Goal: Task Accomplishment & Management: Complete application form

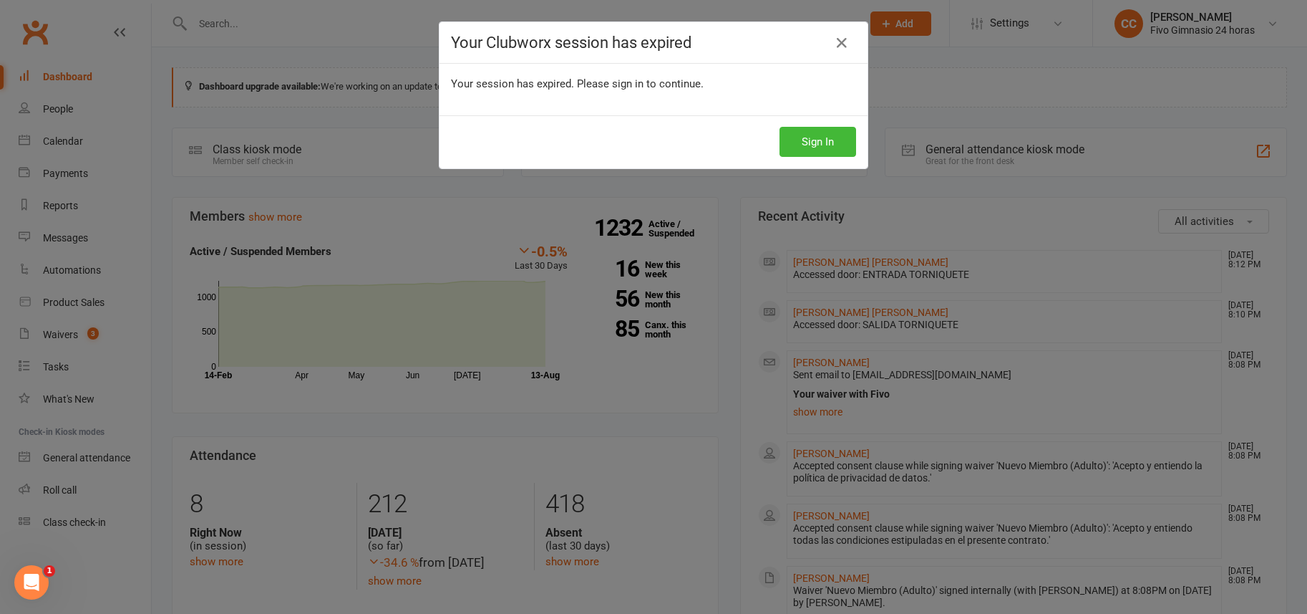
click at [369, 178] on div "Your Clubworx session has expired Your session has expired. Please sign in to c…" at bounding box center [653, 307] width 1307 height 614
click at [822, 138] on button "Sign In" at bounding box center [818, 142] width 77 height 30
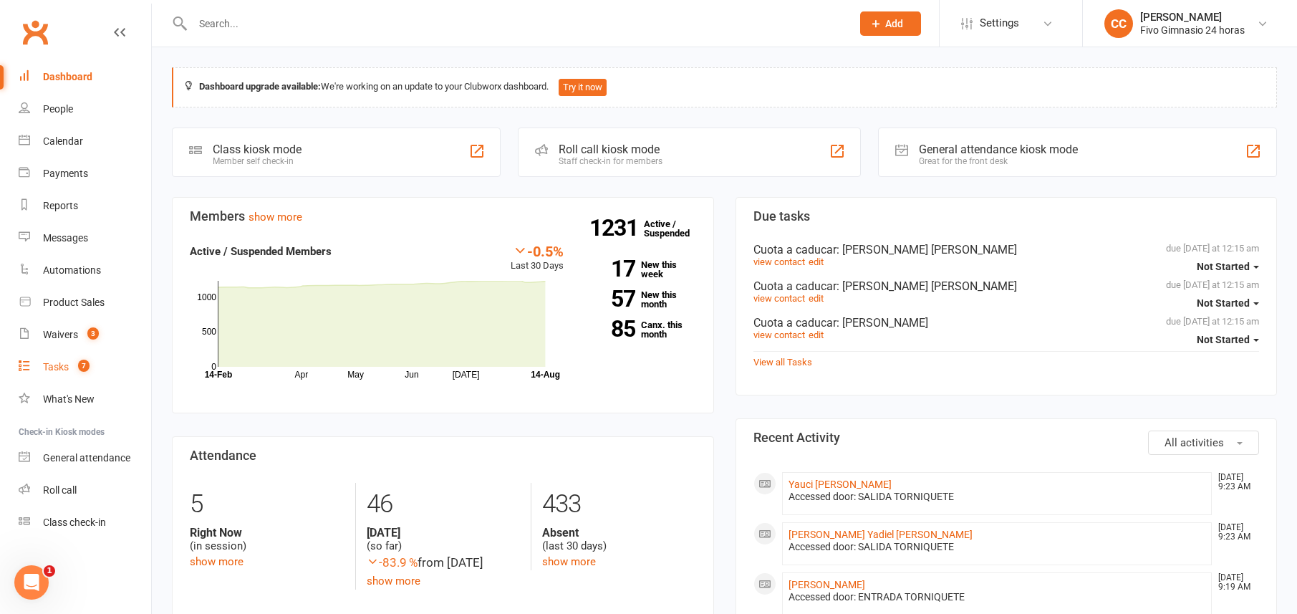
click at [57, 365] on div "Tasks" at bounding box center [56, 366] width 26 height 11
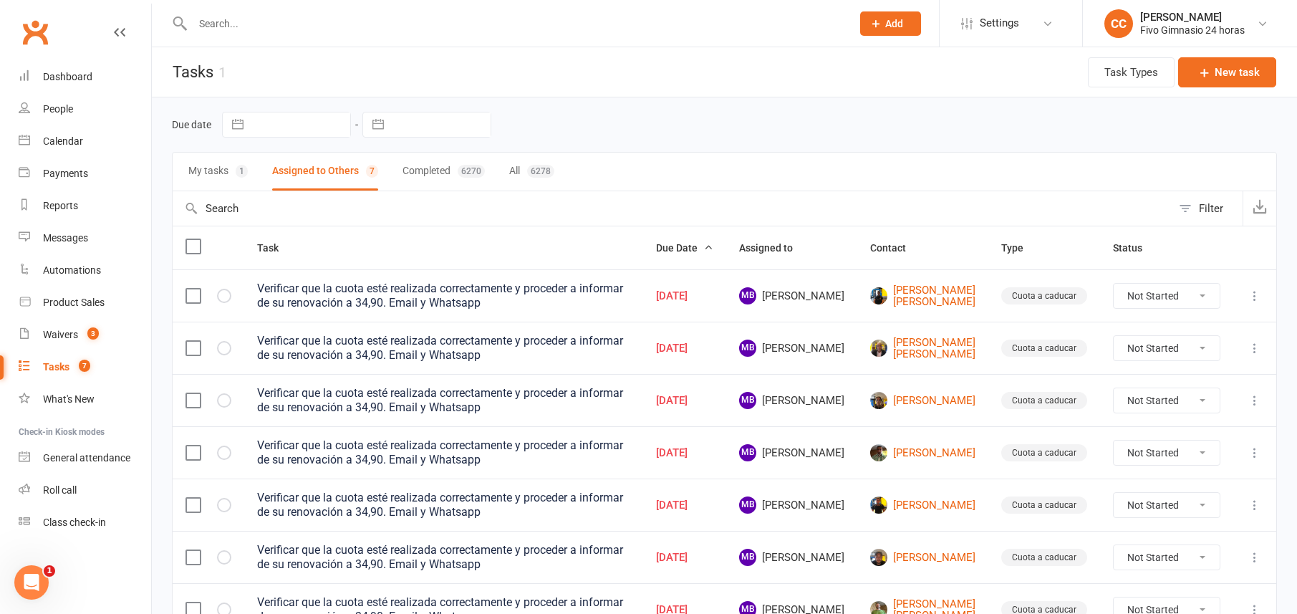
click at [1162, 299] on select "Not Started In Progress Waiting Complete" at bounding box center [1166, 296] width 106 height 24
select select "unstarted"
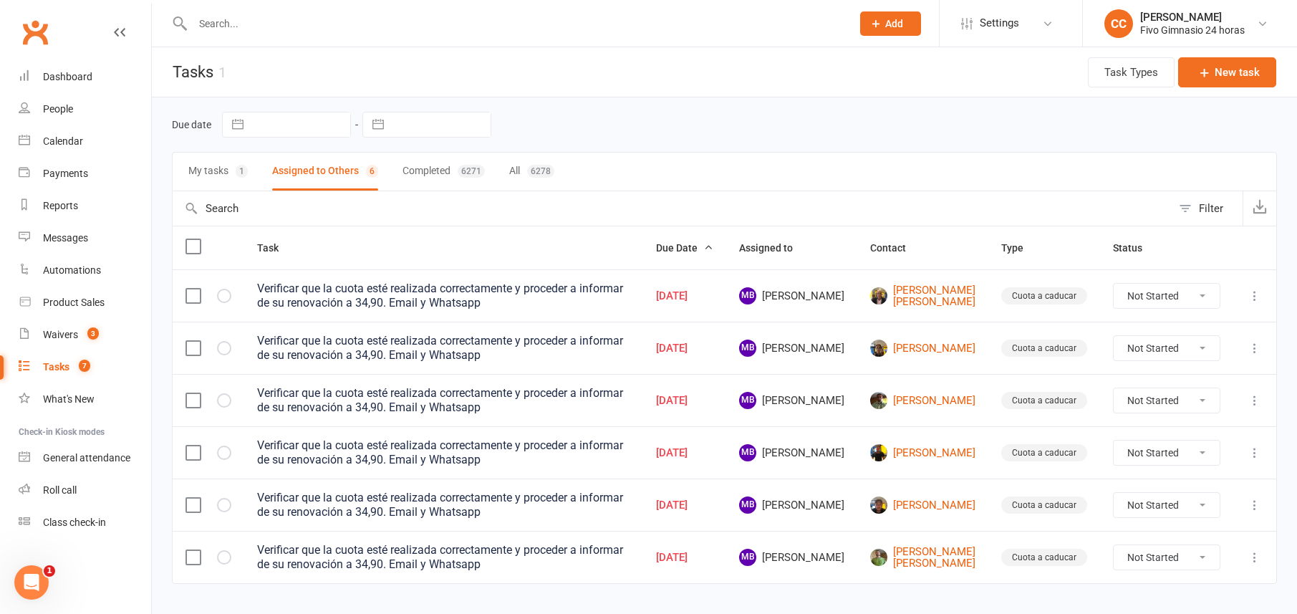
click at [1177, 293] on select "Not Started In Progress Waiting Complete" at bounding box center [1166, 296] width 106 height 24
select select "unstarted"
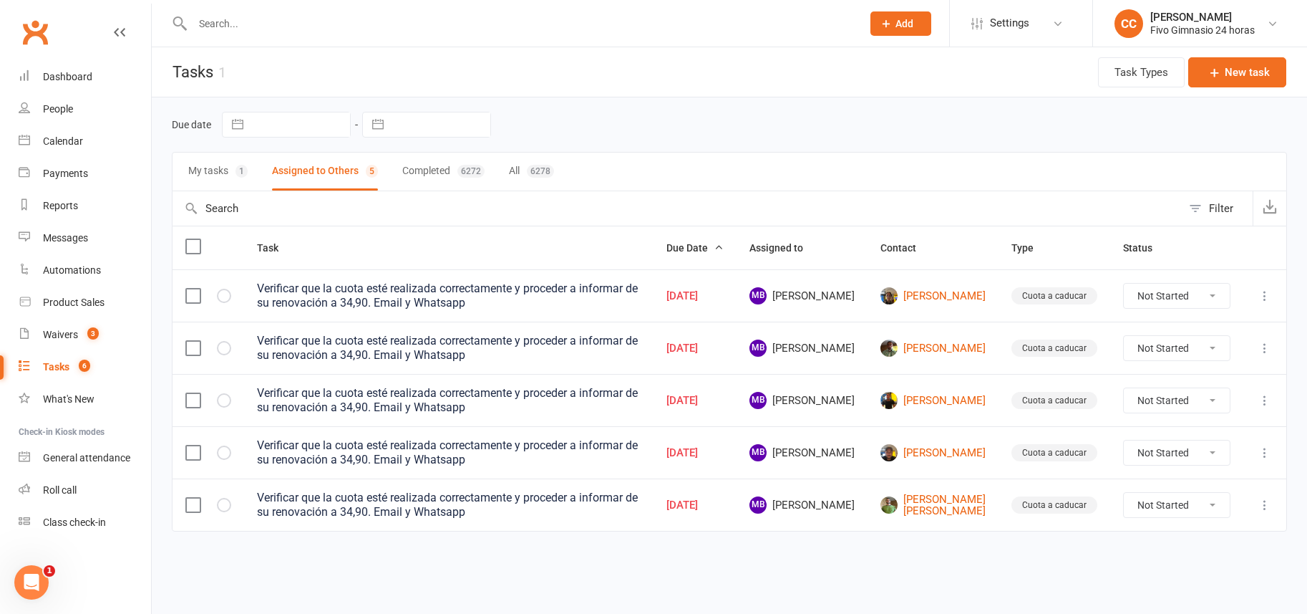
click at [1187, 339] on select "Not Started In Progress Waiting Complete" at bounding box center [1177, 348] width 106 height 24
select select "unstarted"
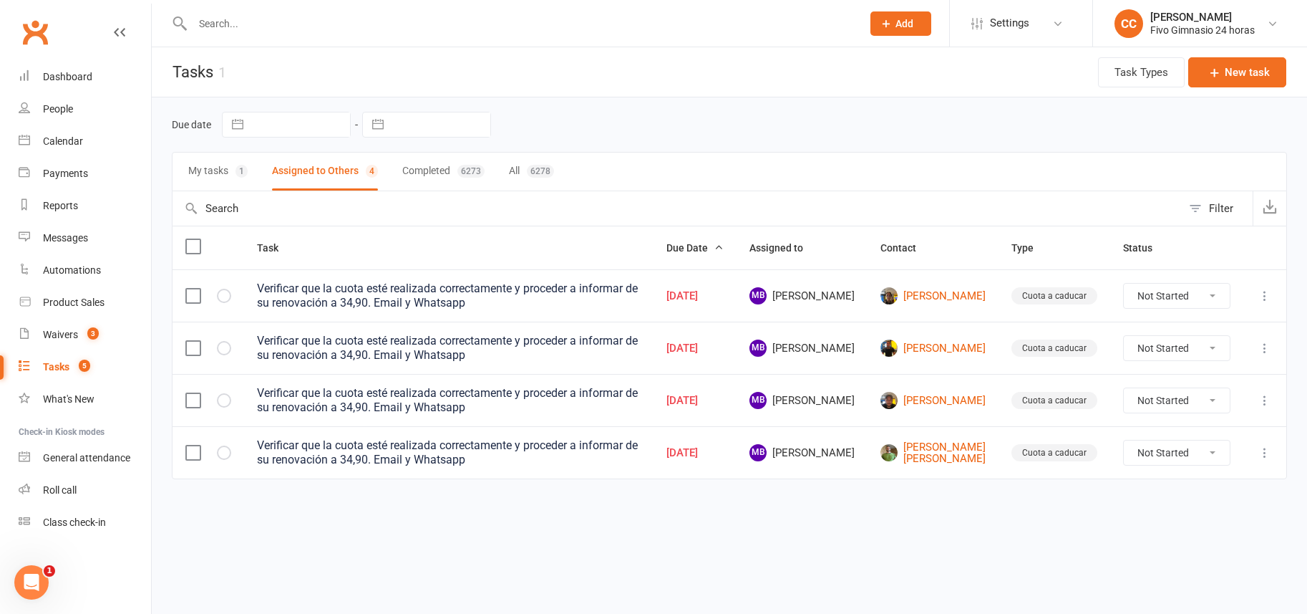
click at [1150, 295] on select "Not Started In Progress Waiting Complete" at bounding box center [1177, 296] width 106 height 24
select select "unstarted"
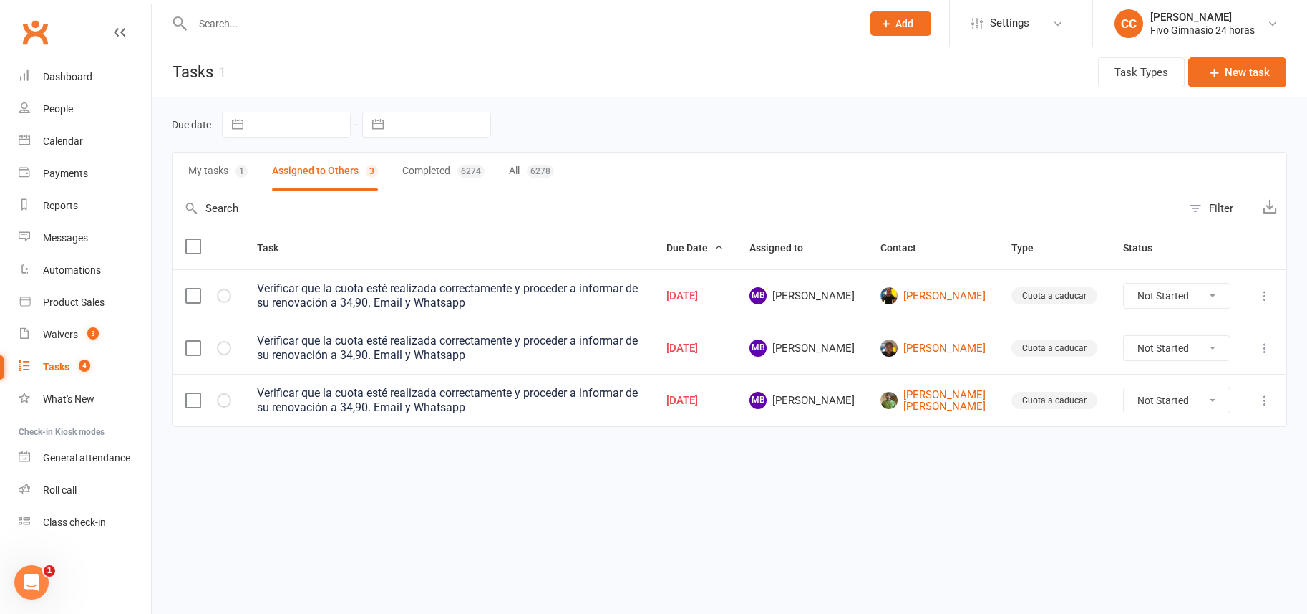
click at [1176, 293] on select "Not Started In Progress Waiting Complete" at bounding box center [1177, 296] width 106 height 24
select select "unstarted"
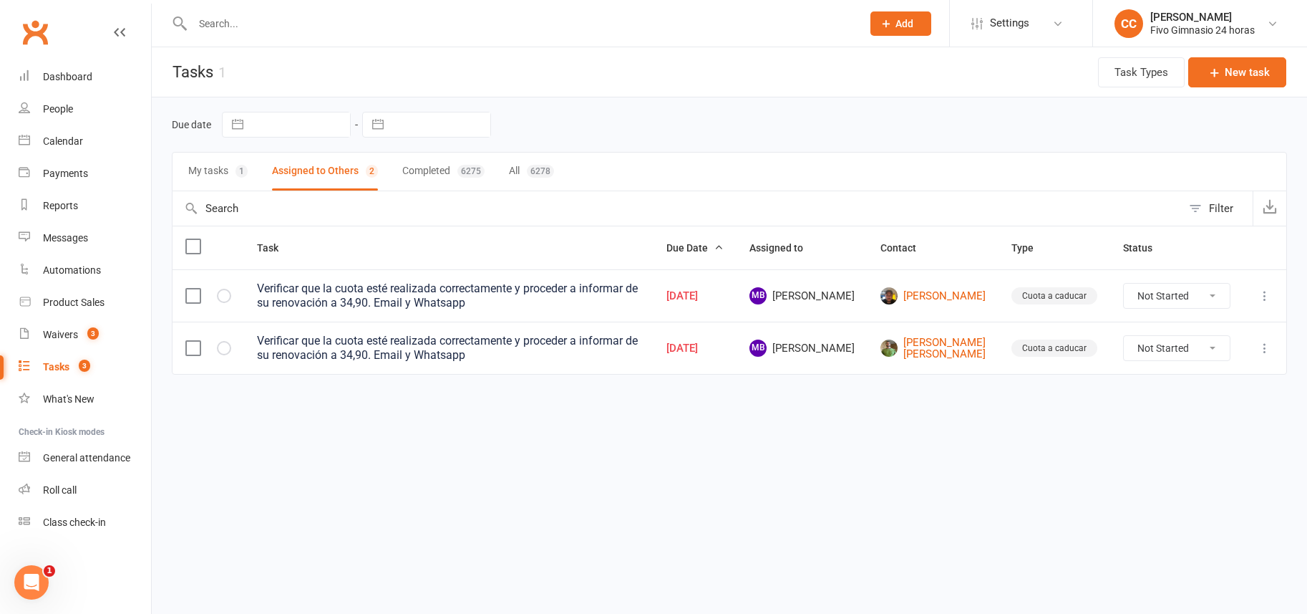
click at [1168, 343] on select "Not Started In Progress Waiting Complete" at bounding box center [1177, 348] width 106 height 24
select select "unstarted"
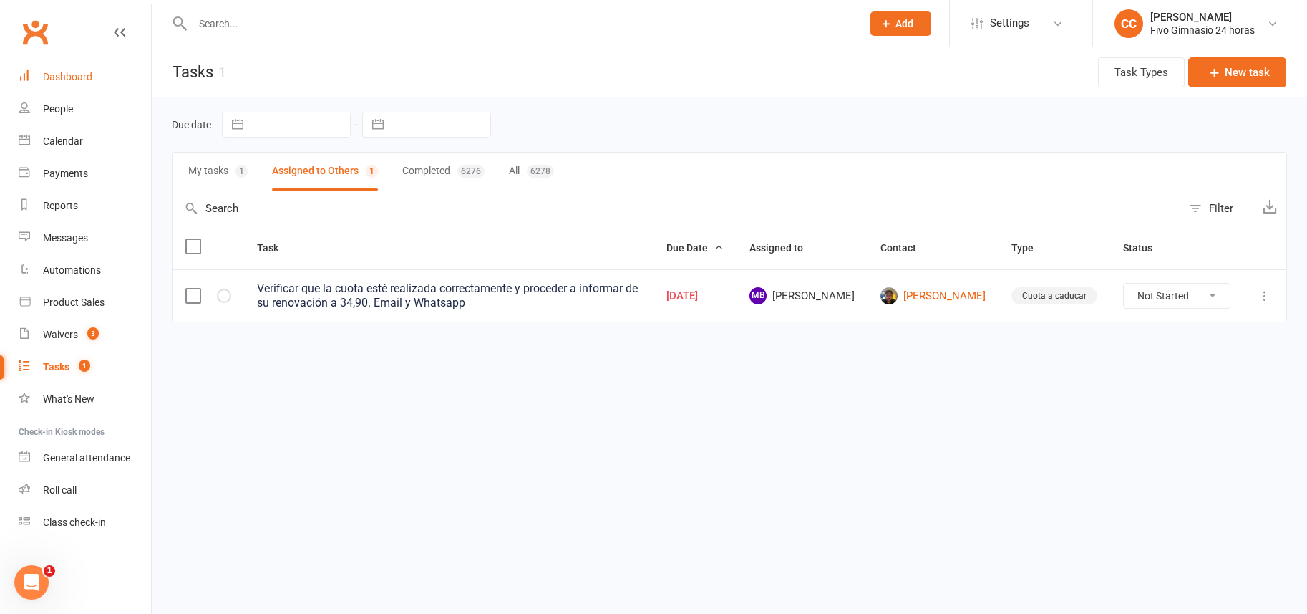
click at [86, 77] on div "Dashboard" at bounding box center [67, 76] width 49 height 11
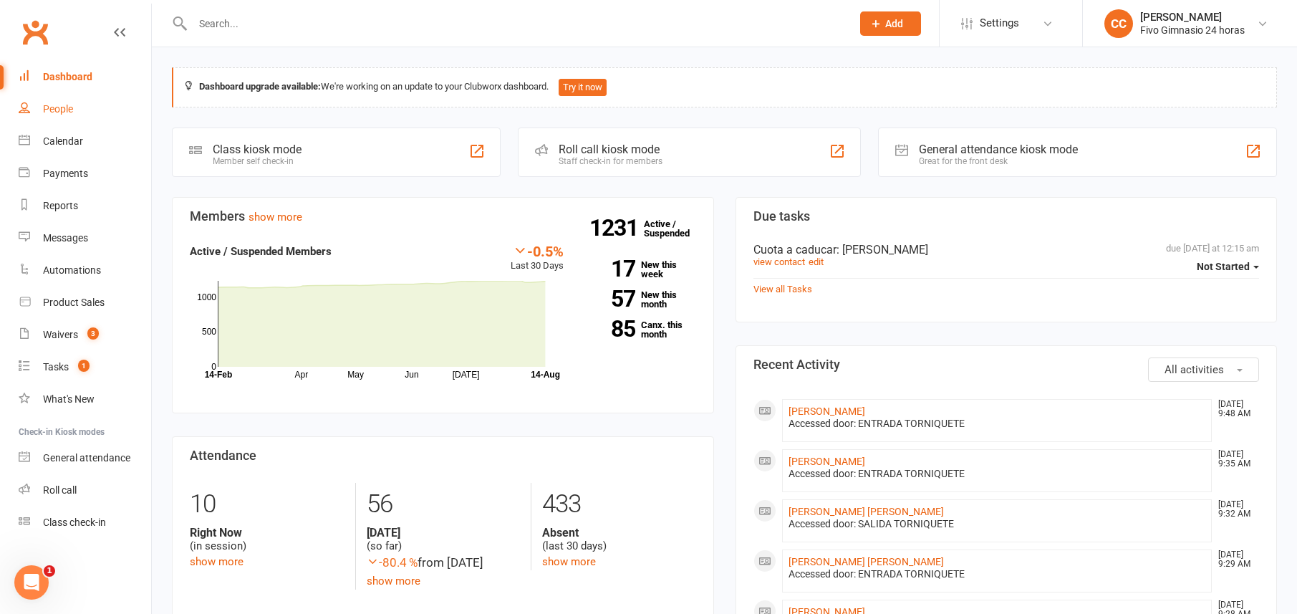
click at [57, 108] on div "People" at bounding box center [58, 108] width 30 height 11
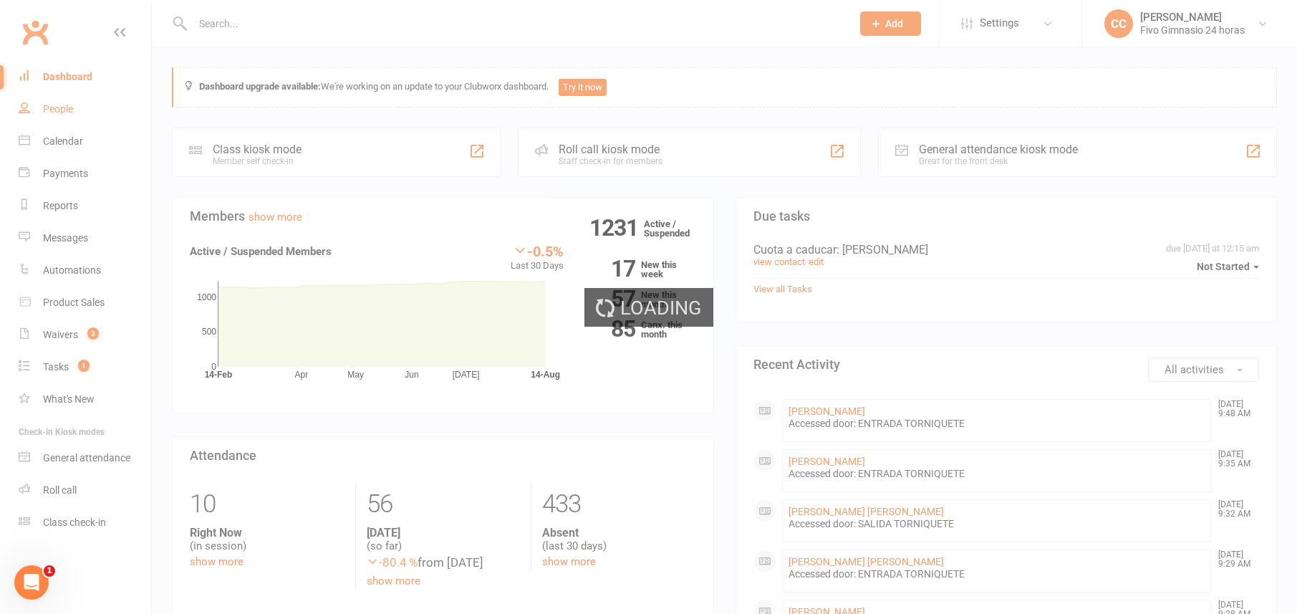
select select "100"
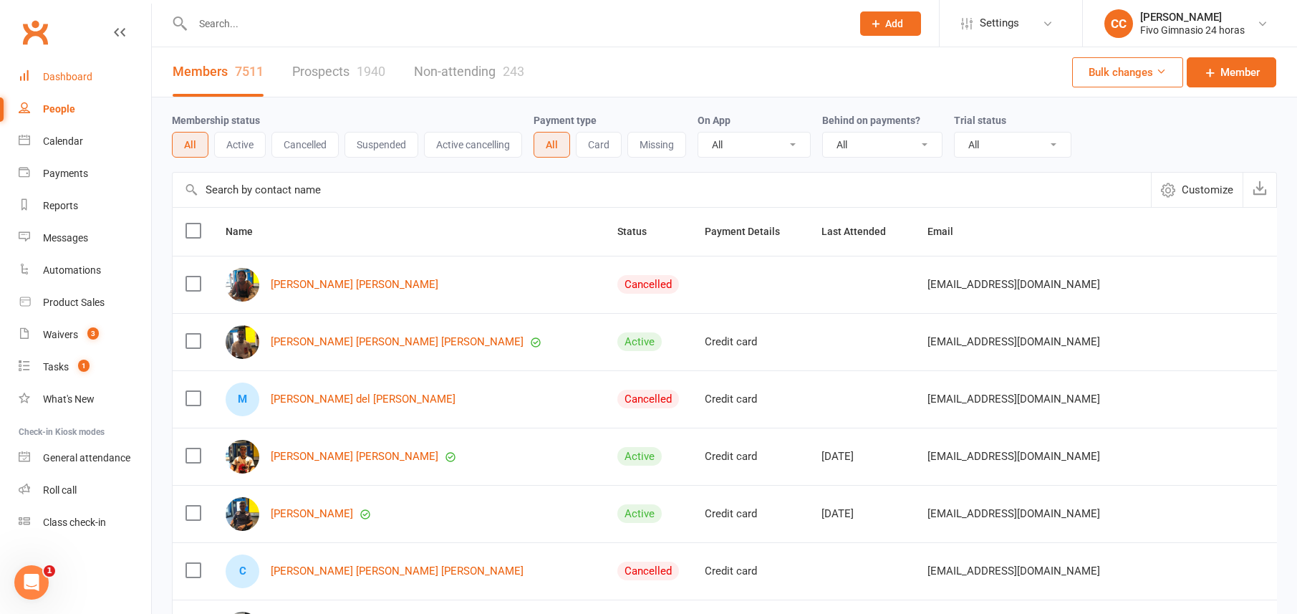
click at [55, 69] on link "Dashboard" at bounding box center [85, 77] width 132 height 32
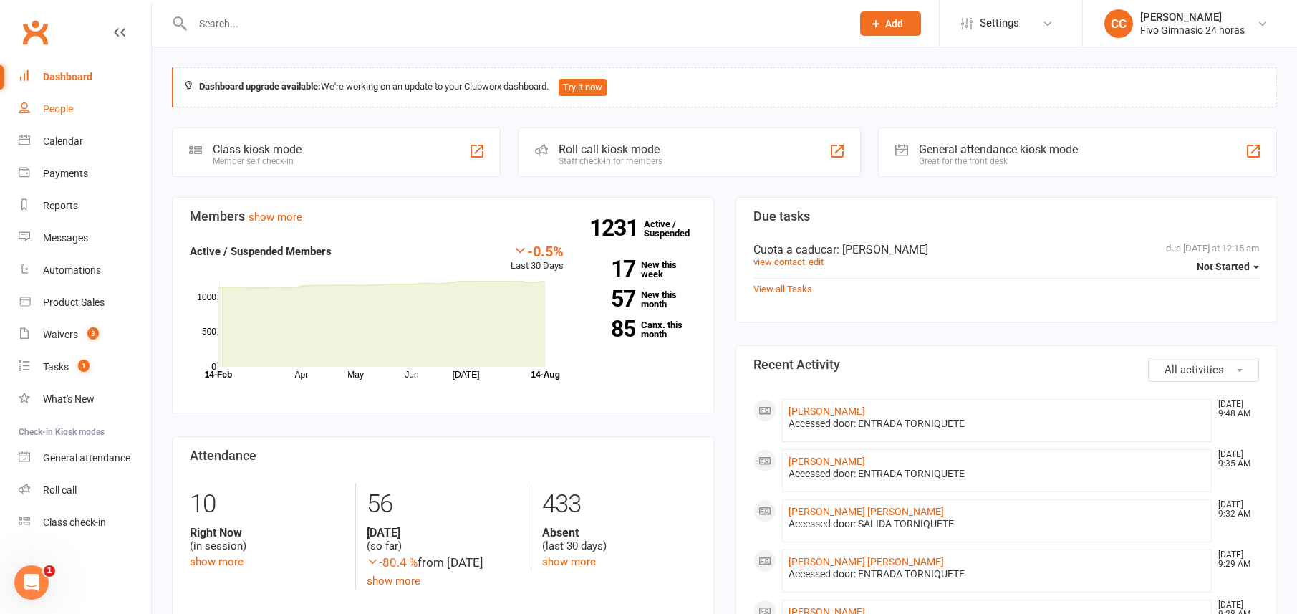
click at [40, 115] on link "People" at bounding box center [85, 109] width 132 height 32
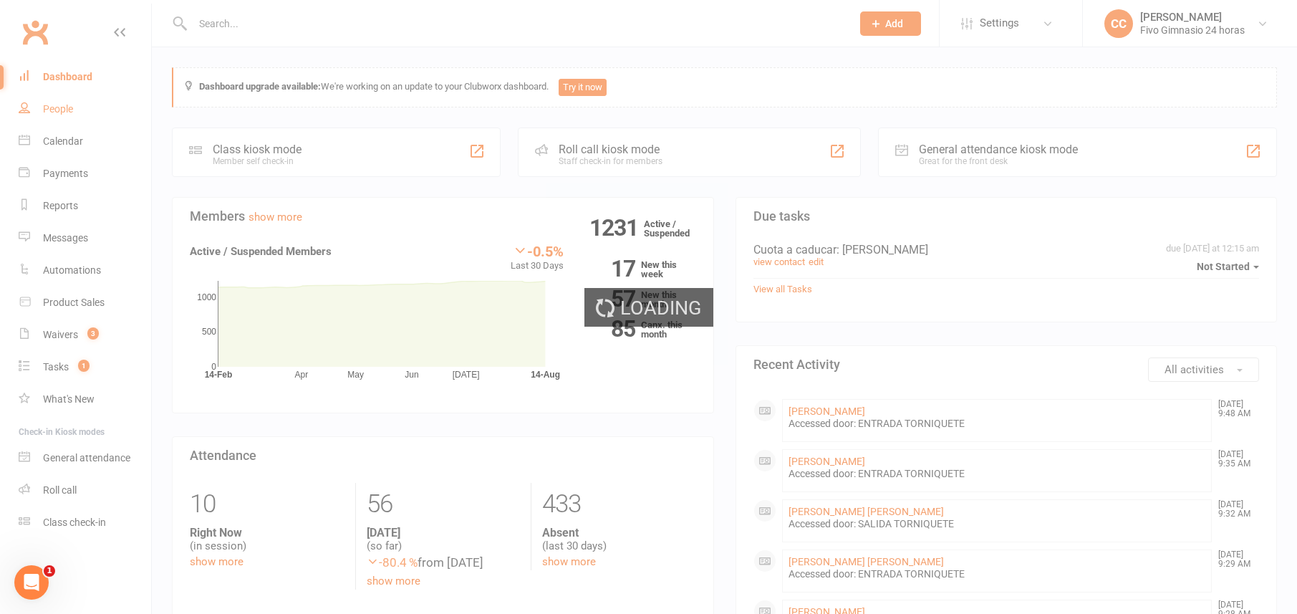
select select "100"
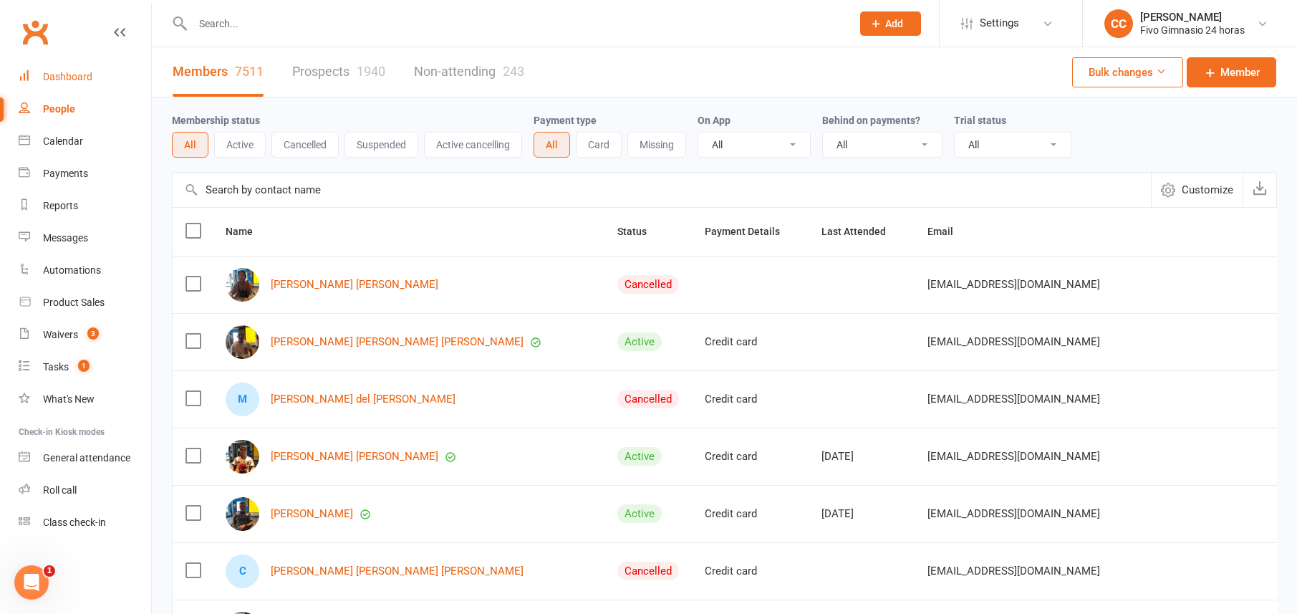
click at [60, 78] on div "Dashboard" at bounding box center [67, 76] width 49 height 11
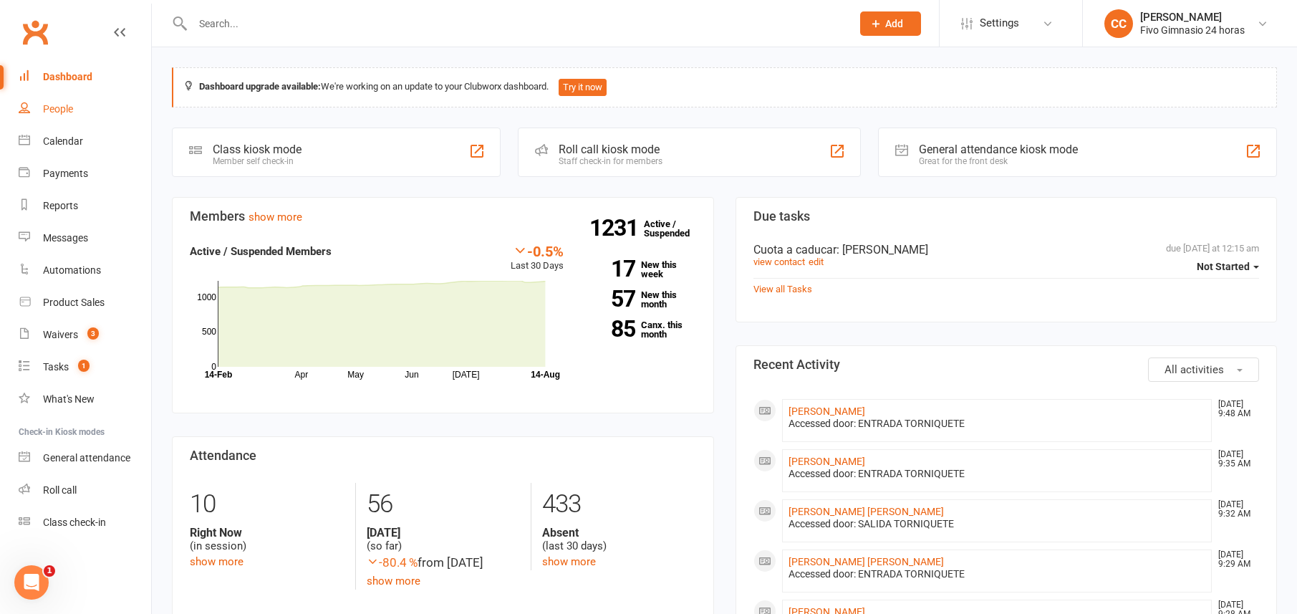
click at [46, 100] on link "People" at bounding box center [85, 109] width 132 height 32
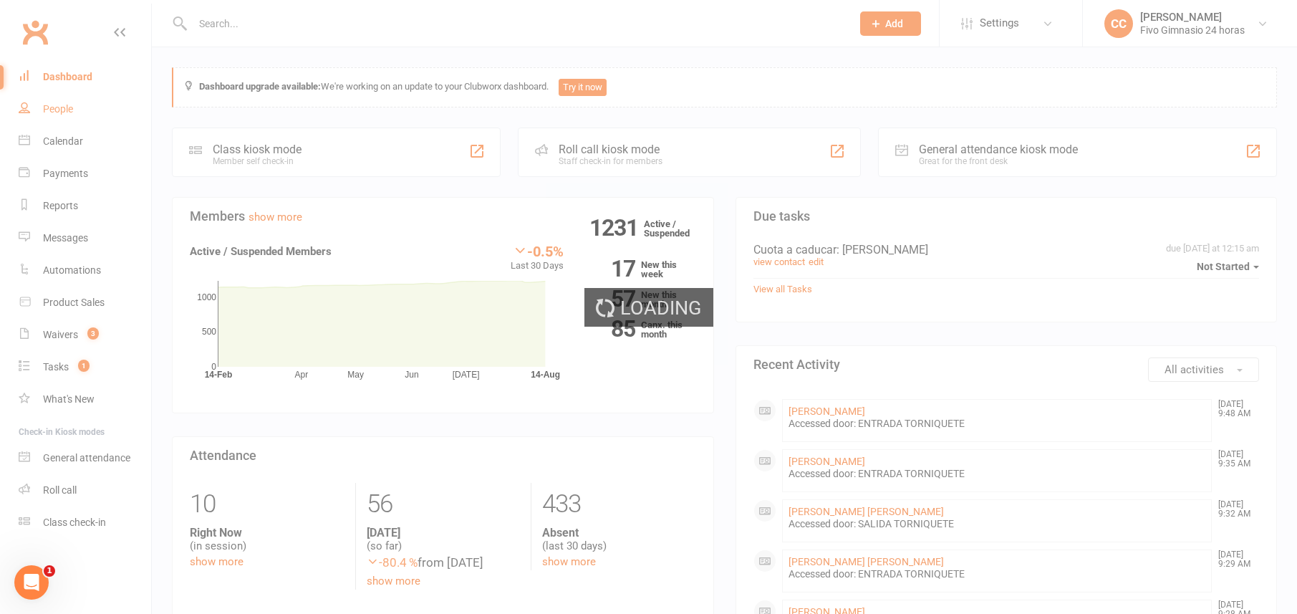
select select "100"
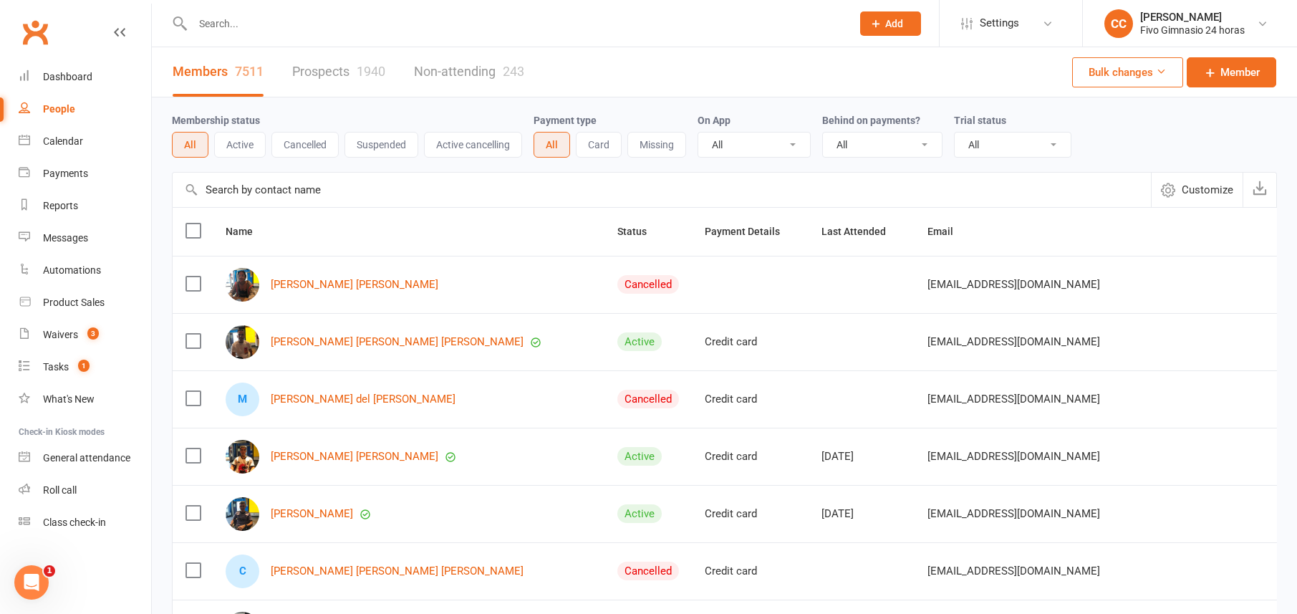
click at [345, 29] on input "text" at bounding box center [514, 24] width 653 height 20
click at [354, 16] on input "text" at bounding box center [514, 24] width 653 height 20
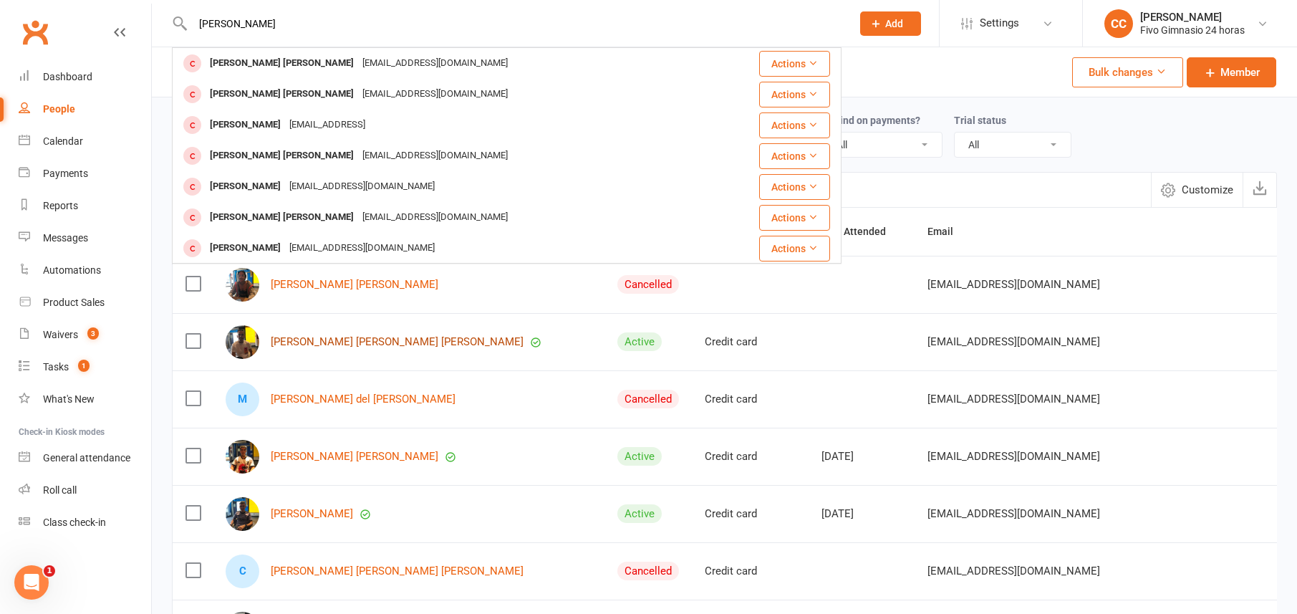
type input "santana gonza"
click at [344, 342] on link "Jose Antonio Santana Gonzalez" at bounding box center [397, 342] width 253 height 12
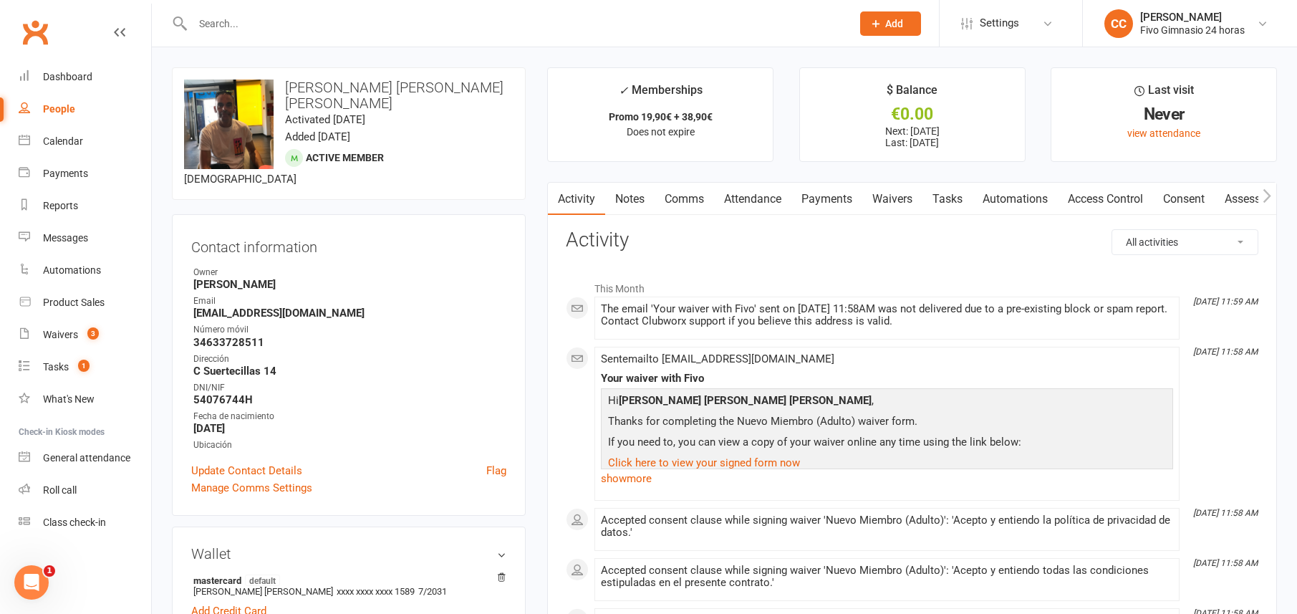
click at [1136, 196] on link "Access Control" at bounding box center [1104, 199] width 95 height 33
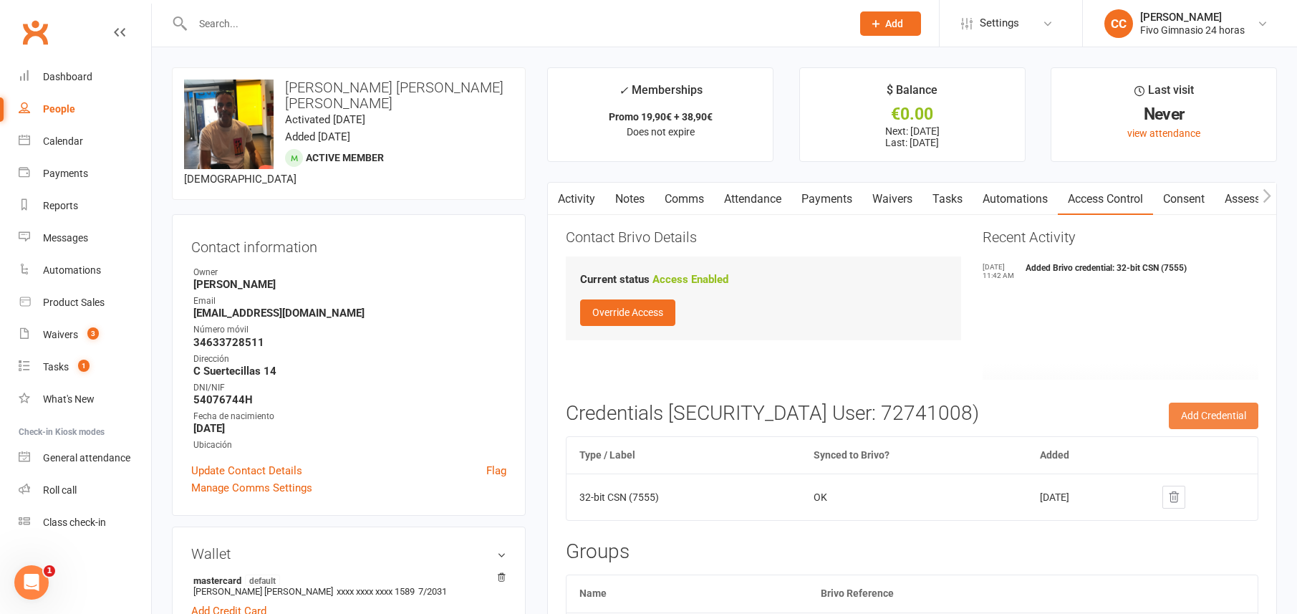
click at [1234, 412] on button "Add Credential" at bounding box center [1212, 415] width 89 height 26
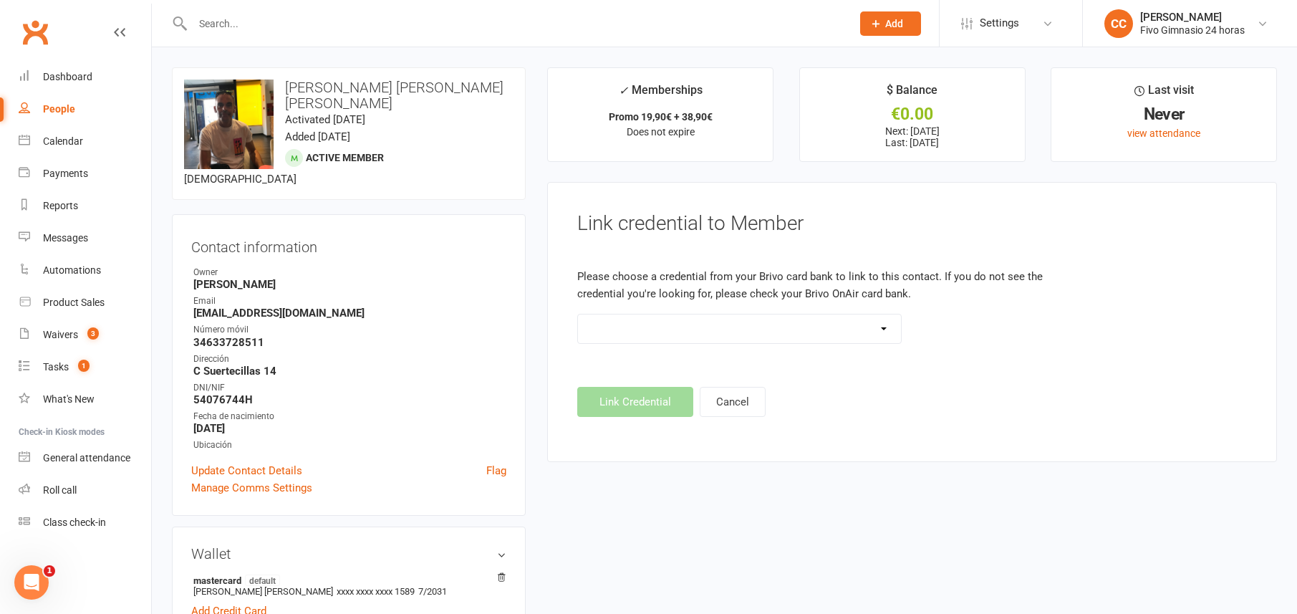
click at [763, 331] on select "Standard 26 Bit (54268) Standard 26 Bit (54269) Standard 26 Bit (54270) Standar…" at bounding box center [739, 328] width 322 height 29
select select "8694"
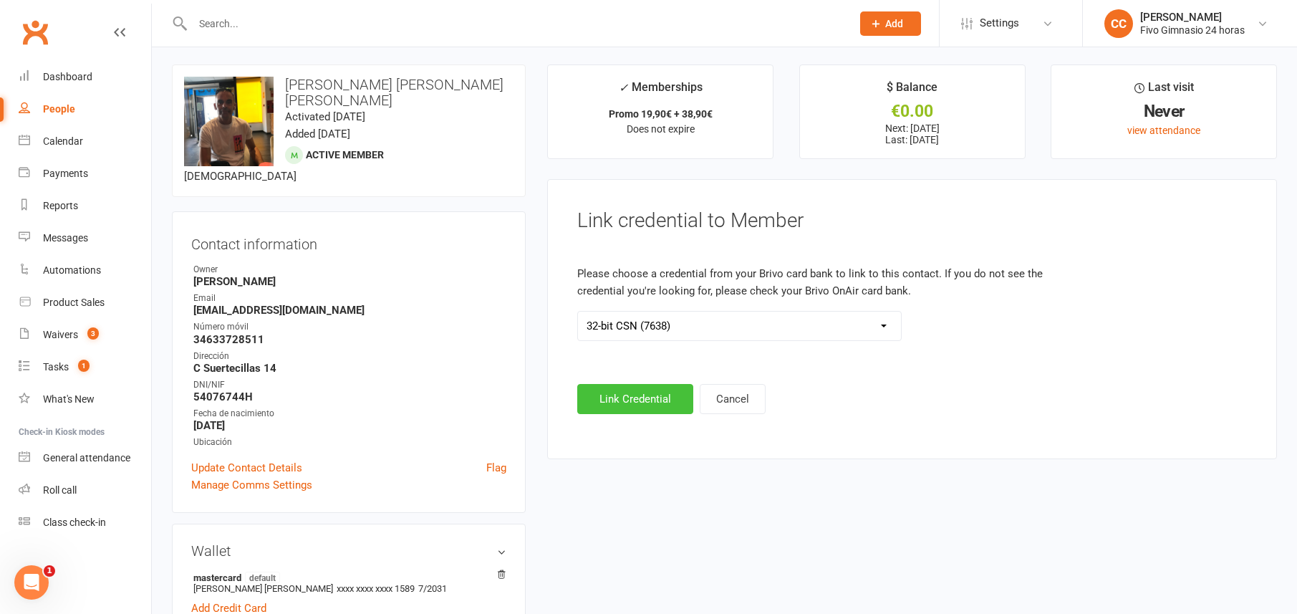
click at [636, 402] on button "Link Credential" at bounding box center [635, 399] width 116 height 30
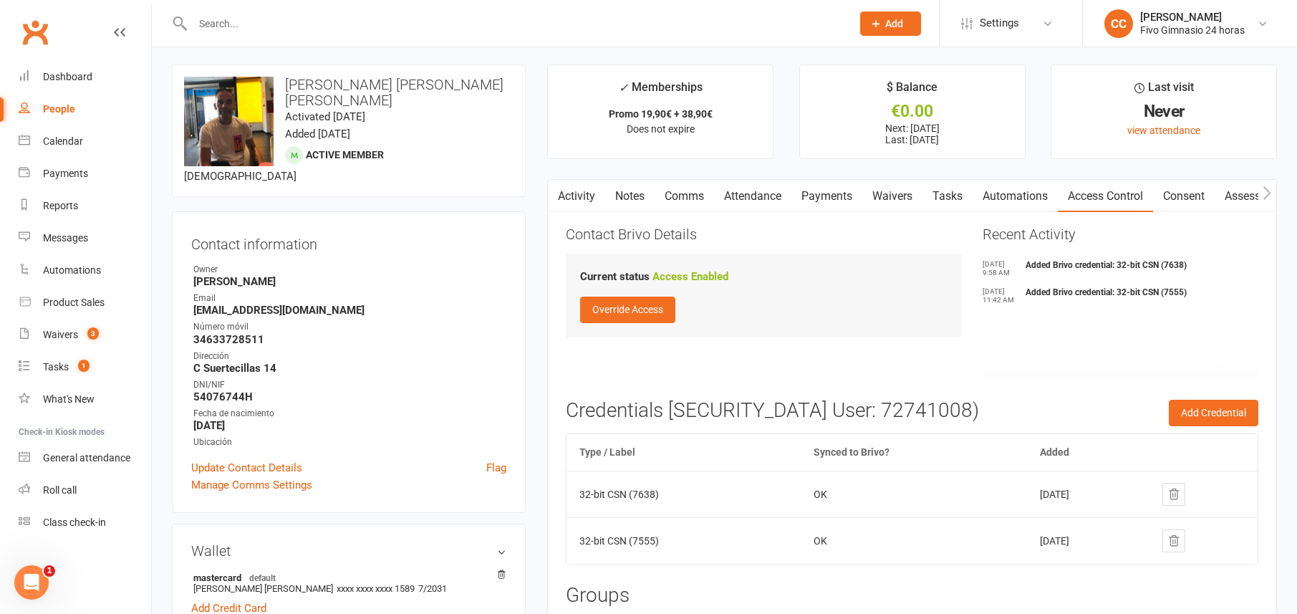
click at [1180, 541] on icon at bounding box center [1173, 540] width 13 height 13
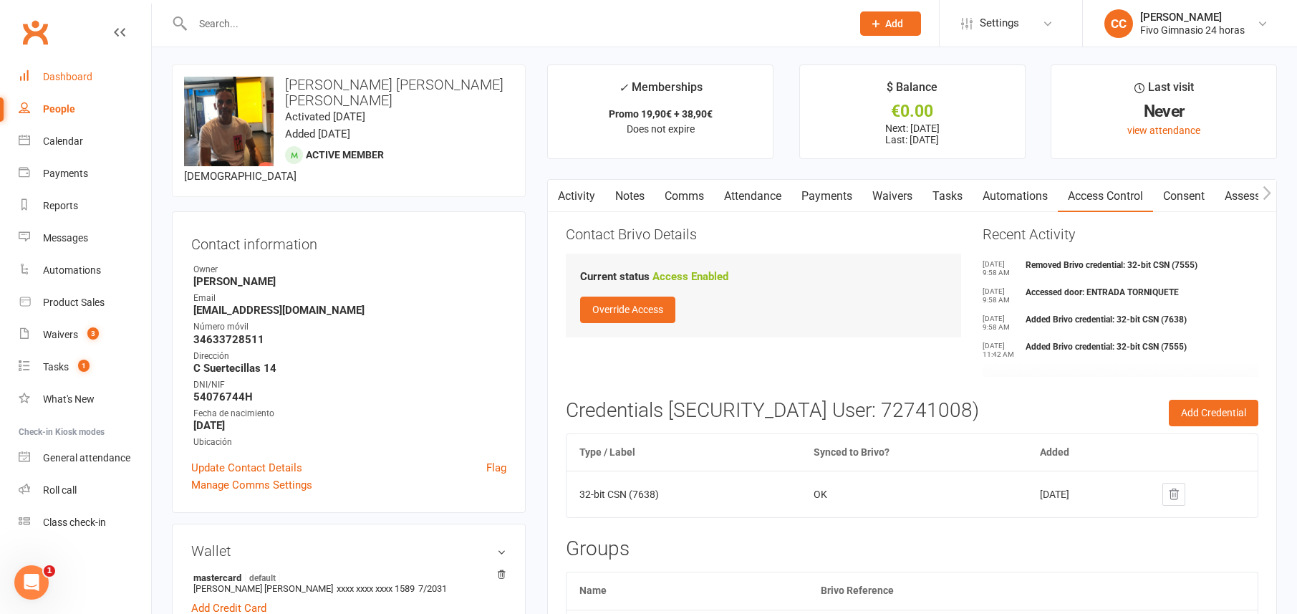
click at [68, 77] on div "Dashboard" at bounding box center [67, 76] width 49 height 11
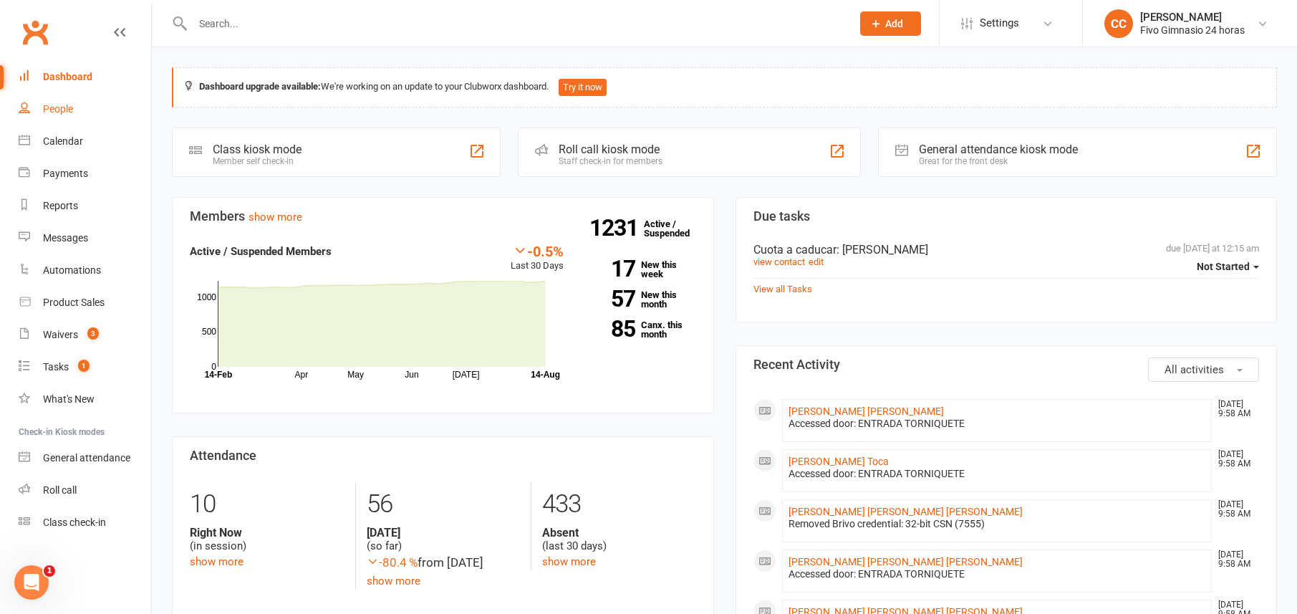
click at [88, 112] on link "People" at bounding box center [85, 109] width 132 height 32
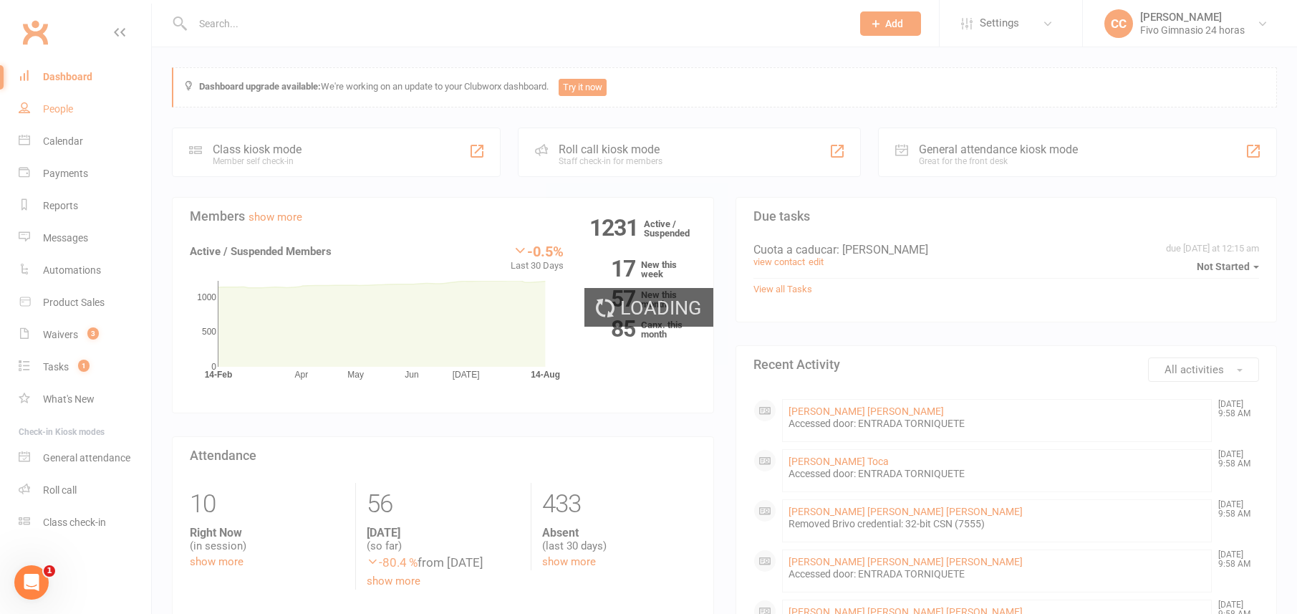
select select "100"
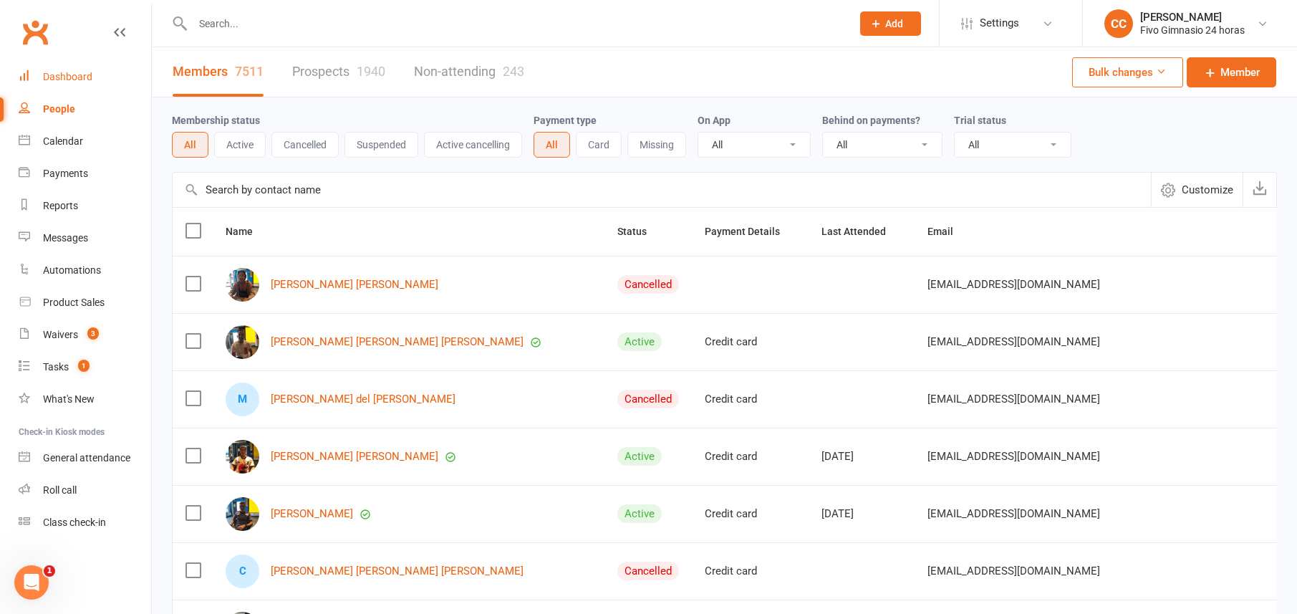
click at [71, 86] on link "Dashboard" at bounding box center [85, 77] width 132 height 32
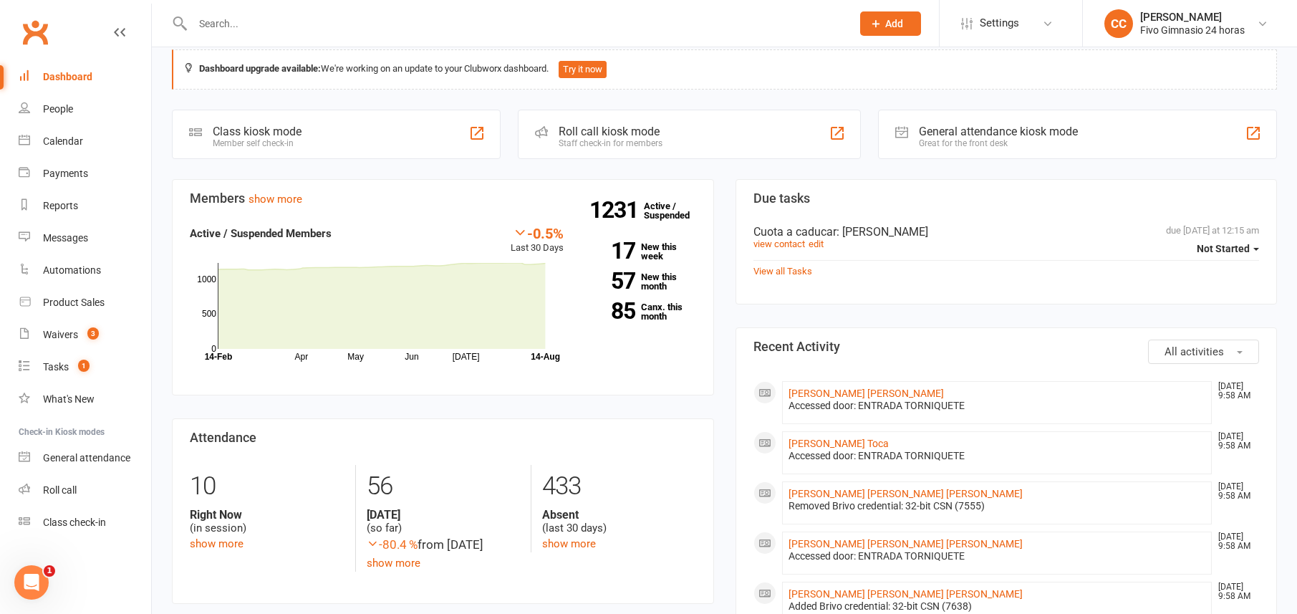
scroll to position [23, 0]
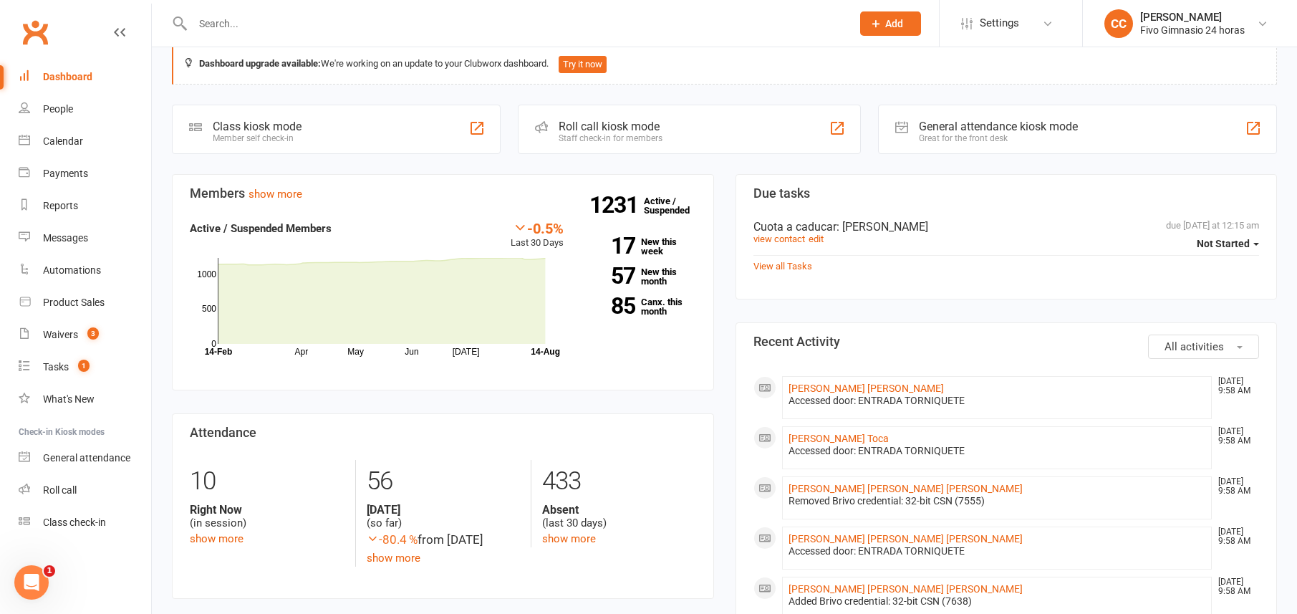
click at [884, 13] on button "Add" at bounding box center [890, 23] width 61 height 24
click at [833, 99] on link "Member" at bounding box center [874, 97] width 127 height 33
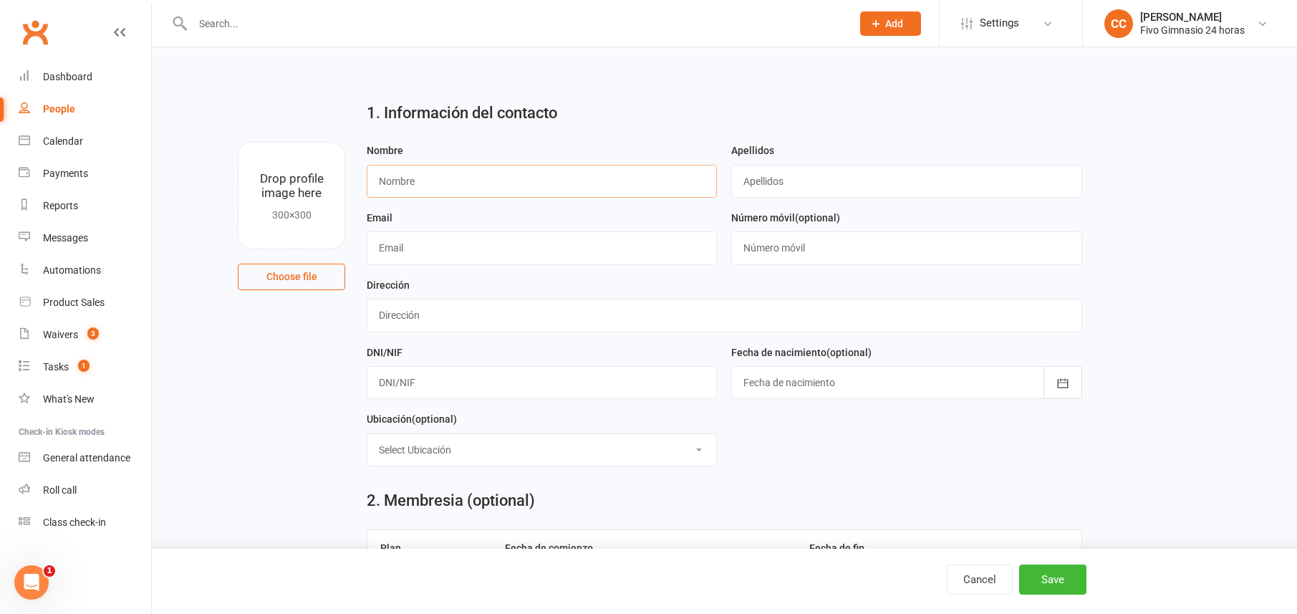
click at [513, 187] on input "text" at bounding box center [542, 181] width 350 height 33
type input "Aitor Honorio"
type input "Martin Santana"
click at [412, 322] on input "text" at bounding box center [724, 315] width 715 height 33
click at [422, 316] on input "C/ Jose velez 43 P01" at bounding box center [724, 315] width 715 height 33
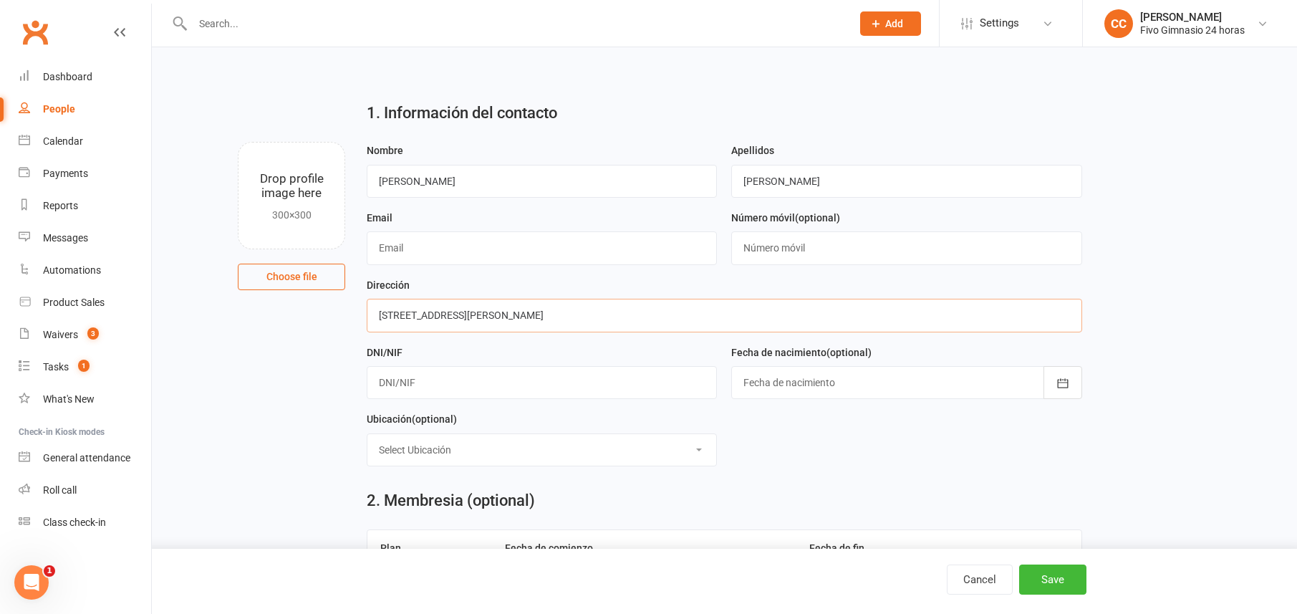
type input "C/ Jose Velez 43 P01"
click at [419, 381] on input "text" at bounding box center [542, 382] width 350 height 33
type input "54149441N"
click at [780, 386] on div at bounding box center [906, 382] width 350 height 33
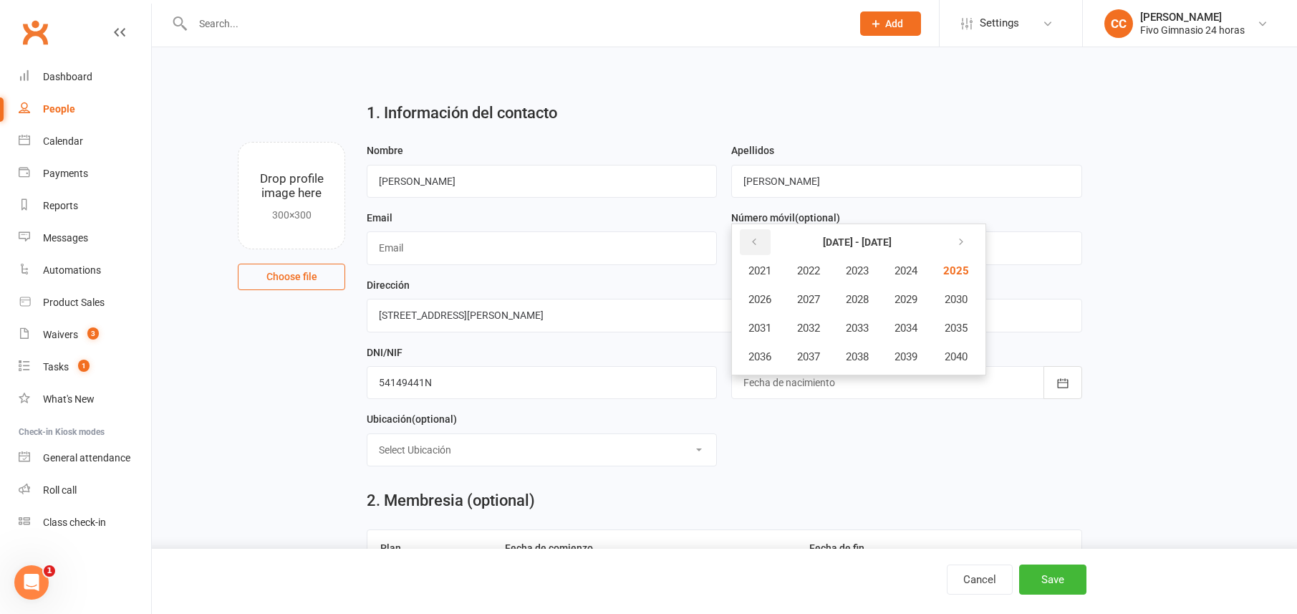
click at [751, 236] on icon "button" at bounding box center [754, 241] width 10 height 11
click at [917, 332] on span "1994" at bounding box center [905, 327] width 23 height 13
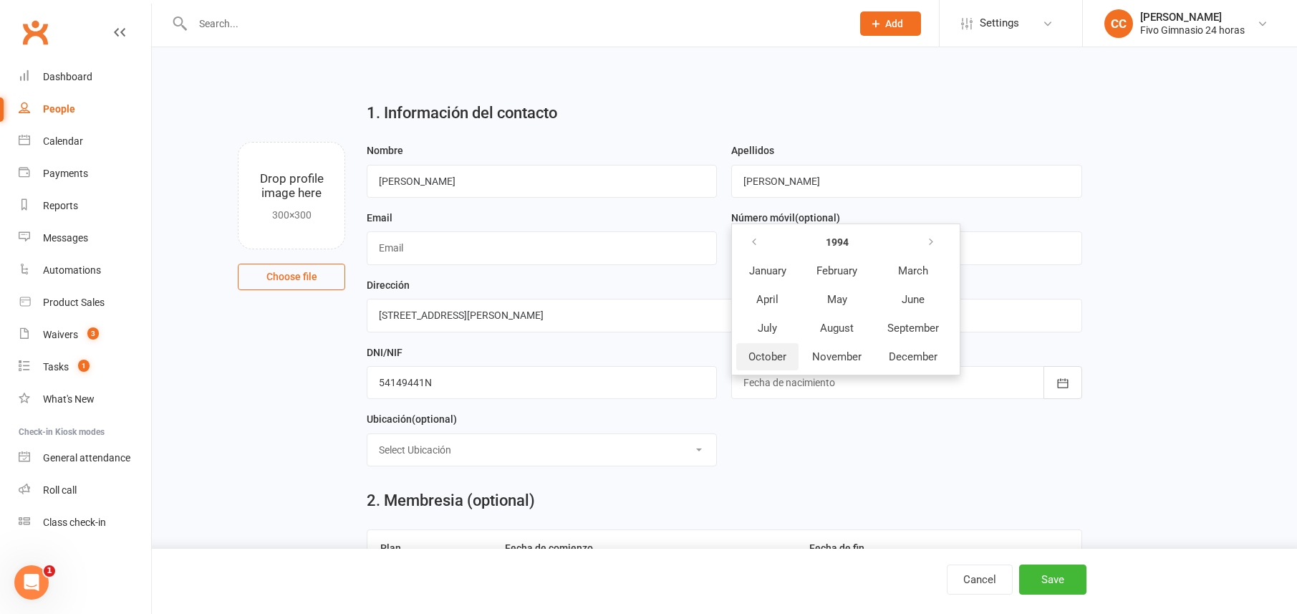
click at [761, 356] on span "October" at bounding box center [767, 356] width 38 height 13
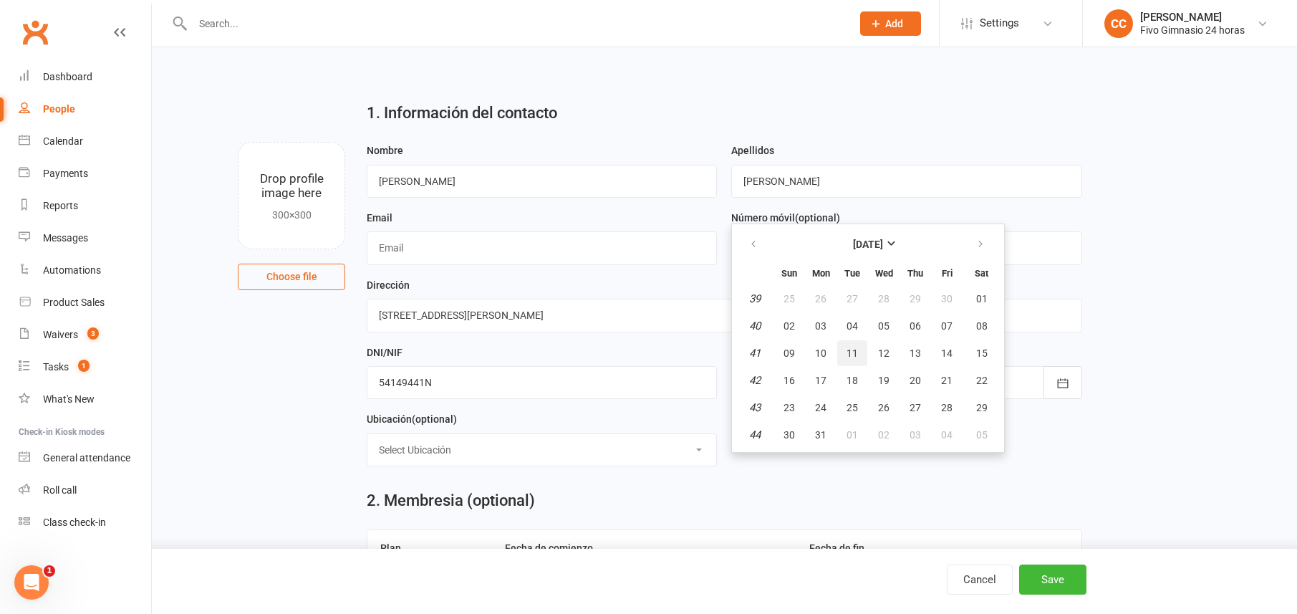
click at [852, 349] on span "11" at bounding box center [851, 352] width 11 height 11
type input "11 Oct 1994"
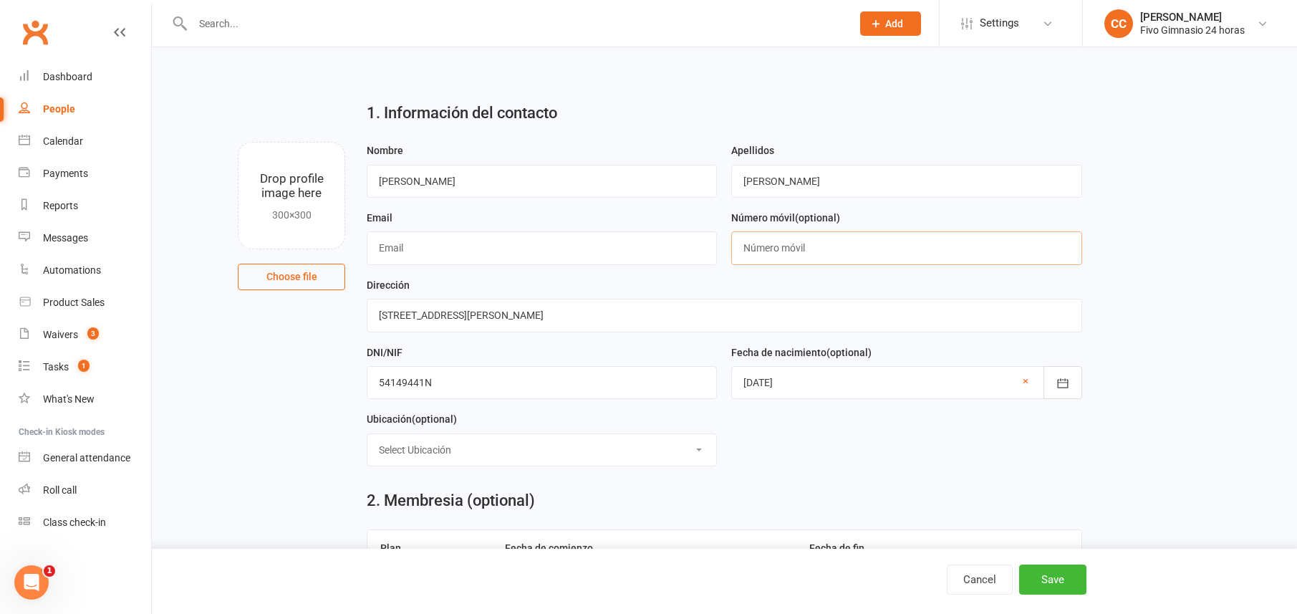
click at [763, 250] on input "text" at bounding box center [906, 247] width 350 height 33
type input "34622327958"
click at [518, 248] on input "text" at bounding box center [542, 247] width 350 height 33
type input "[EMAIL_ADDRESS][DOMAIN_NAME]"
drag, startPoint x: 403, startPoint y: 183, endPoint x: 469, endPoint y: 190, distance: 66.3
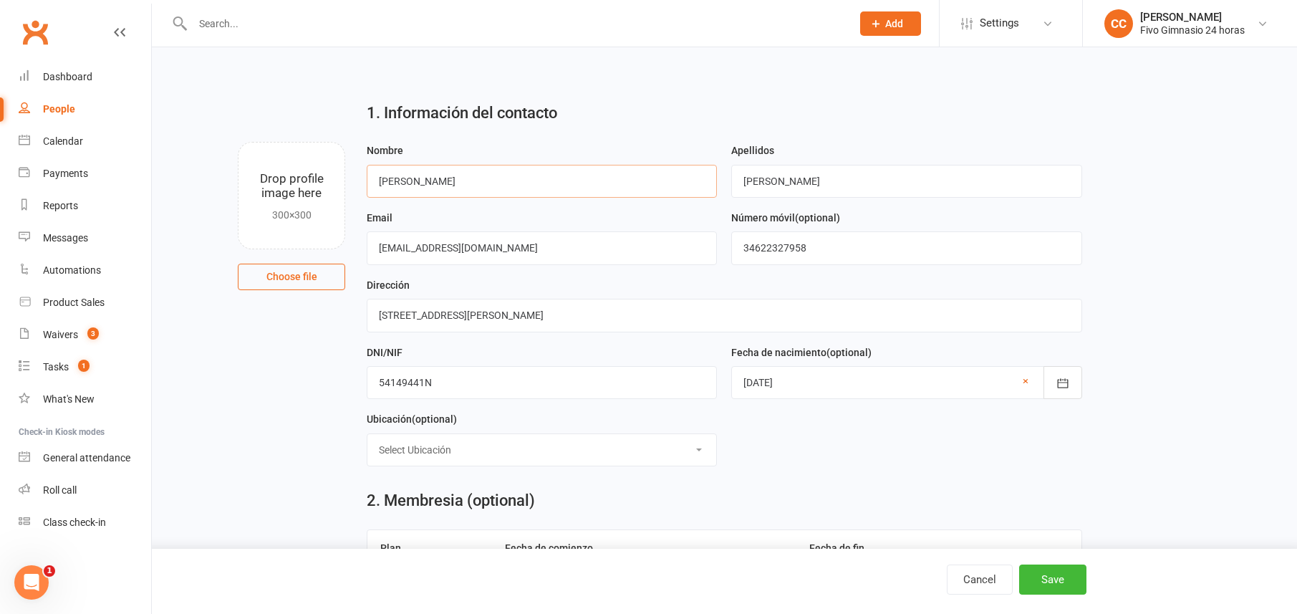
click at [469, 190] on input "Aitor Honorio" at bounding box center [542, 181] width 350 height 33
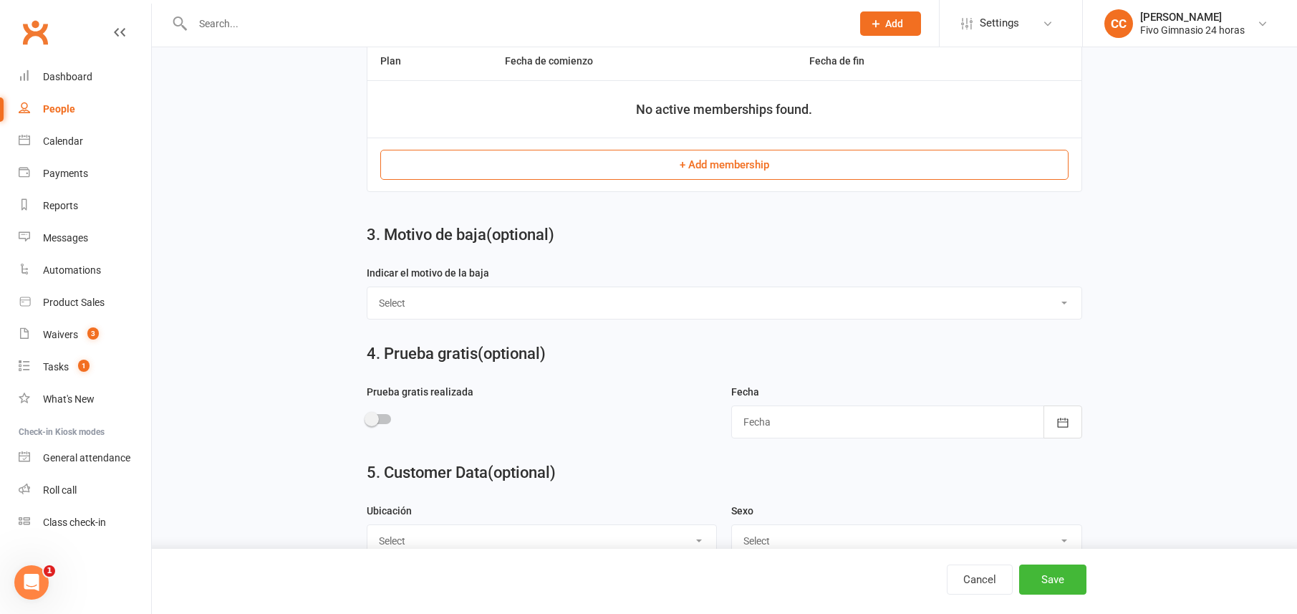
scroll to position [735, 0]
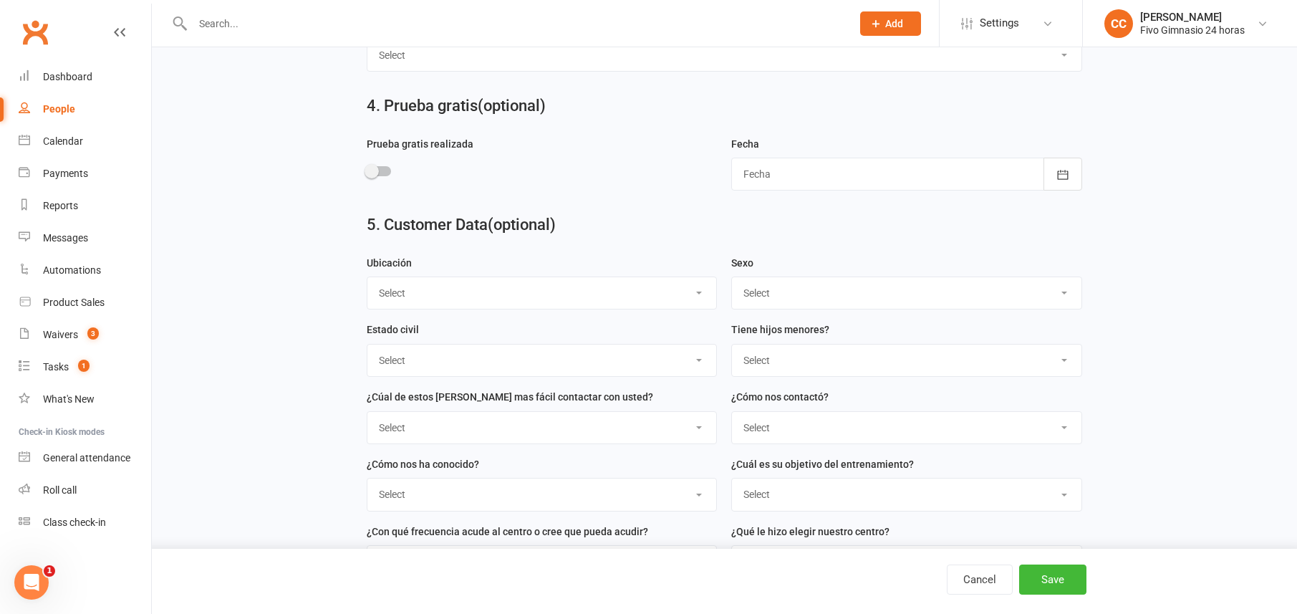
type input "Aitor"
click at [783, 298] on select "Select Masculino Femenino" at bounding box center [906, 293] width 349 height 32
select select "Masculino"
drag, startPoint x: 1050, startPoint y: 577, endPoint x: 945, endPoint y: 528, distance: 115.6
click at [1050, 578] on button "Save" at bounding box center [1052, 579] width 67 height 30
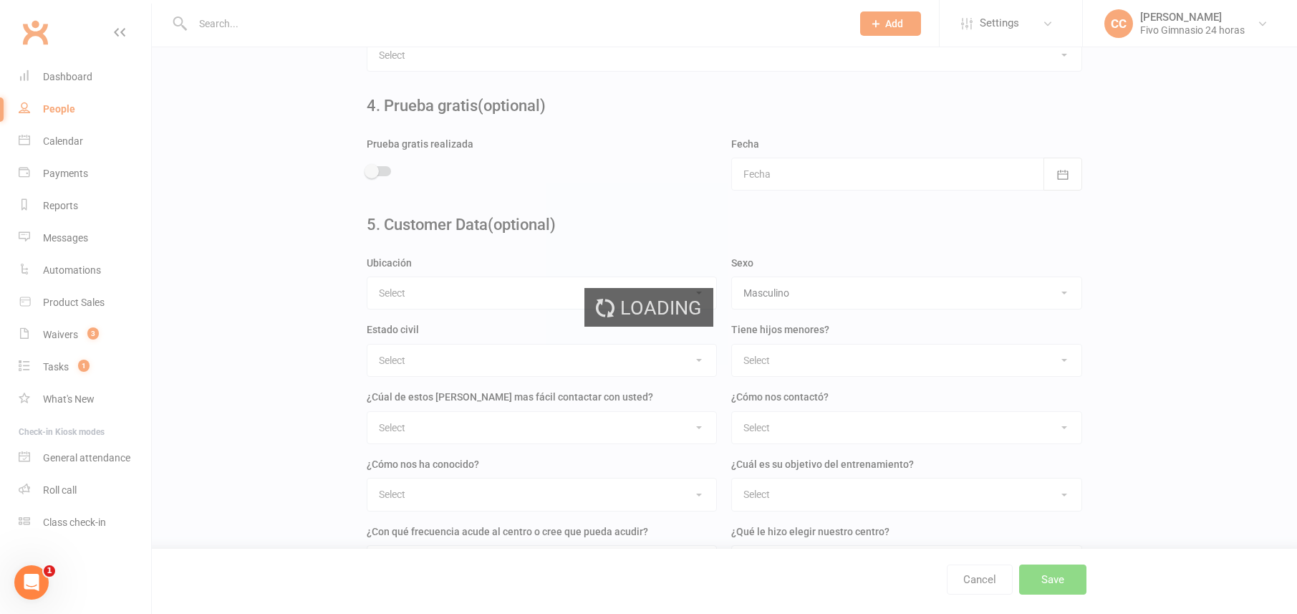
scroll to position [0, 0]
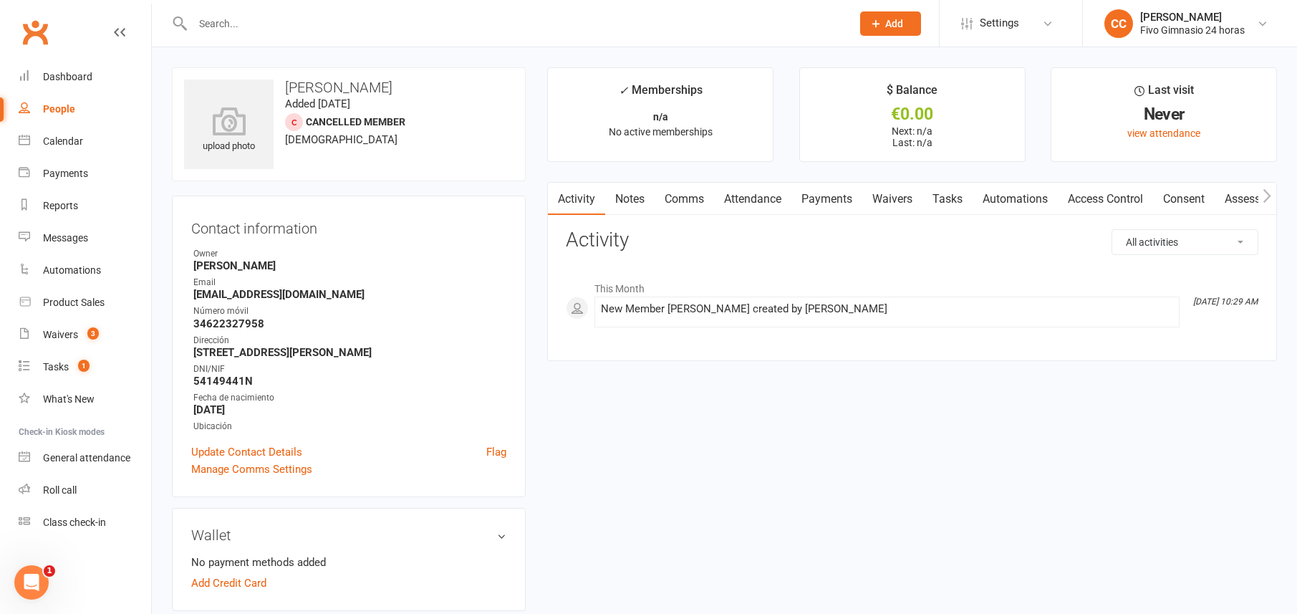
click at [1083, 198] on link "Access Control" at bounding box center [1104, 199] width 95 height 33
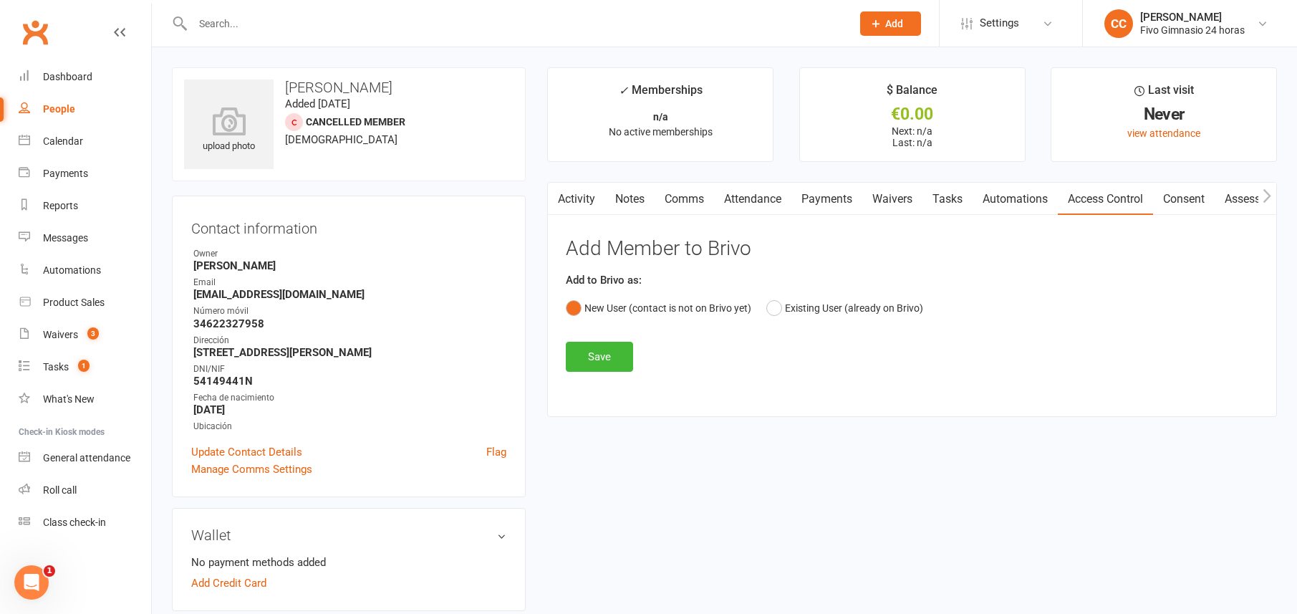
click at [620, 374] on div "Activity Notes Comms Attendance Payments Waivers Tasks Automations Access Contr…" at bounding box center [912, 300] width 730 height 236
click at [619, 347] on button "Save" at bounding box center [599, 357] width 67 height 30
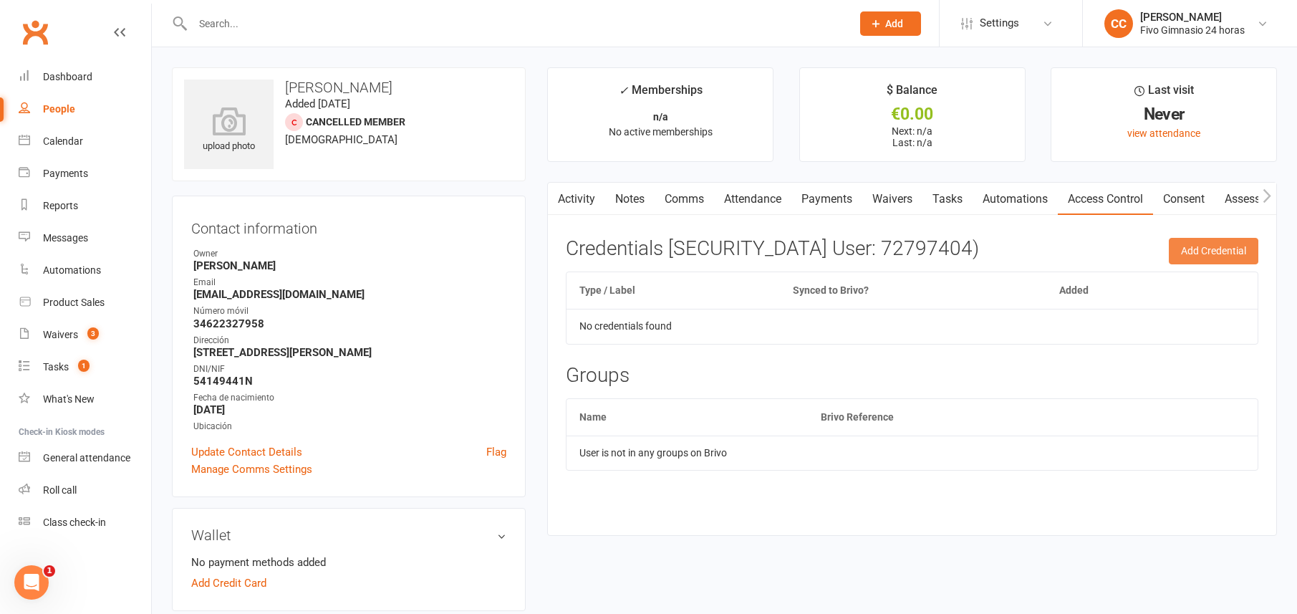
click at [1196, 256] on button "Add Credential" at bounding box center [1212, 251] width 89 height 26
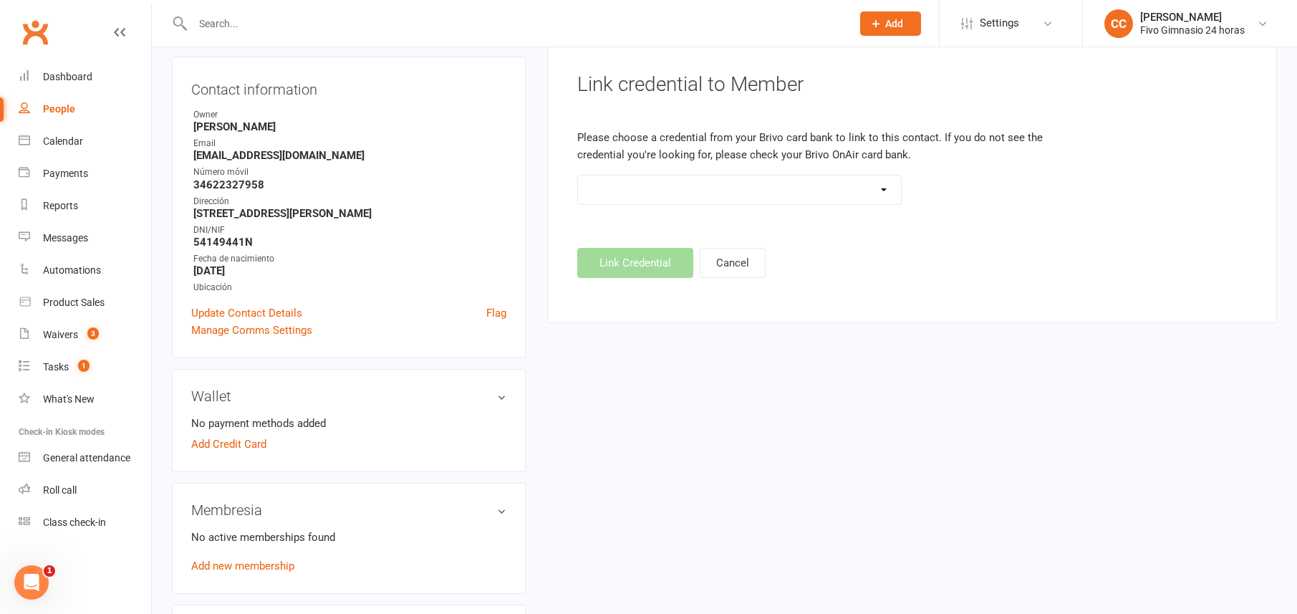
scroll to position [291, 0]
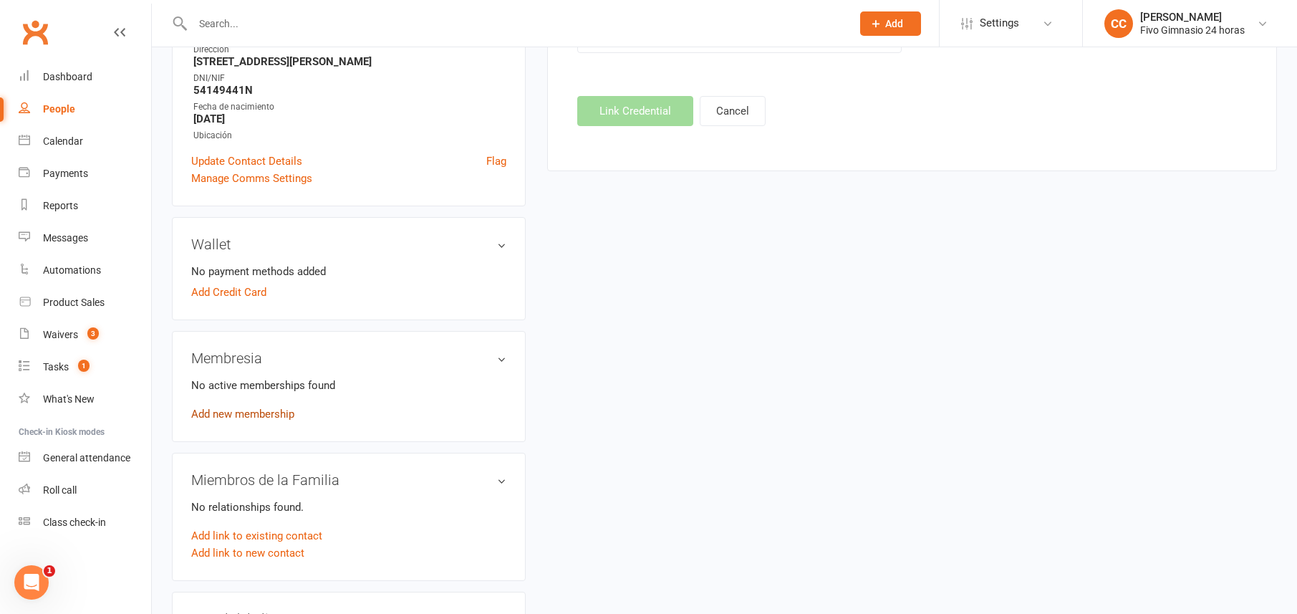
click at [251, 417] on link "Add new membership" at bounding box center [242, 413] width 103 height 13
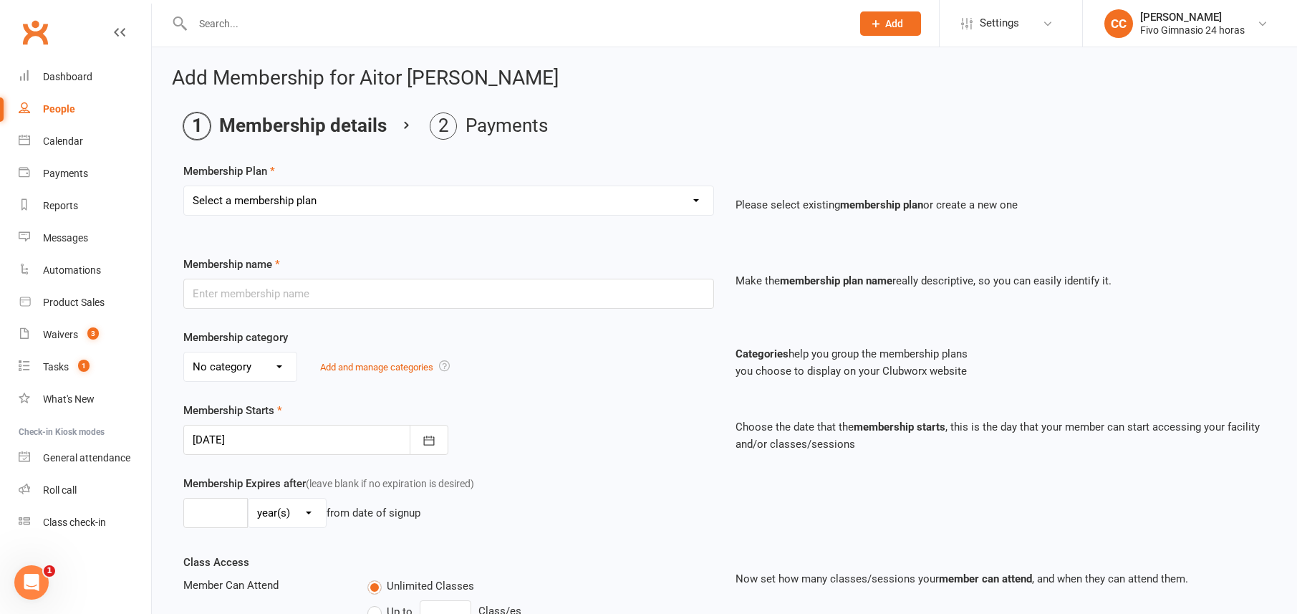
click at [276, 204] on select "Select a membership plan Cuota familiar Cuota estudiante 10 pases full Anual Se…" at bounding box center [448, 200] width 529 height 29
select select "22"
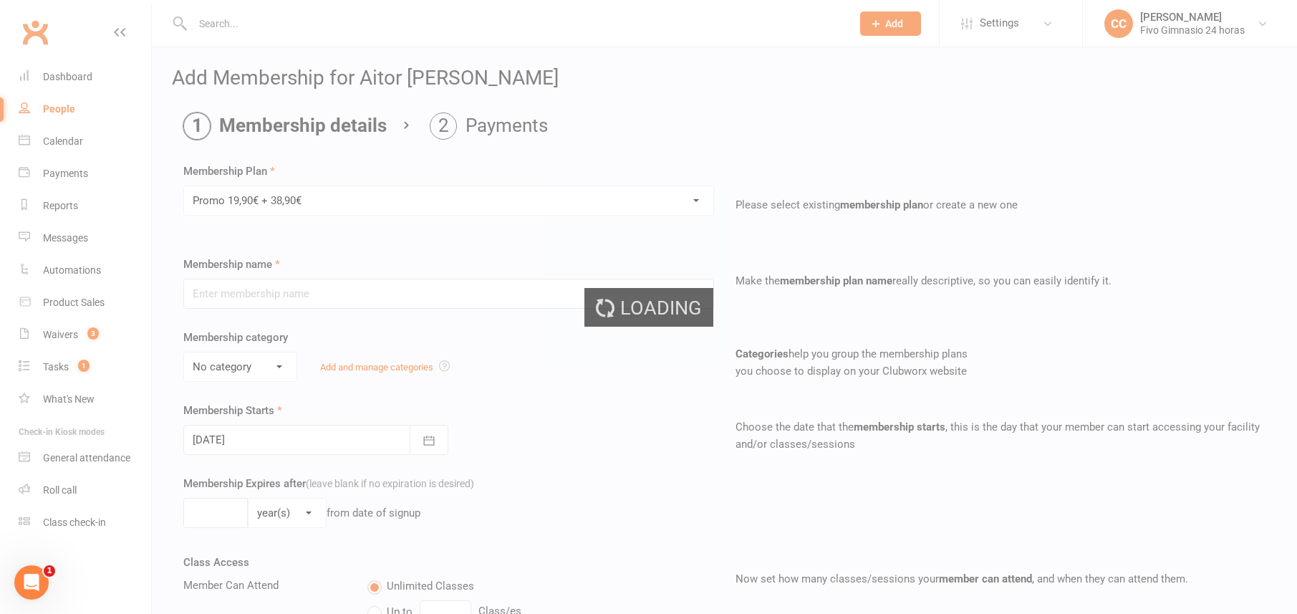
type input "Promo 19,90€ + 38,90€"
select select "4"
type input "0"
select select "2"
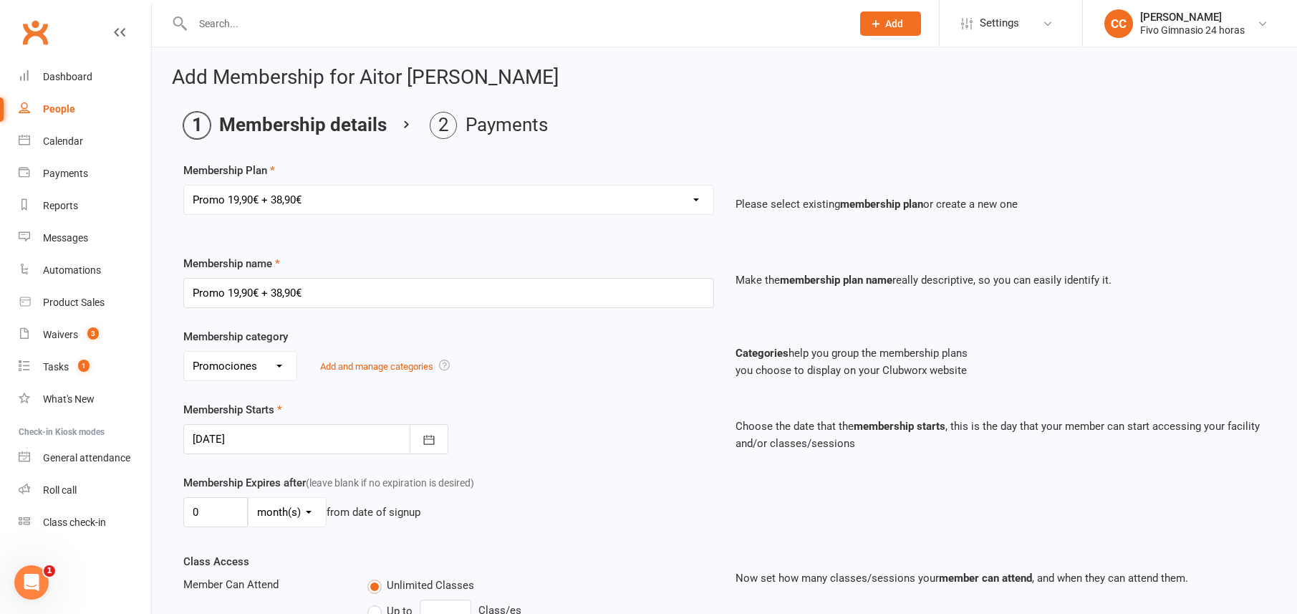
scroll to position [278, 0]
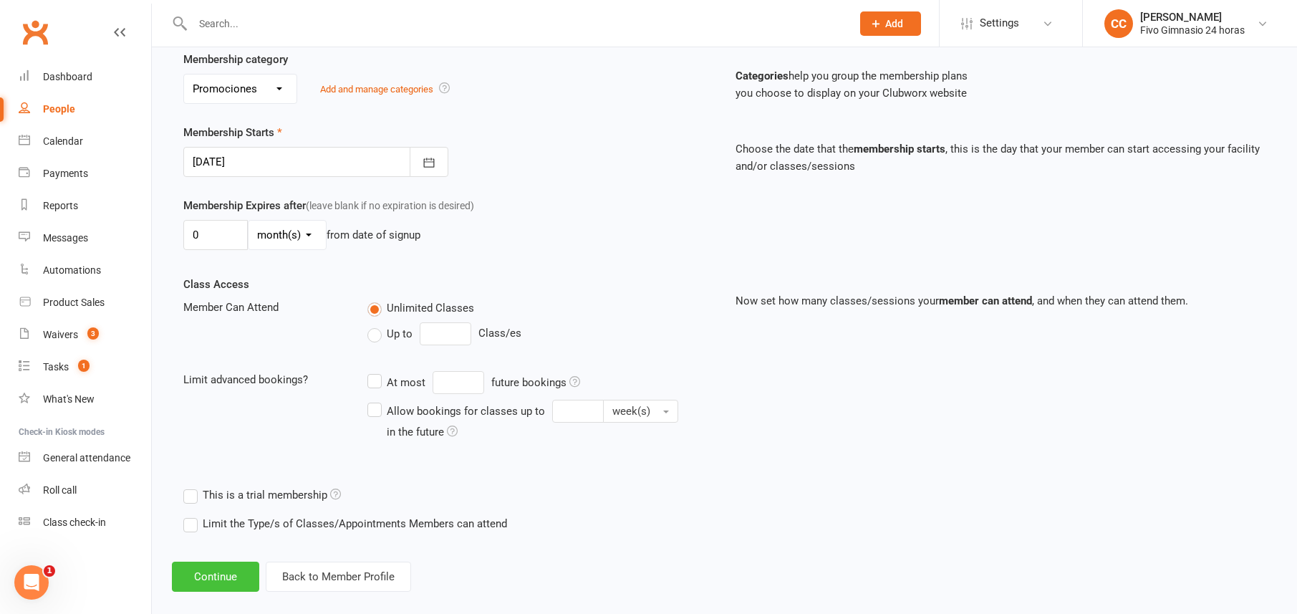
click at [211, 581] on button "Continue" at bounding box center [215, 576] width 87 height 30
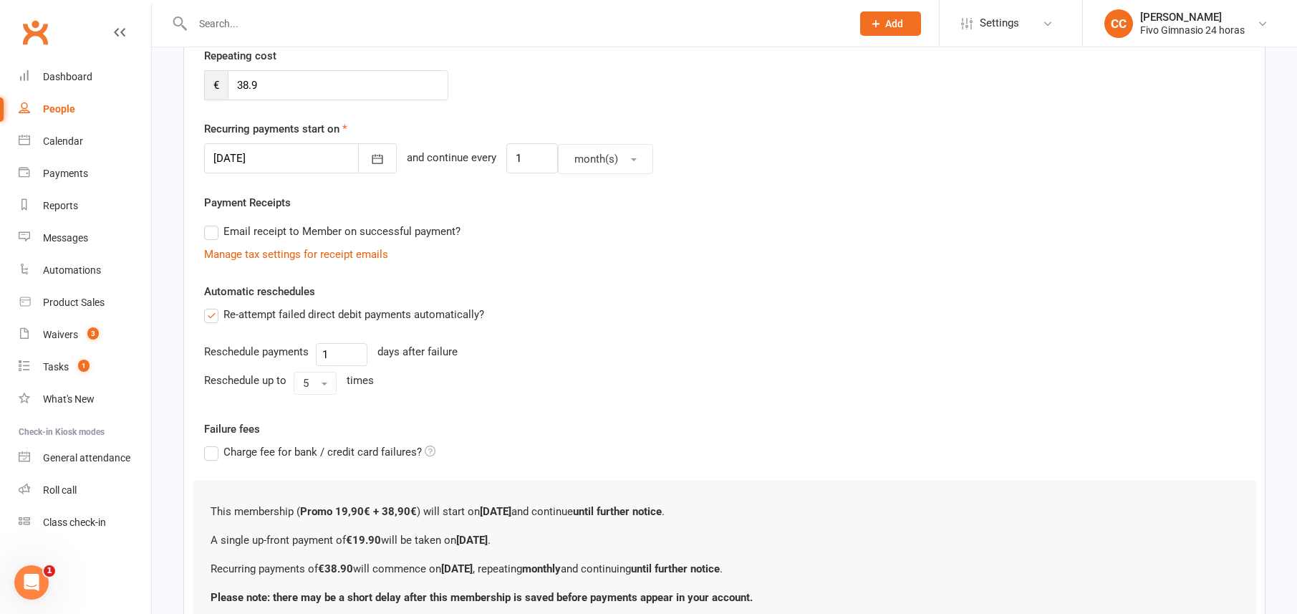
scroll to position [0, 0]
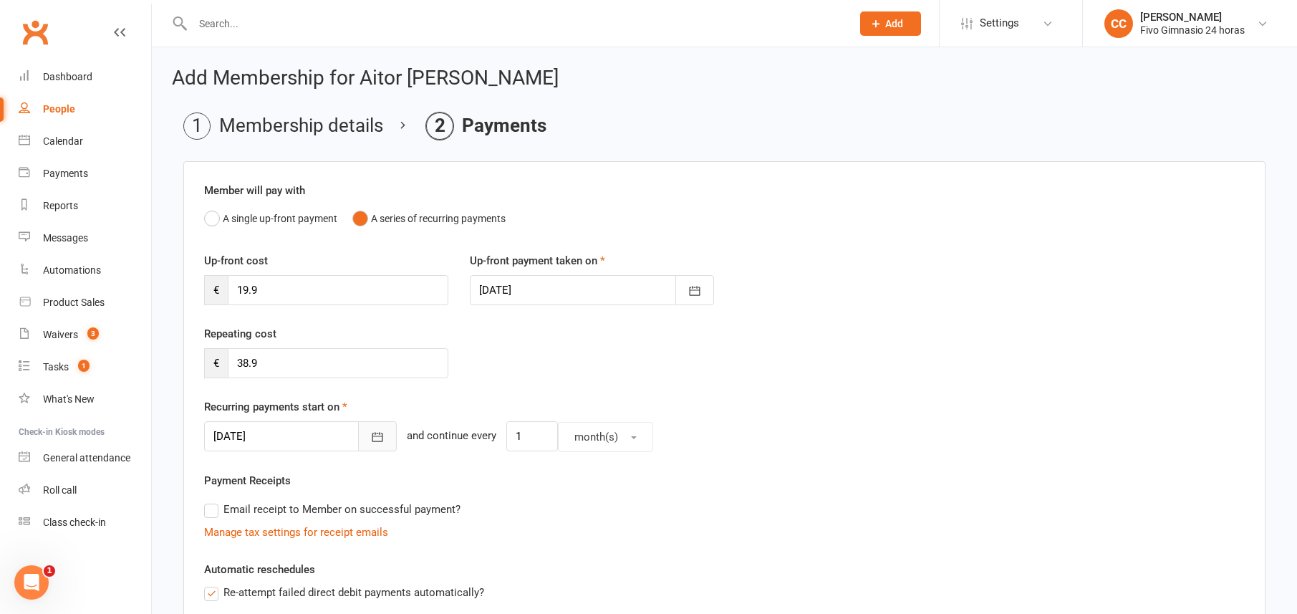
click at [361, 430] on button "button" at bounding box center [377, 436] width 39 height 30
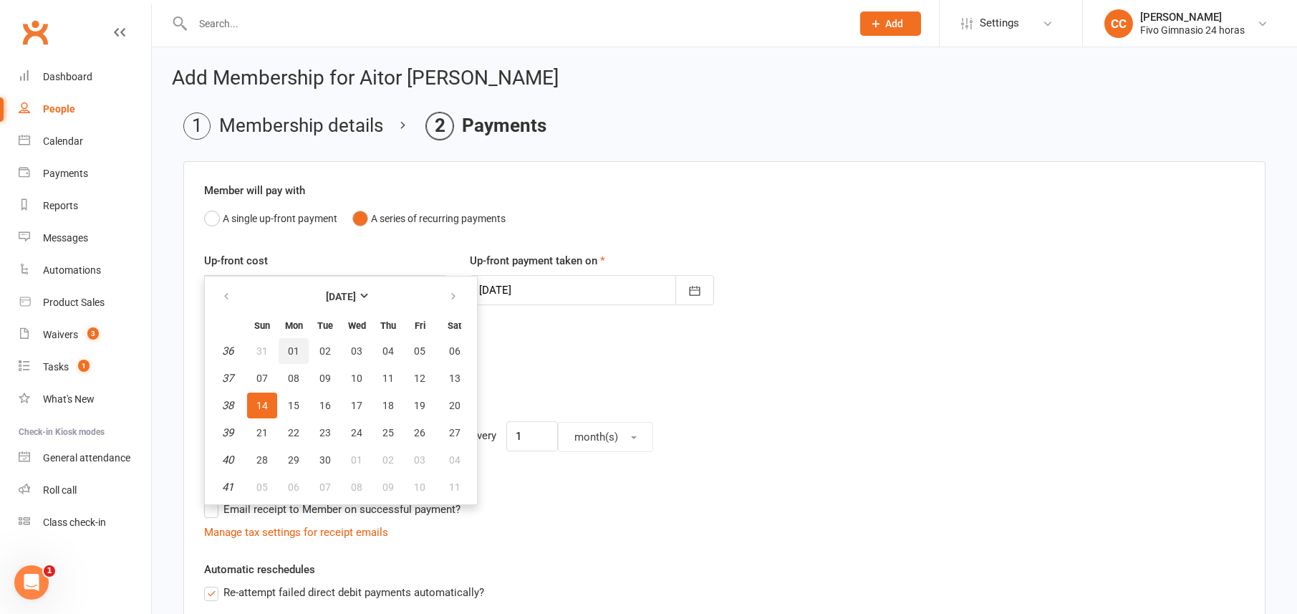
click at [292, 345] on span "01" at bounding box center [293, 350] width 11 height 11
type input "01 Sep 2025"
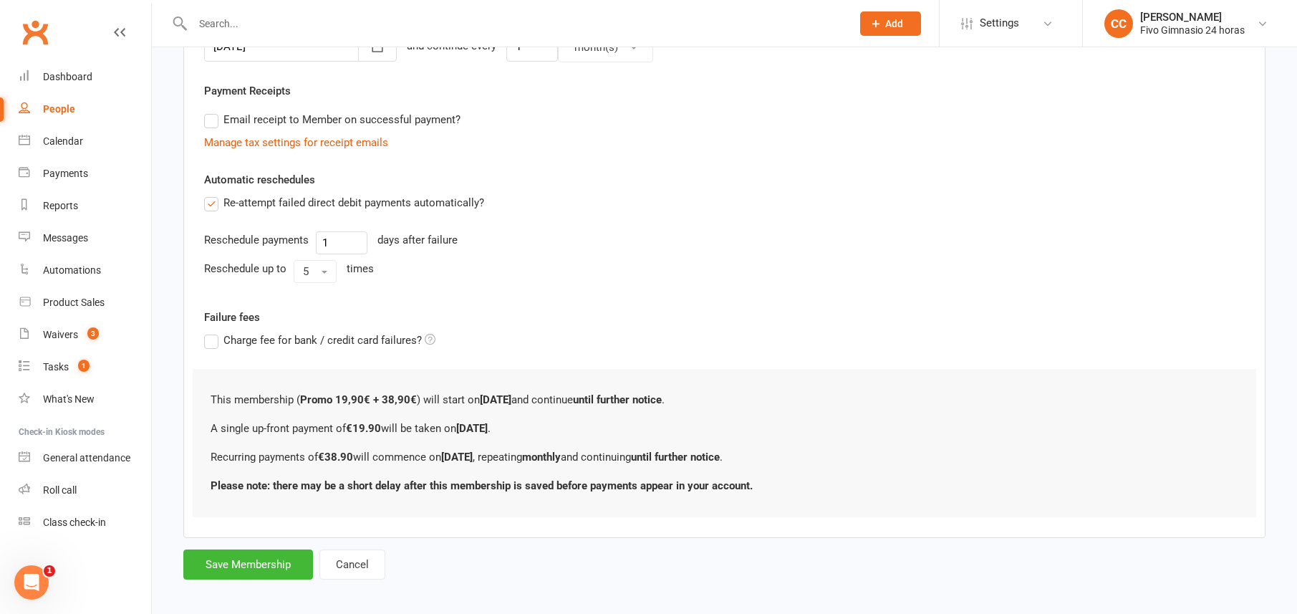
scroll to position [399, 0]
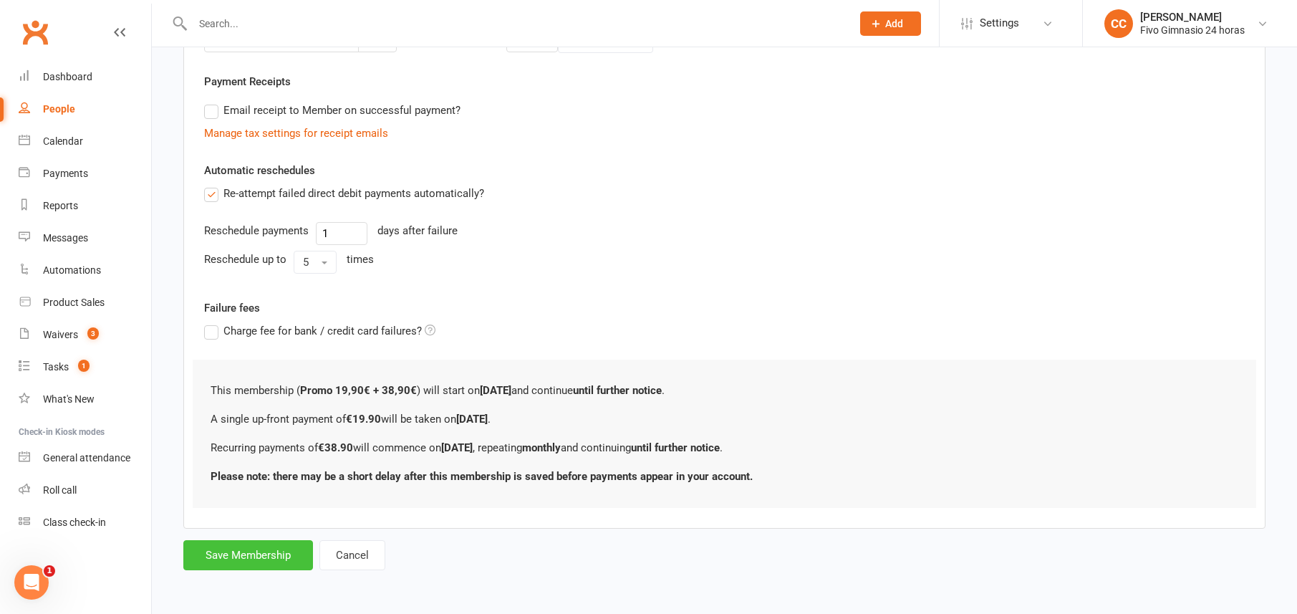
click at [246, 543] on button "Save Membership" at bounding box center [248, 555] width 130 height 30
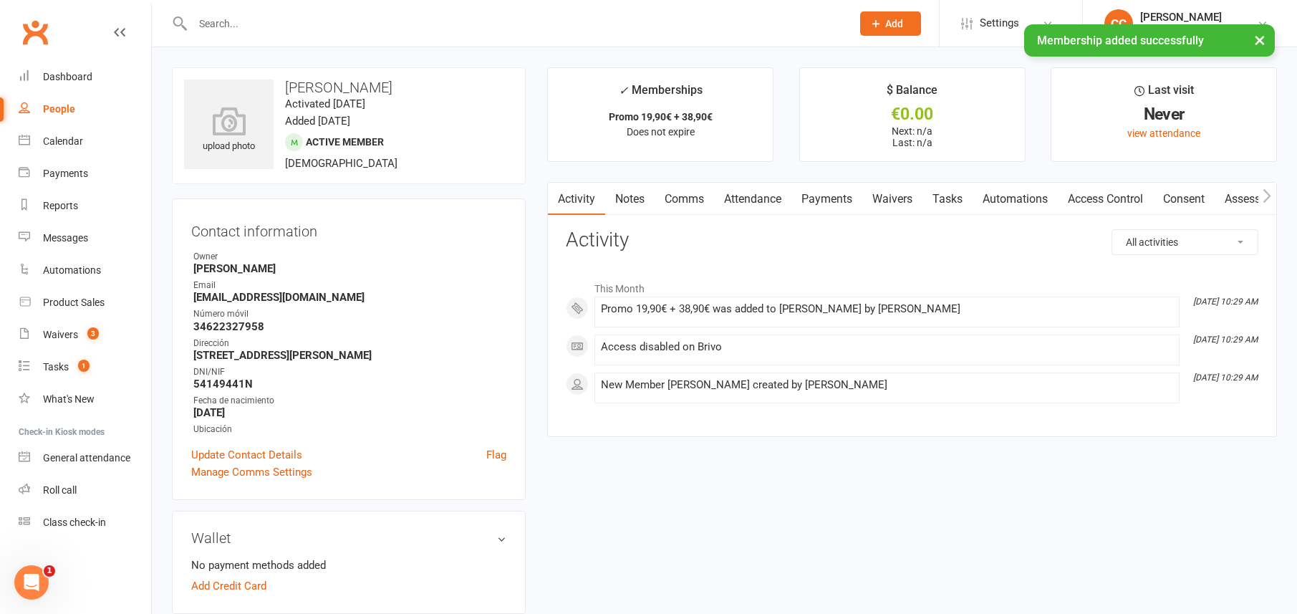
click at [1115, 202] on link "Access Control" at bounding box center [1104, 199] width 95 height 33
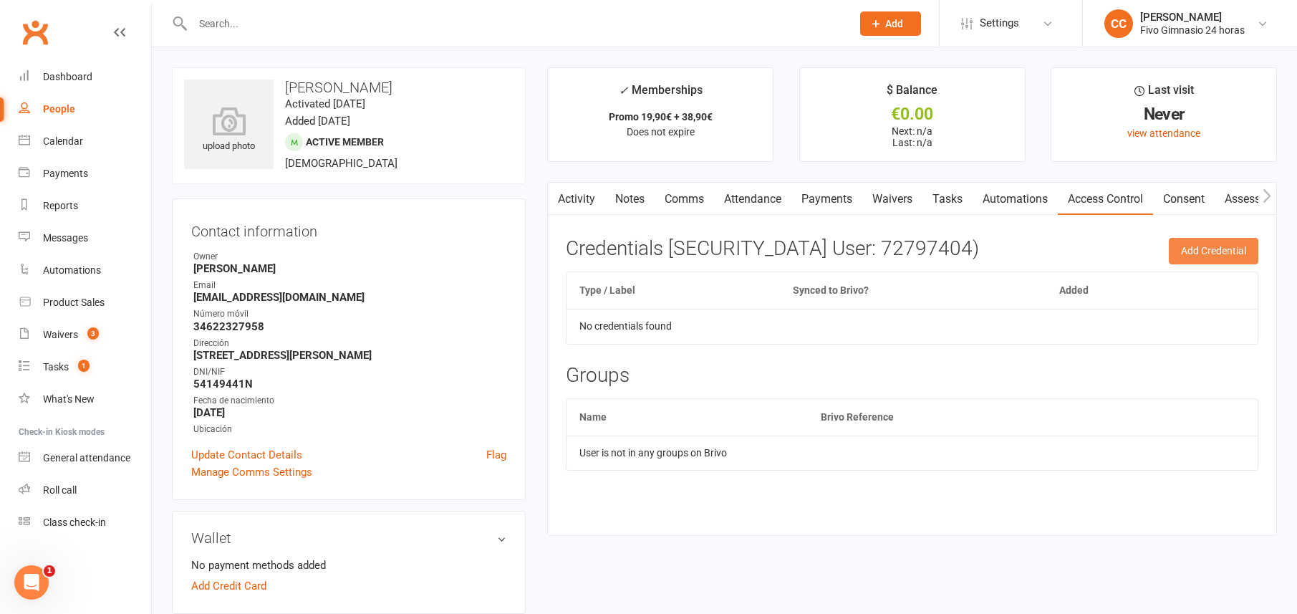
click at [1204, 259] on button "Add Credential" at bounding box center [1212, 251] width 89 height 26
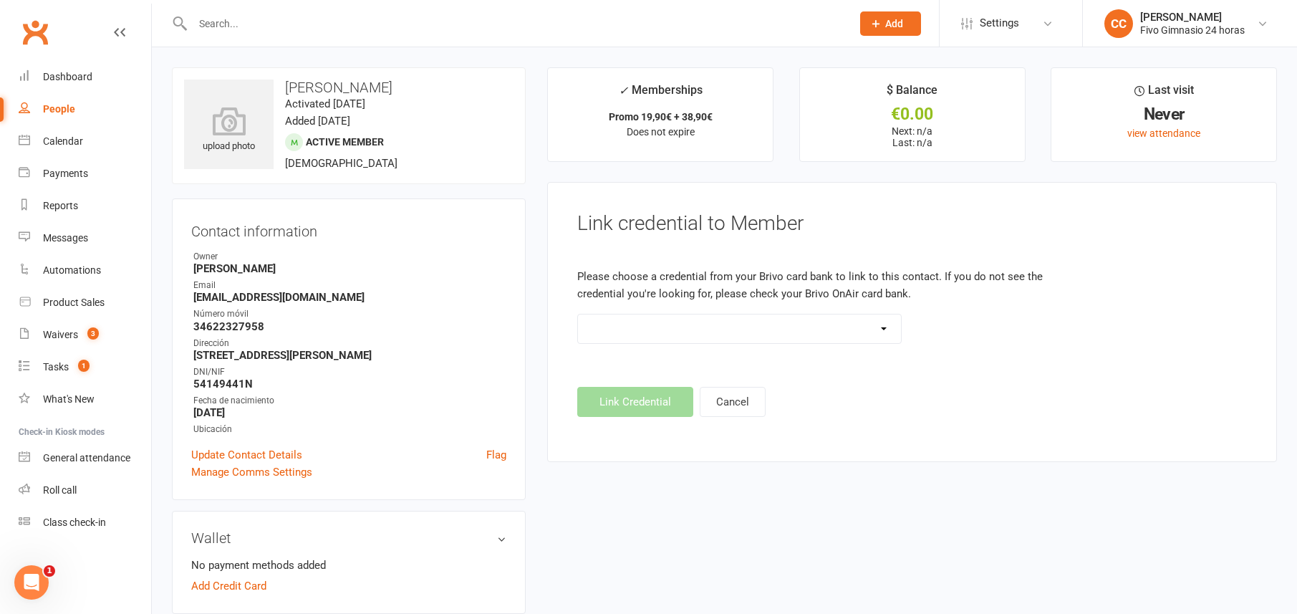
click at [724, 340] on select "Standard 26 Bit (54268) Standard 26 Bit (54269) Standard 26 Bit (54270) Standar…" at bounding box center [739, 328] width 322 height 29
select select "8694"
click at [663, 394] on button "Link Credential" at bounding box center [635, 402] width 116 height 30
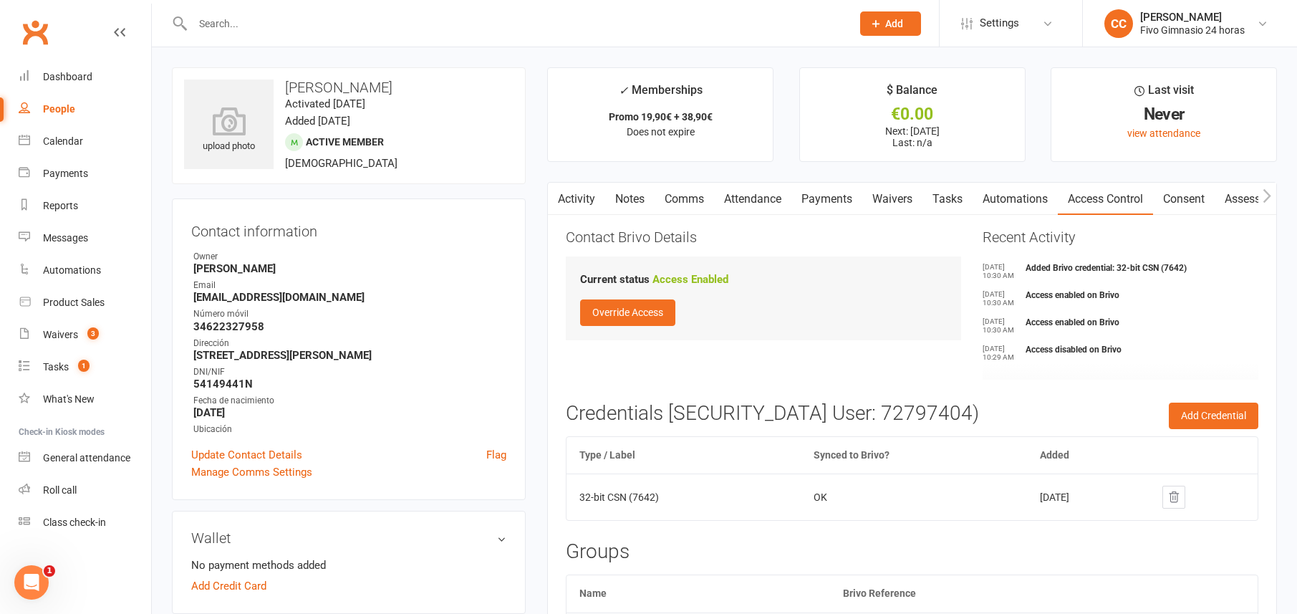
click at [819, 204] on link "Payments" at bounding box center [826, 199] width 71 height 33
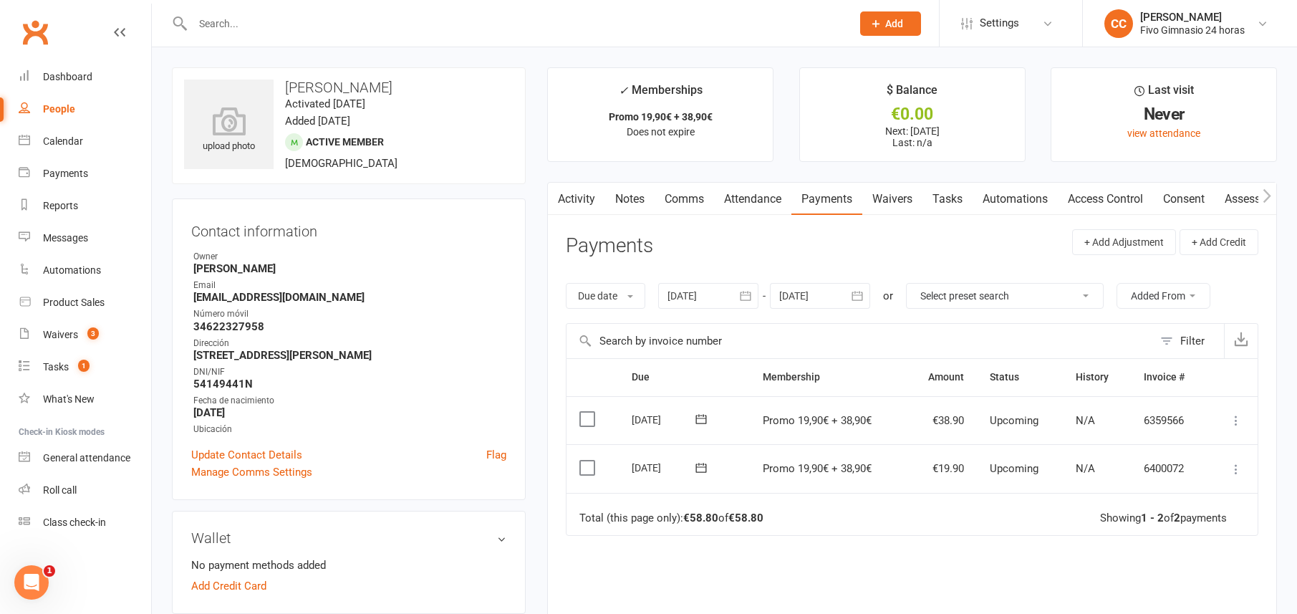
click at [1241, 466] on icon at bounding box center [1236, 469] width 14 height 14
click at [1201, 555] on link "Mark as Paid (Other)" at bounding box center [1173, 554] width 142 height 29
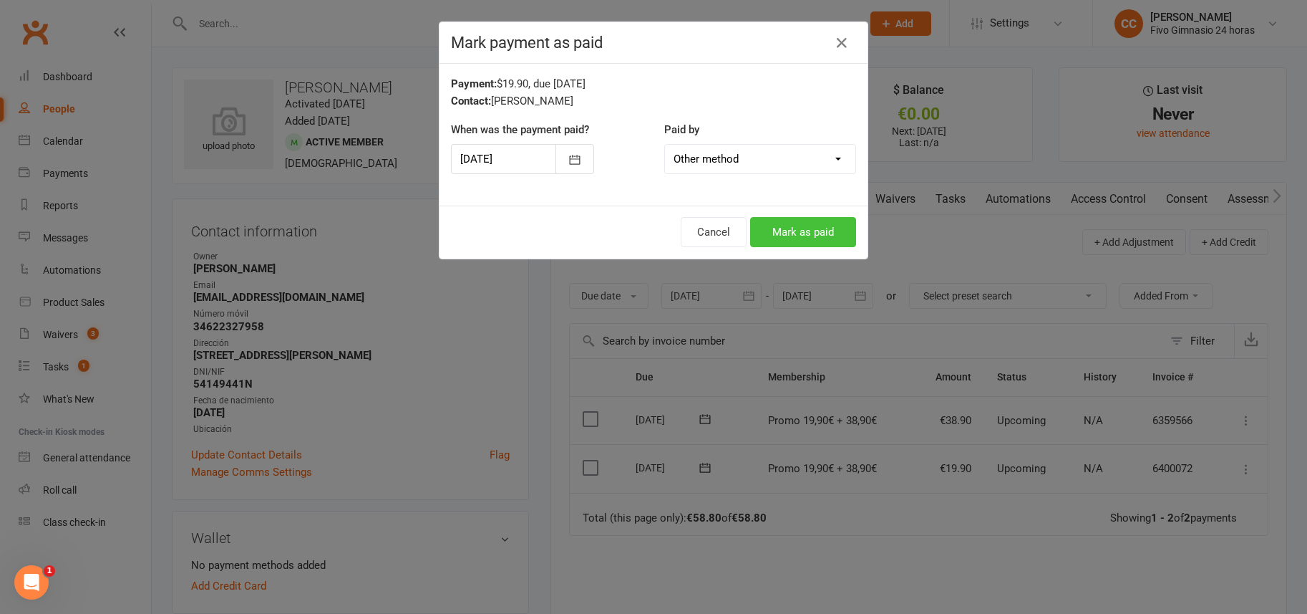
click at [773, 228] on button "Mark as paid" at bounding box center [803, 232] width 106 height 30
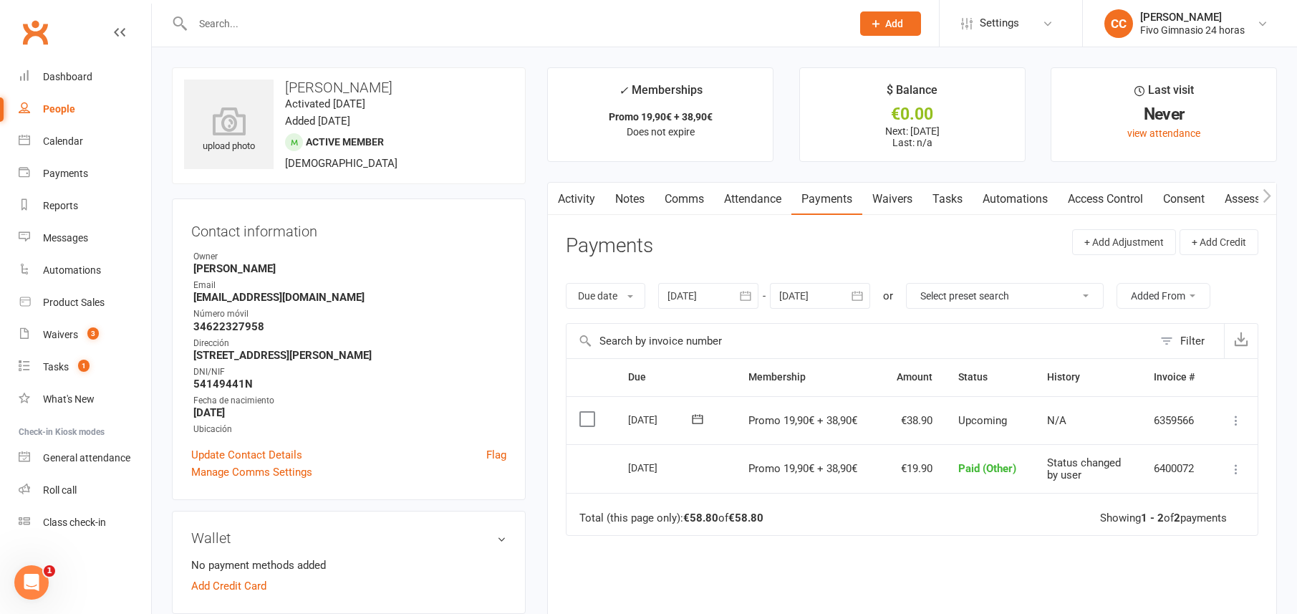
scroll to position [3, 0]
click at [866, 20] on button "Add" at bounding box center [890, 23] width 61 height 24
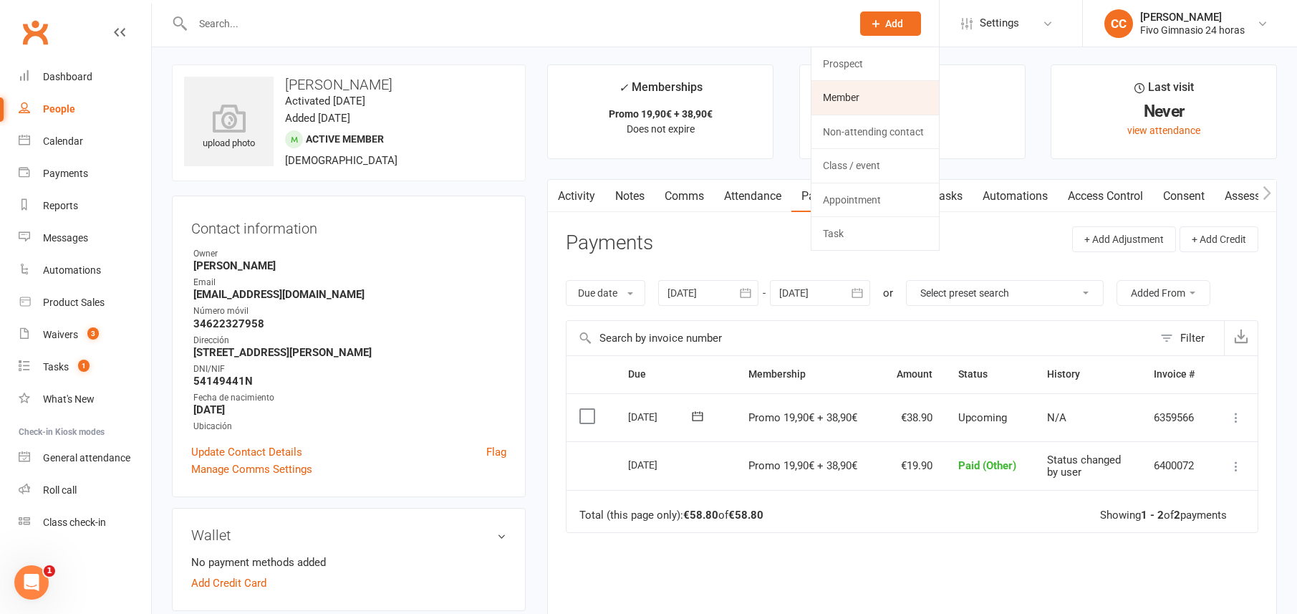
click at [832, 95] on link "Member" at bounding box center [874, 97] width 127 height 33
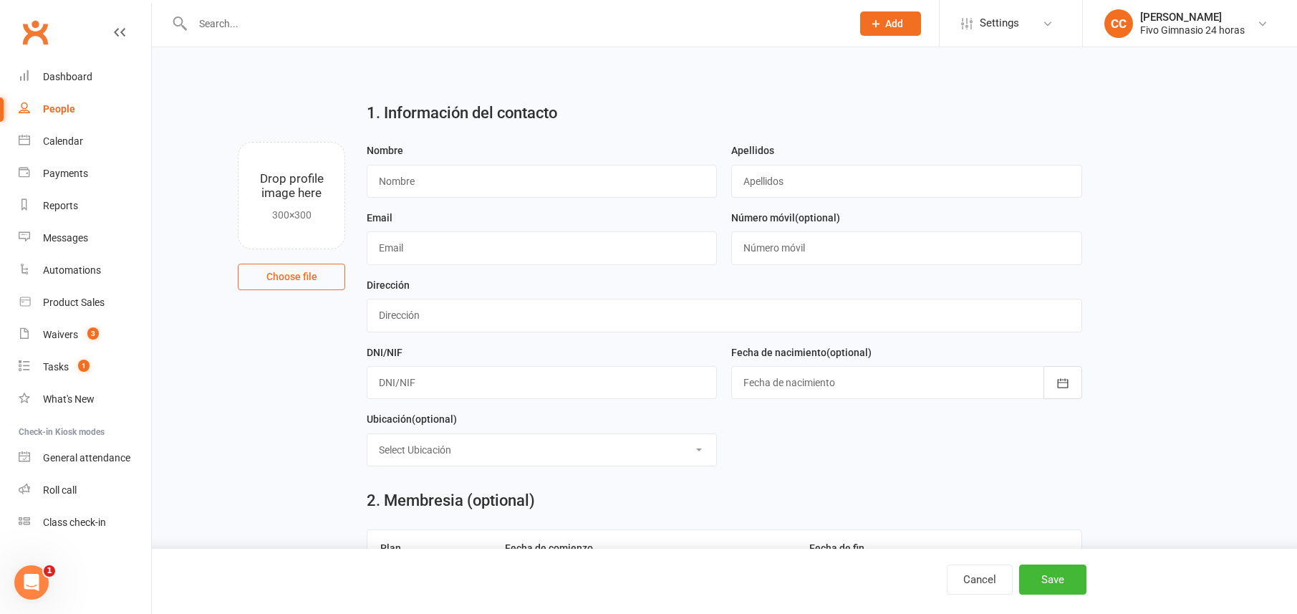
click at [485, 161] on div "Nombre" at bounding box center [542, 170] width 350 height 56
click at [409, 187] on input "text" at bounding box center [542, 181] width 350 height 33
type input "Miguel Angel"
type input "Moreno Nuño"
click at [431, 319] on input "text" at bounding box center [724, 315] width 715 height 33
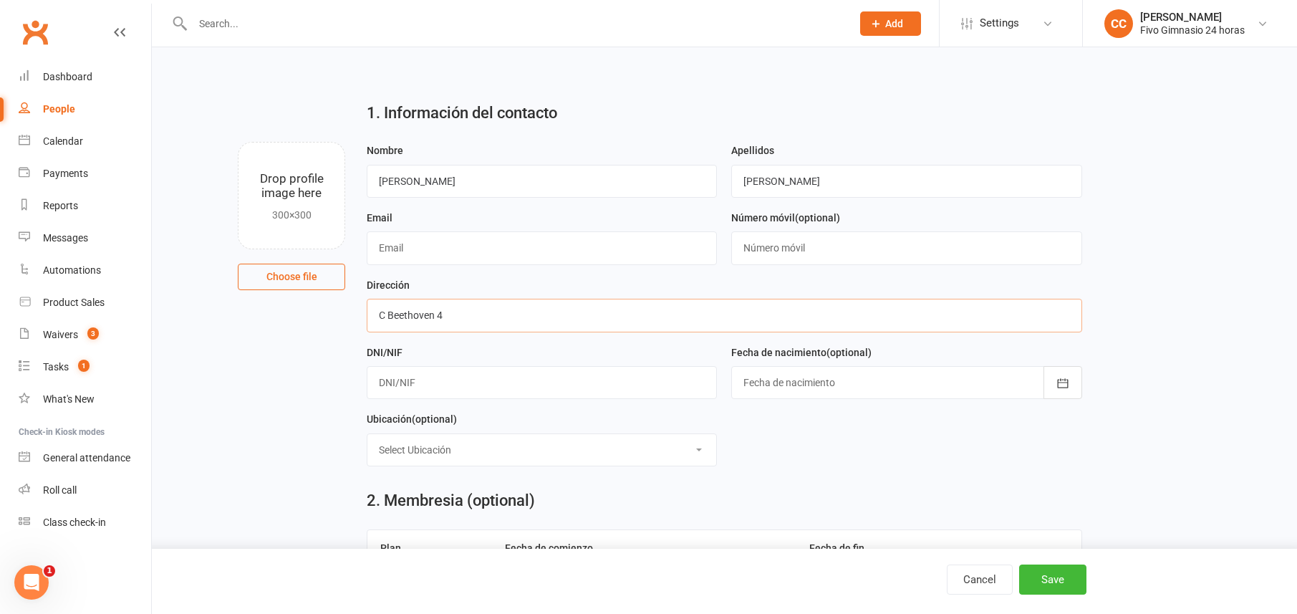
type input "C Beethoven 4"
click at [449, 387] on input "text" at bounding box center [542, 382] width 350 height 33
type input "44251811H"
click at [784, 389] on div at bounding box center [906, 382] width 350 height 33
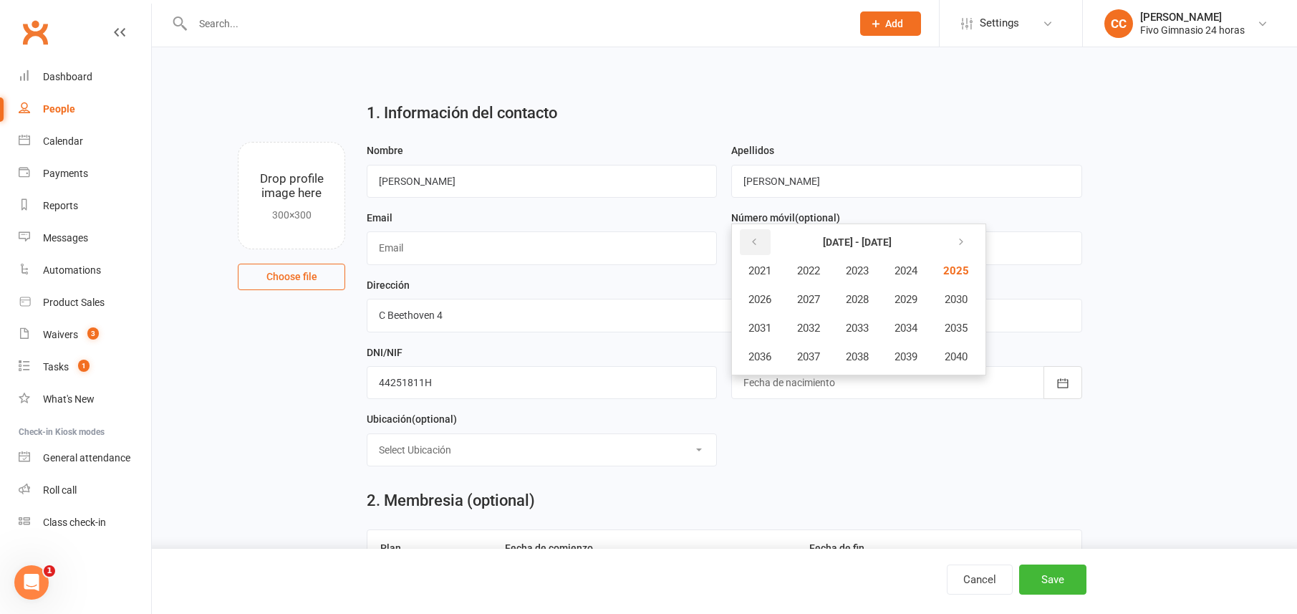
click at [750, 233] on button "button" at bounding box center [755, 242] width 31 height 26
click at [820, 329] on span "1972" at bounding box center [808, 327] width 23 height 13
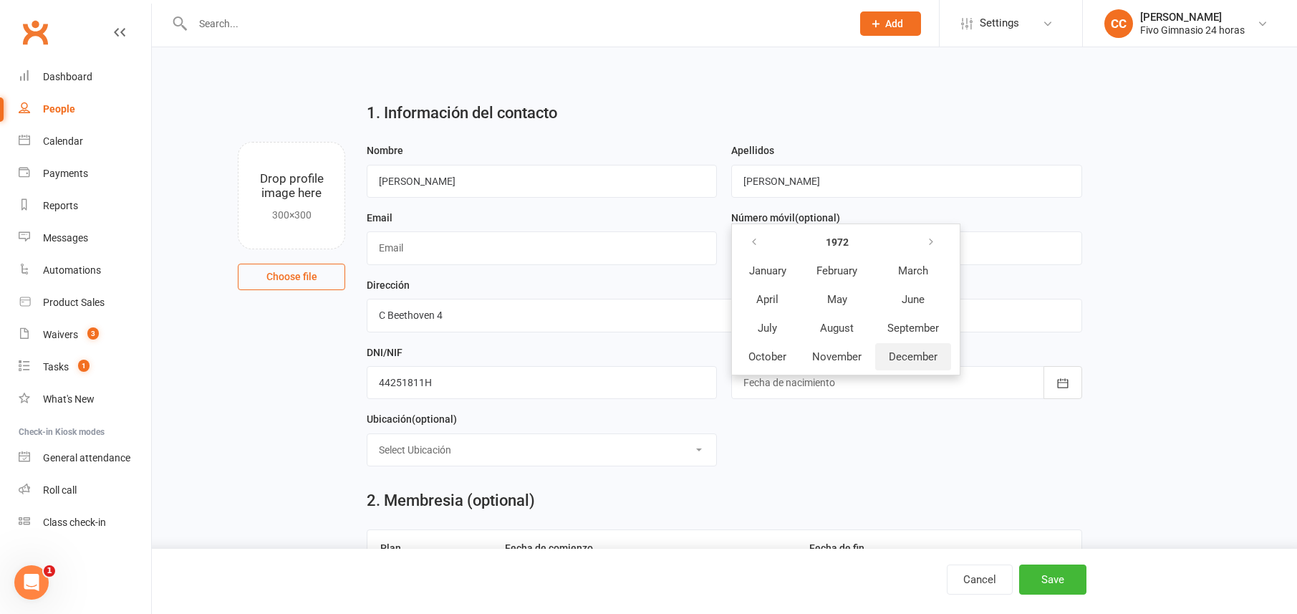
click at [921, 358] on span "December" at bounding box center [912, 356] width 49 height 13
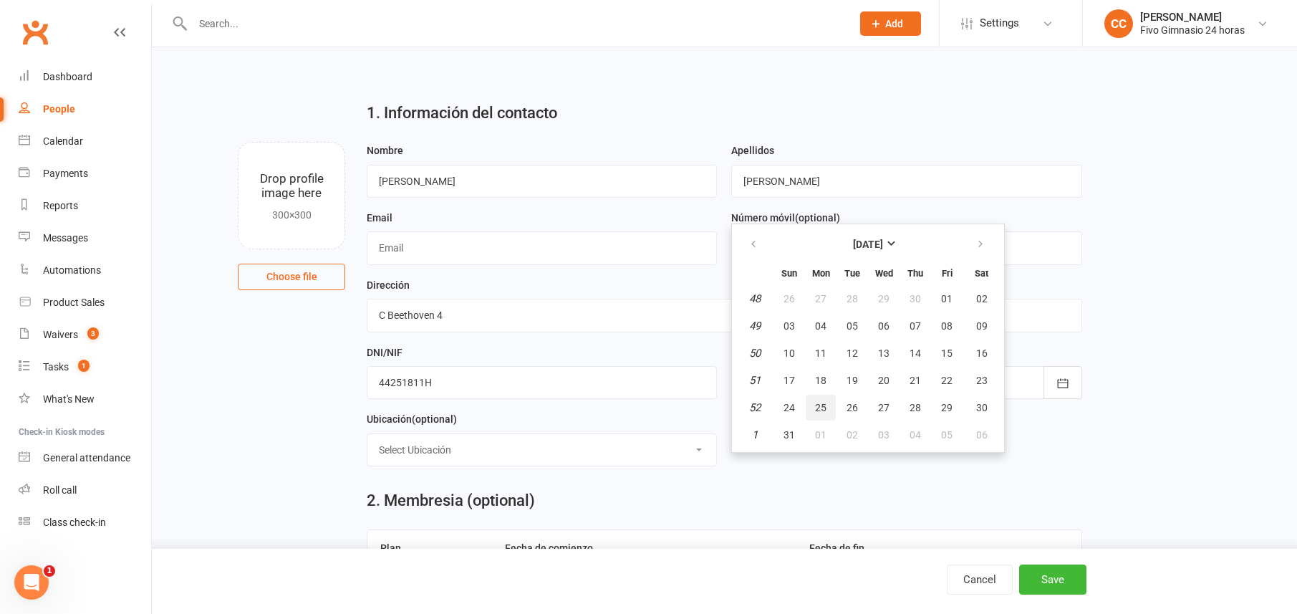
click at [819, 402] on span "25" at bounding box center [820, 407] width 11 height 11
type input "25 Dec 1972"
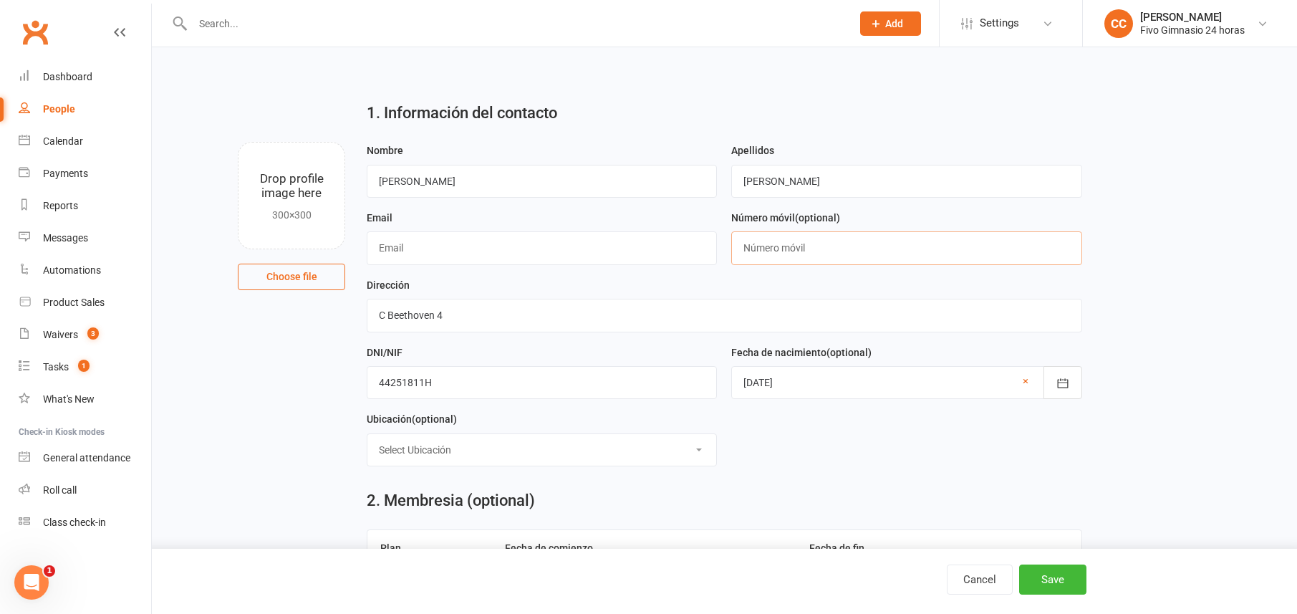
click at [758, 241] on input "text" at bounding box center [906, 247] width 350 height 33
type input "34610056237"
click at [451, 241] on input "text" at bounding box center [542, 247] width 350 height 33
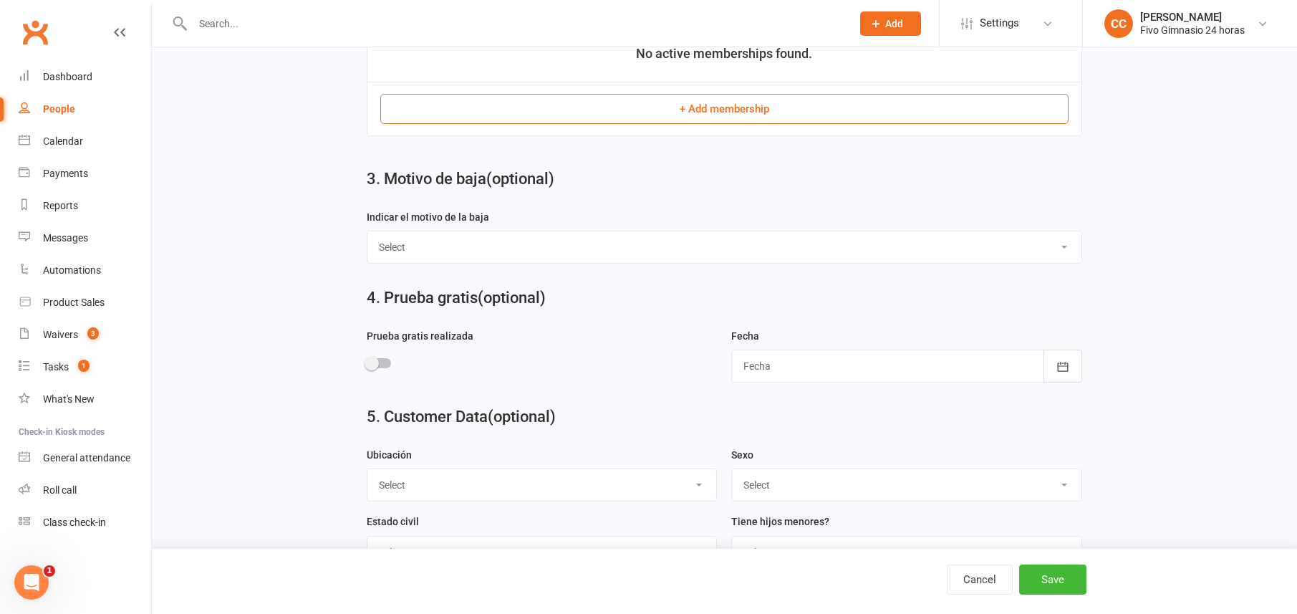
scroll to position [601, 0]
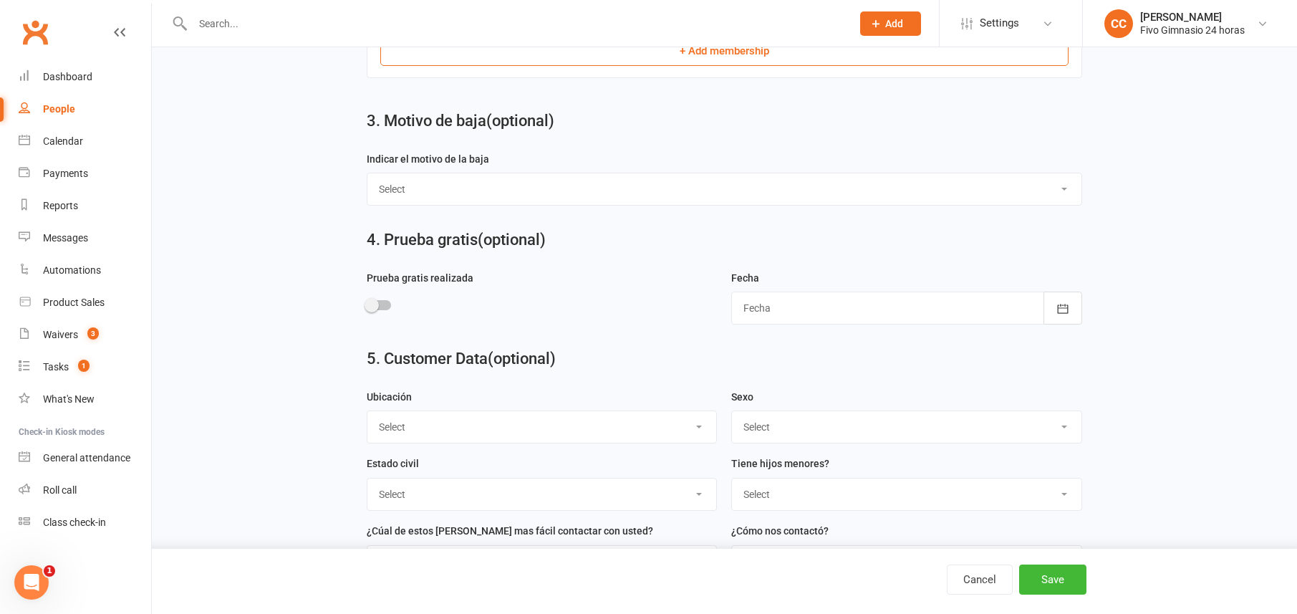
type input "[EMAIL_ADDRESS][DOMAIN_NAME]"
click at [740, 420] on select "Select Masculino Femenino" at bounding box center [906, 427] width 349 height 32
select select "Masculino"
click at [1077, 581] on button "Save" at bounding box center [1052, 579] width 67 height 30
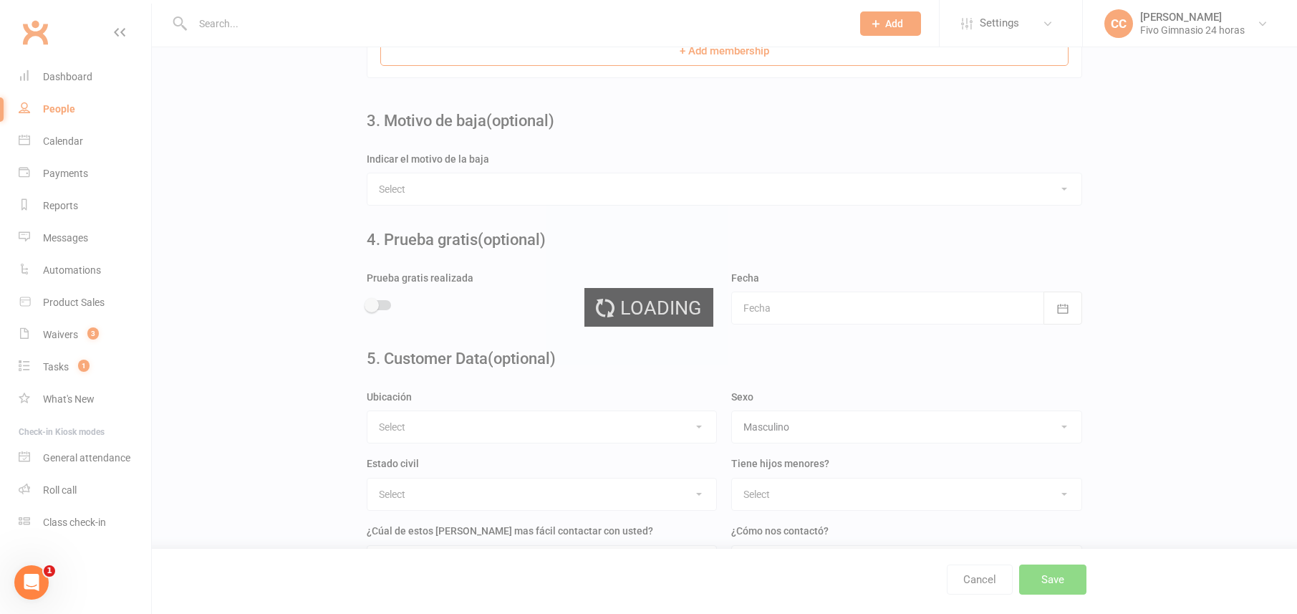
scroll to position [0, 0]
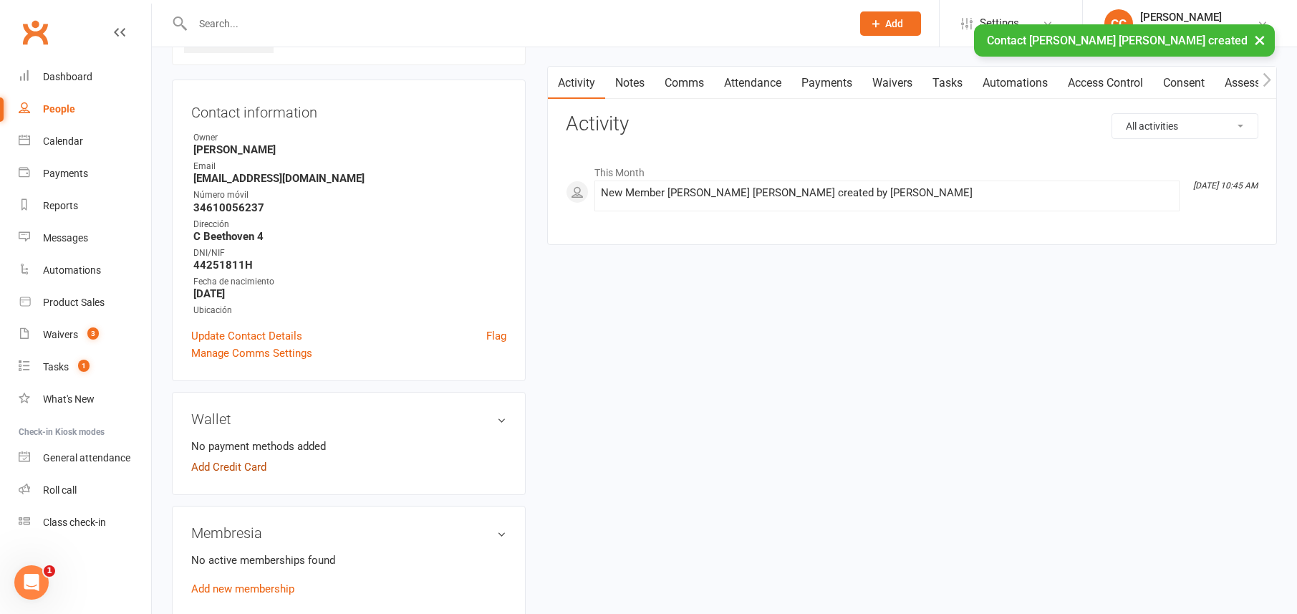
scroll to position [223, 0]
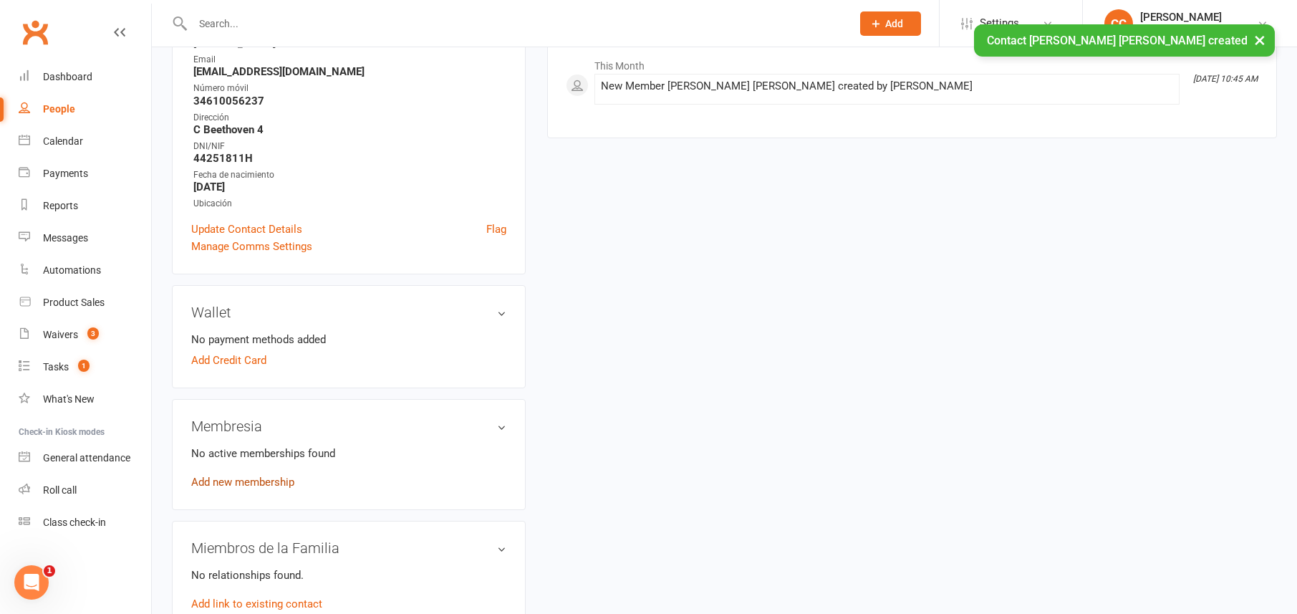
click at [248, 478] on link "Add new membership" at bounding box center [242, 481] width 103 height 13
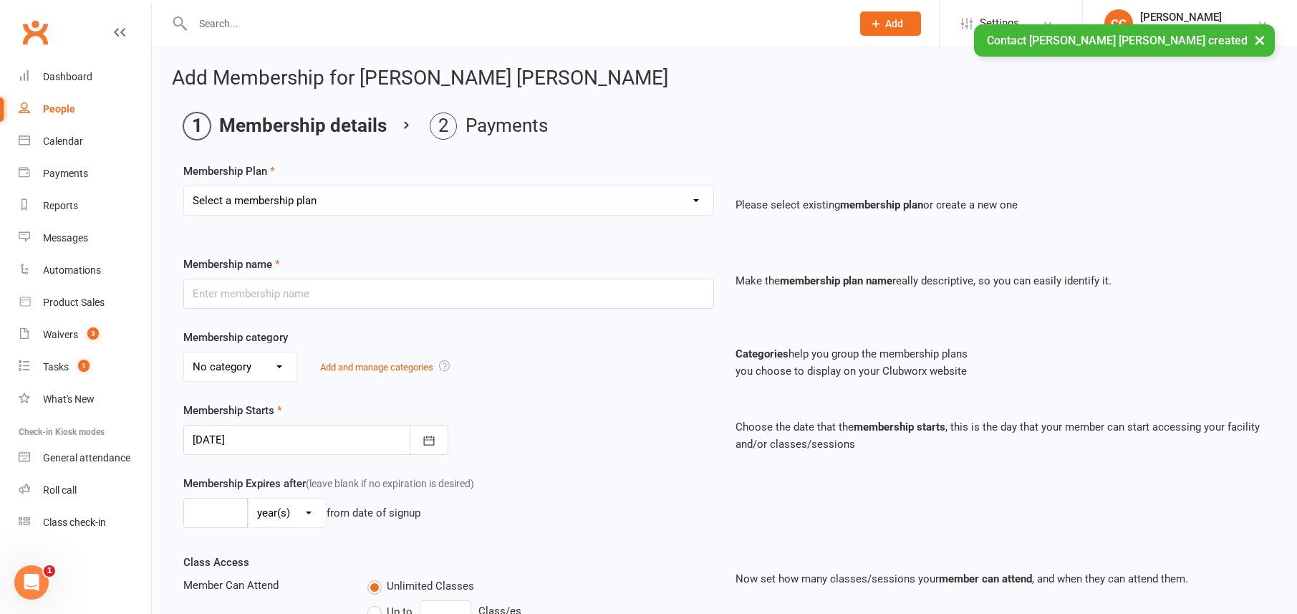
click at [291, 203] on select "Select a membership plan Cuota familiar Cuota estudiante 10 pases full Anual Se…" at bounding box center [448, 200] width 529 height 29
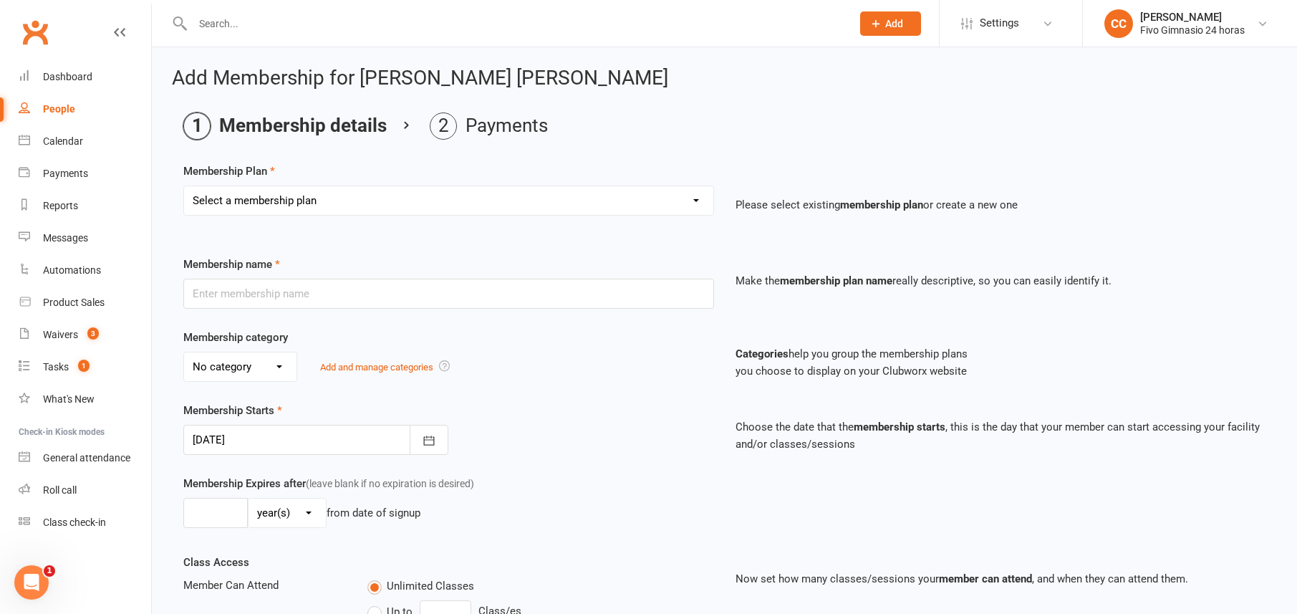
select select "9"
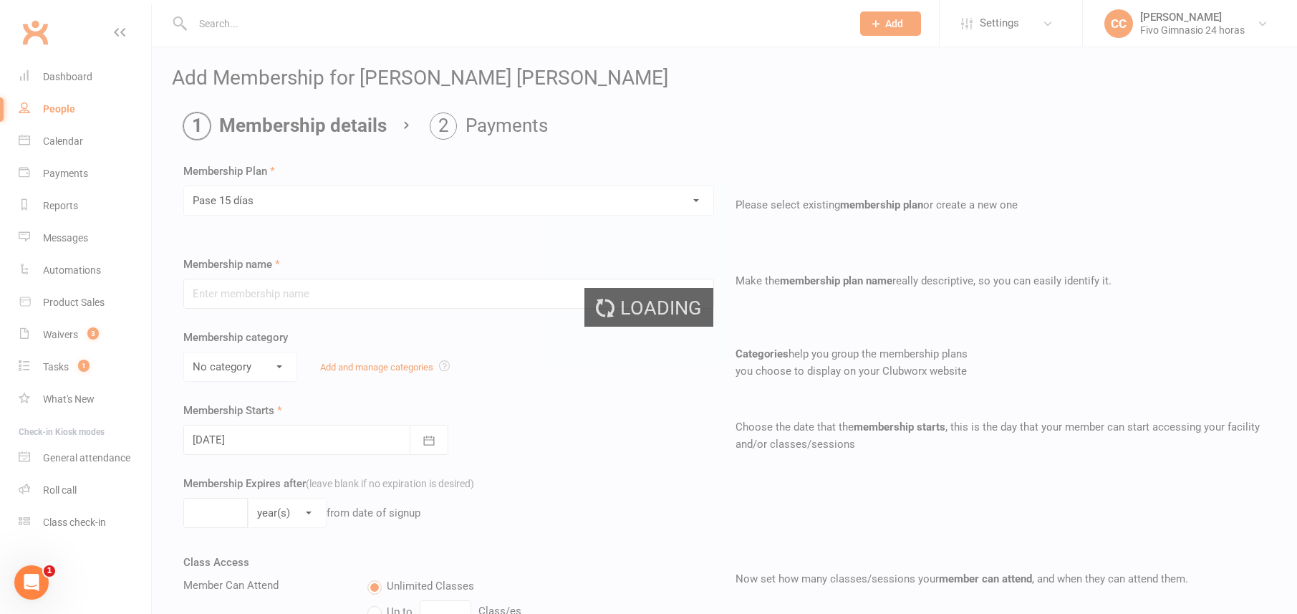
type input "Pase 15 días"
select select "3"
type input "15"
select select "0"
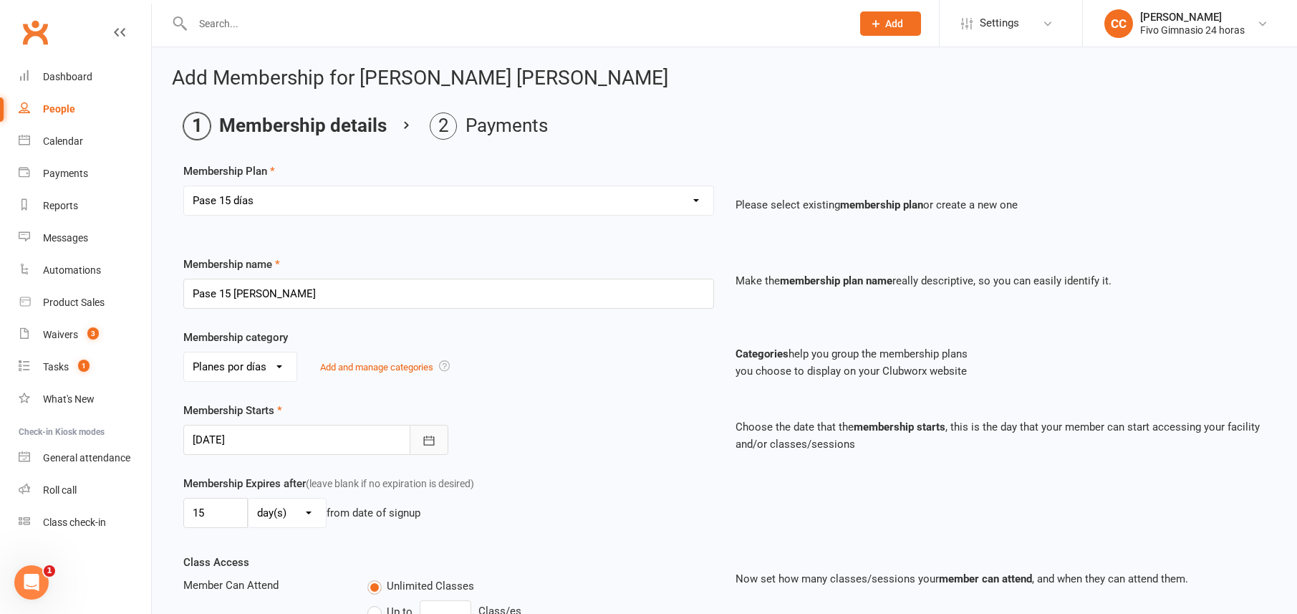
click at [423, 440] on icon "button" at bounding box center [429, 440] width 14 height 14
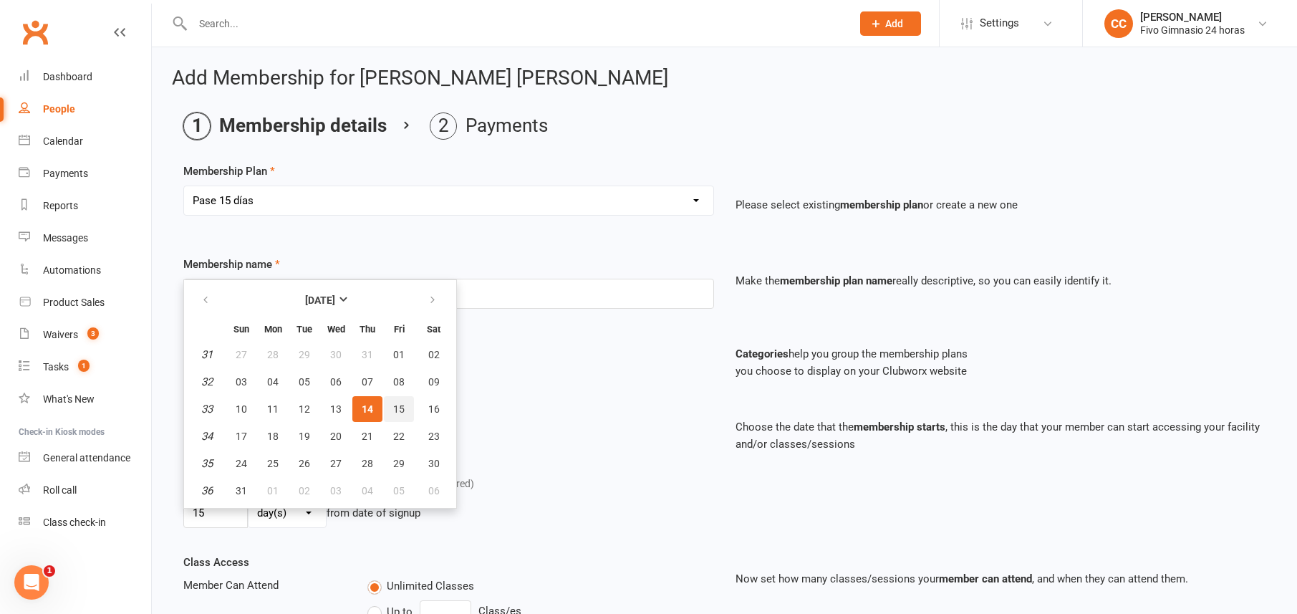
click at [408, 405] on button "15" at bounding box center [399, 409] width 30 height 26
type input "15 Aug 2025"
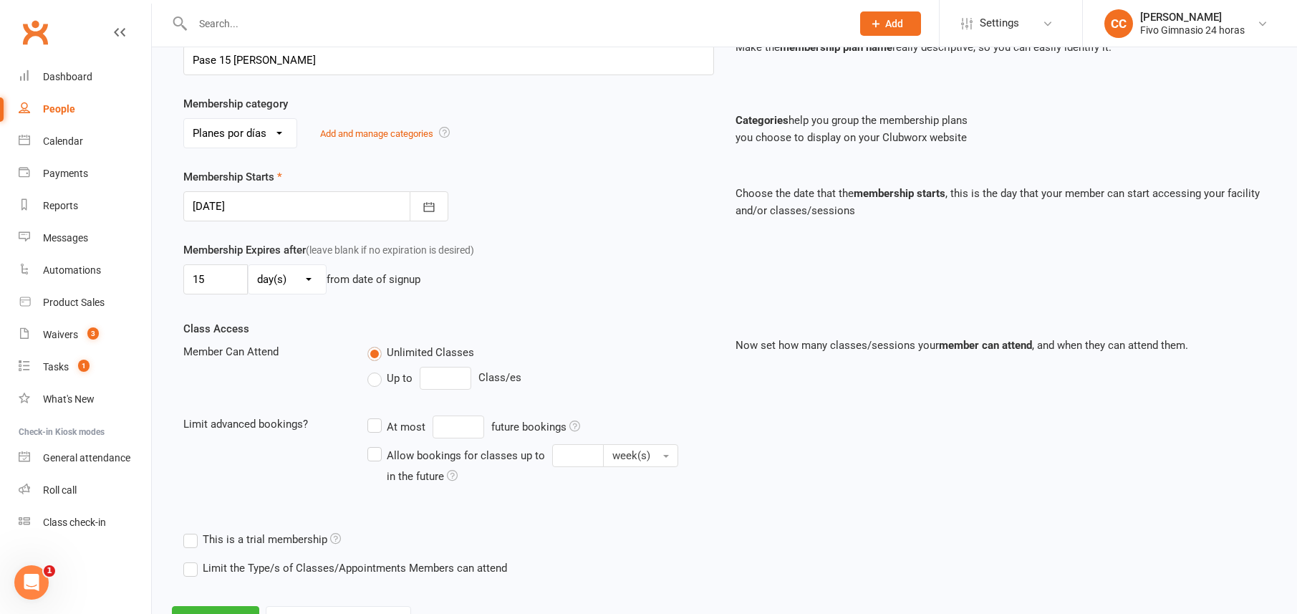
scroll to position [296, 0]
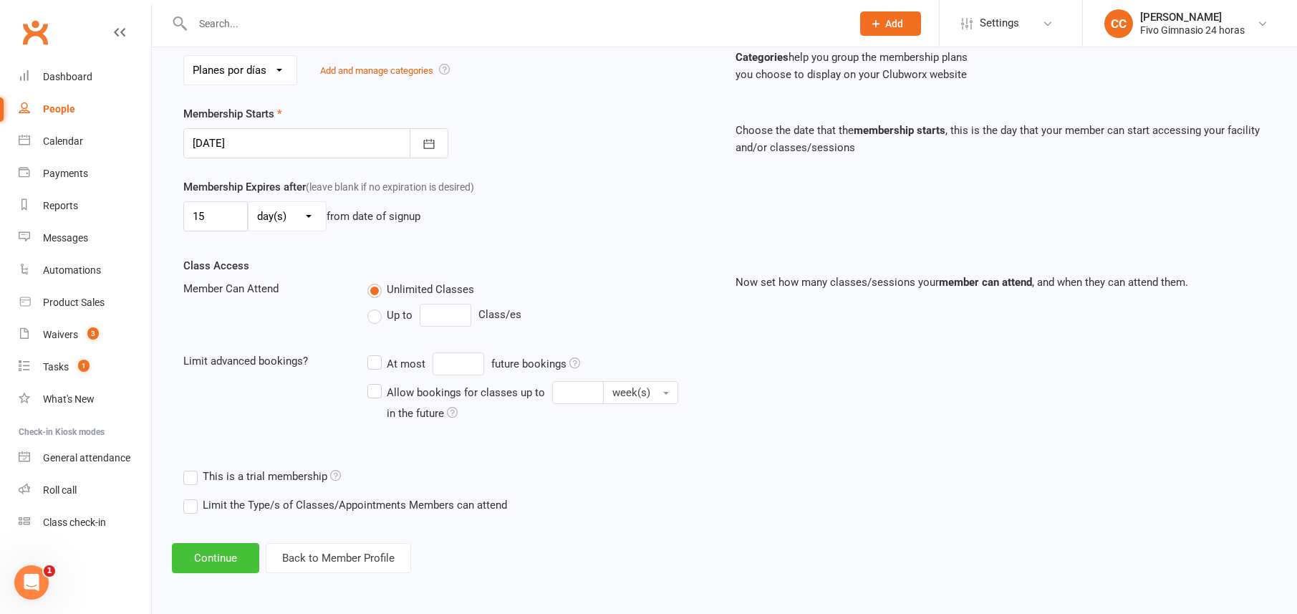
click at [220, 564] on button "Continue" at bounding box center [215, 558] width 87 height 30
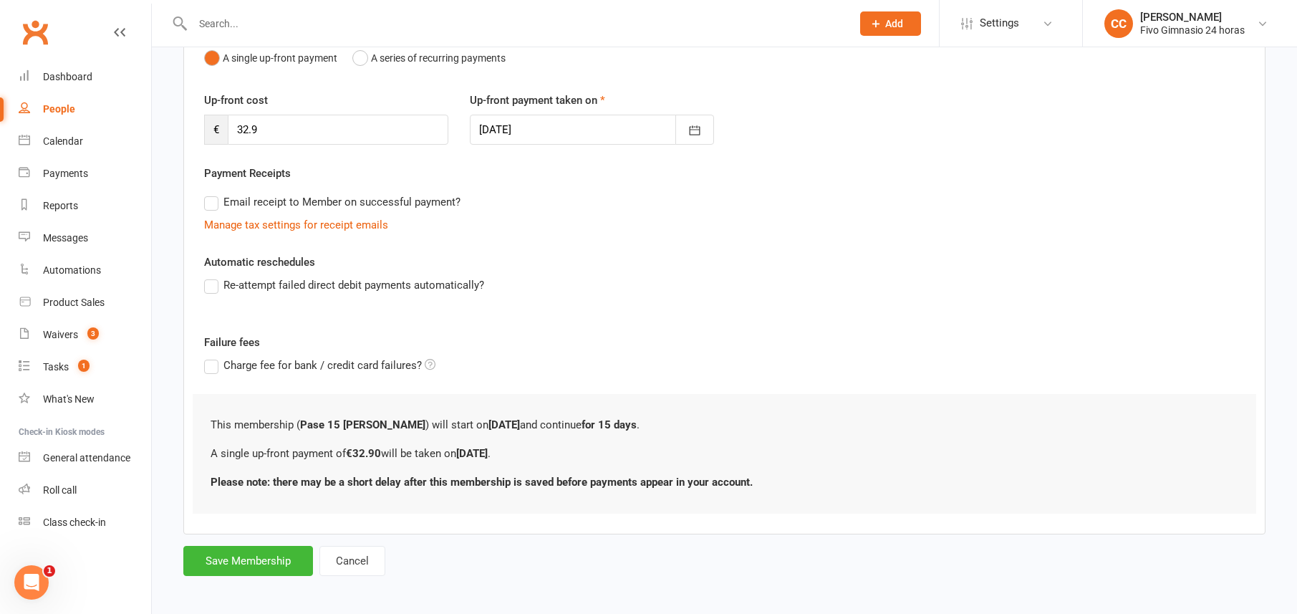
scroll to position [166, 0]
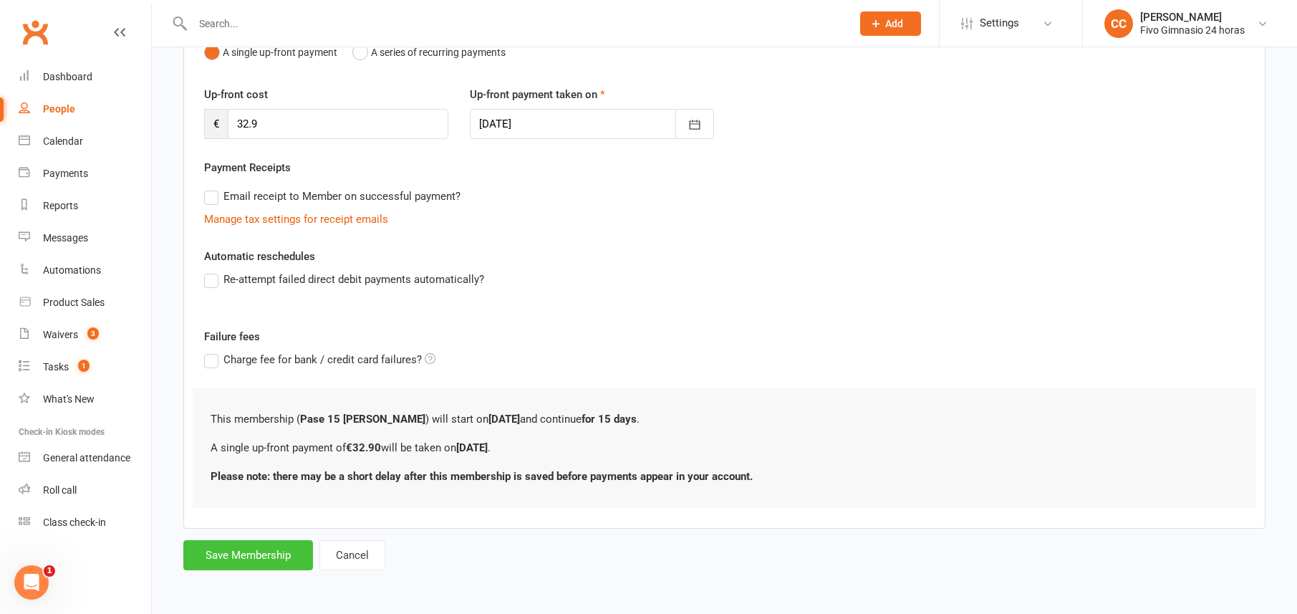
click at [246, 551] on button "Save Membership" at bounding box center [248, 555] width 130 height 30
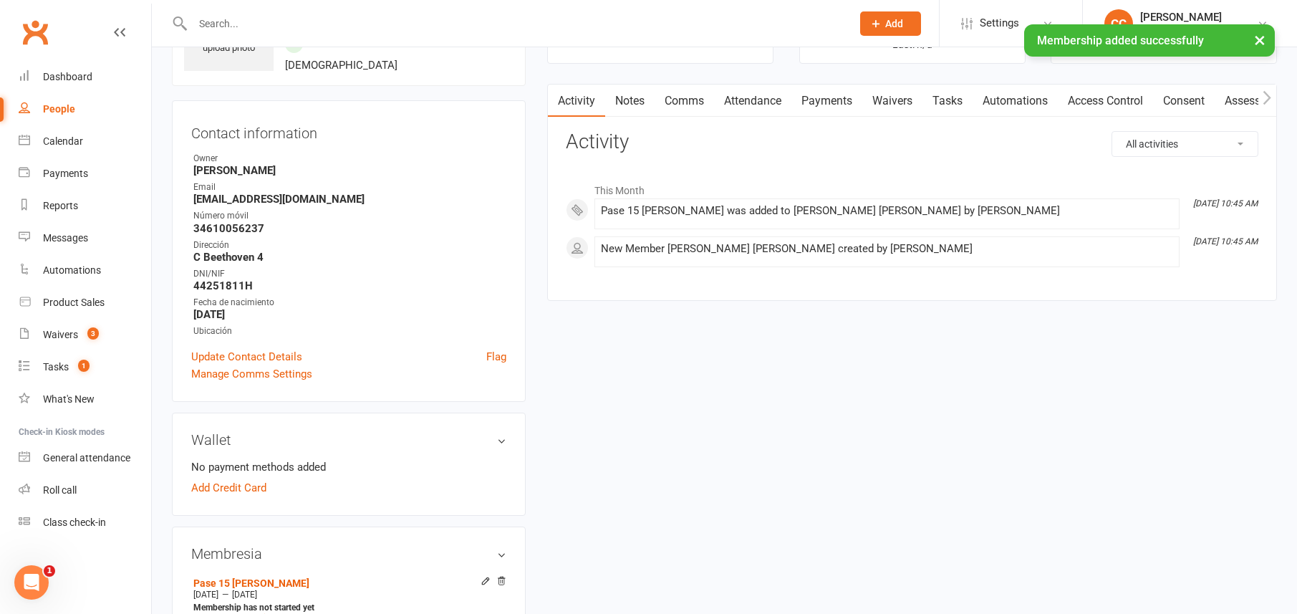
scroll to position [424, 0]
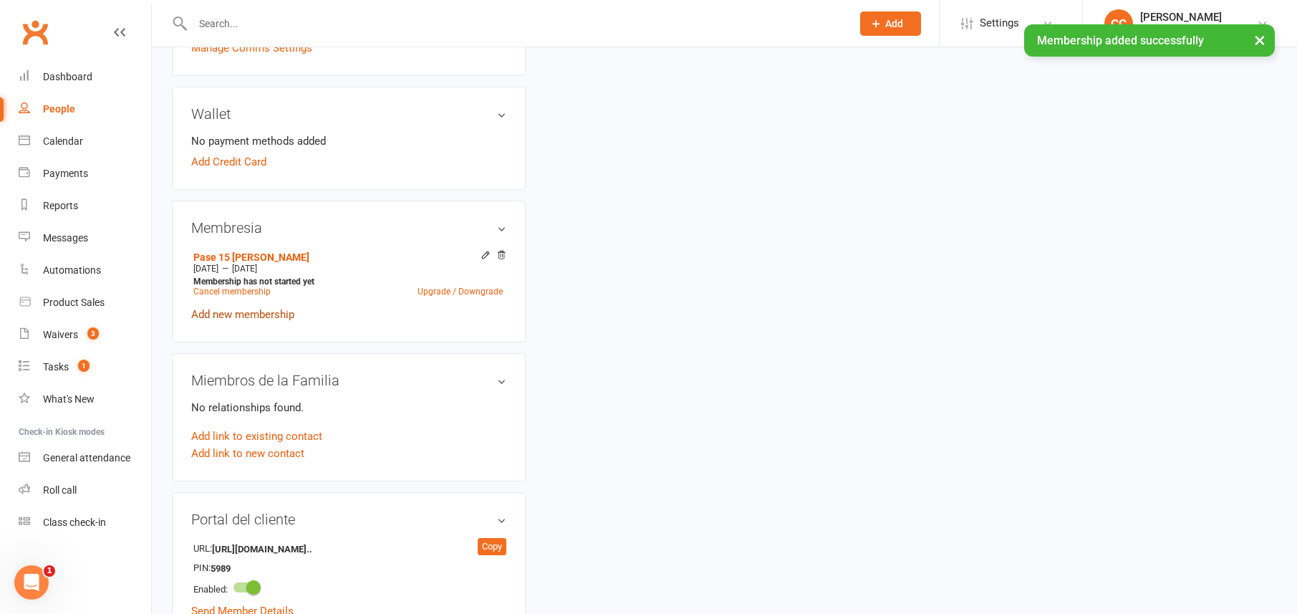
click at [232, 311] on link "Add new membership" at bounding box center [242, 314] width 103 height 13
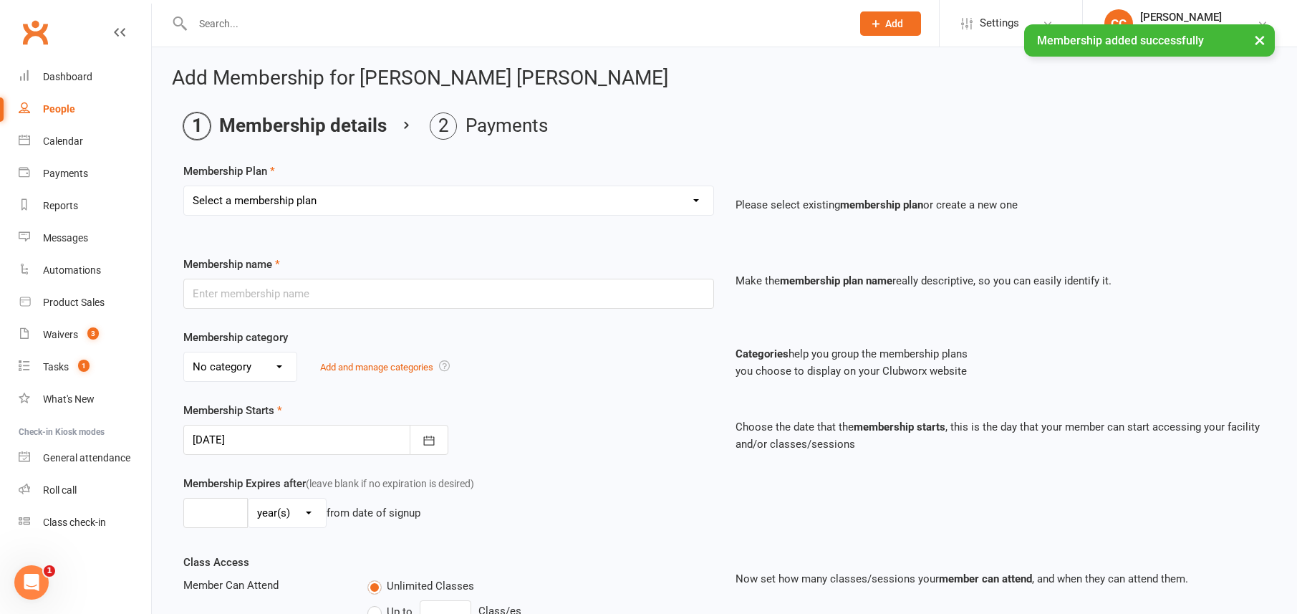
click at [286, 198] on select "Select a membership plan Cuota familiar Cuota estudiante 10 pases full Anual Se…" at bounding box center [448, 200] width 529 height 29
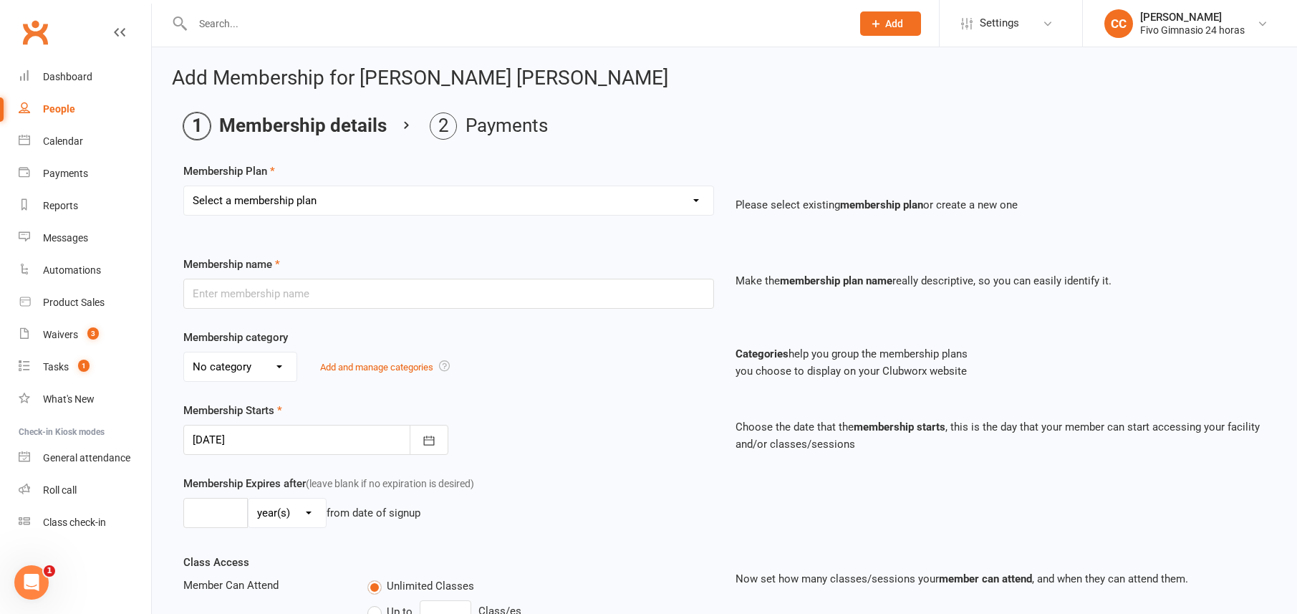
select select "9"
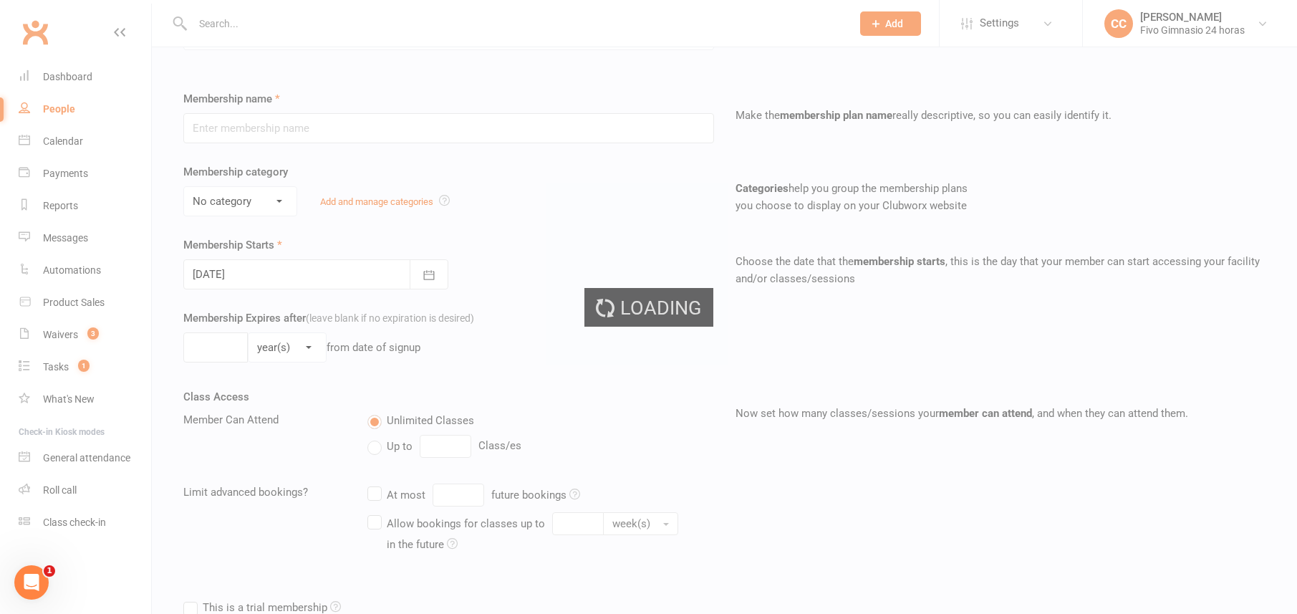
type input "Pase 15 días"
select select "3"
type input "15"
select select "0"
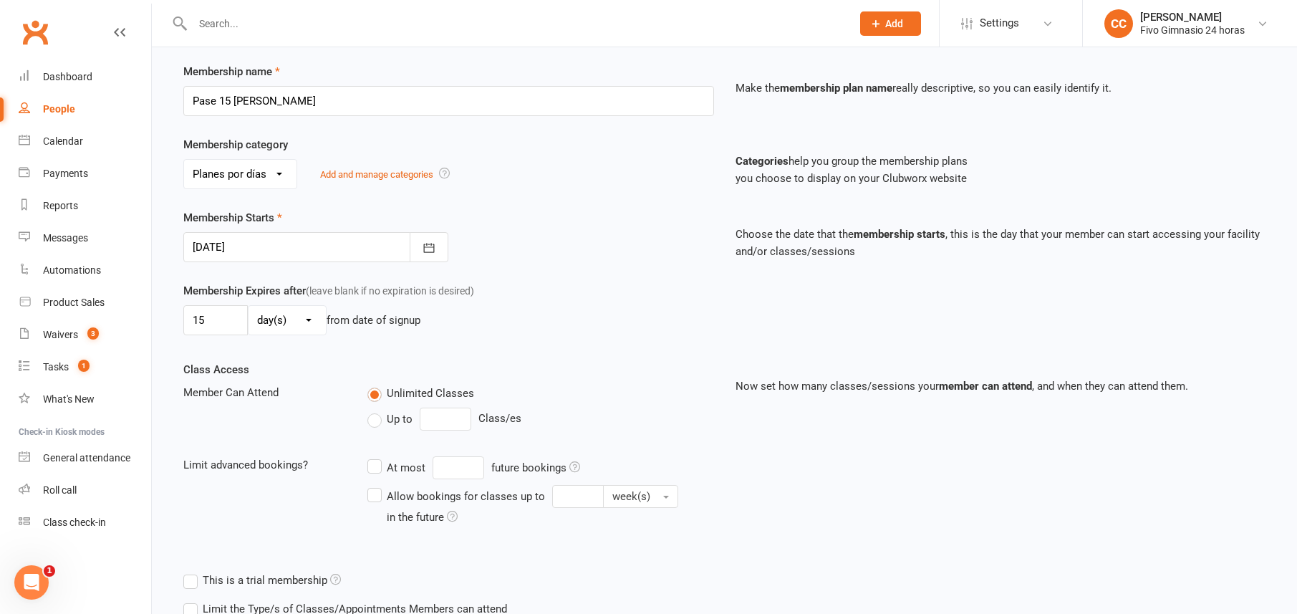
scroll to position [296, 0]
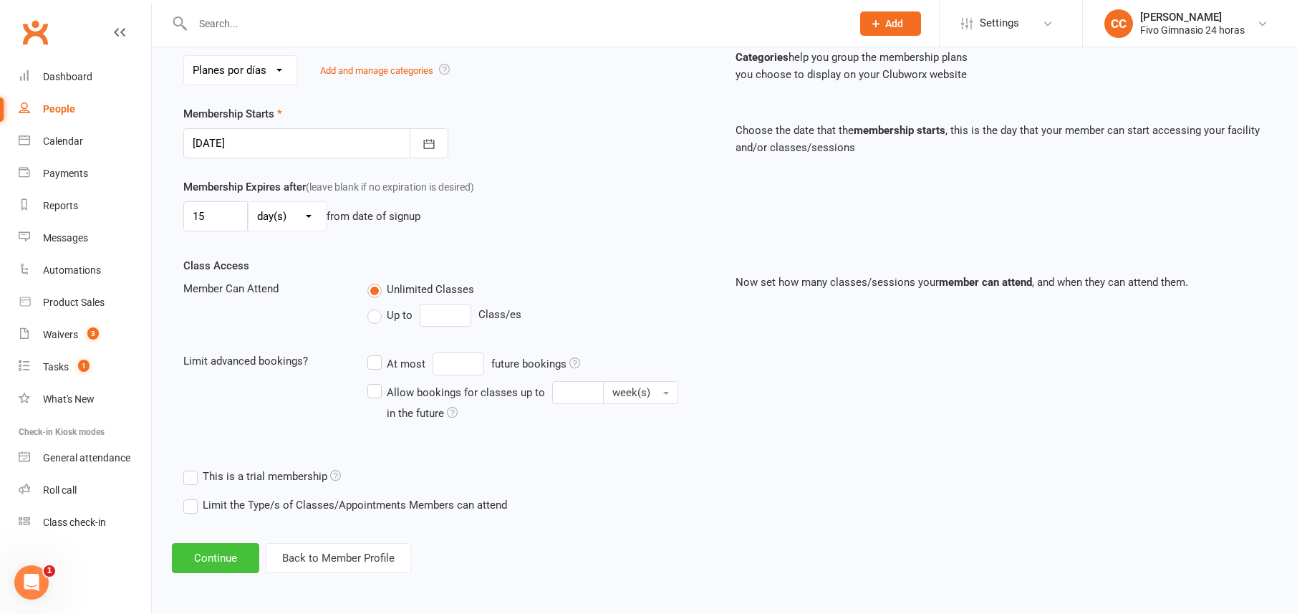
click at [208, 559] on button "Continue" at bounding box center [215, 558] width 87 height 30
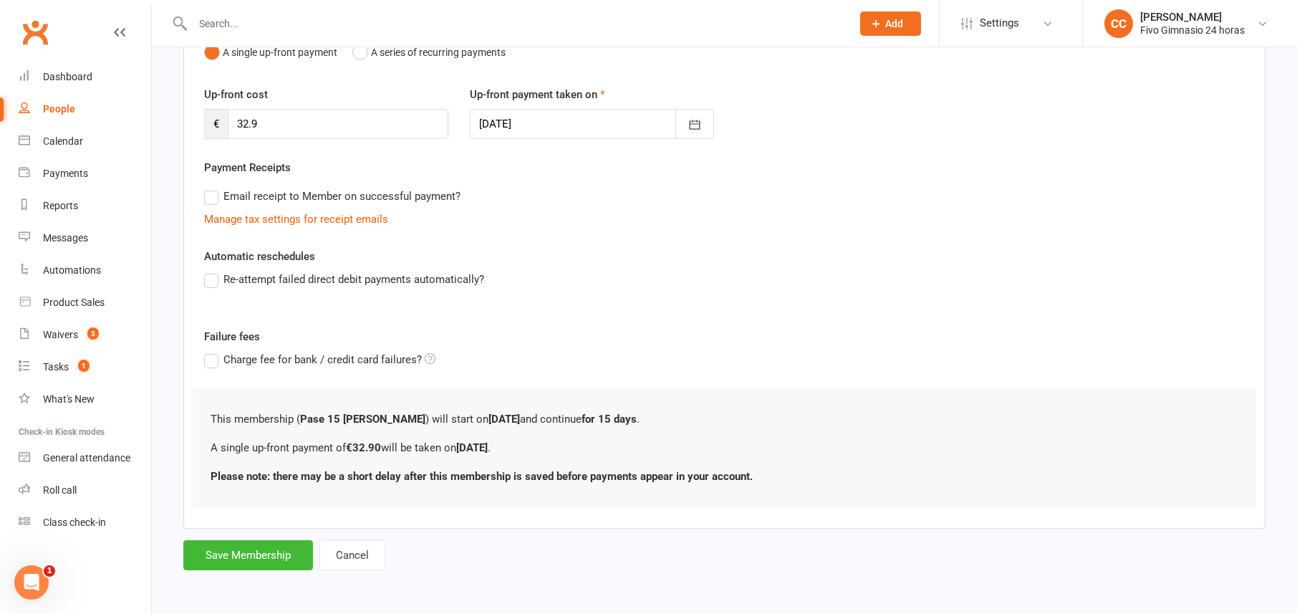
scroll to position [0, 0]
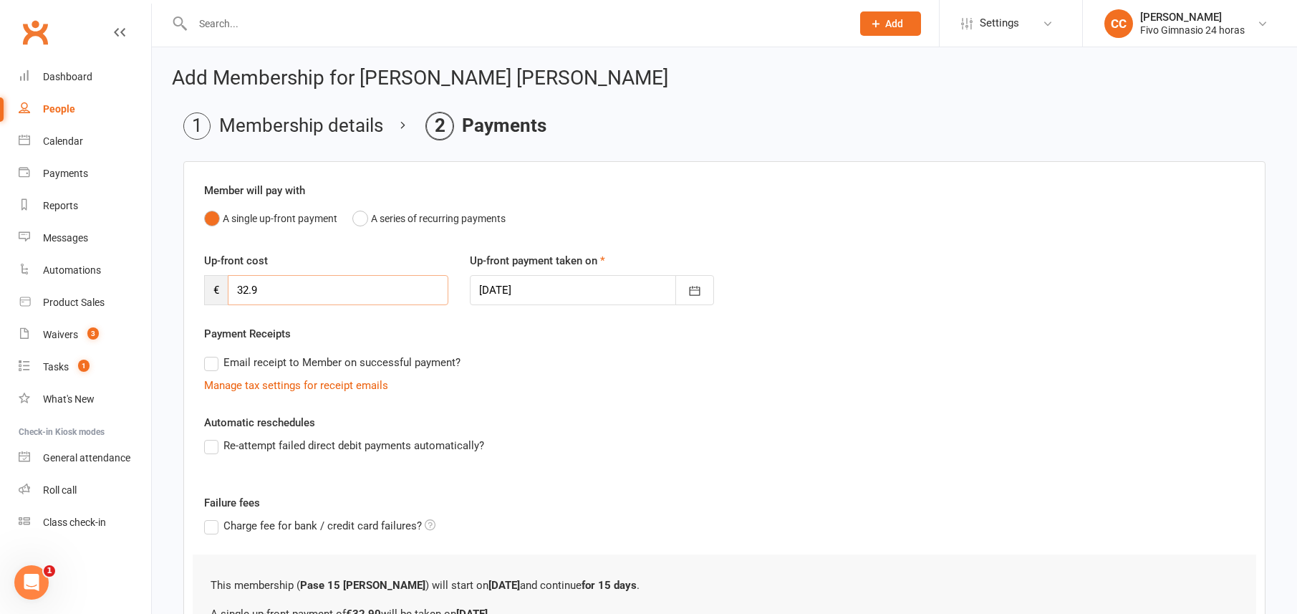
drag, startPoint x: 268, startPoint y: 298, endPoint x: 222, endPoint y: 285, distance: 47.6
click at [222, 285] on div "€ 32.9" at bounding box center [326, 290] width 244 height 30
type input "47.90"
click at [682, 291] on button "button" at bounding box center [694, 290] width 39 height 30
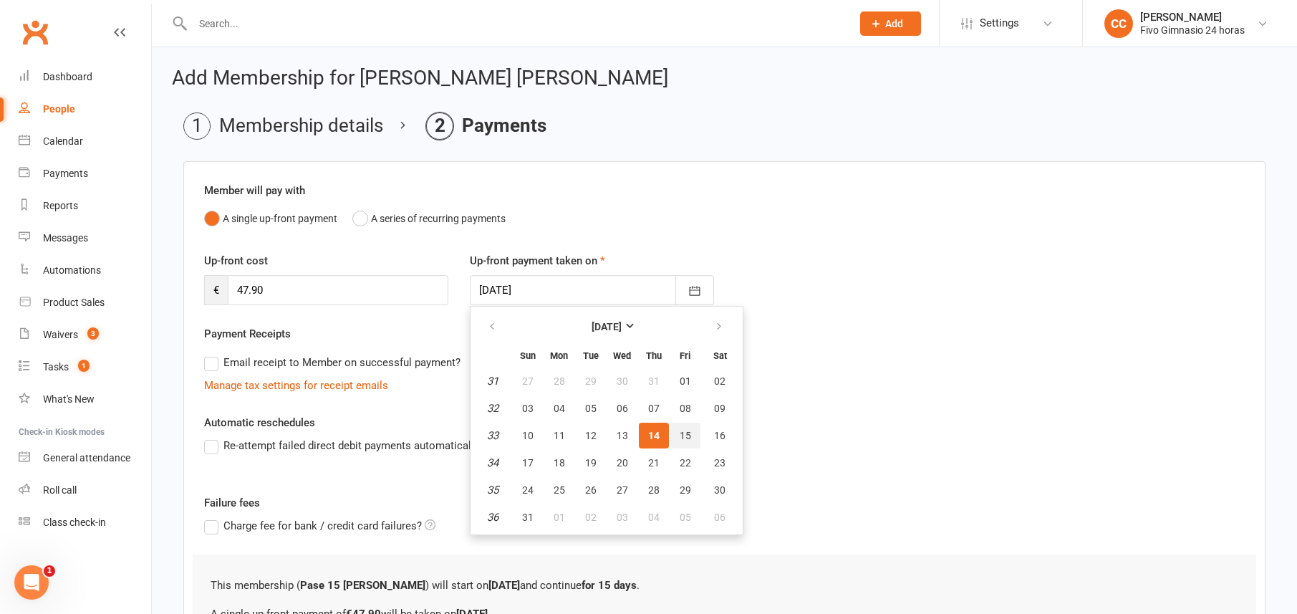
click at [681, 434] on span "15" at bounding box center [684, 435] width 11 height 11
type input "15 Aug 2025"
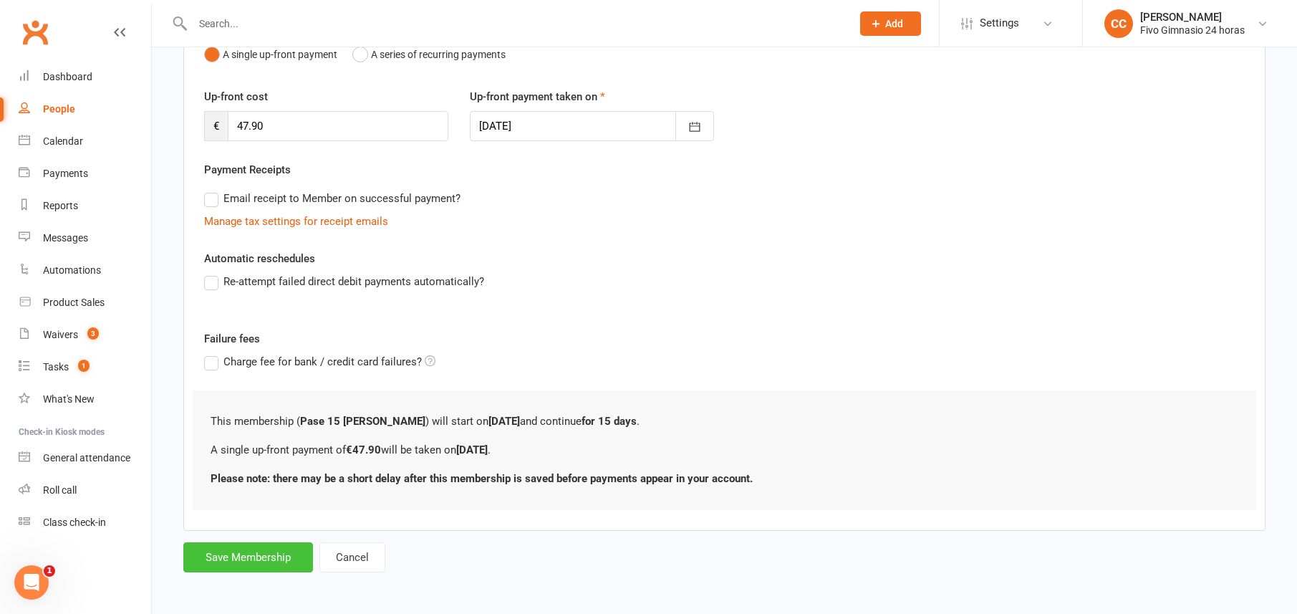
scroll to position [166, 0]
click at [232, 550] on button "Save Membership" at bounding box center [248, 555] width 130 height 30
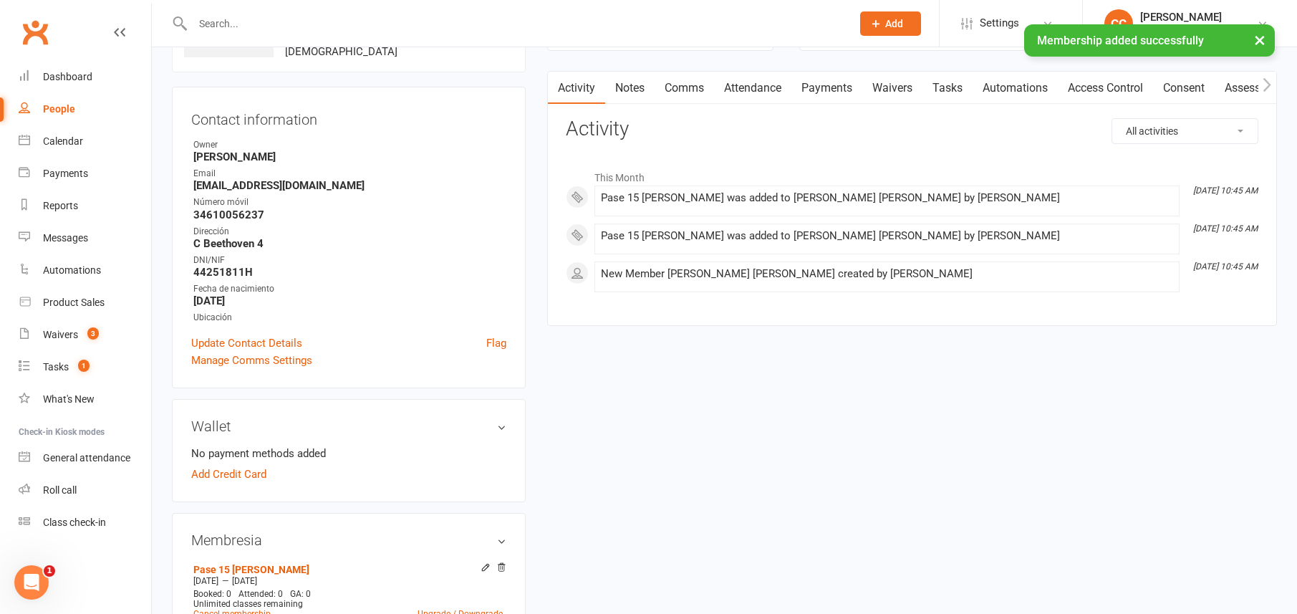
scroll to position [290, 0]
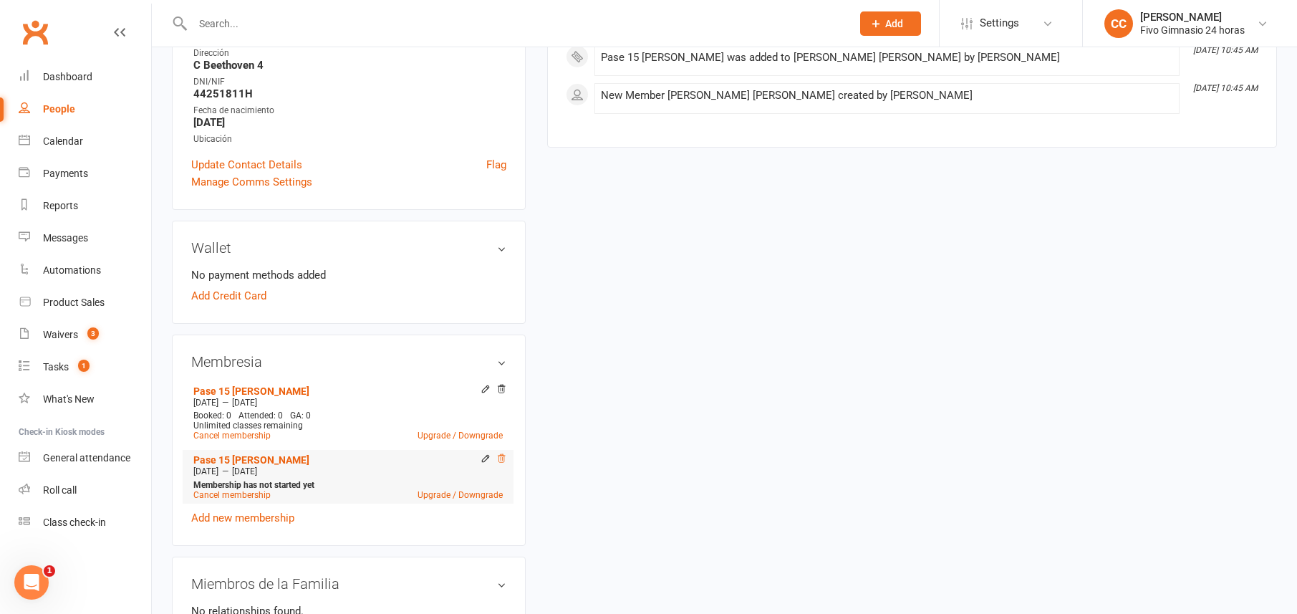
click at [503, 455] on icon at bounding box center [501, 458] width 10 height 10
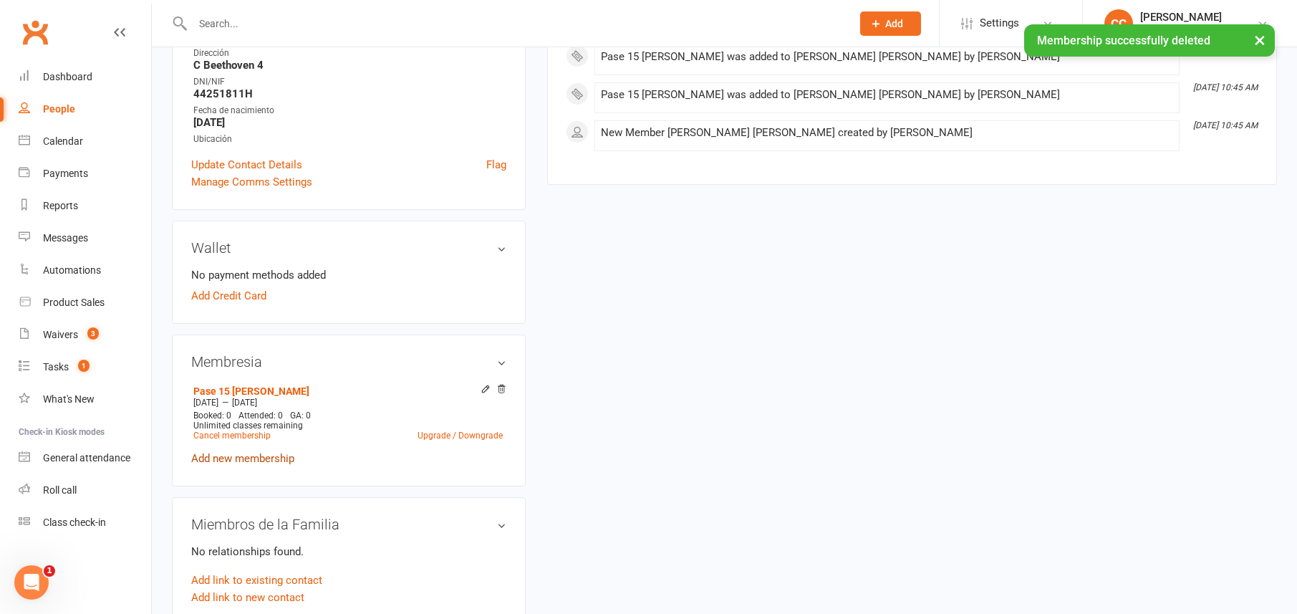
click at [255, 459] on link "Add new membership" at bounding box center [242, 458] width 103 height 13
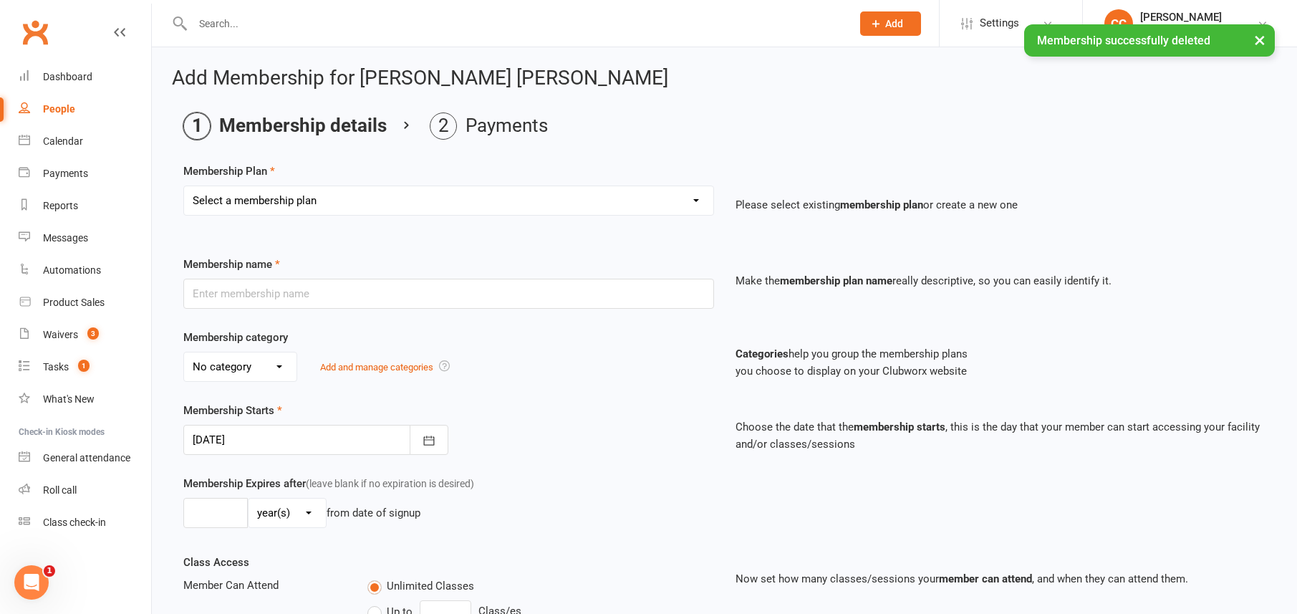
click at [269, 200] on select "Select a membership plan Cuota familiar Cuota estudiante 10 pases full Anual Se…" at bounding box center [448, 200] width 529 height 29
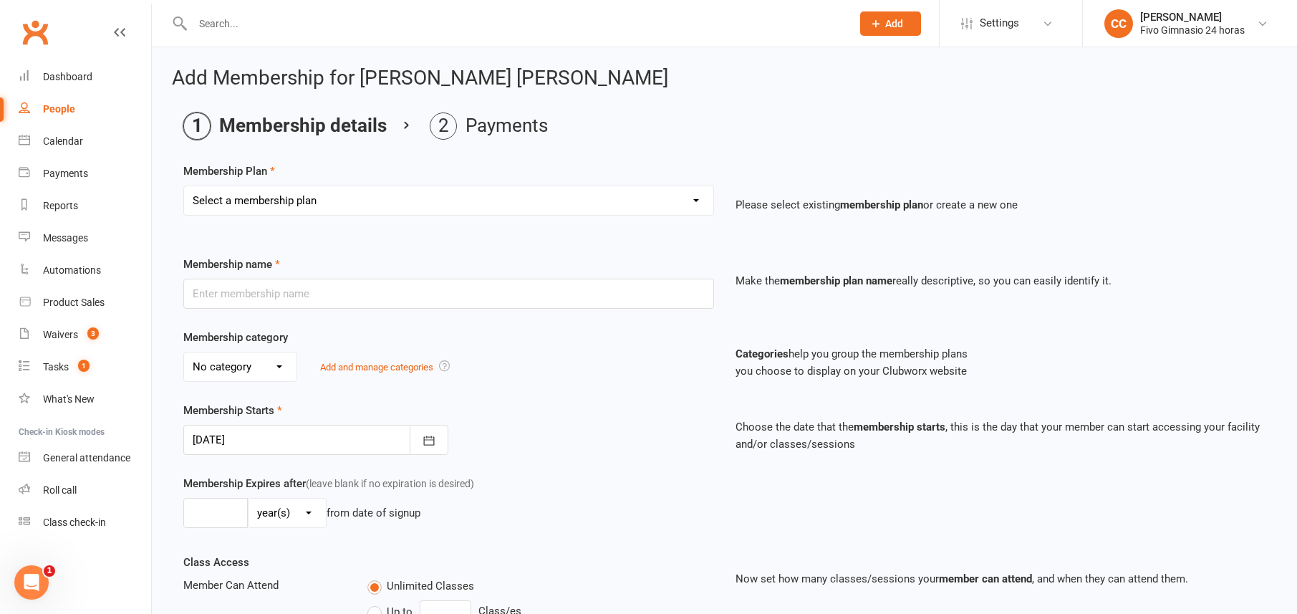
select select "9"
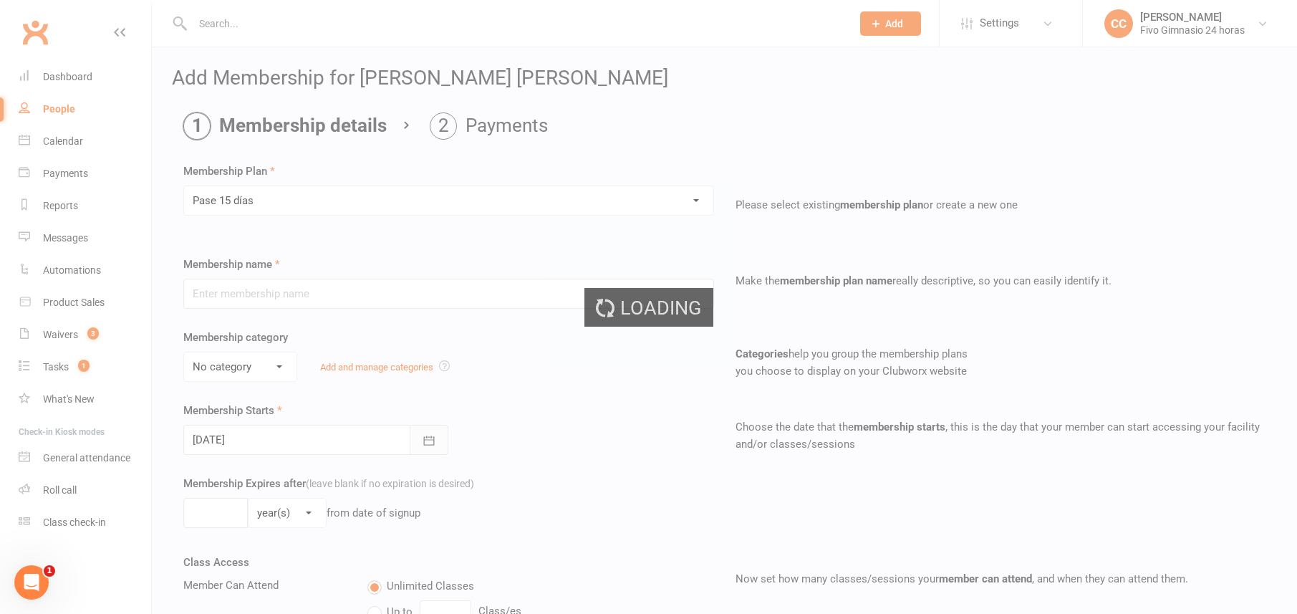
type input "Pase 15 días"
select select "3"
type input "15"
select select "0"
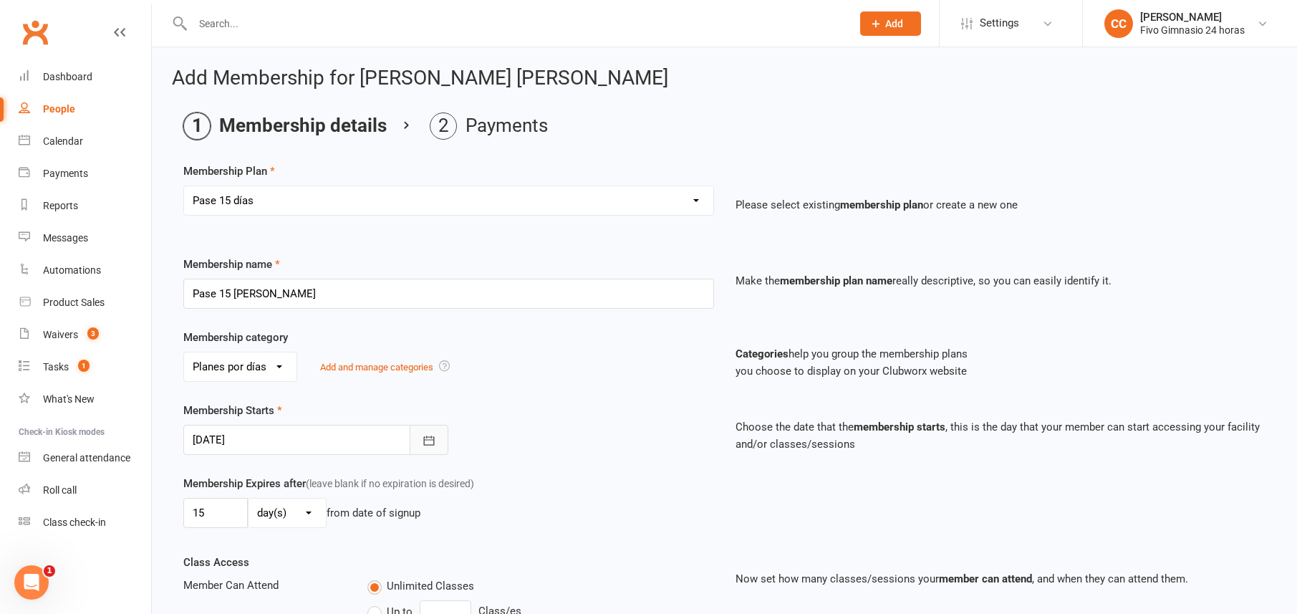
click at [423, 441] on icon "button" at bounding box center [429, 440] width 14 height 14
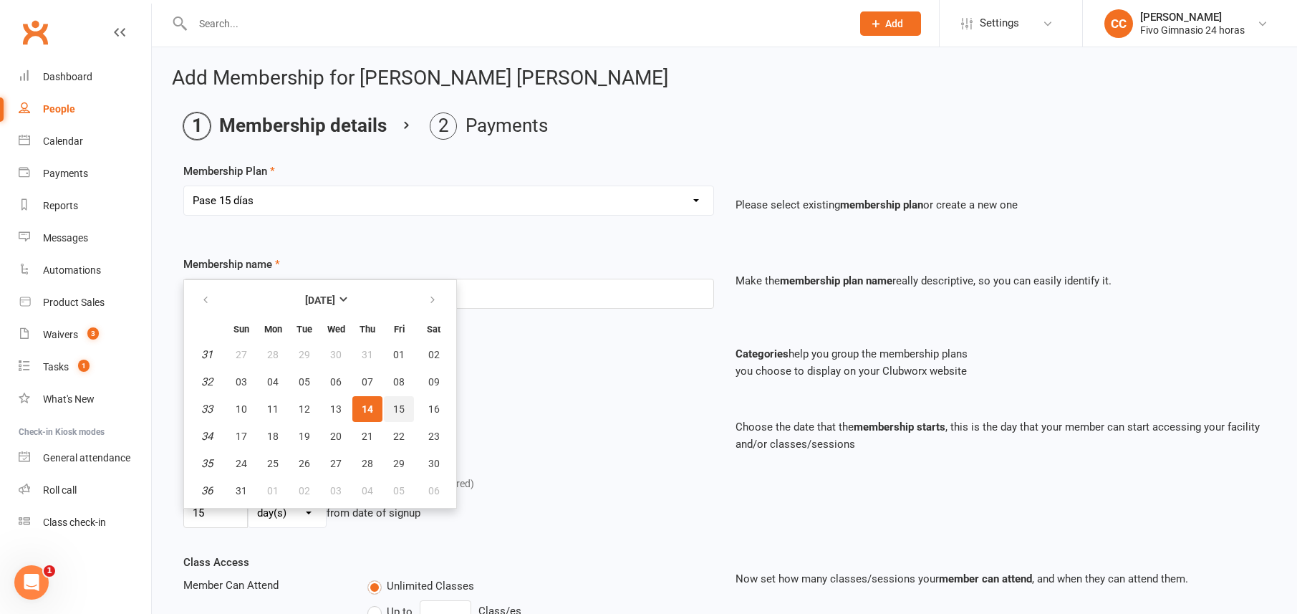
click at [395, 414] on span "15" at bounding box center [398, 408] width 11 height 11
type input "15 Aug 2025"
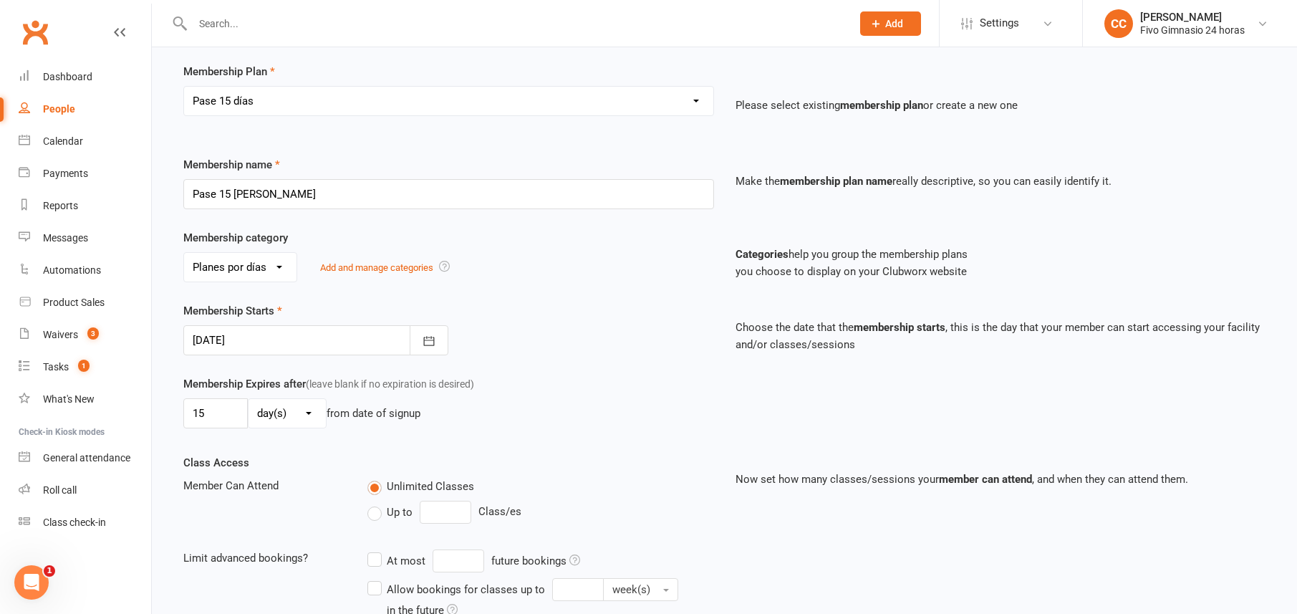
scroll to position [296, 0]
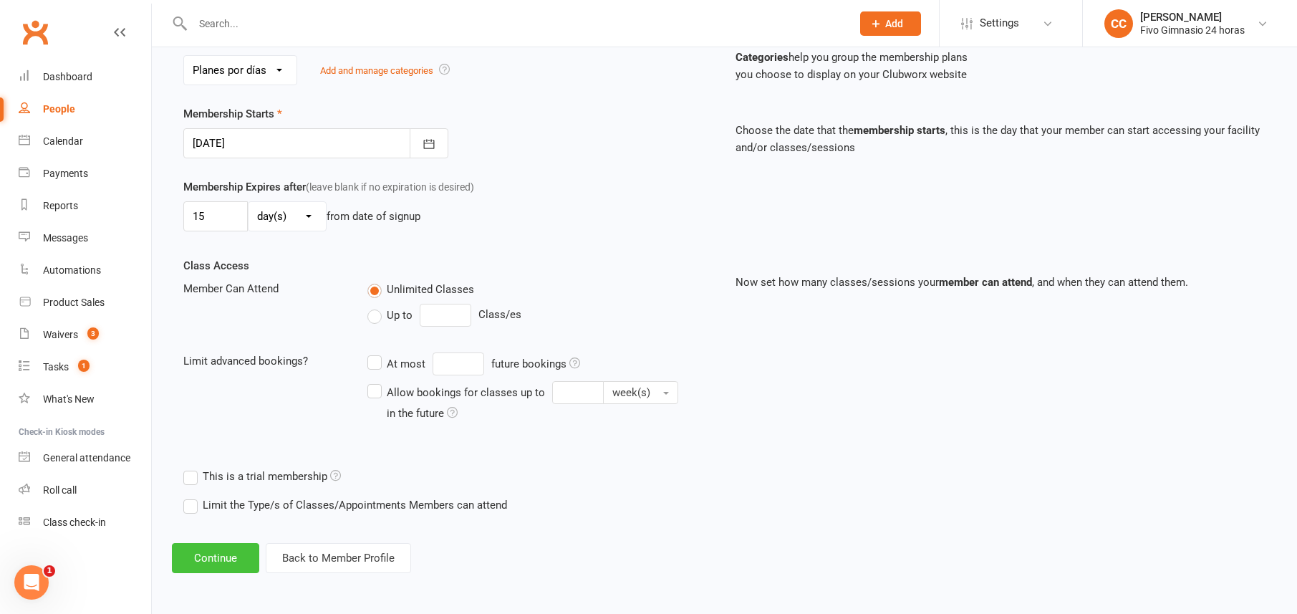
click at [217, 564] on button "Continue" at bounding box center [215, 558] width 87 height 30
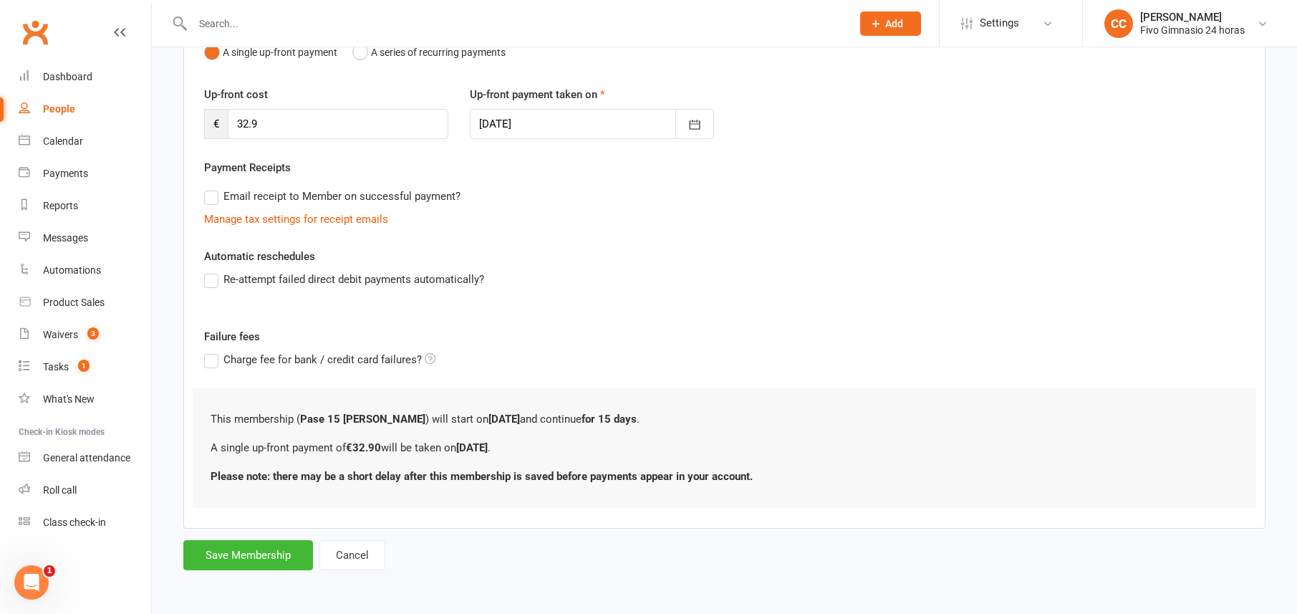
scroll to position [0, 0]
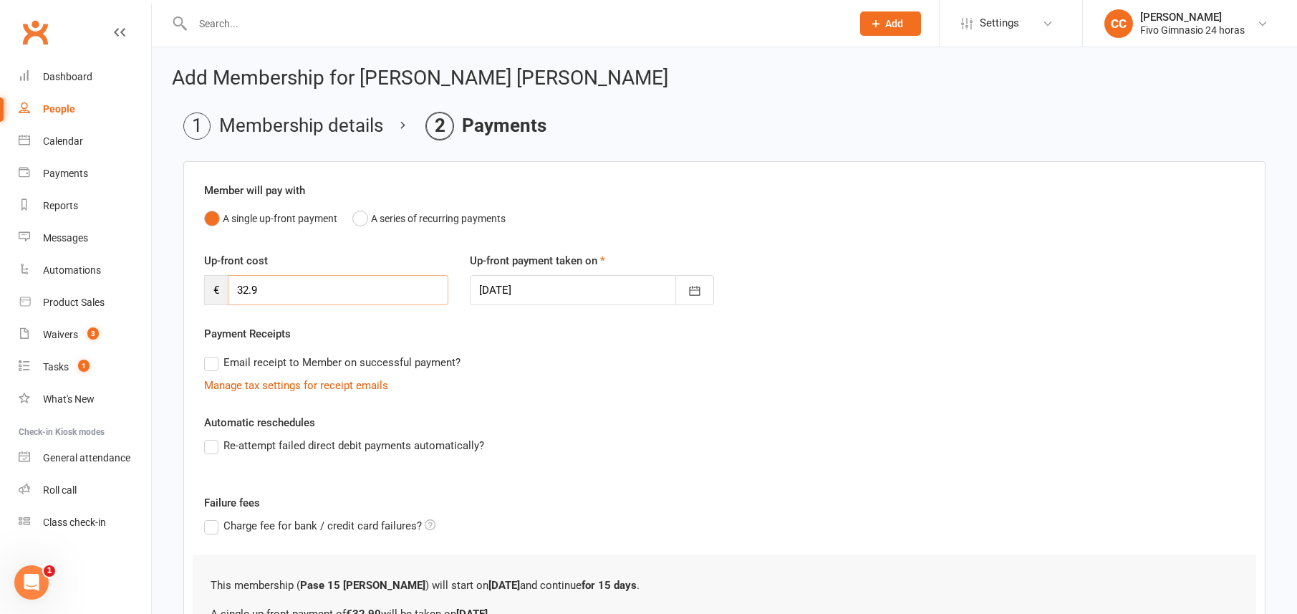
drag, startPoint x: 267, startPoint y: 290, endPoint x: 236, endPoint y: 286, distance: 31.7
click at [236, 286] on input "32.9" at bounding box center [338, 290] width 221 height 30
type input "47.90"
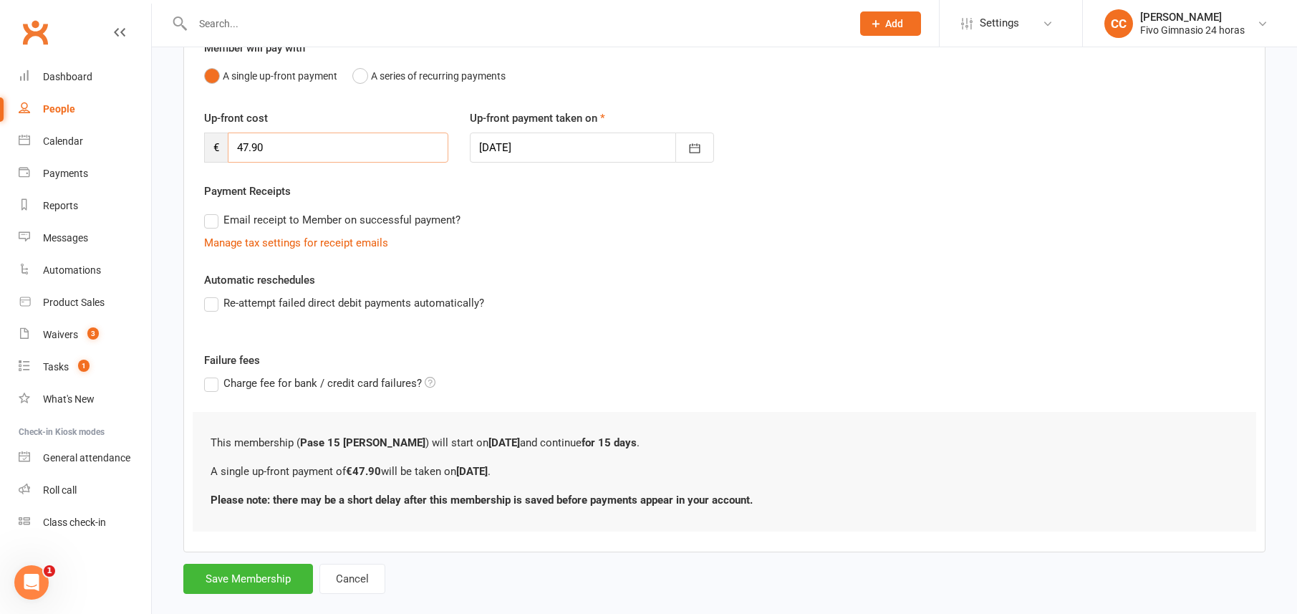
scroll to position [166, 0]
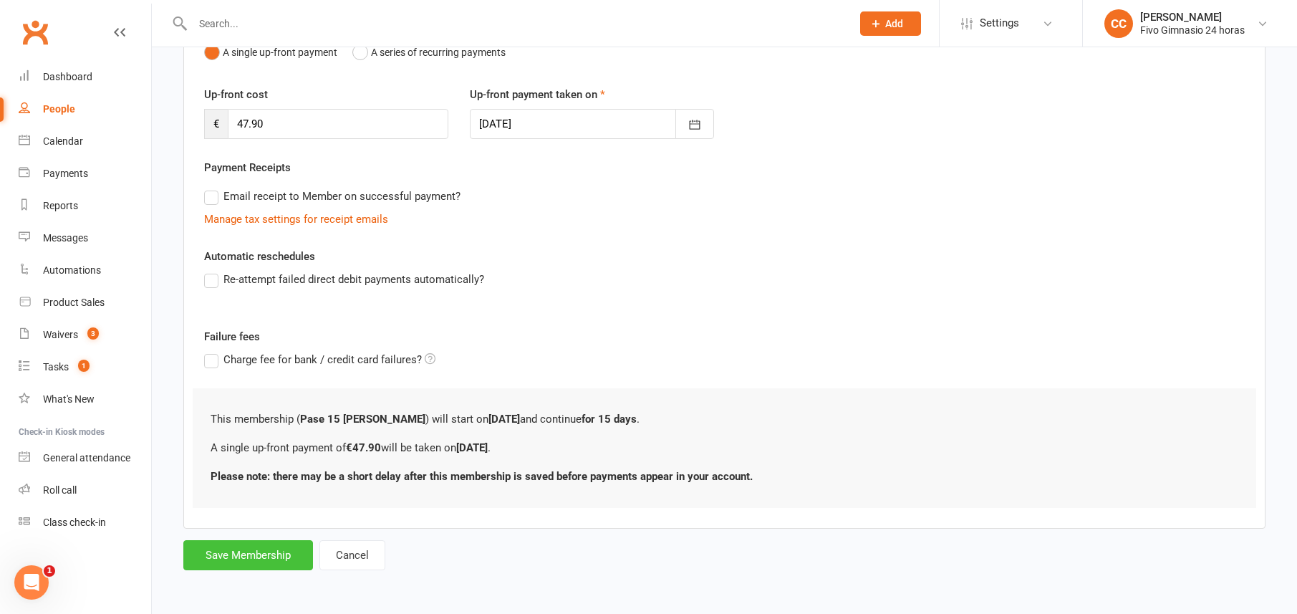
click at [226, 550] on button "Save Membership" at bounding box center [248, 555] width 130 height 30
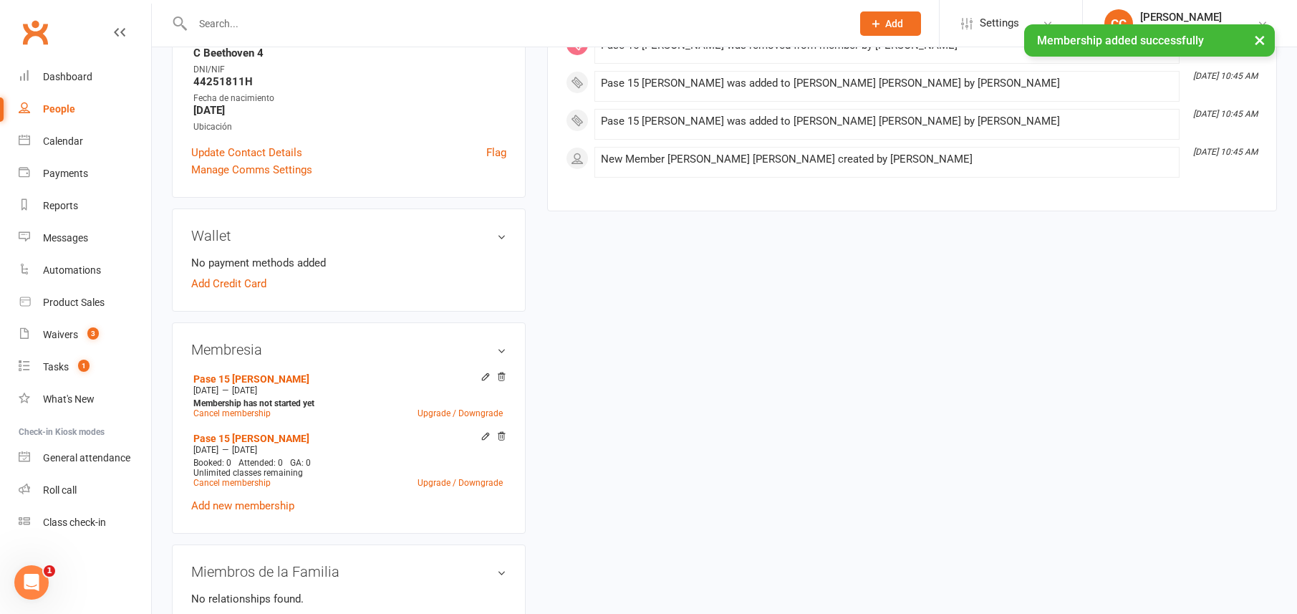
scroll to position [305, 0]
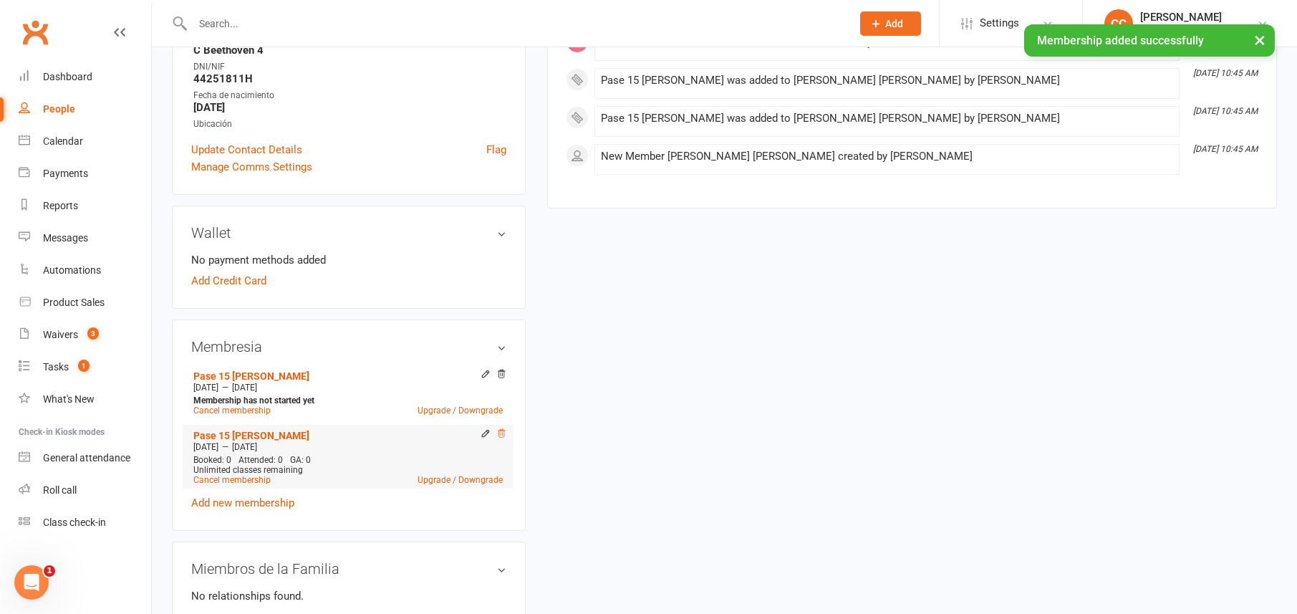
click at [498, 431] on icon at bounding box center [501, 433] width 10 height 10
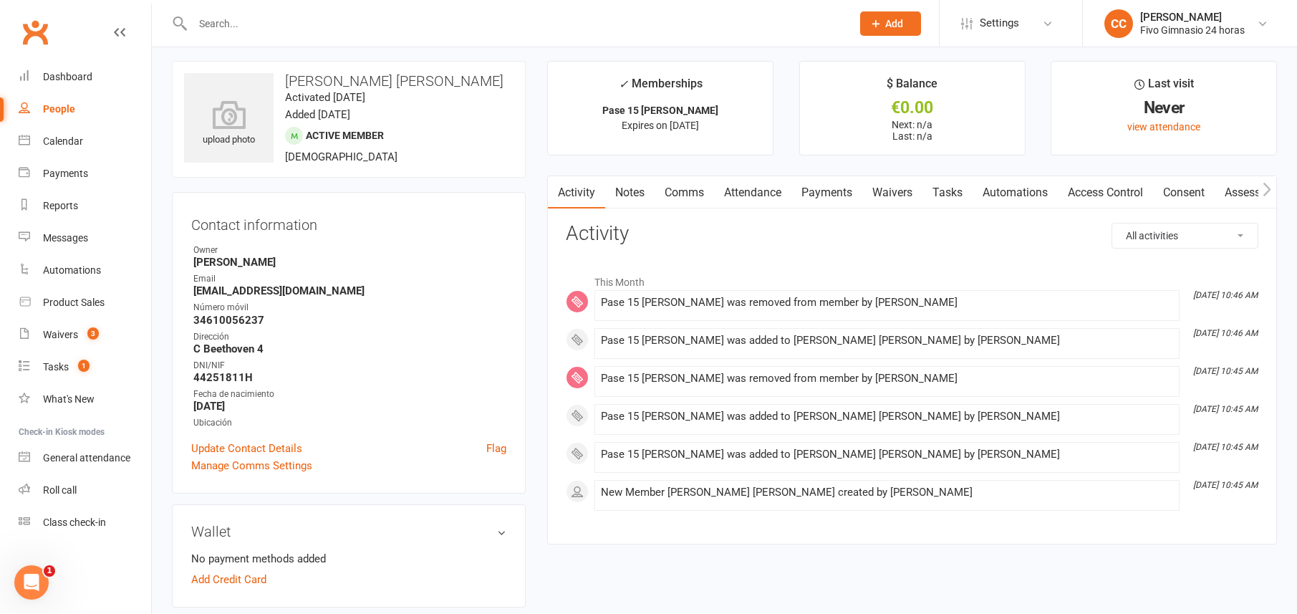
scroll to position [0, 0]
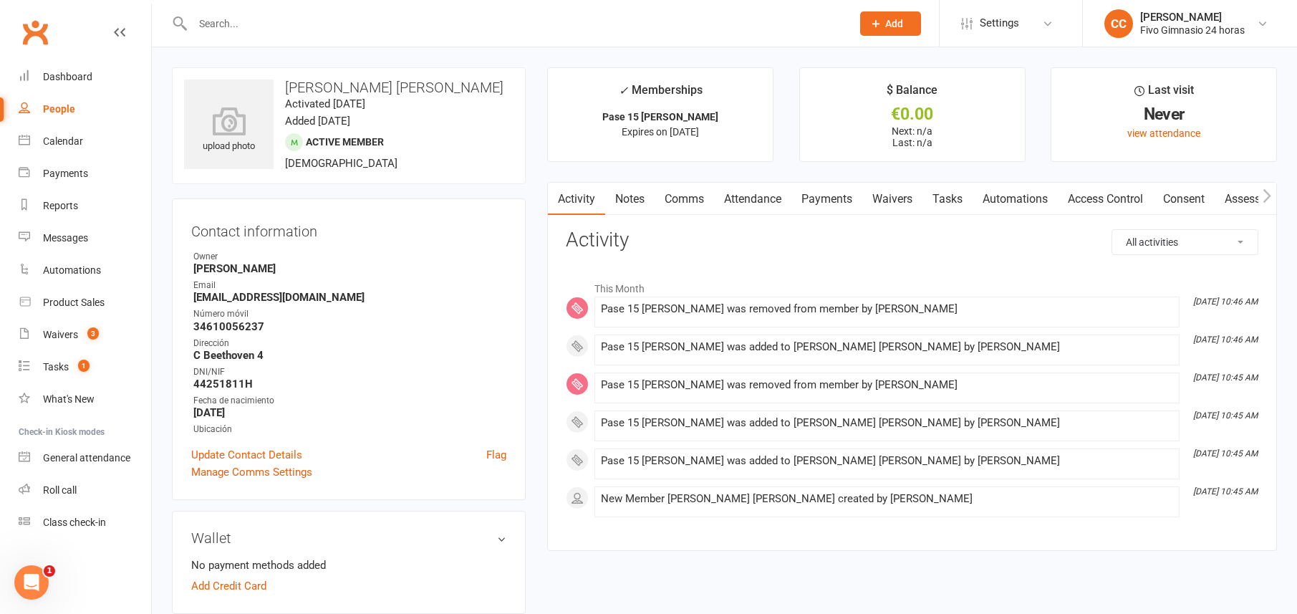
click at [1087, 195] on link "Access Control" at bounding box center [1104, 199] width 95 height 33
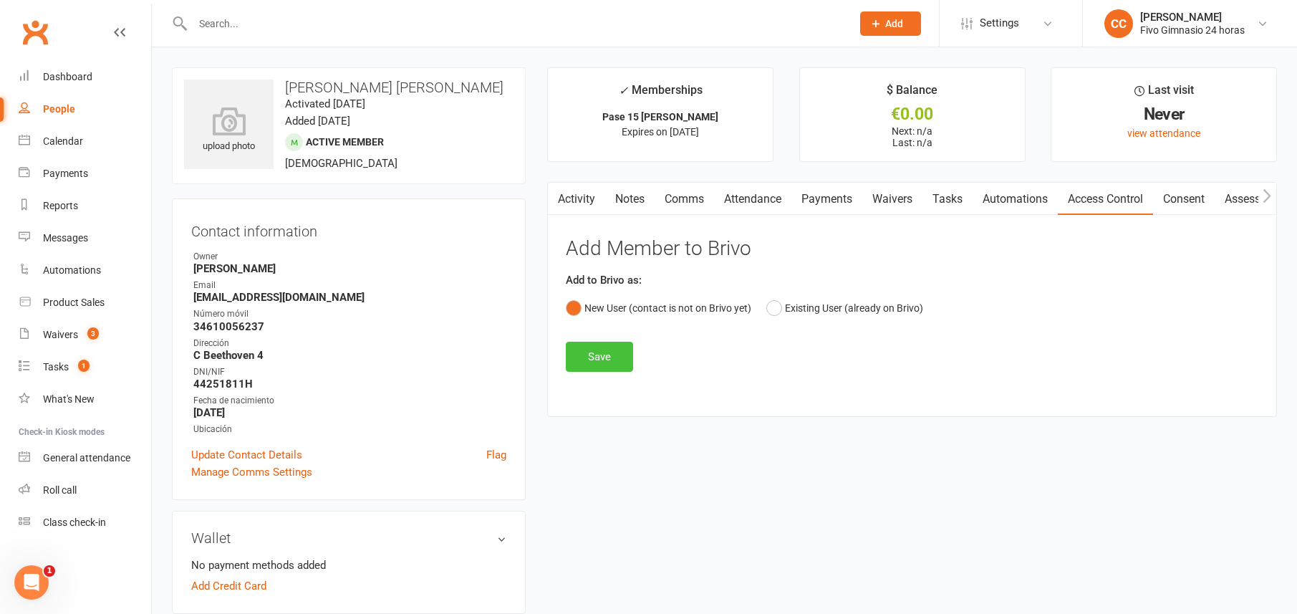
click at [606, 344] on button "Save" at bounding box center [599, 357] width 67 height 30
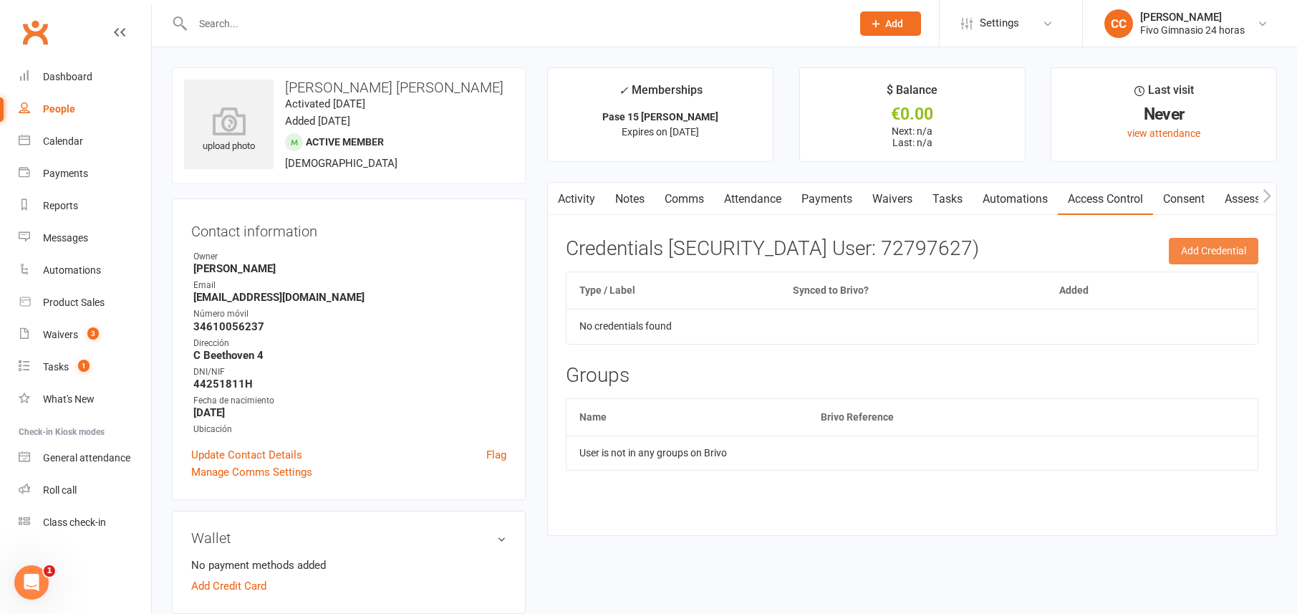
click at [1200, 261] on button "Add Credential" at bounding box center [1212, 251] width 89 height 26
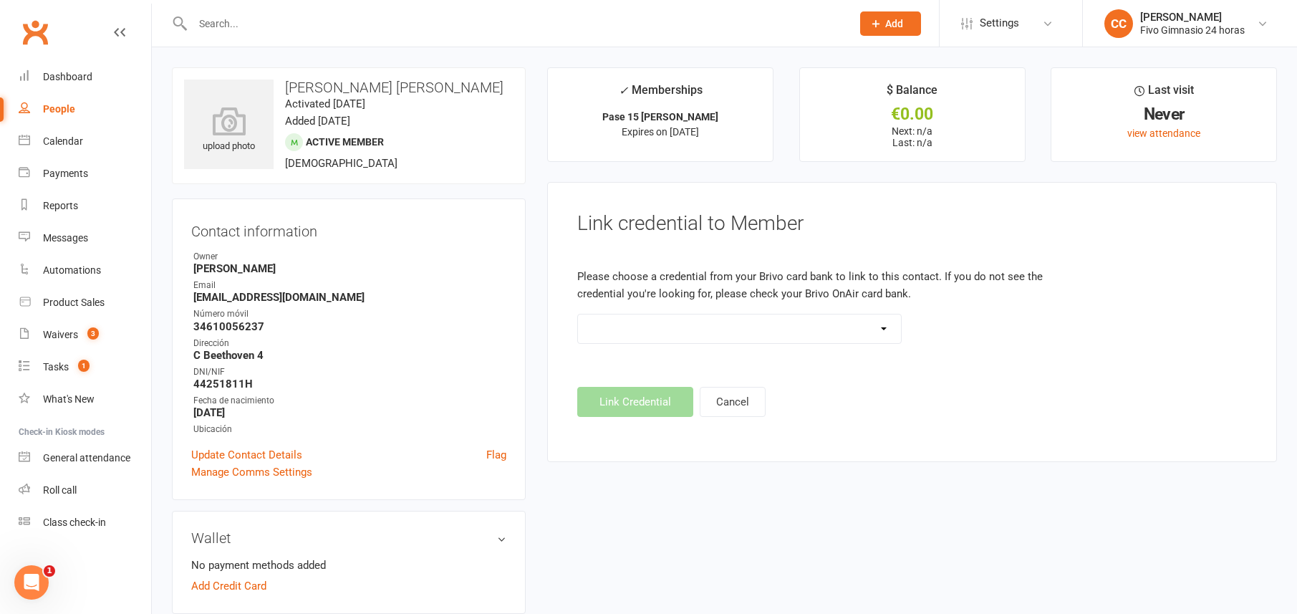
click at [748, 322] on select "Standard 26 Bit (54268) Standard 26 Bit (54269) Standard 26 Bit (54270) Standar…" at bounding box center [739, 328] width 322 height 29
select select "8654"
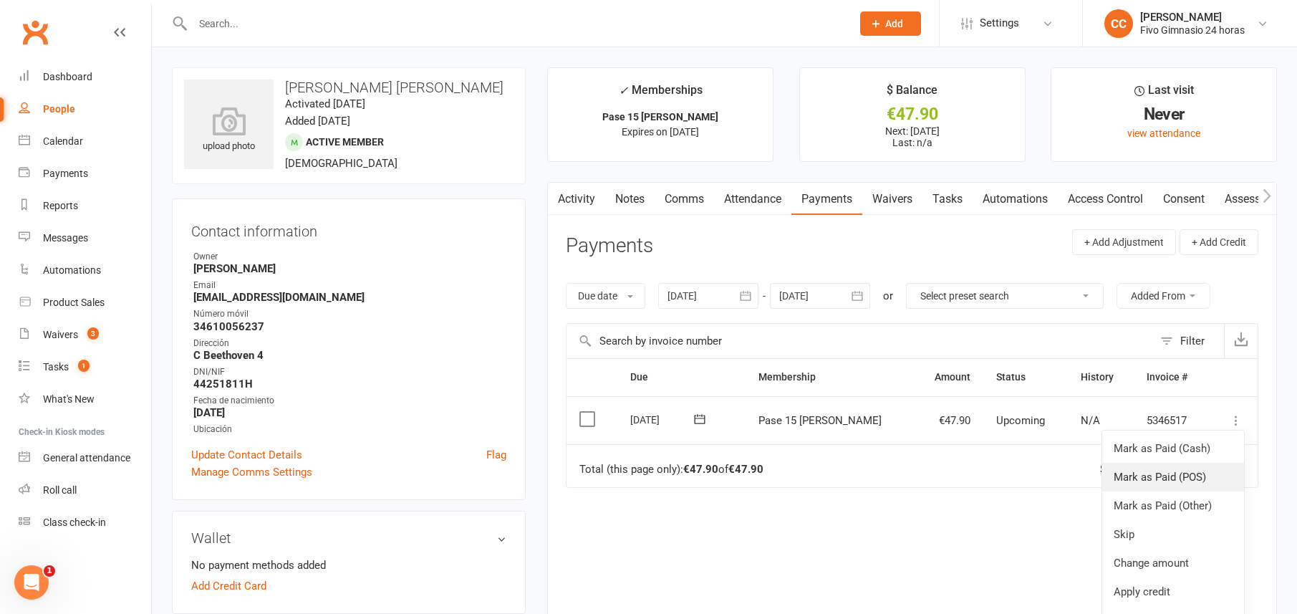
click at [1216, 481] on link "Mark as Paid (POS)" at bounding box center [1173, 476] width 142 height 29
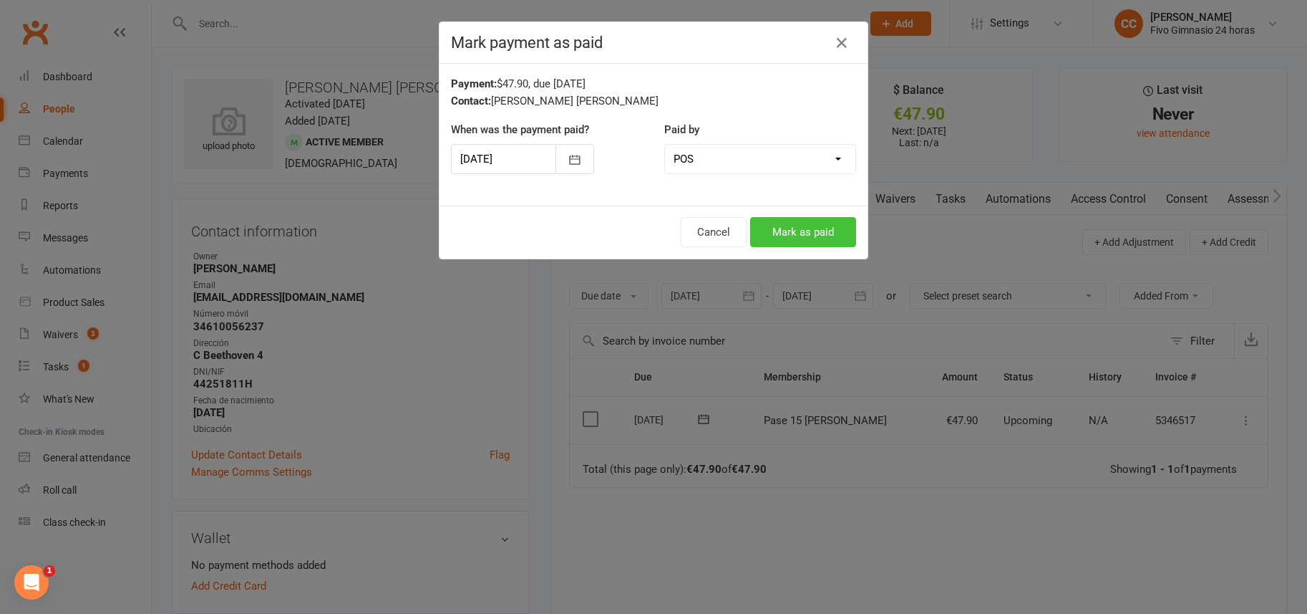
click at [775, 227] on button "Mark as paid" at bounding box center [803, 232] width 106 height 30
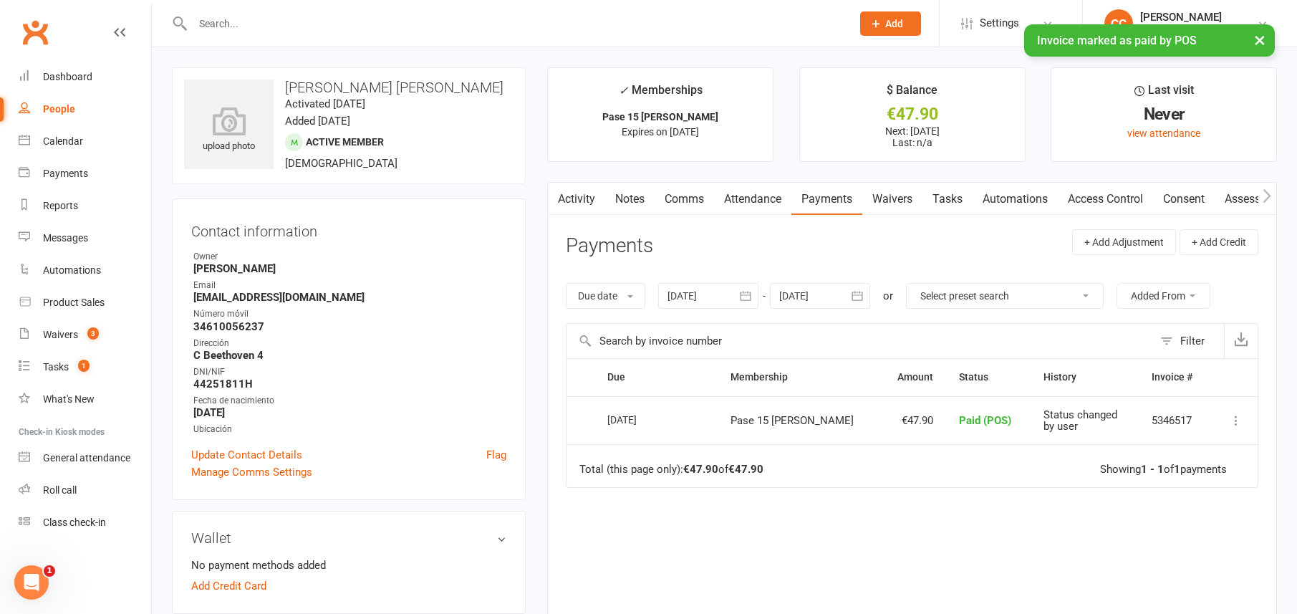
click at [1084, 193] on link "Access Control" at bounding box center [1104, 199] width 95 height 33
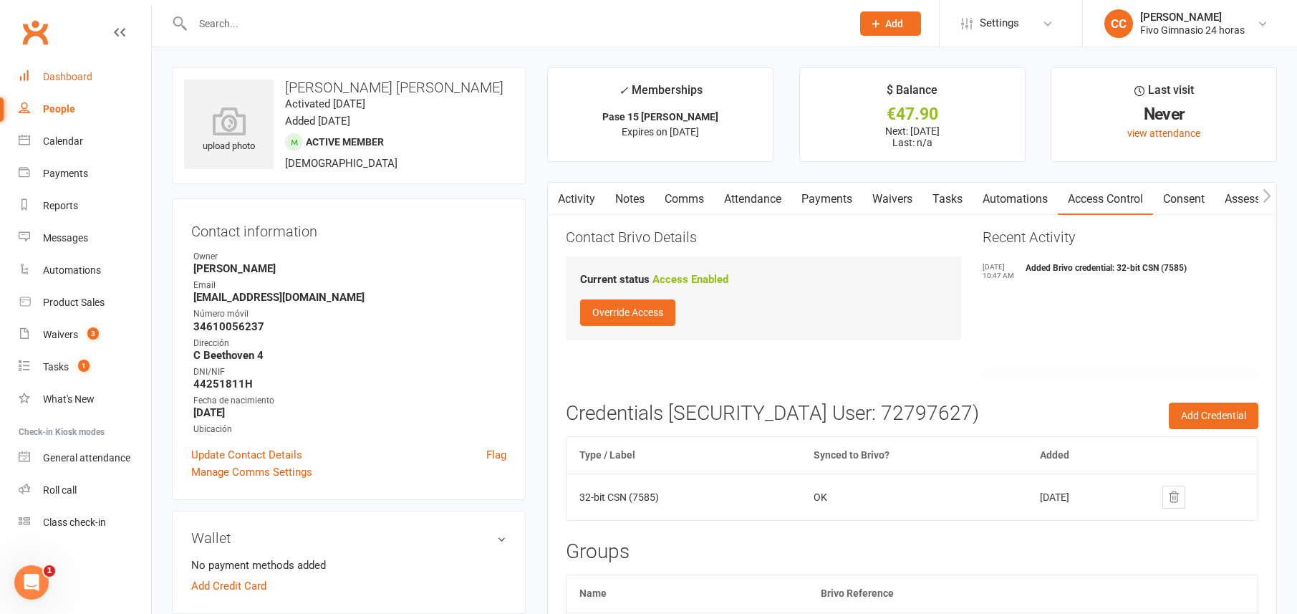
click at [87, 81] on div "Dashboard" at bounding box center [67, 76] width 49 height 11
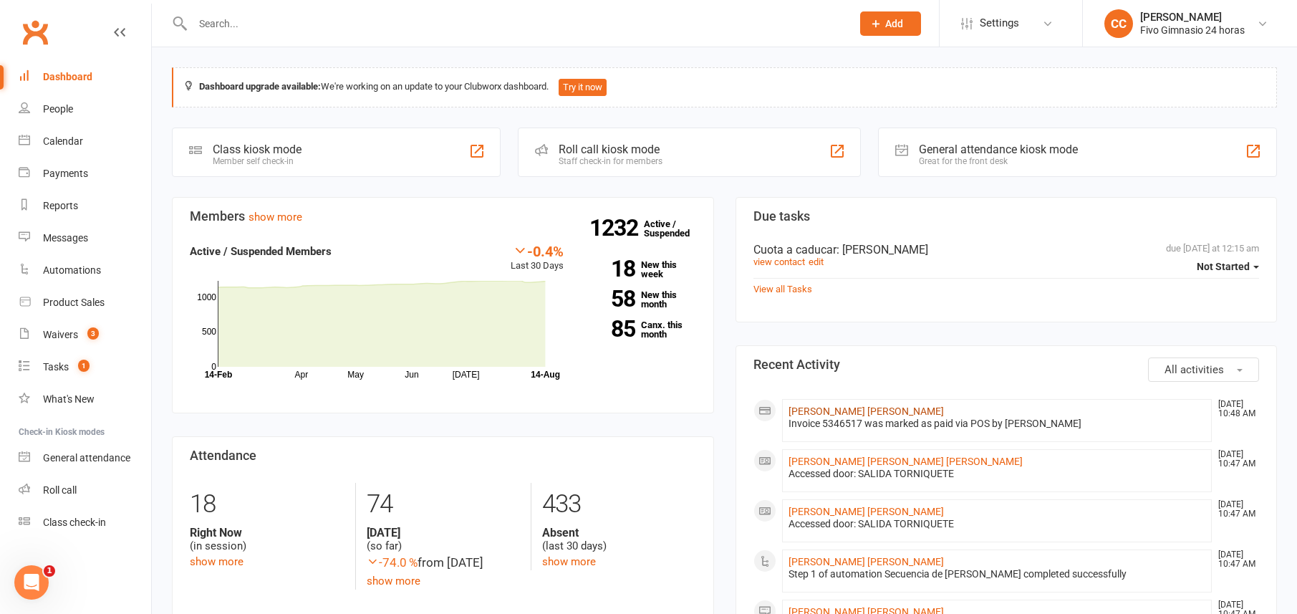
click at [818, 414] on link "[PERSON_NAME] [PERSON_NAME]" at bounding box center [865, 410] width 155 height 11
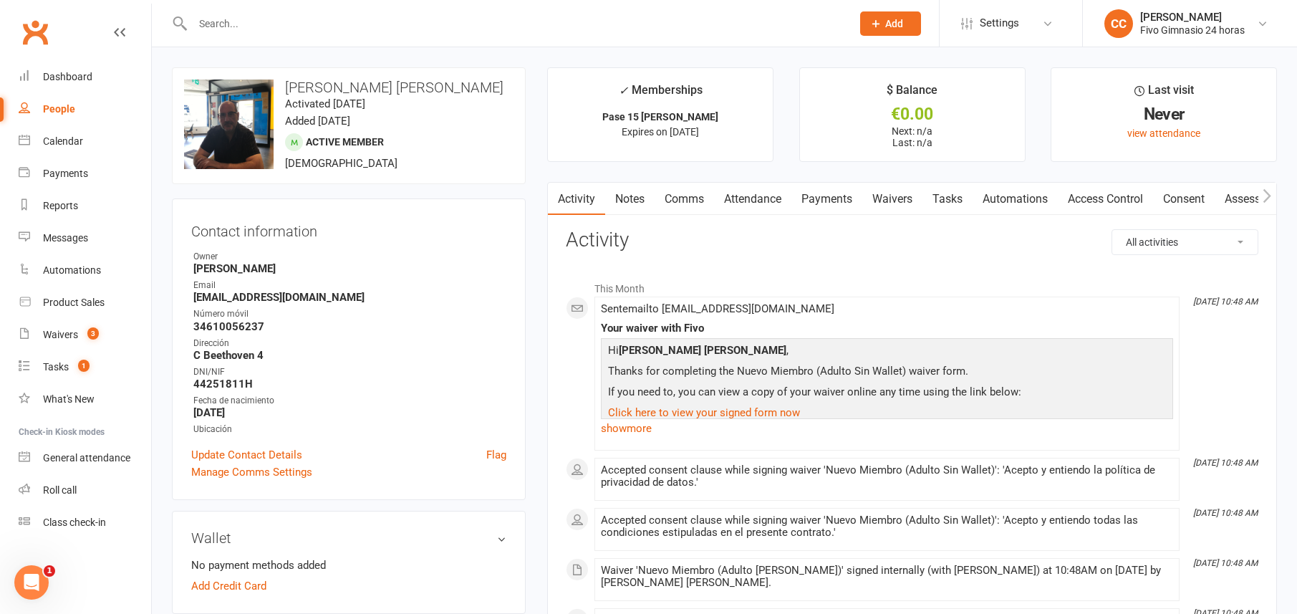
click at [850, 204] on link "Payments" at bounding box center [826, 199] width 71 height 33
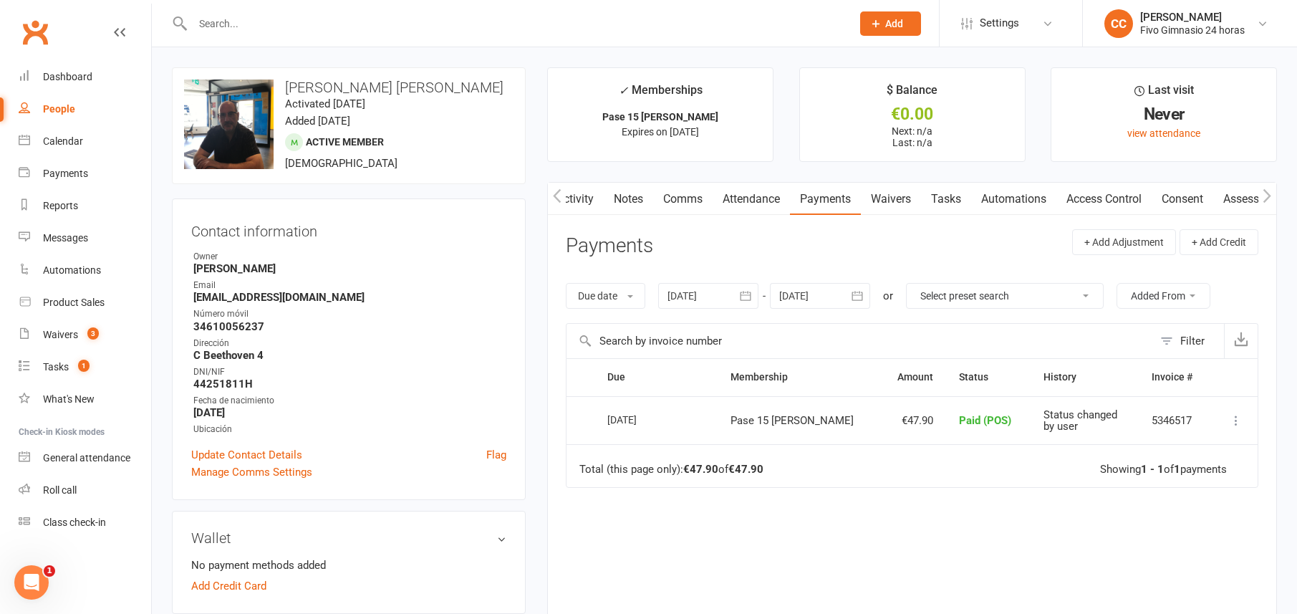
click at [765, 190] on link "Attendance" at bounding box center [750, 199] width 77 height 33
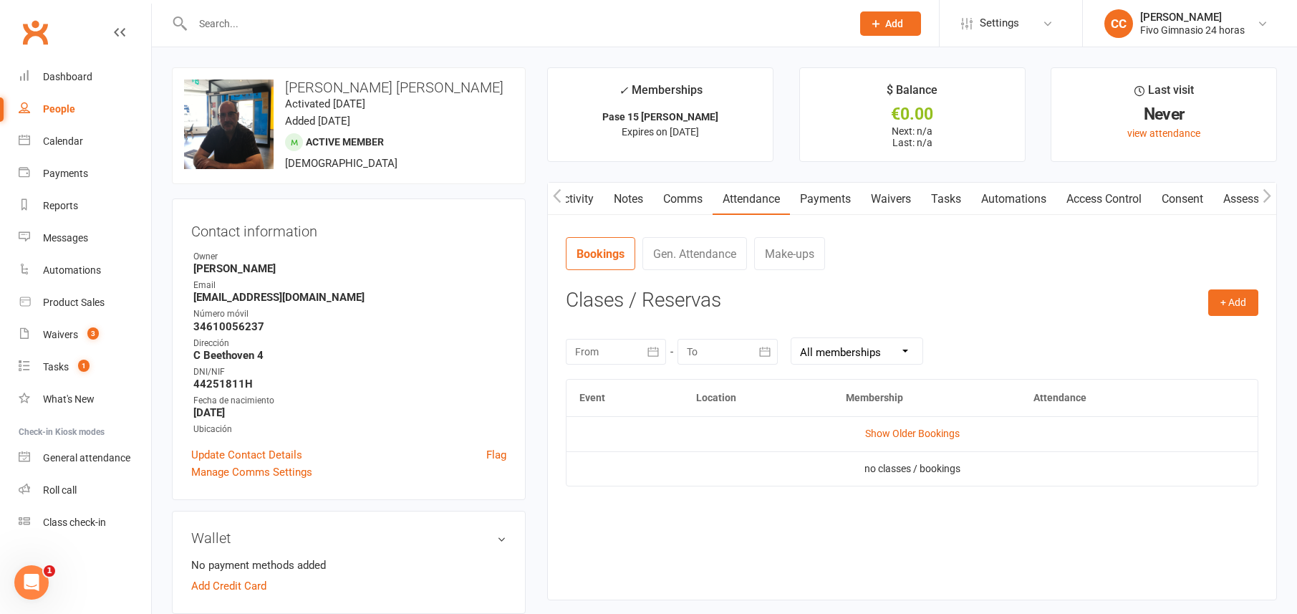
click at [626, 191] on link "Notes" at bounding box center [628, 199] width 49 height 33
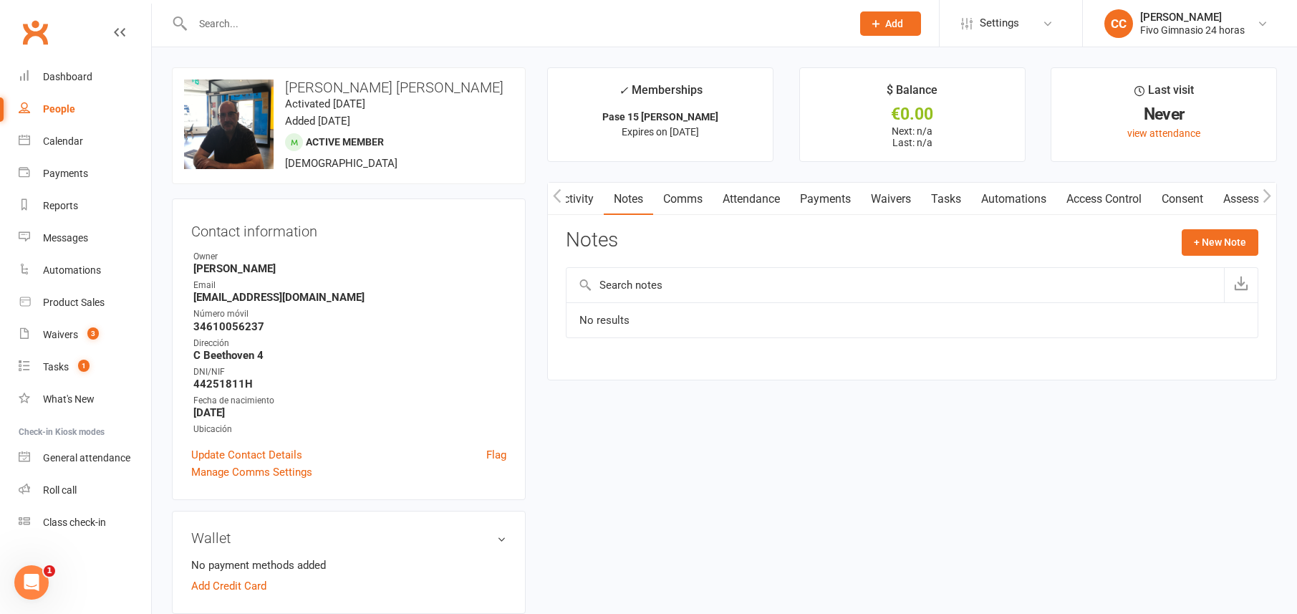
click at [560, 200] on icon "button" at bounding box center [557, 195] width 9 height 15
click at [591, 203] on link "Activity" at bounding box center [576, 199] width 57 height 33
click at [839, 203] on link "Payments" at bounding box center [826, 199] width 71 height 33
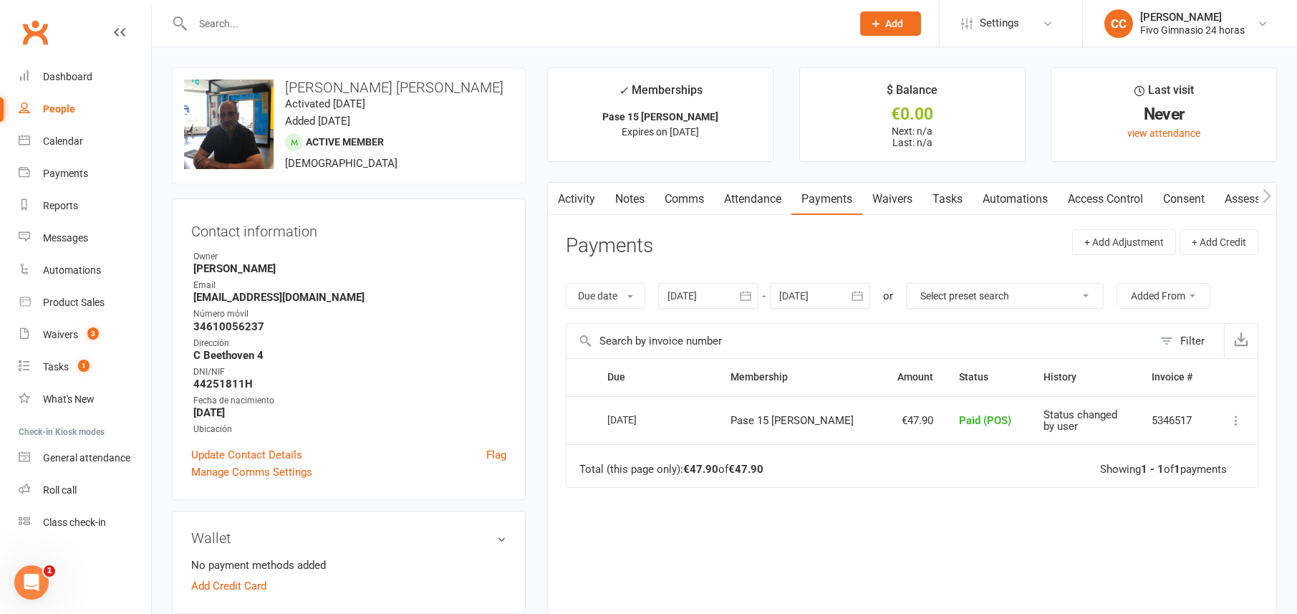
click at [1098, 194] on link "Access Control" at bounding box center [1104, 199] width 95 height 33
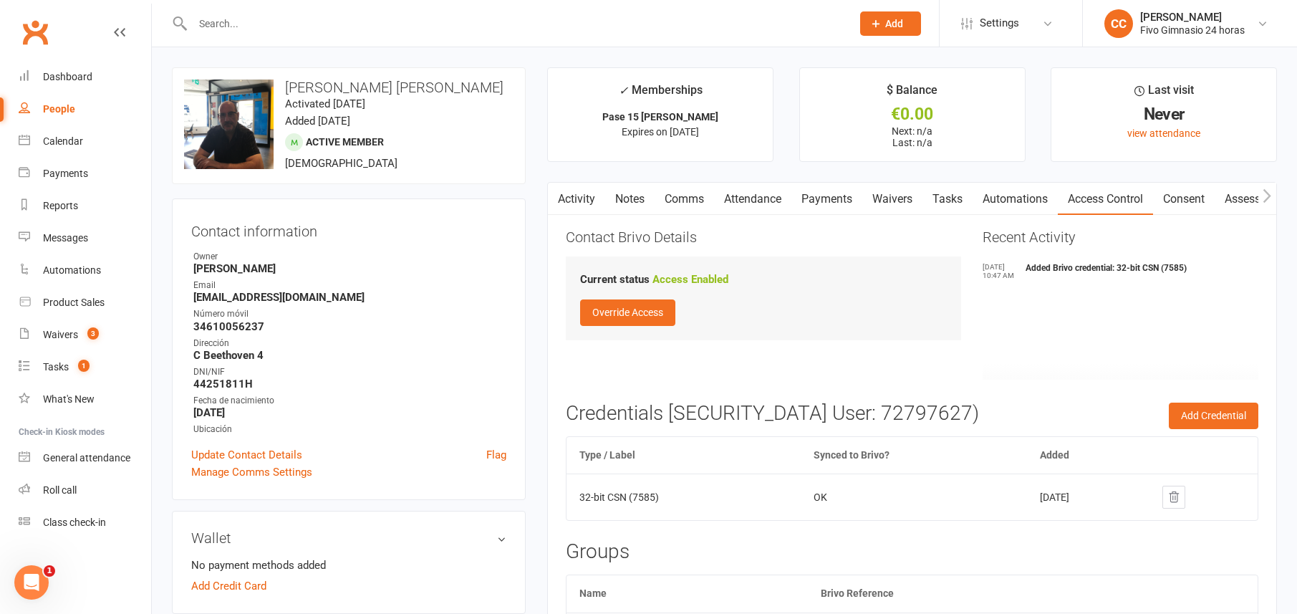
click at [846, 200] on link "Payments" at bounding box center [826, 199] width 71 height 33
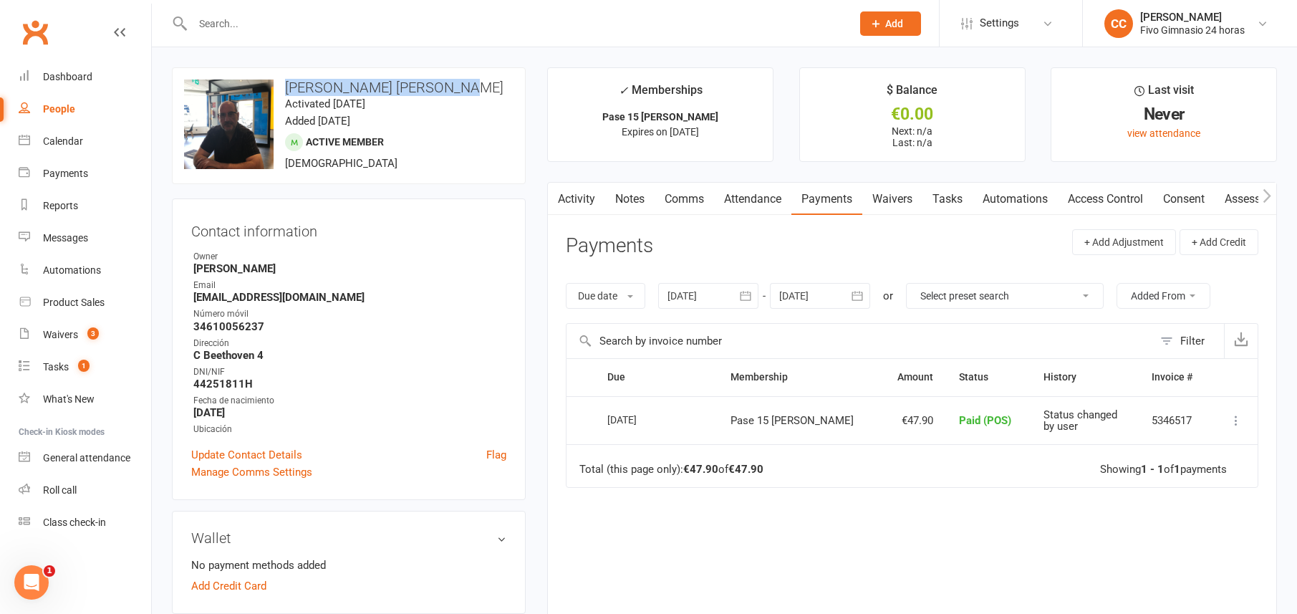
drag, startPoint x: 280, startPoint y: 84, endPoint x: 467, endPoint y: 86, distance: 186.9
click at [467, 86] on h3 "[PERSON_NAME] [PERSON_NAME]" at bounding box center [348, 87] width 329 height 16
copy h3 "[PERSON_NAME] [PERSON_NAME]"
click at [410, 14] on input "text" at bounding box center [514, 24] width 653 height 20
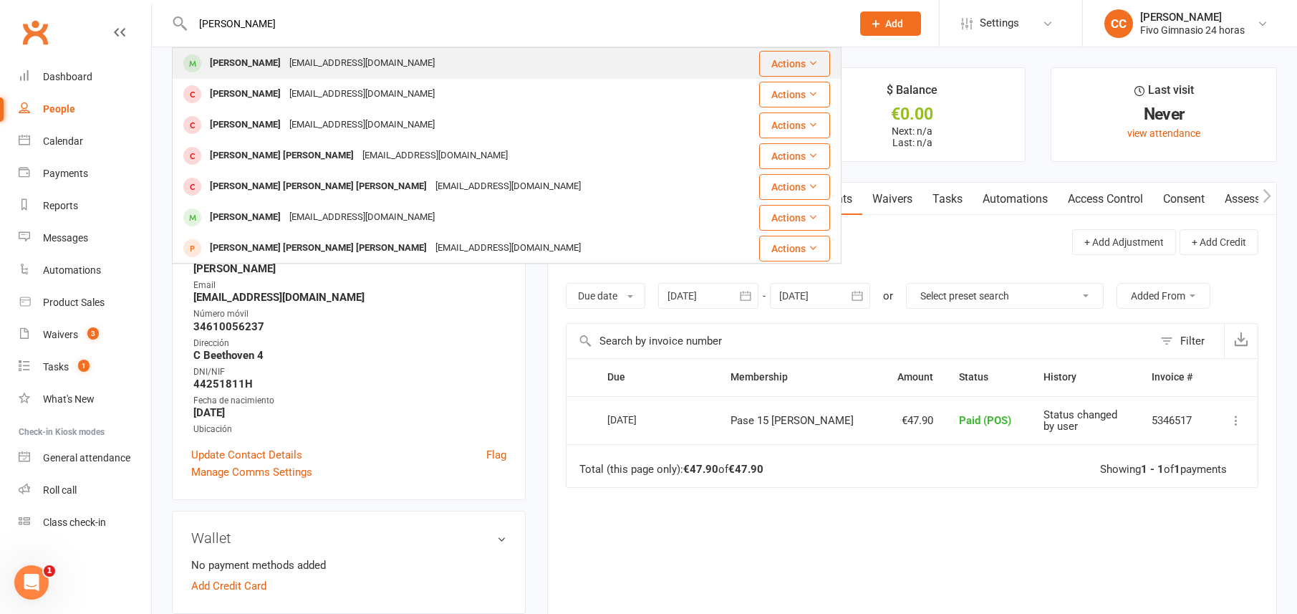
type input "galvez talavera"
click at [383, 57] on div "galvezyelin@gmail.com" at bounding box center [362, 63] width 154 height 21
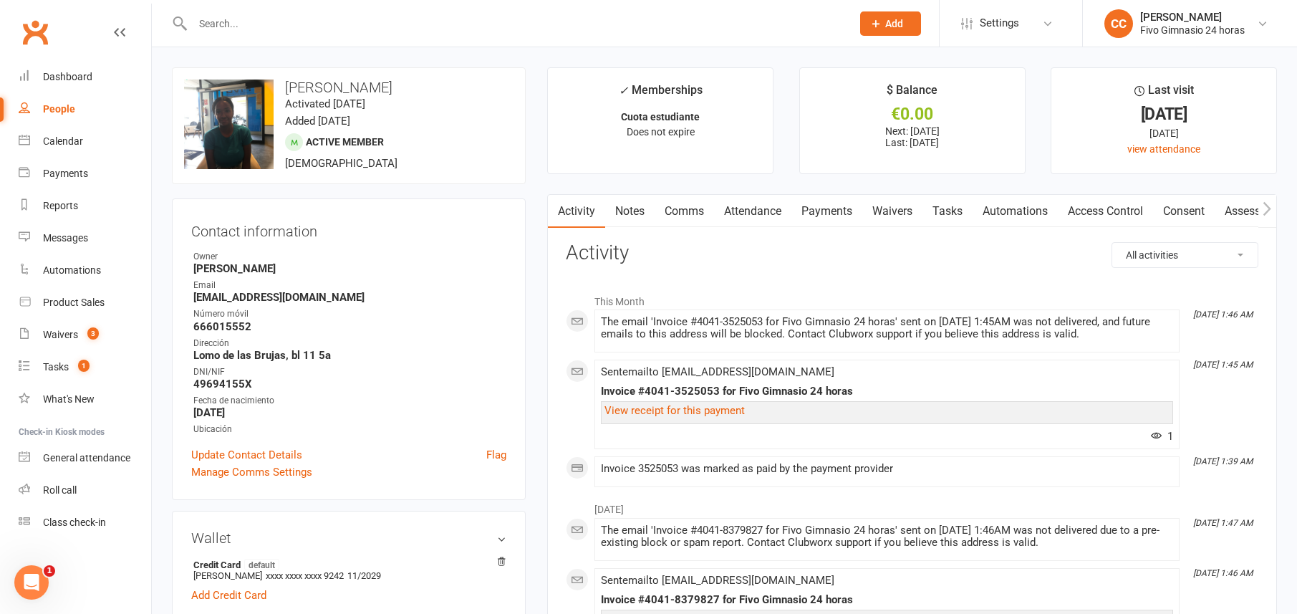
click at [829, 210] on link "Payments" at bounding box center [826, 211] width 71 height 33
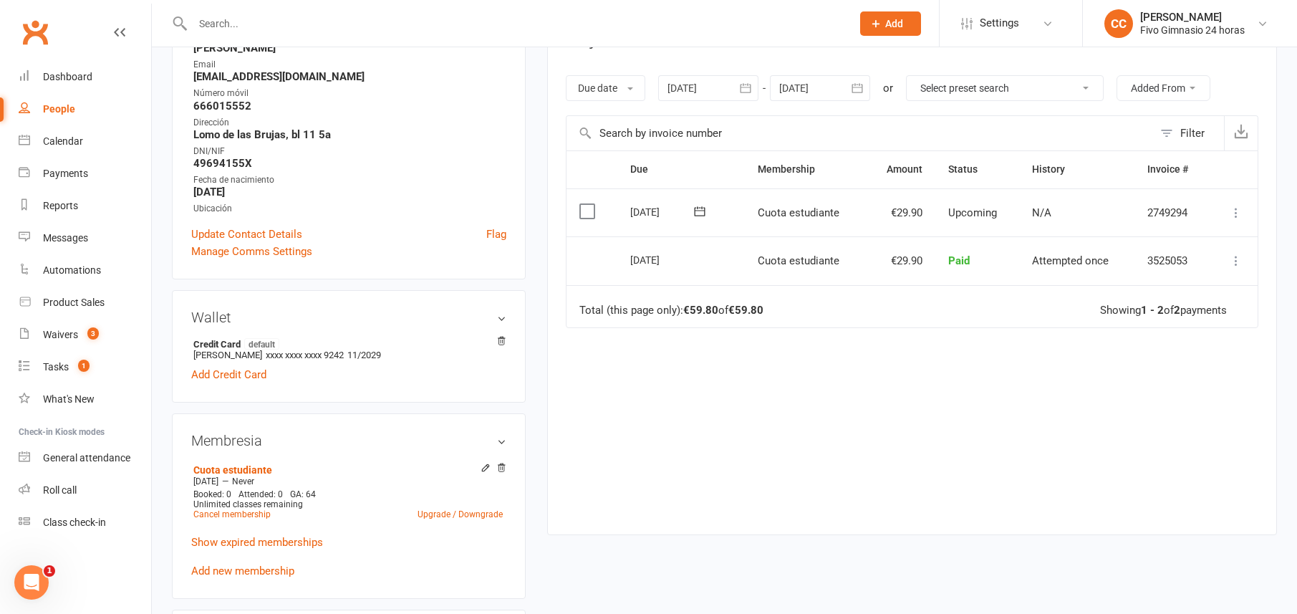
scroll to position [218, 0]
click at [748, 93] on icon "button" at bounding box center [745, 90] width 14 height 14
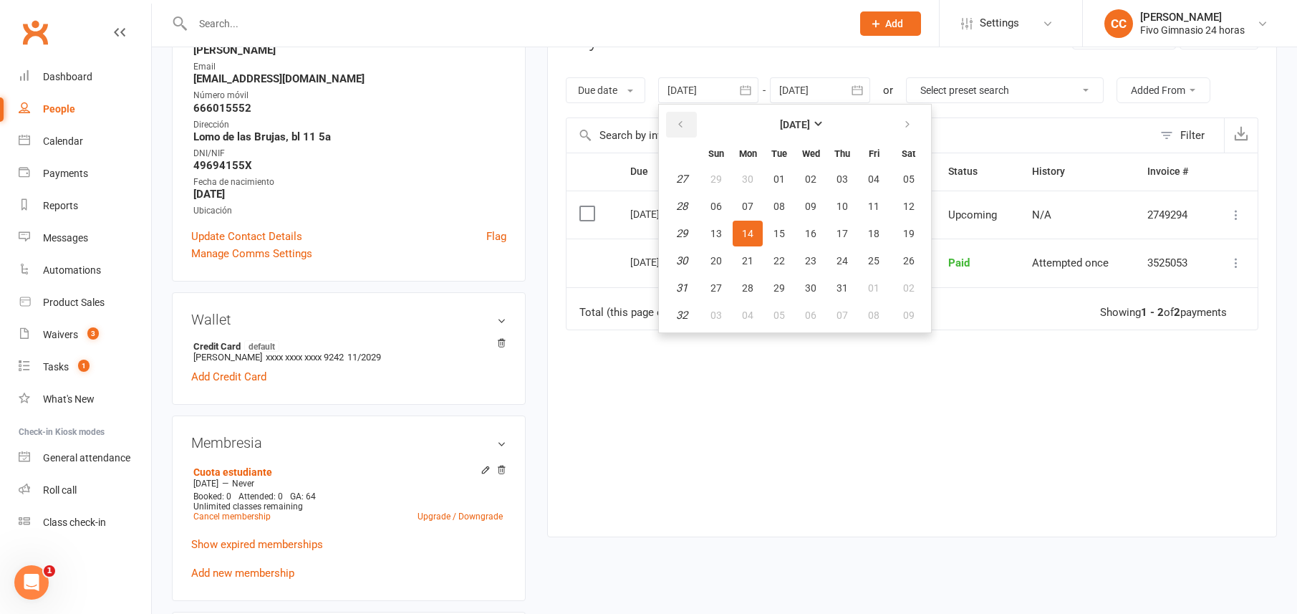
click at [674, 119] on button "button" at bounding box center [681, 125] width 31 height 26
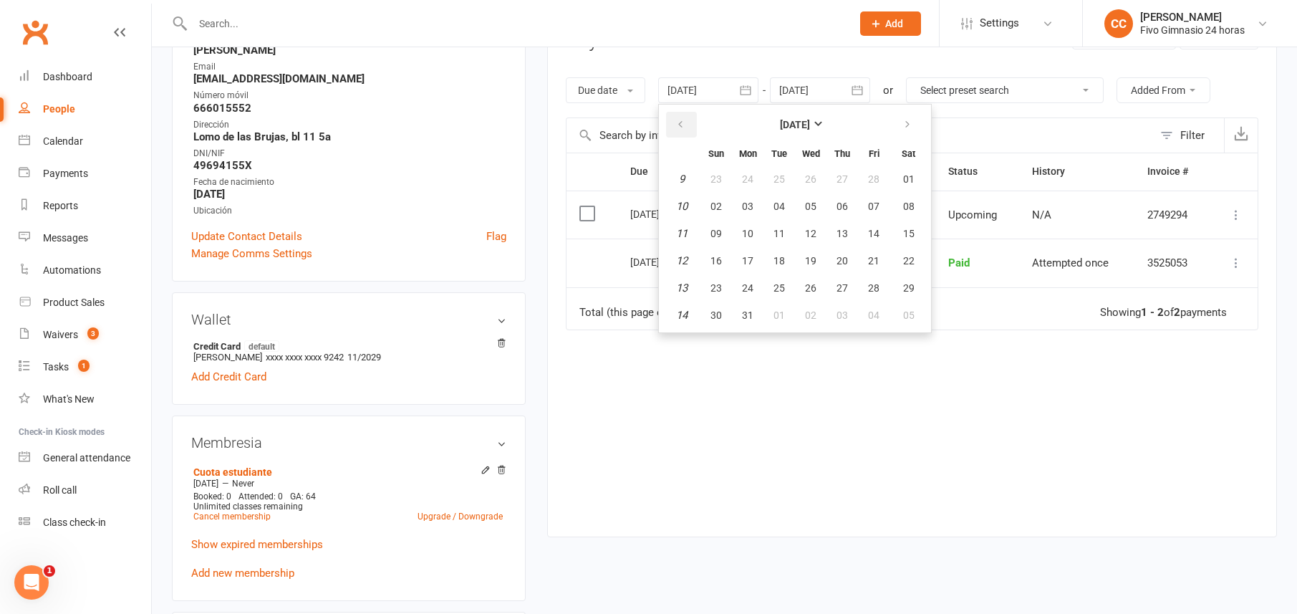
click at [674, 119] on button "button" at bounding box center [681, 125] width 31 height 26
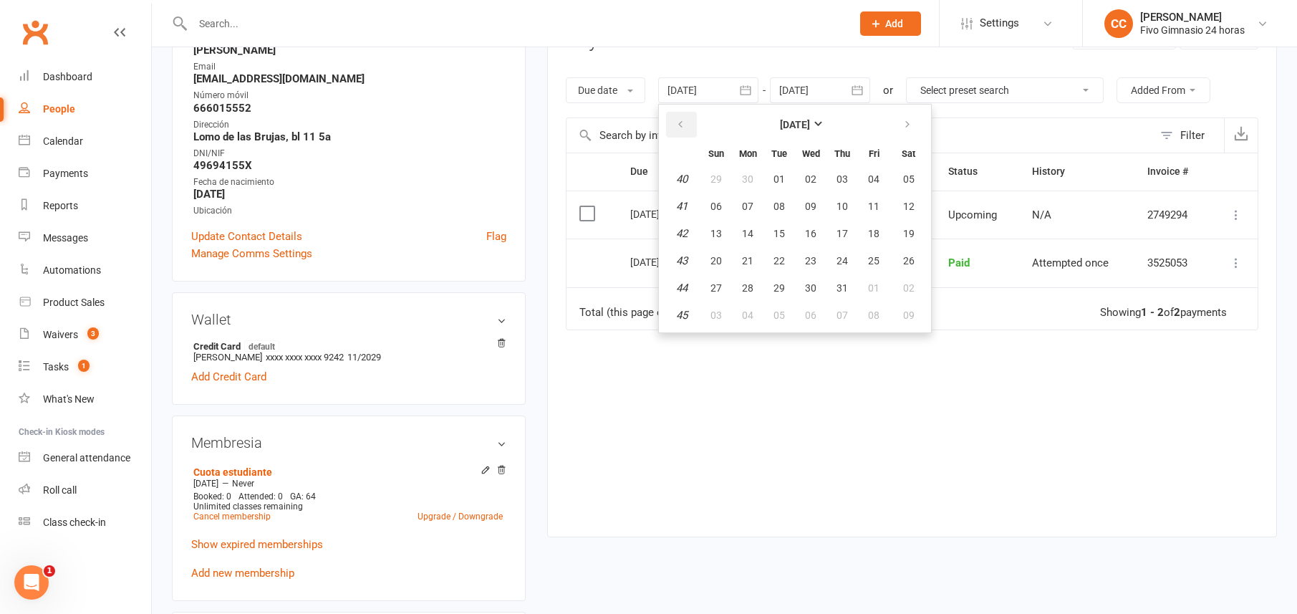
click at [674, 119] on button "button" at bounding box center [681, 125] width 31 height 26
click at [785, 262] on span "23" at bounding box center [778, 260] width 11 height 11
type input "23 Jul 2024"
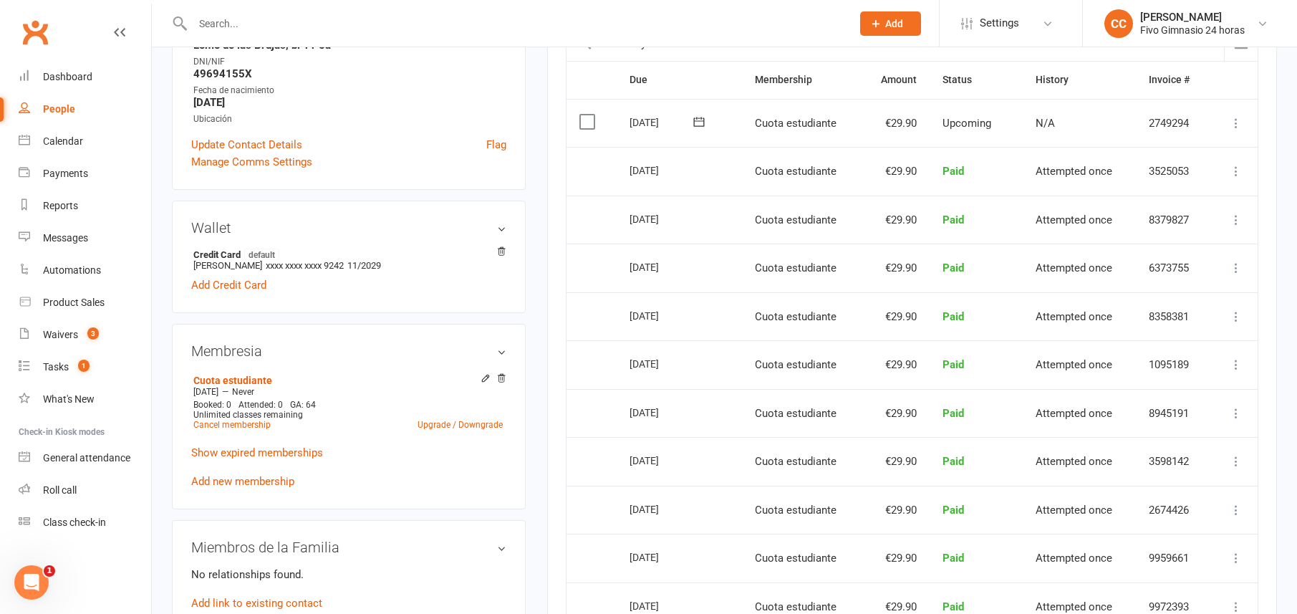
scroll to position [299, 0]
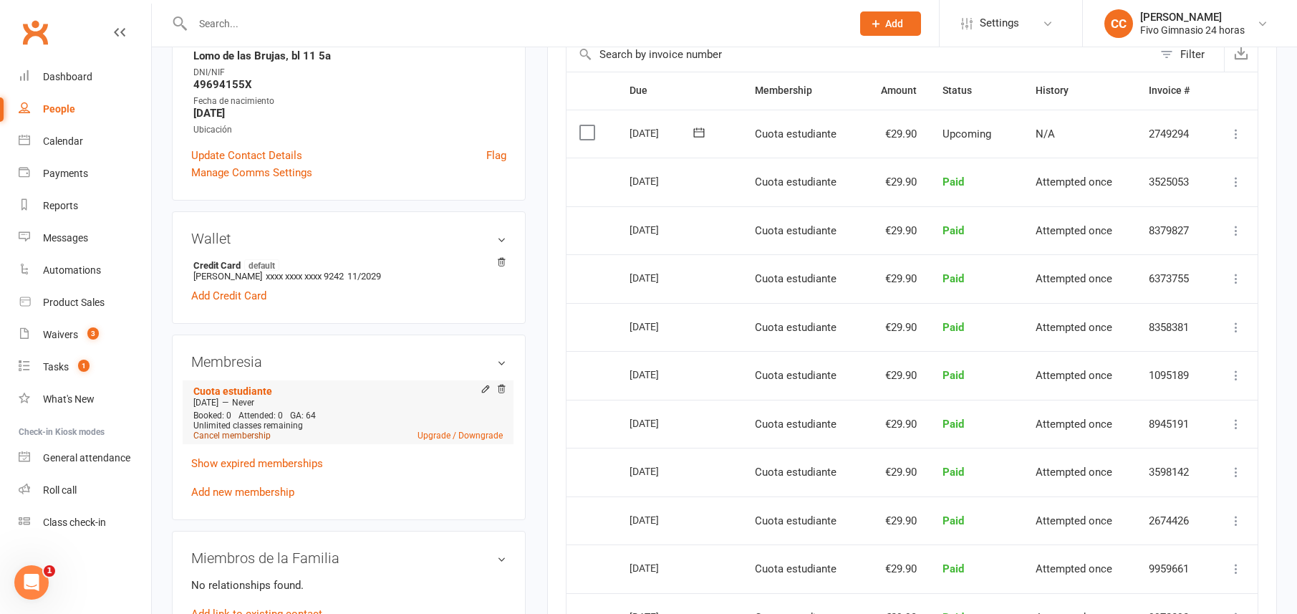
click at [243, 434] on link "Cancel membership" at bounding box center [231, 435] width 77 height 10
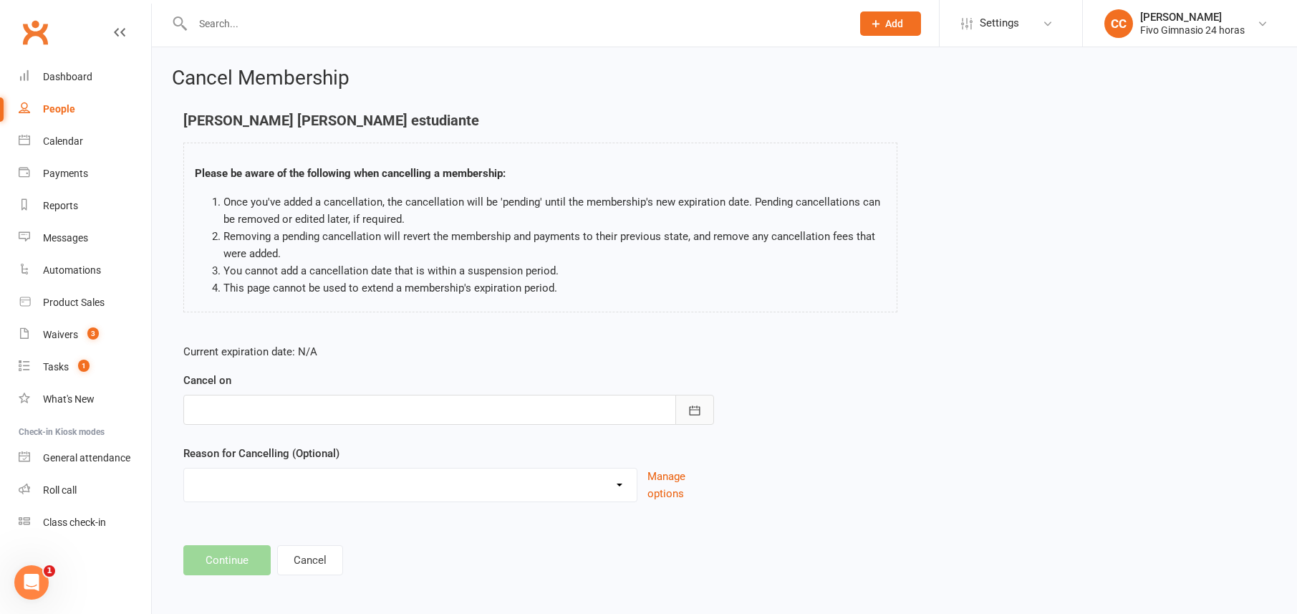
click at [680, 420] on button "button" at bounding box center [694, 409] width 39 height 30
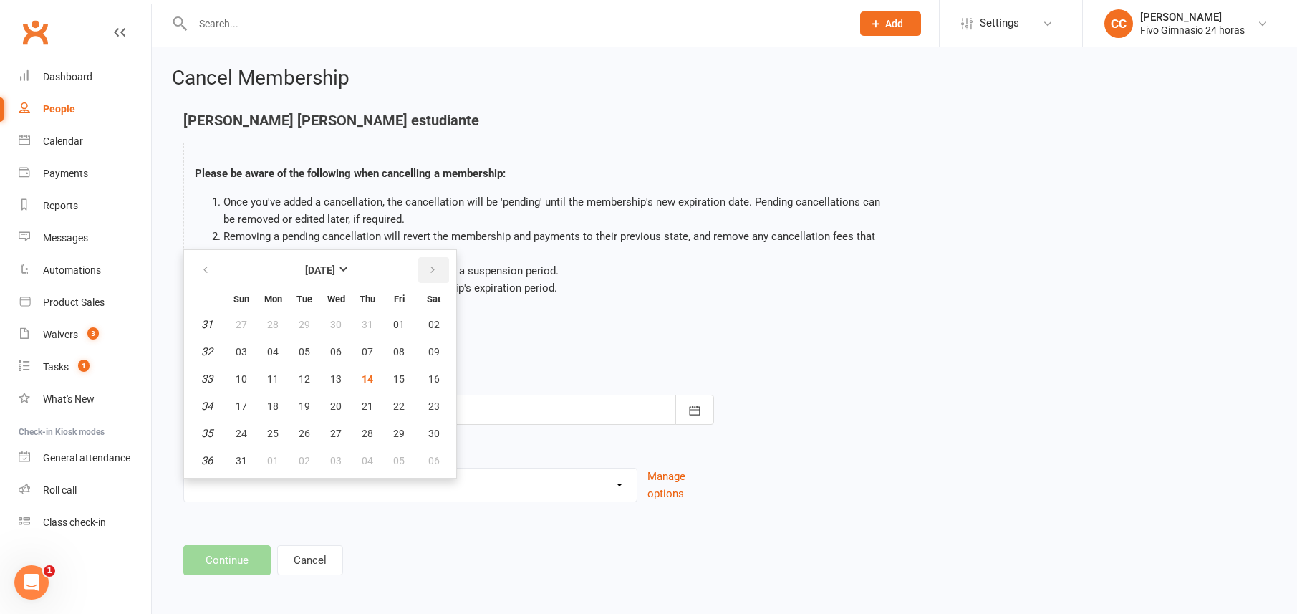
click at [437, 268] on button "button" at bounding box center [433, 270] width 31 height 26
click at [274, 320] on span "01" at bounding box center [272, 324] width 11 height 11
type input "01 Sep 2025"
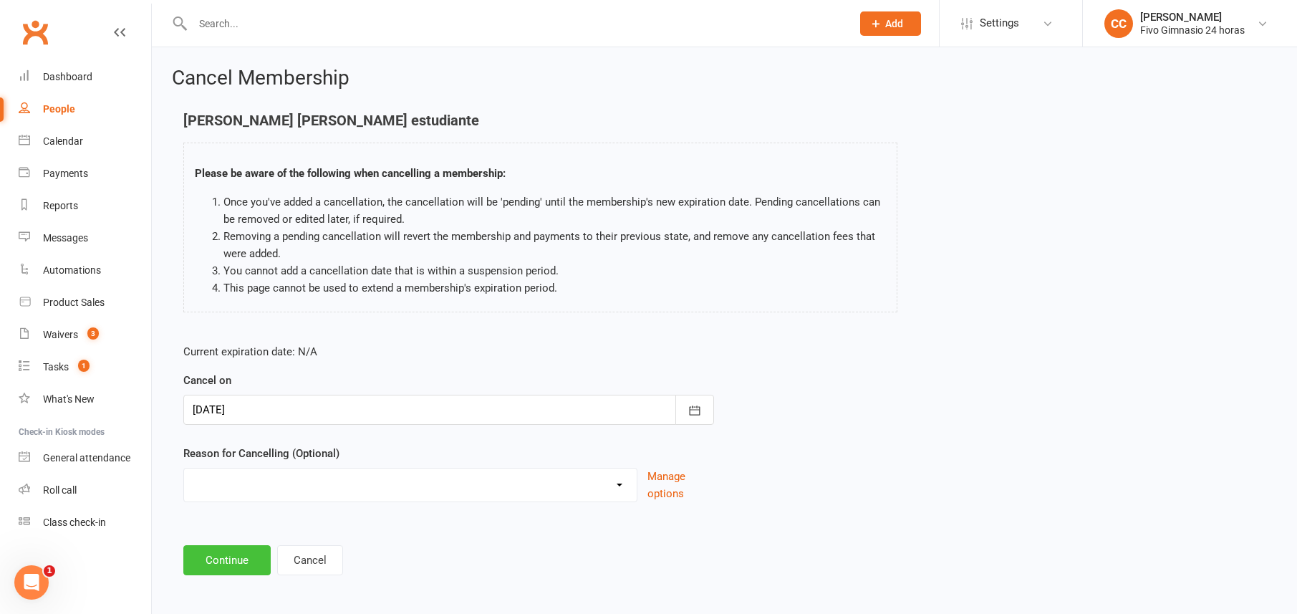
click at [205, 552] on button "Continue" at bounding box center [226, 560] width 87 height 30
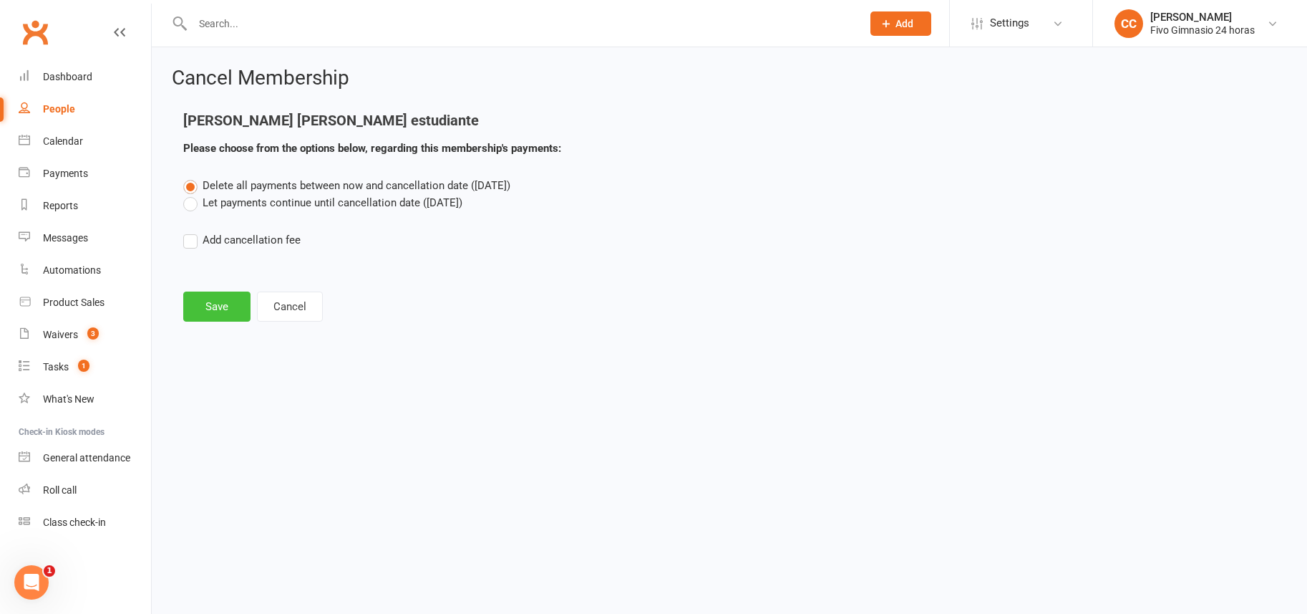
click at [240, 313] on button "Save" at bounding box center [216, 306] width 67 height 30
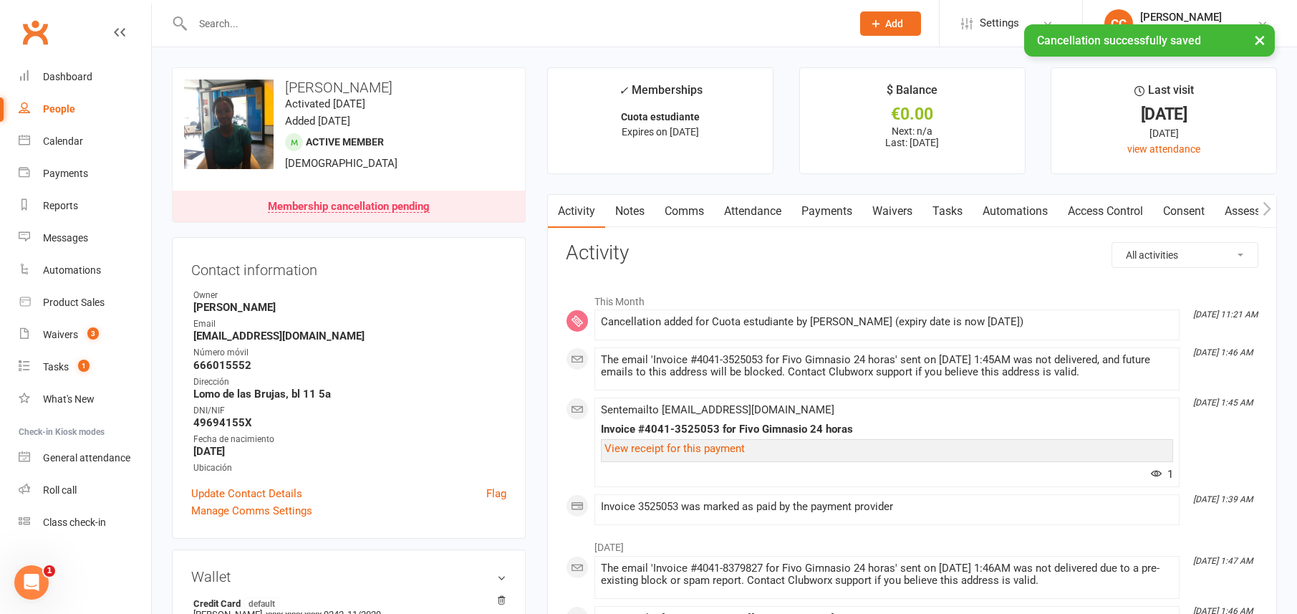
click at [688, 207] on link "Comms" at bounding box center [683, 211] width 59 height 33
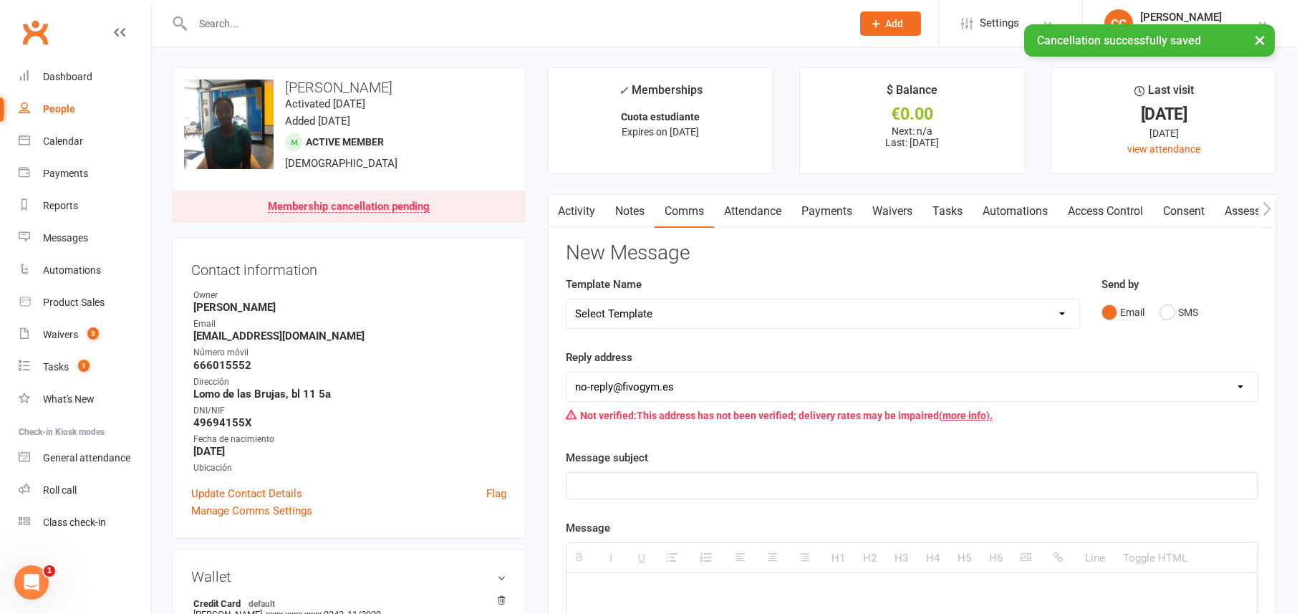
click at [665, 322] on select "Select Template [Email] Información fase 3 [Email] Aviso primero de incumplimie…" at bounding box center [822, 313] width 512 height 29
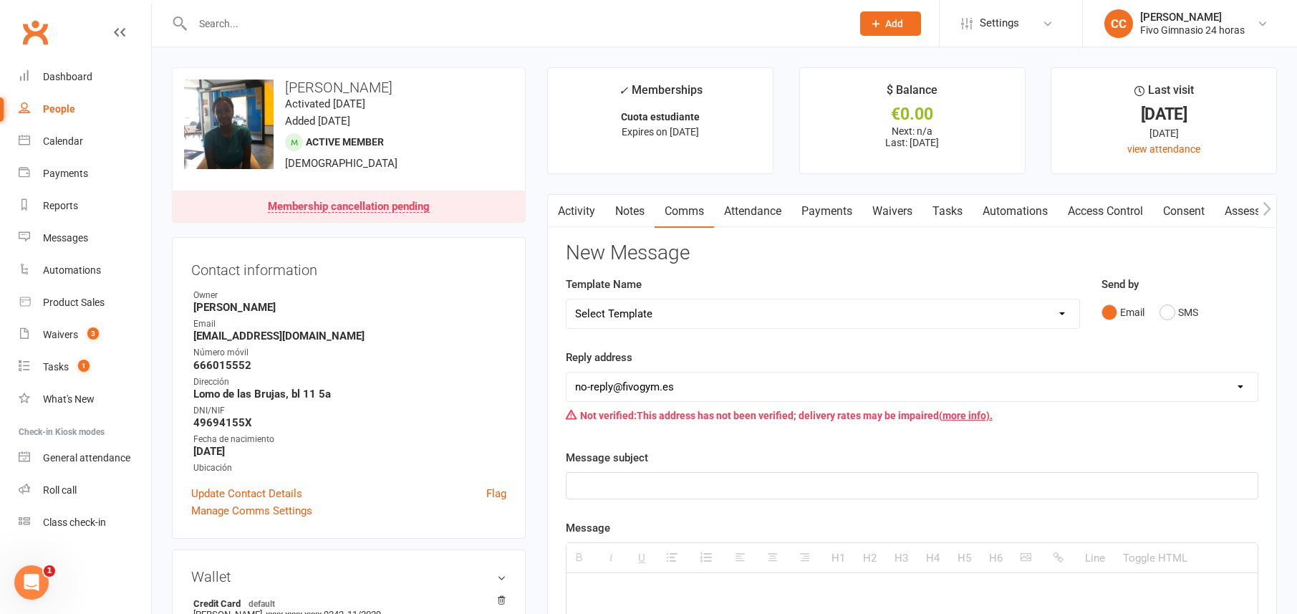
select select "18"
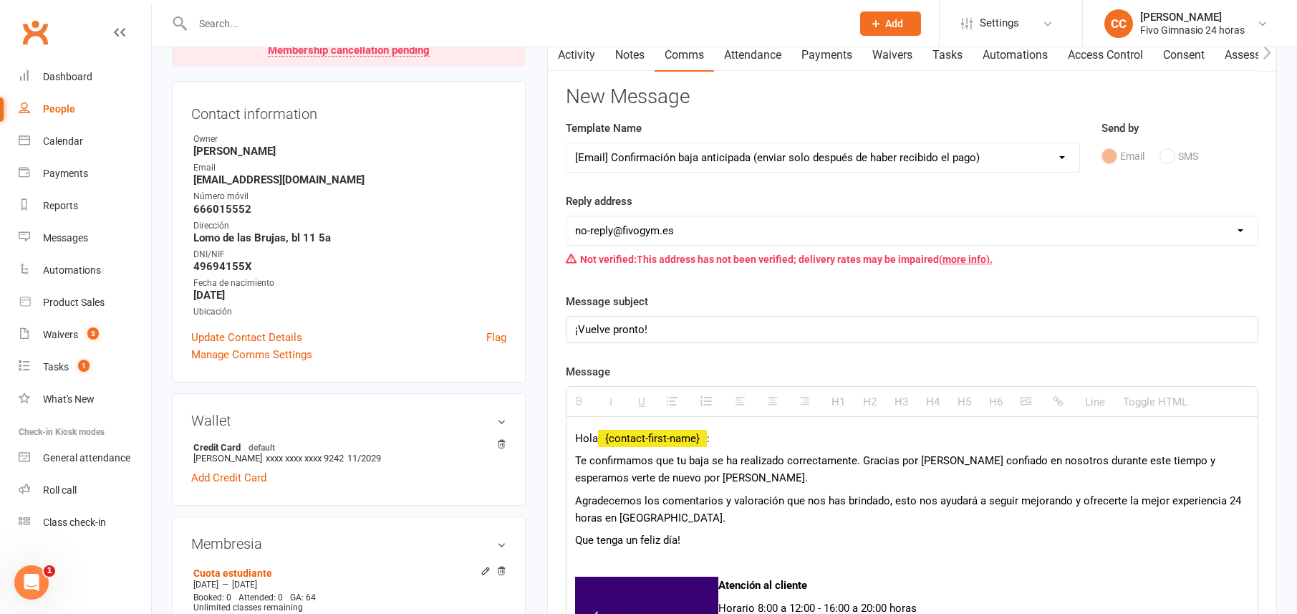
scroll to position [172, 0]
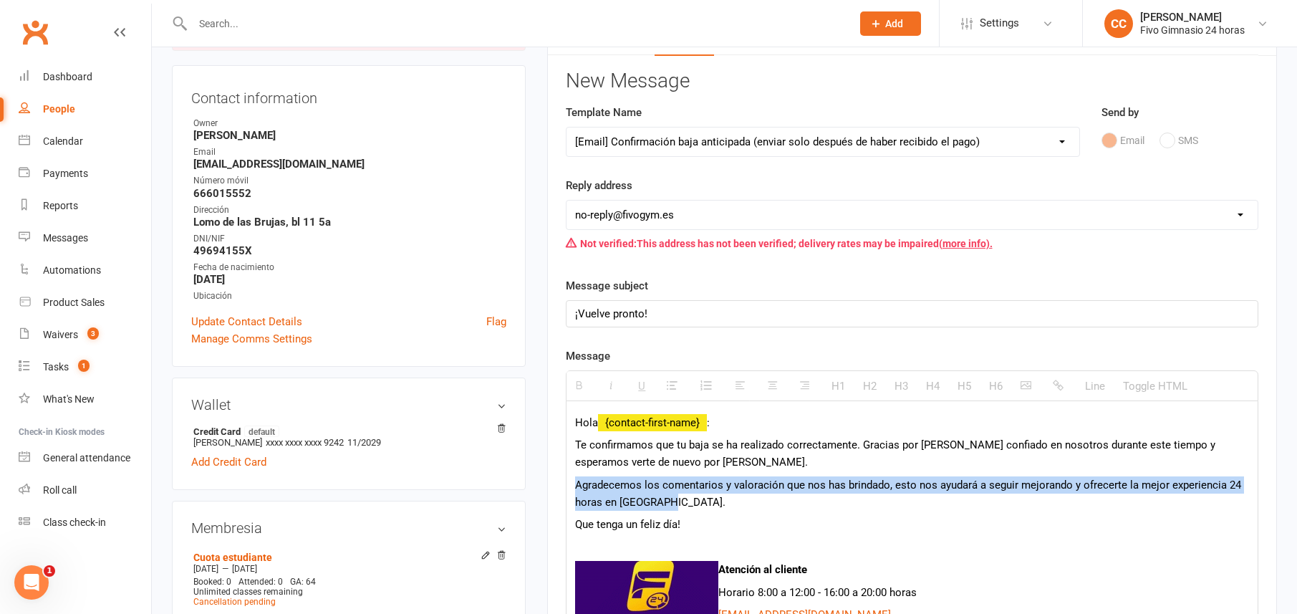
drag, startPoint x: 574, startPoint y: 488, endPoint x: 676, endPoint y: 498, distance: 102.1
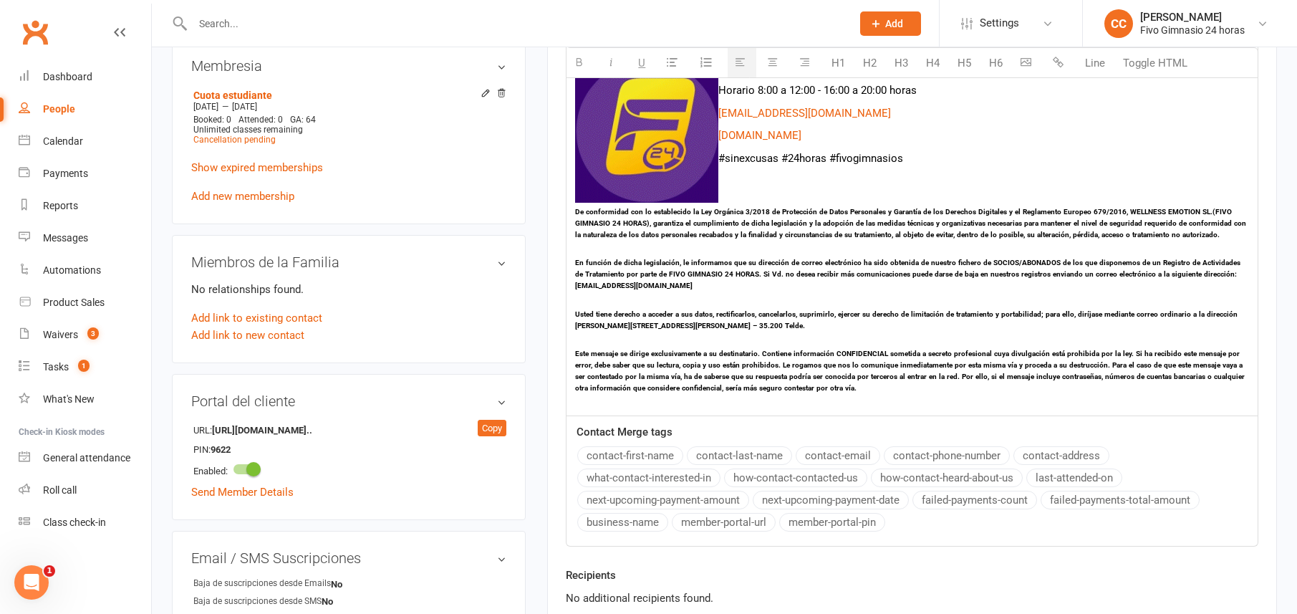
scroll to position [980, 0]
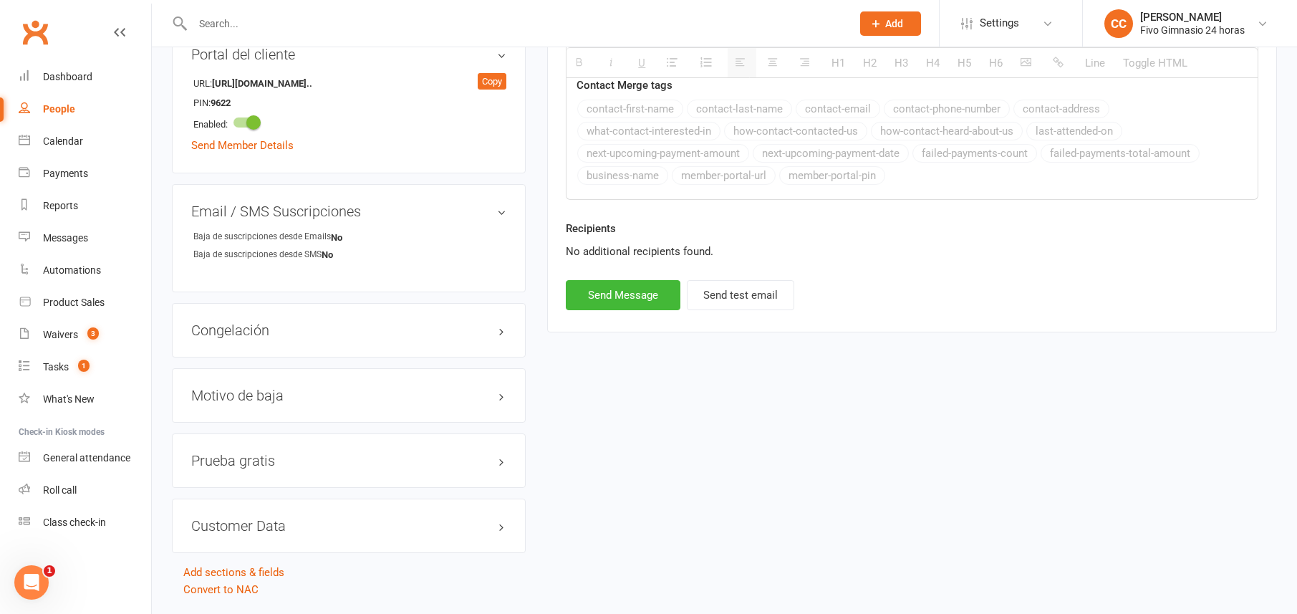
click at [641, 273] on div "Recipients No additional recipients found." at bounding box center [912, 250] width 714 height 60
click at [642, 299] on button "Send Message" at bounding box center [623, 295] width 115 height 30
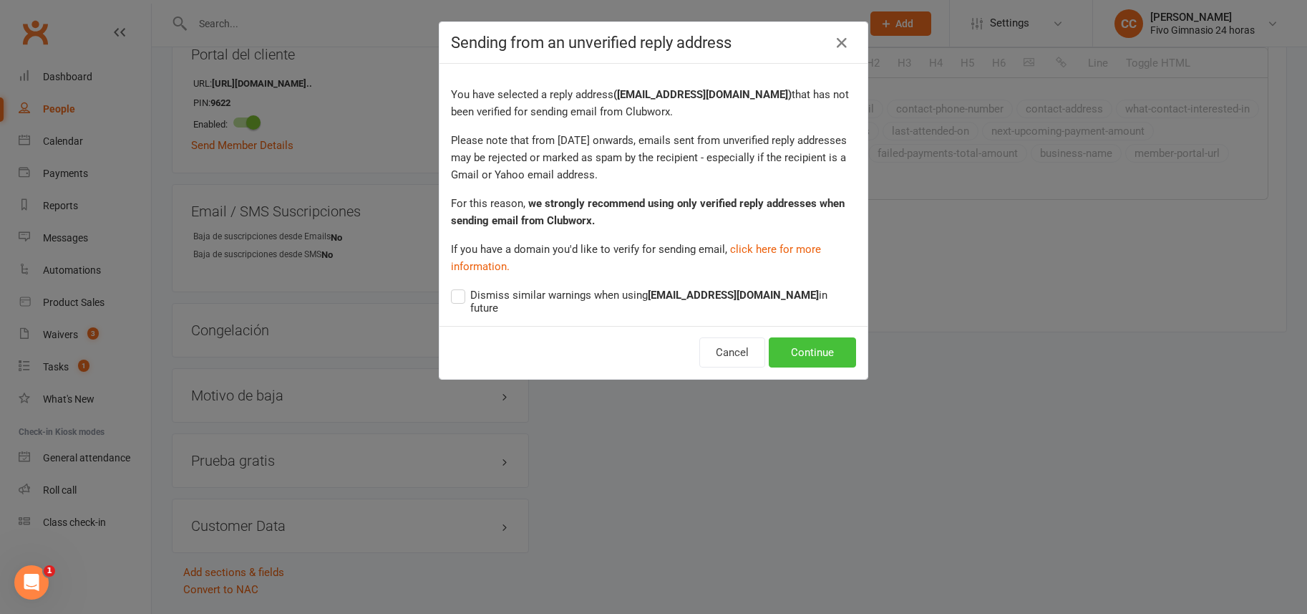
click at [790, 338] on button "Continue" at bounding box center [812, 352] width 87 height 30
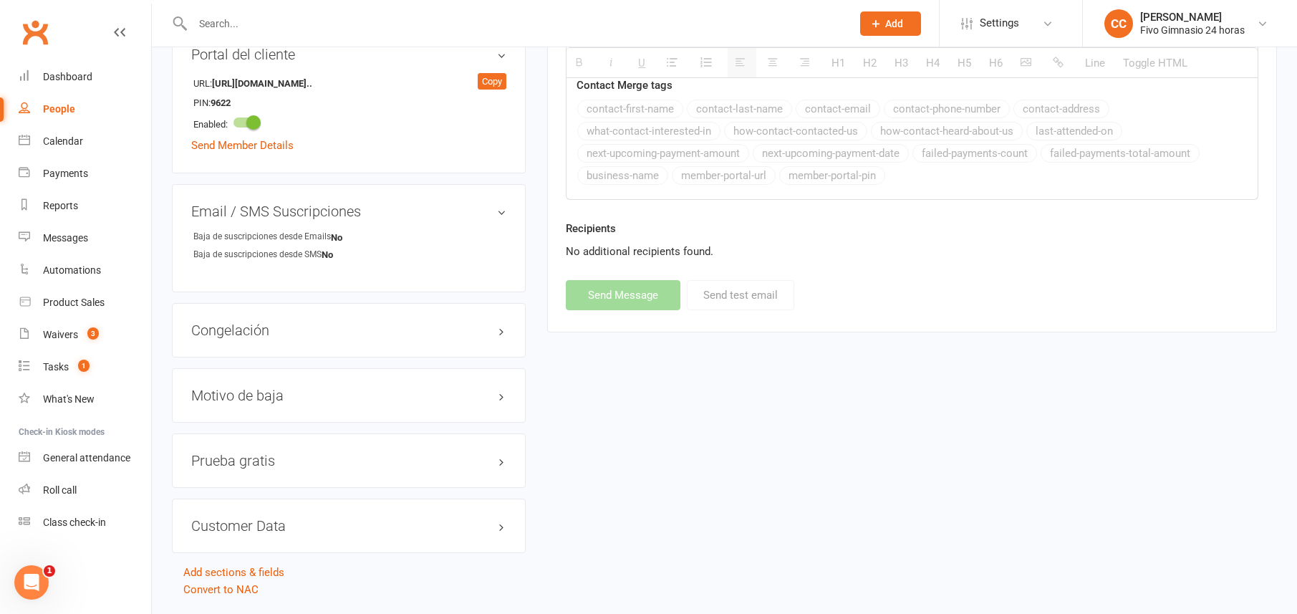
select select
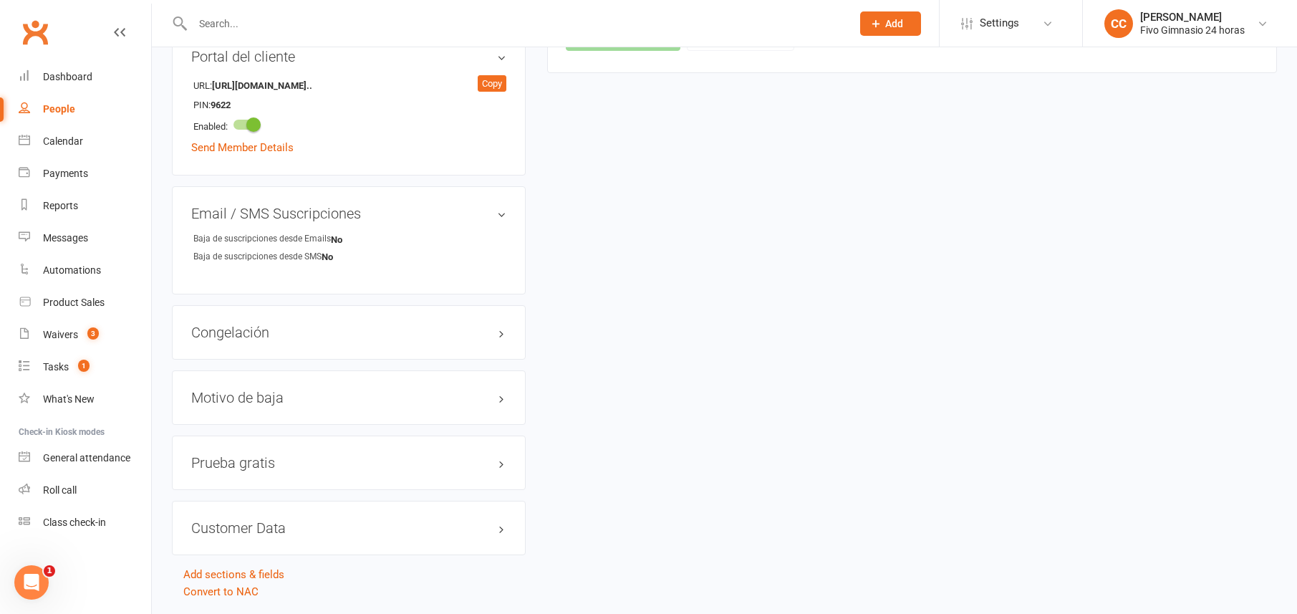
scroll to position [977, 0]
click at [70, 74] on div "Dashboard" at bounding box center [67, 76] width 49 height 11
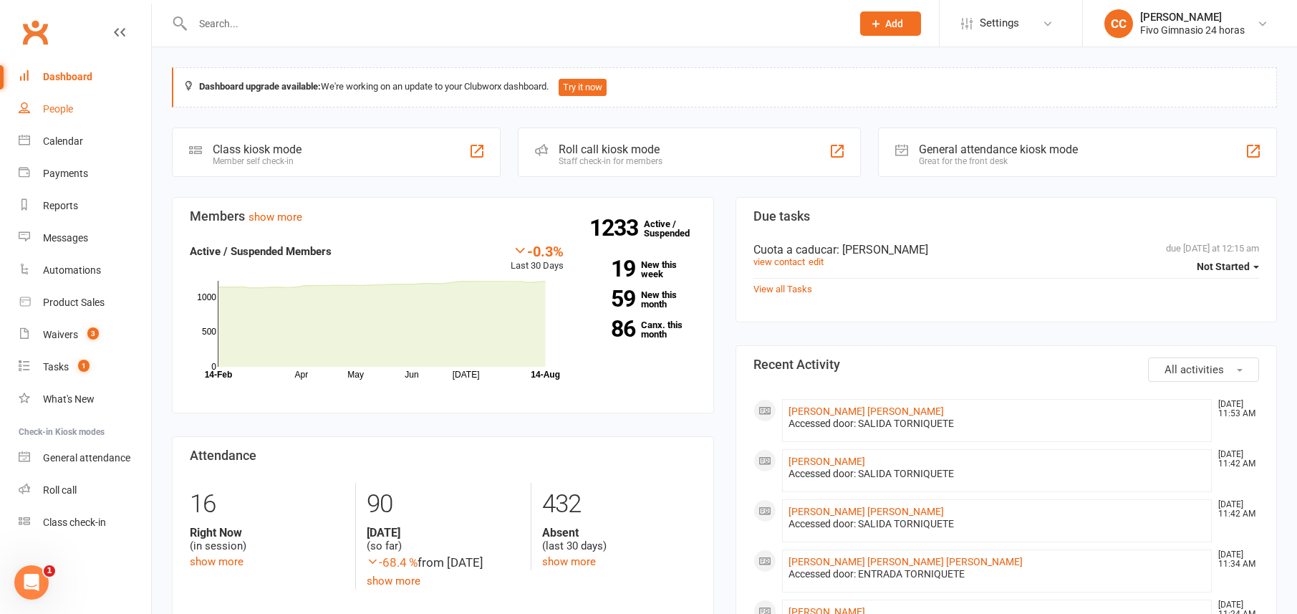
click at [55, 115] on link "People" at bounding box center [85, 109] width 132 height 32
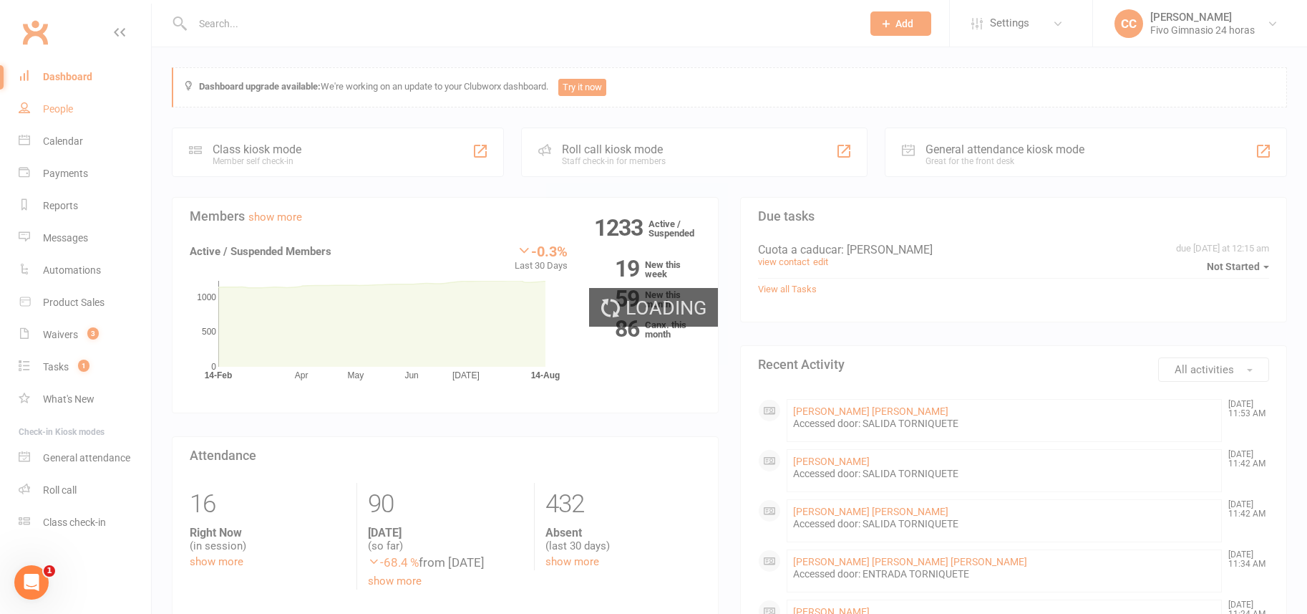
select select "100"
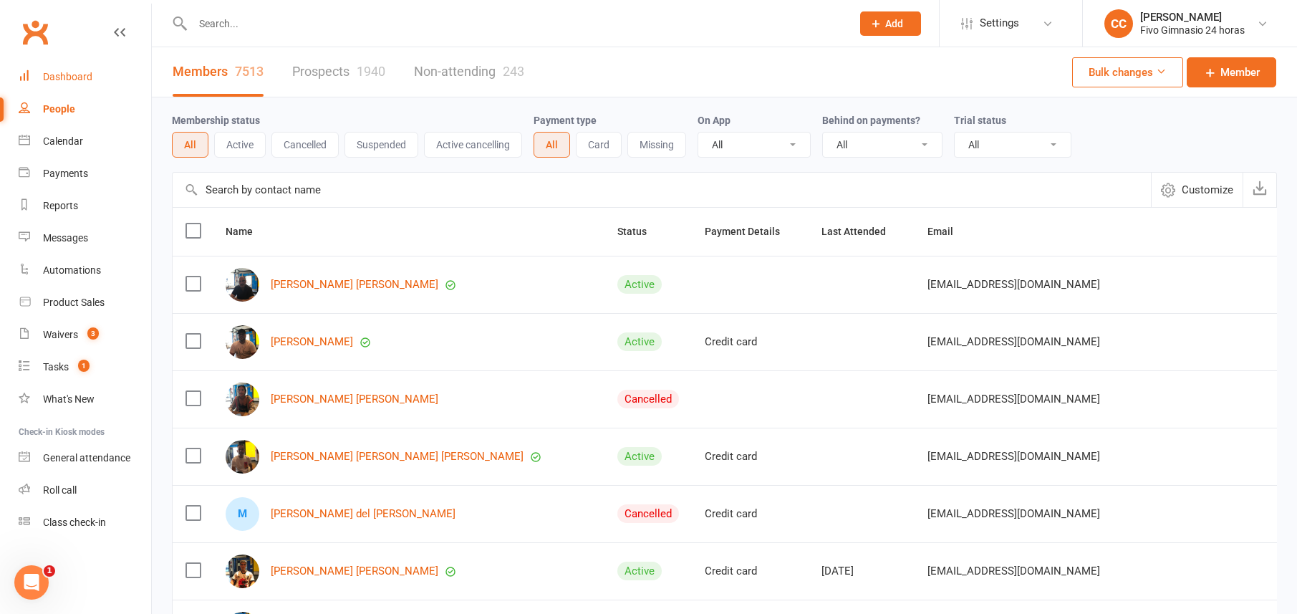
click at [66, 79] on div "Dashboard" at bounding box center [67, 76] width 49 height 11
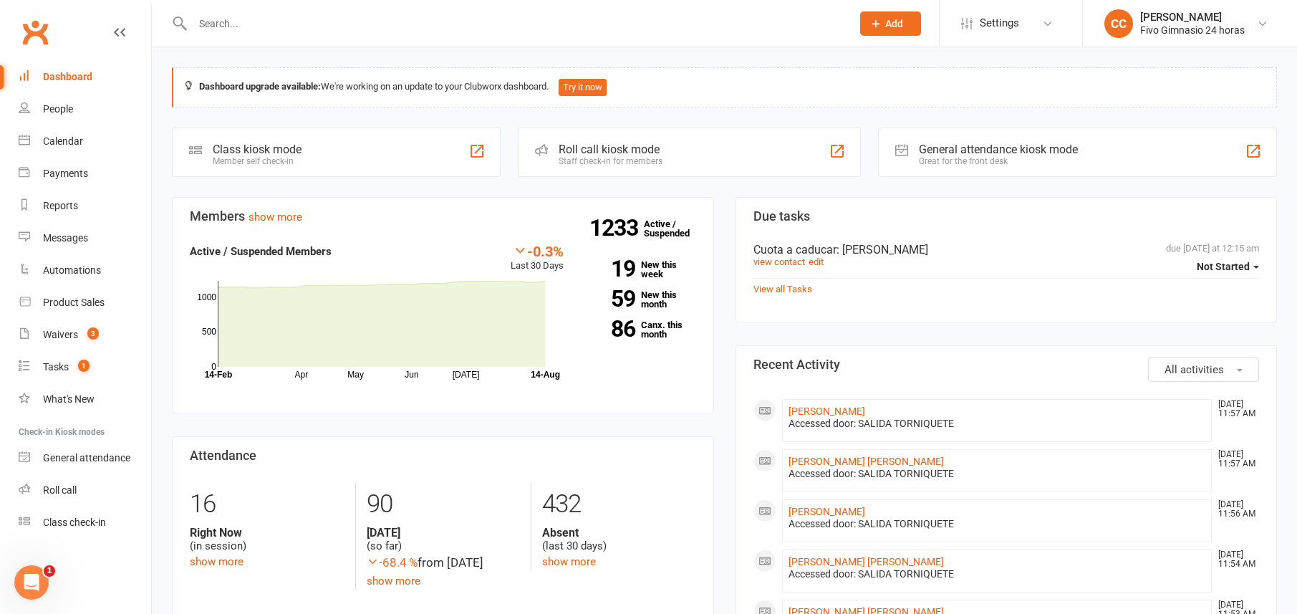
click at [40, 74] on link "Dashboard" at bounding box center [85, 77] width 132 height 32
click at [69, 93] on link "People" at bounding box center [85, 109] width 132 height 32
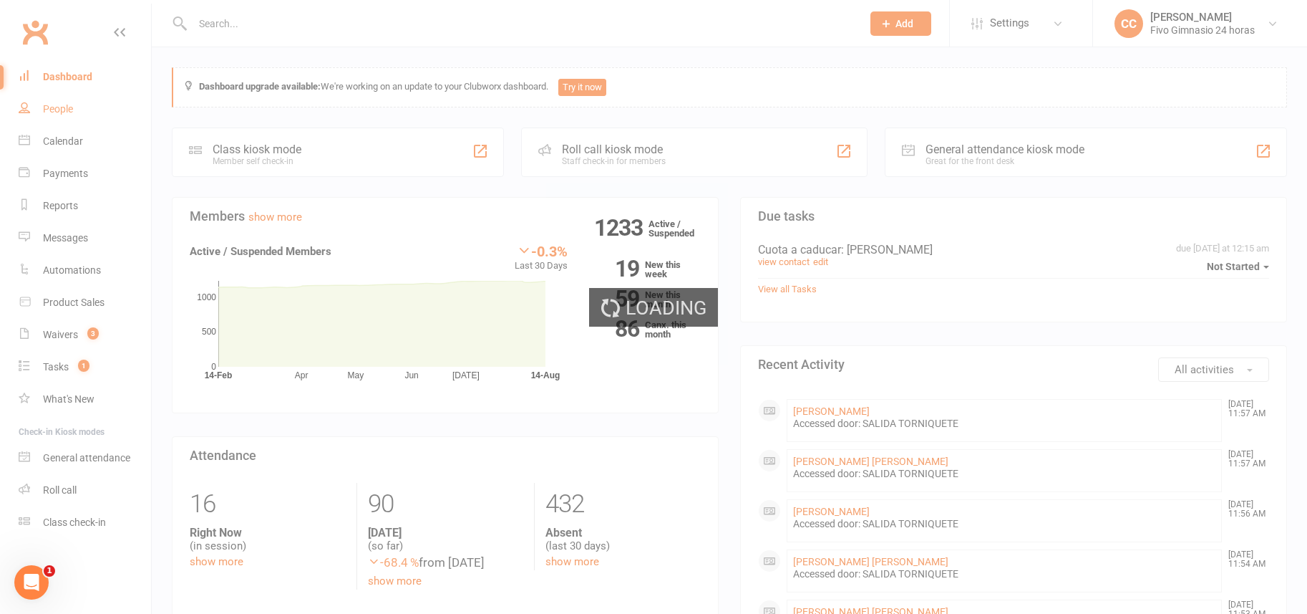
select select "100"
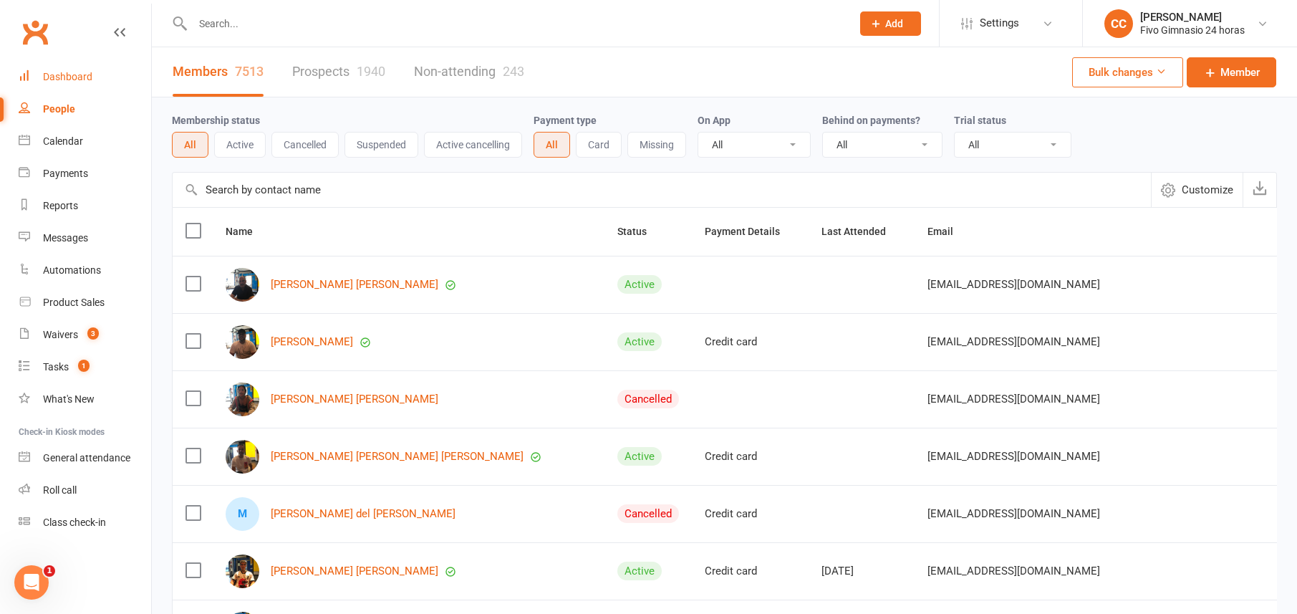
click at [88, 80] on div "Dashboard" at bounding box center [67, 76] width 49 height 11
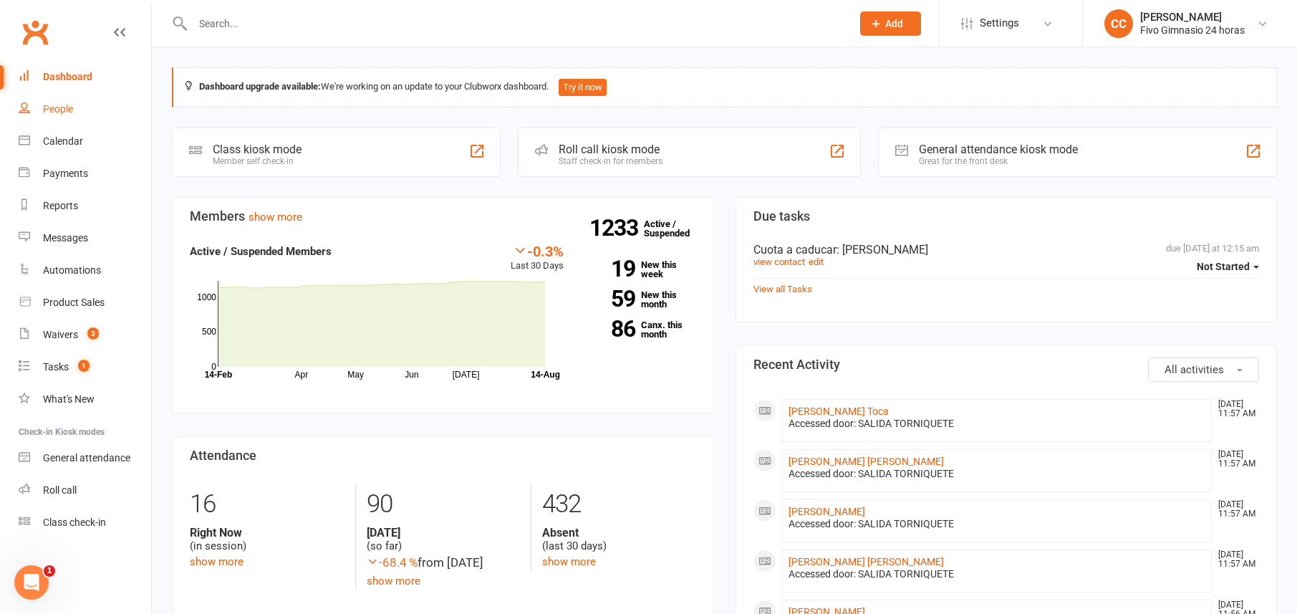
click at [84, 112] on link "People" at bounding box center [85, 109] width 132 height 32
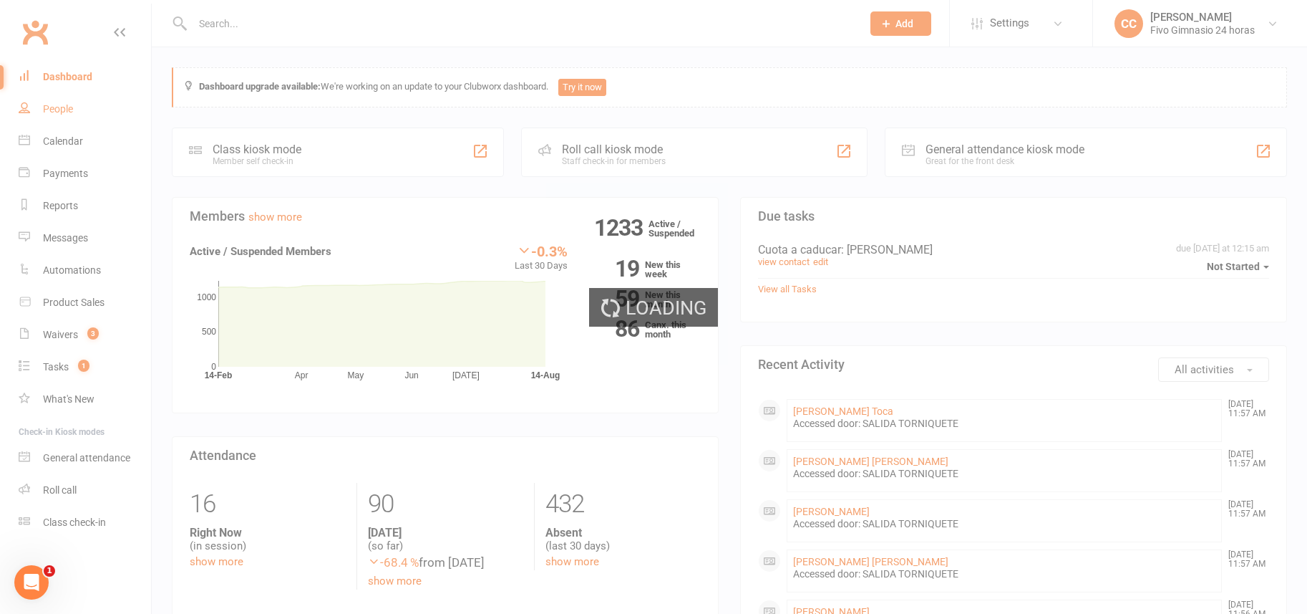
select select "100"
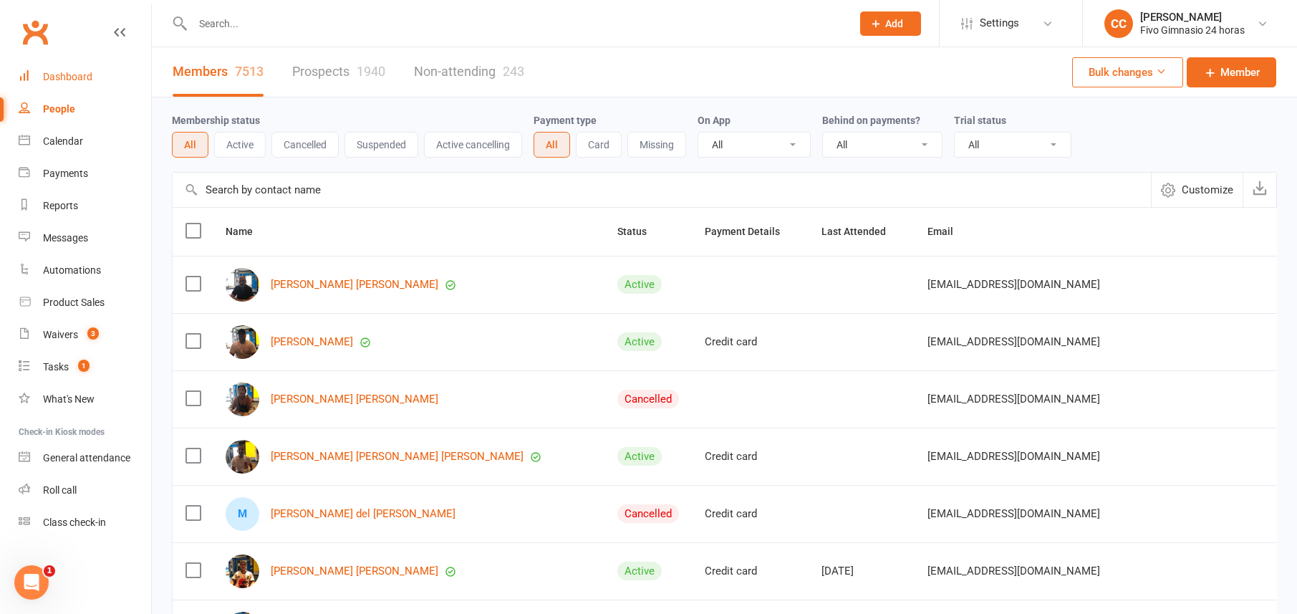
click at [56, 73] on div "Dashboard" at bounding box center [67, 76] width 49 height 11
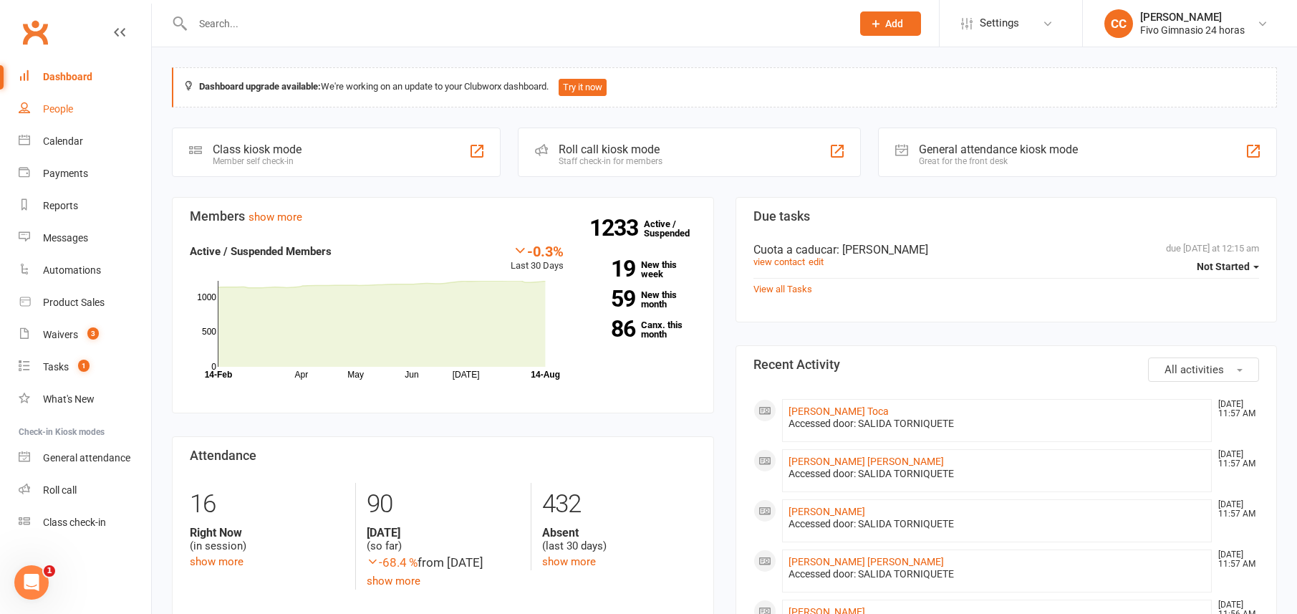
click at [80, 100] on link "People" at bounding box center [85, 109] width 132 height 32
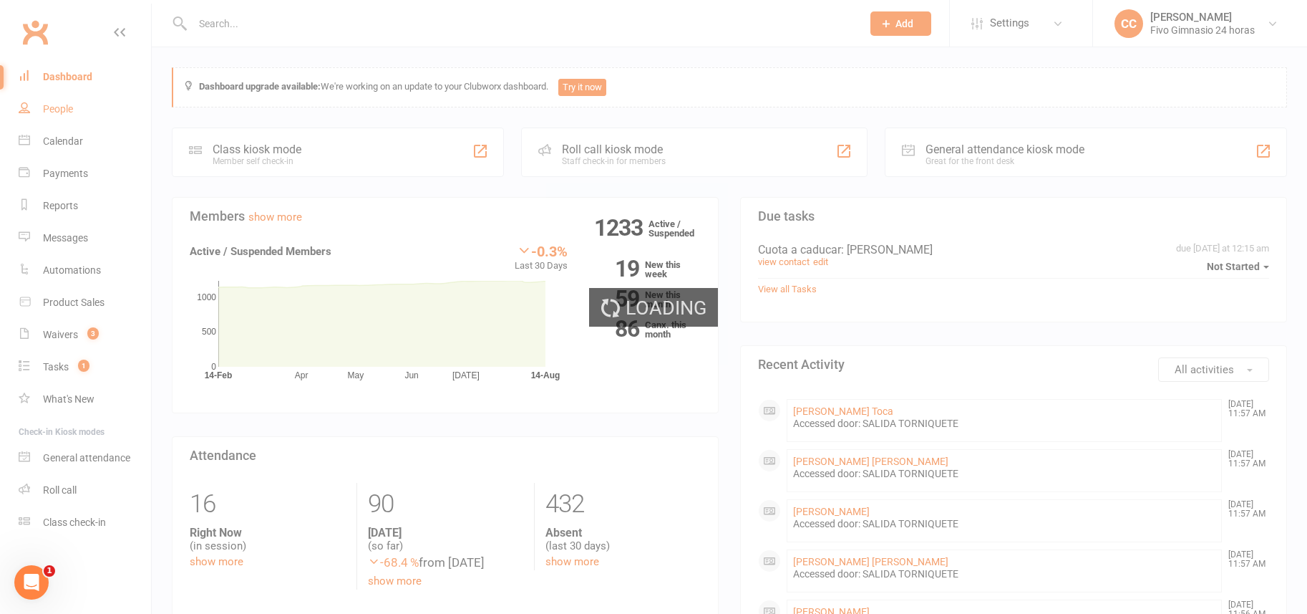
select select "100"
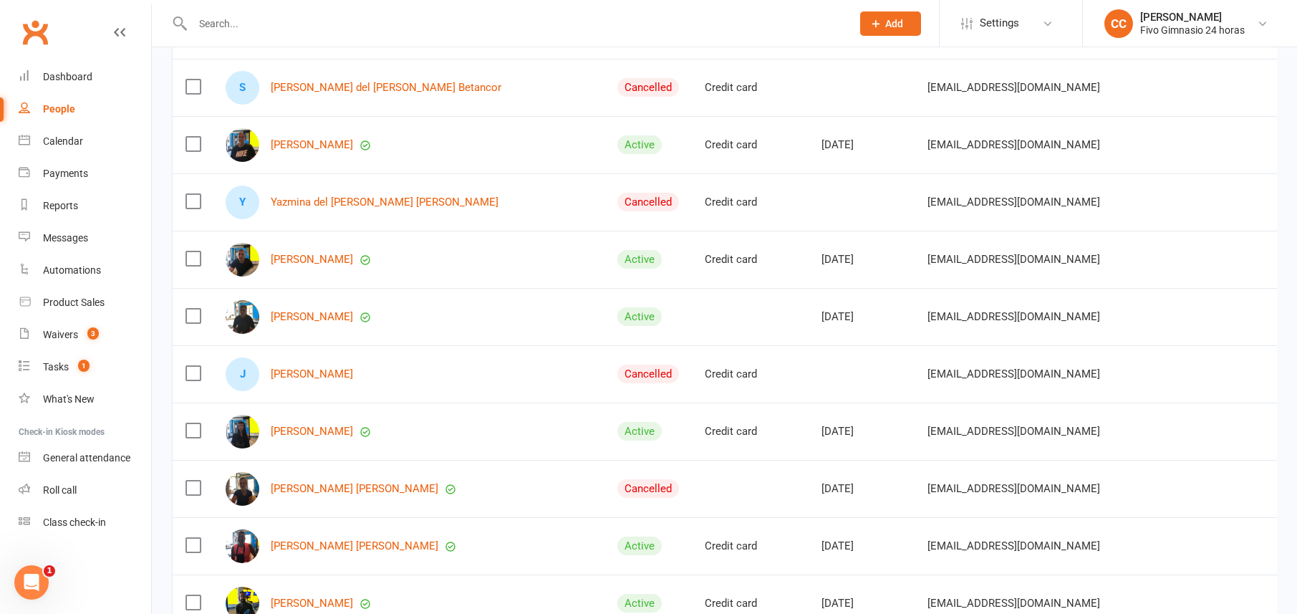
scroll to position [3182, 0]
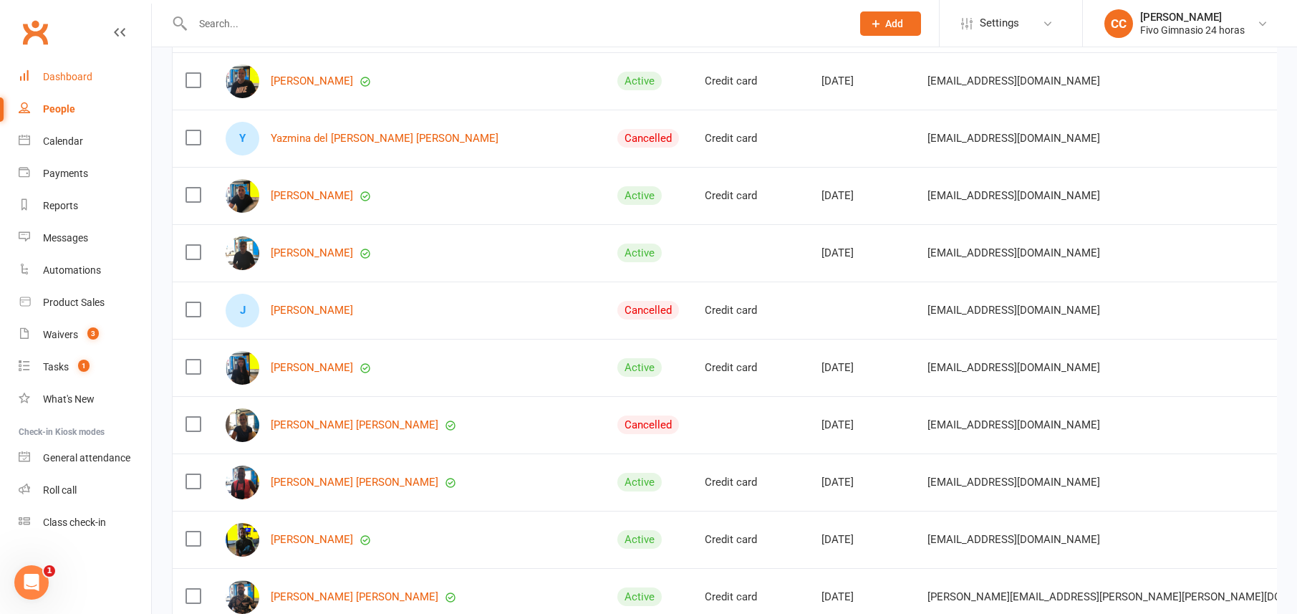
click at [57, 69] on link "Dashboard" at bounding box center [85, 77] width 132 height 32
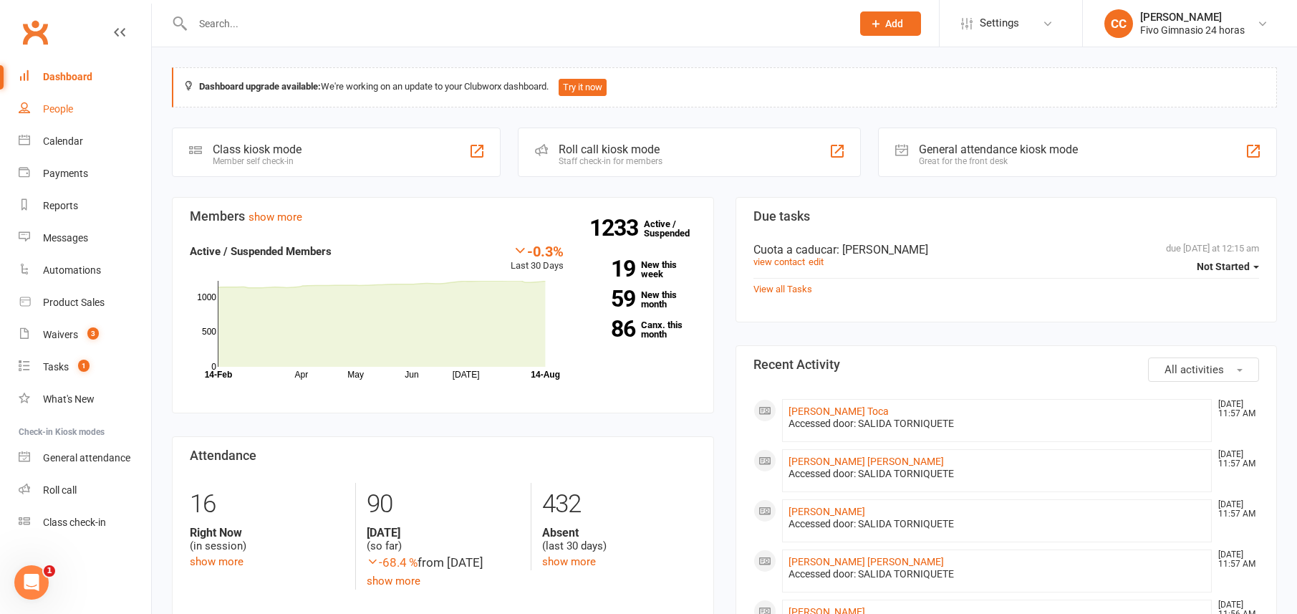
click at [110, 110] on link "People" at bounding box center [85, 109] width 132 height 32
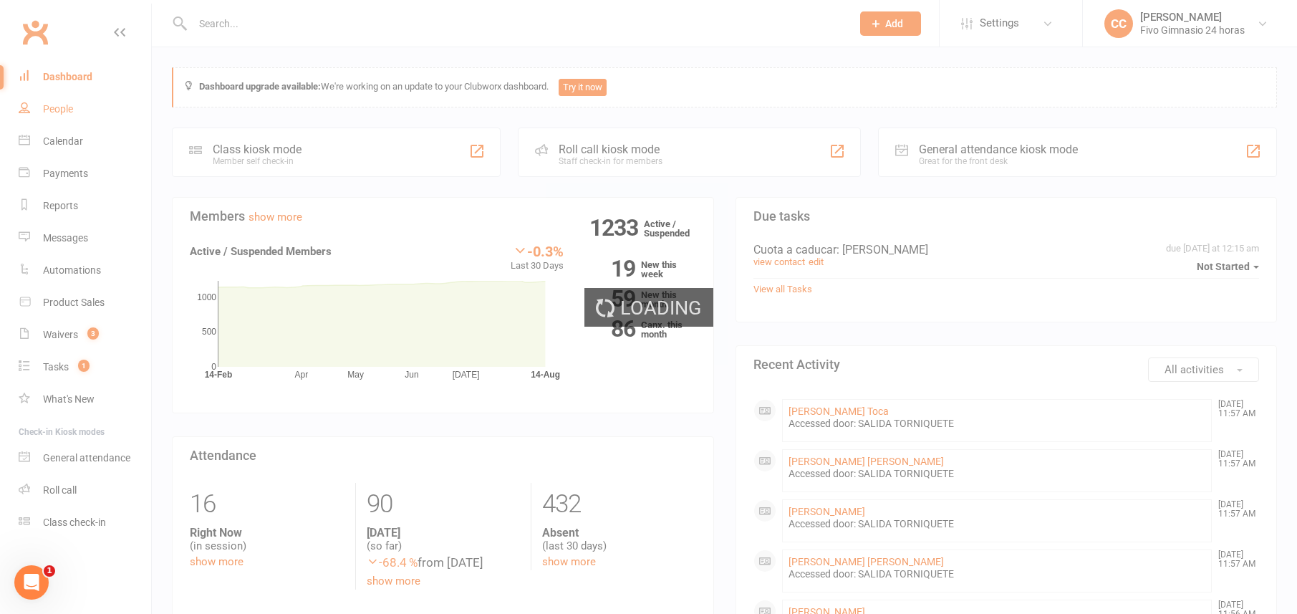
select select "100"
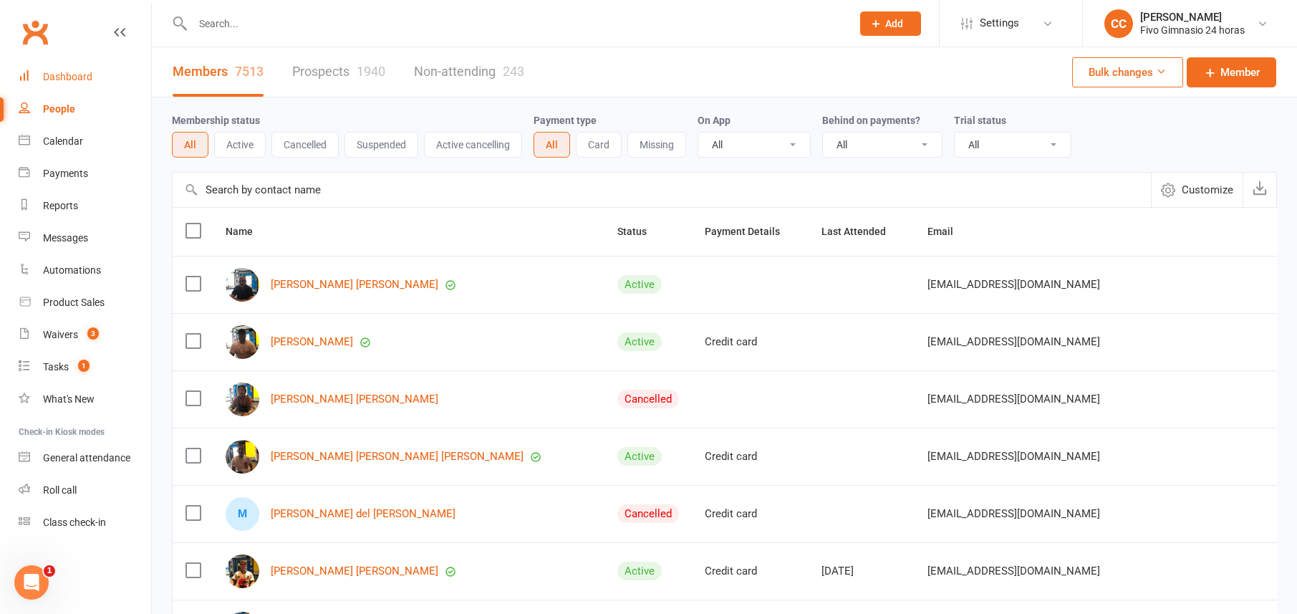
click at [79, 64] on link "Dashboard" at bounding box center [85, 77] width 132 height 32
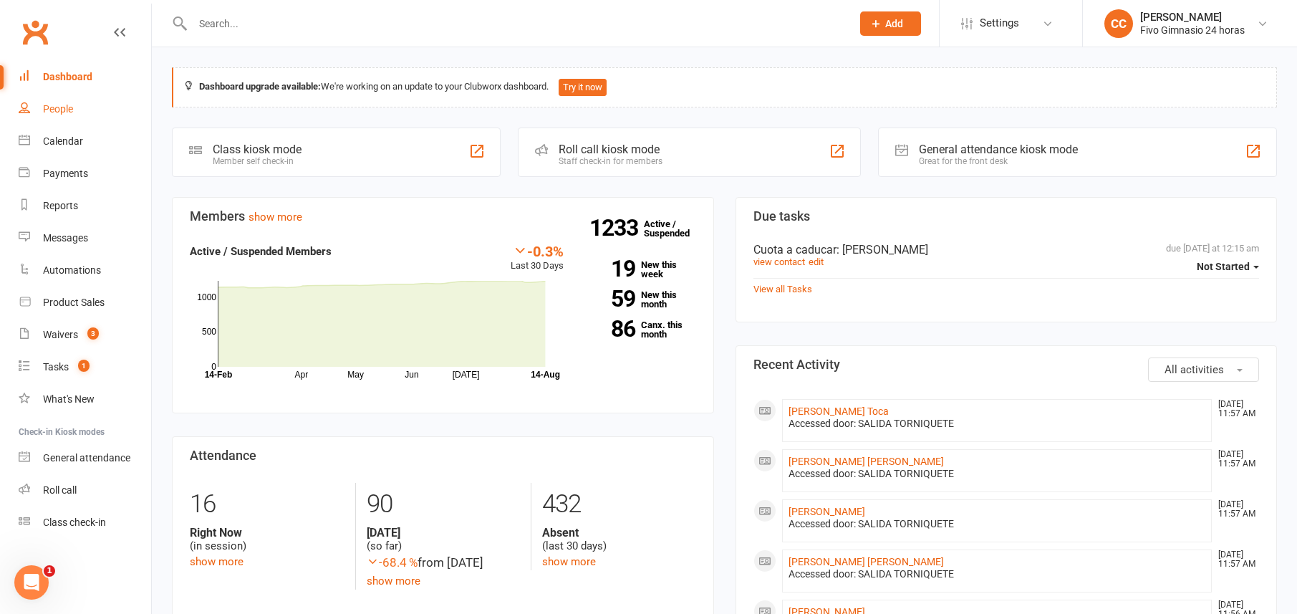
drag, startPoint x: 75, startPoint y: 107, endPoint x: 88, endPoint y: 81, distance: 28.8
click at [75, 106] on link "People" at bounding box center [85, 109] width 132 height 32
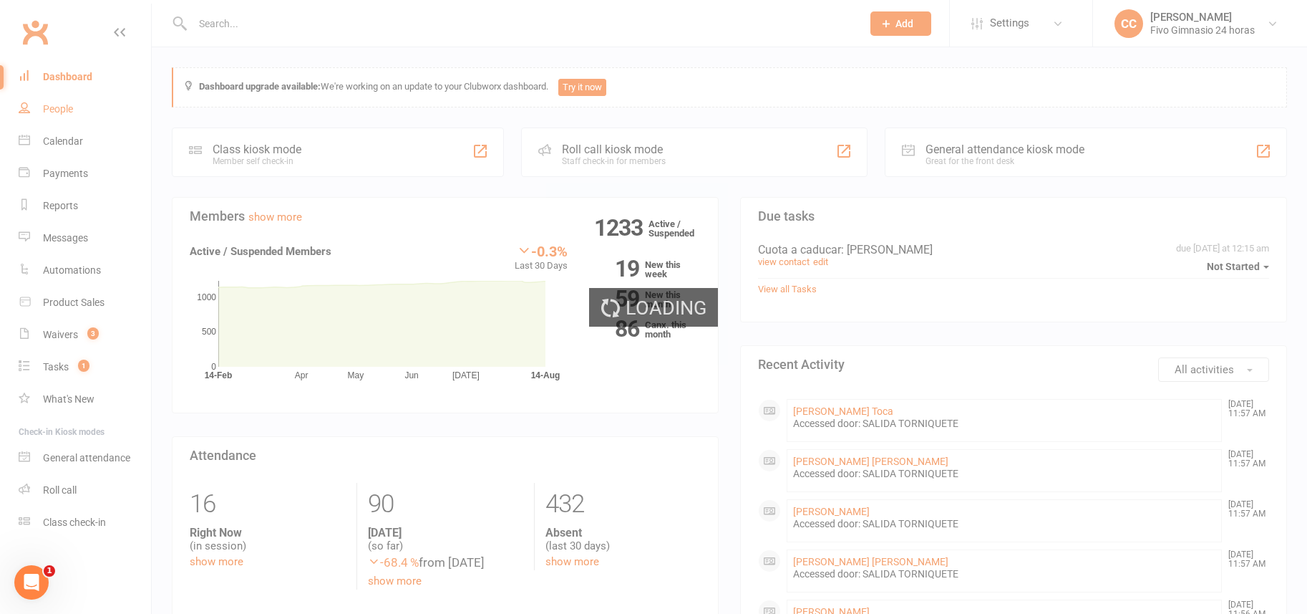
select select "100"
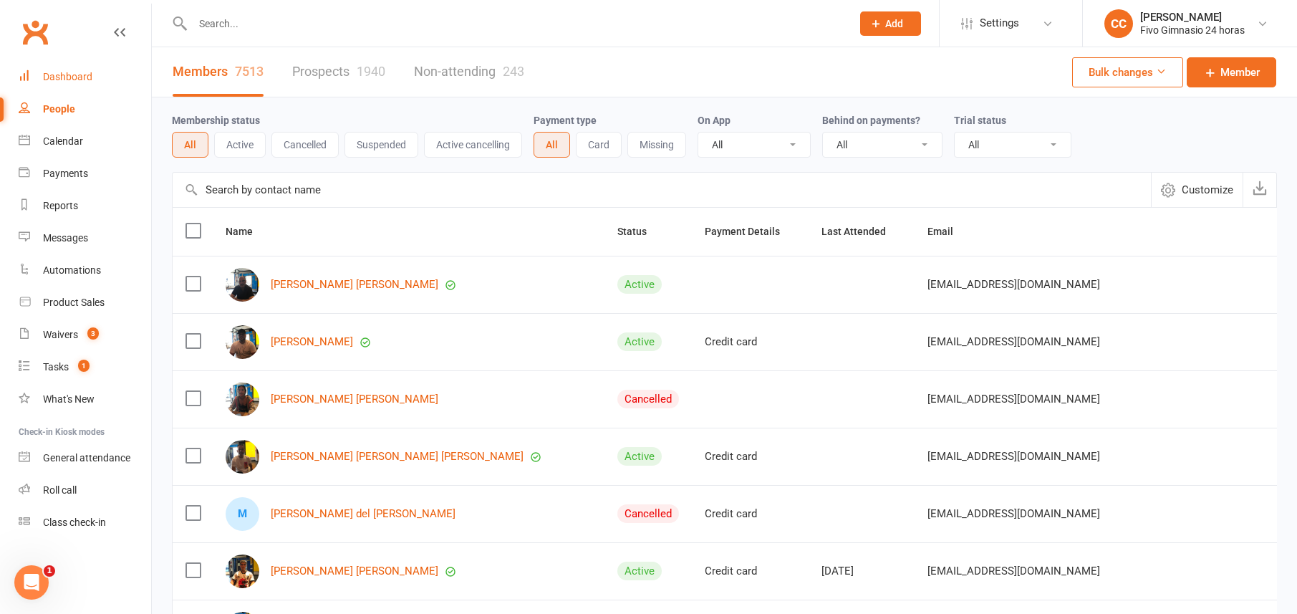
click at [116, 81] on link "Dashboard" at bounding box center [85, 77] width 132 height 32
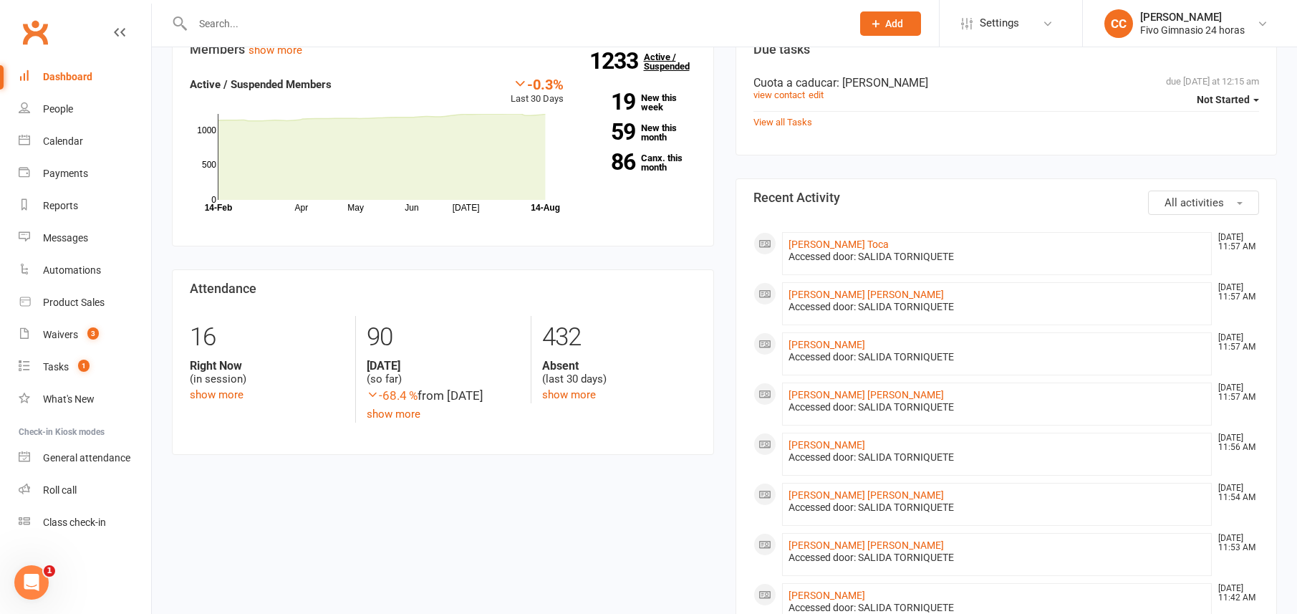
scroll to position [191, 0]
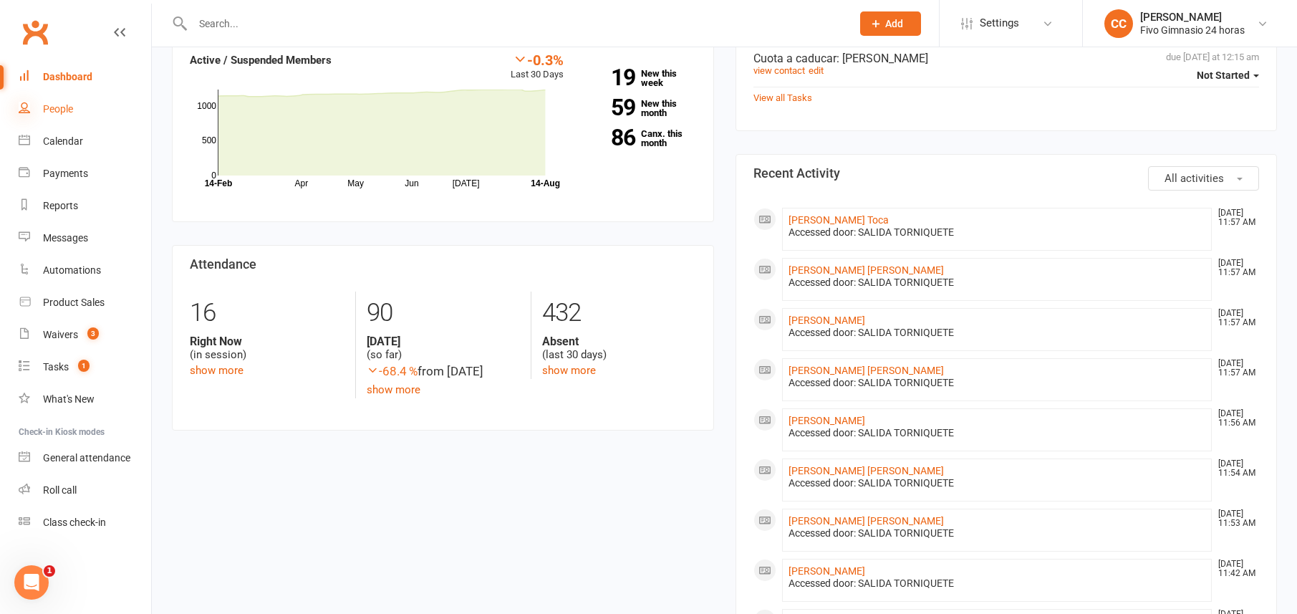
click at [25, 104] on icon at bounding box center [24, 107] width 11 height 11
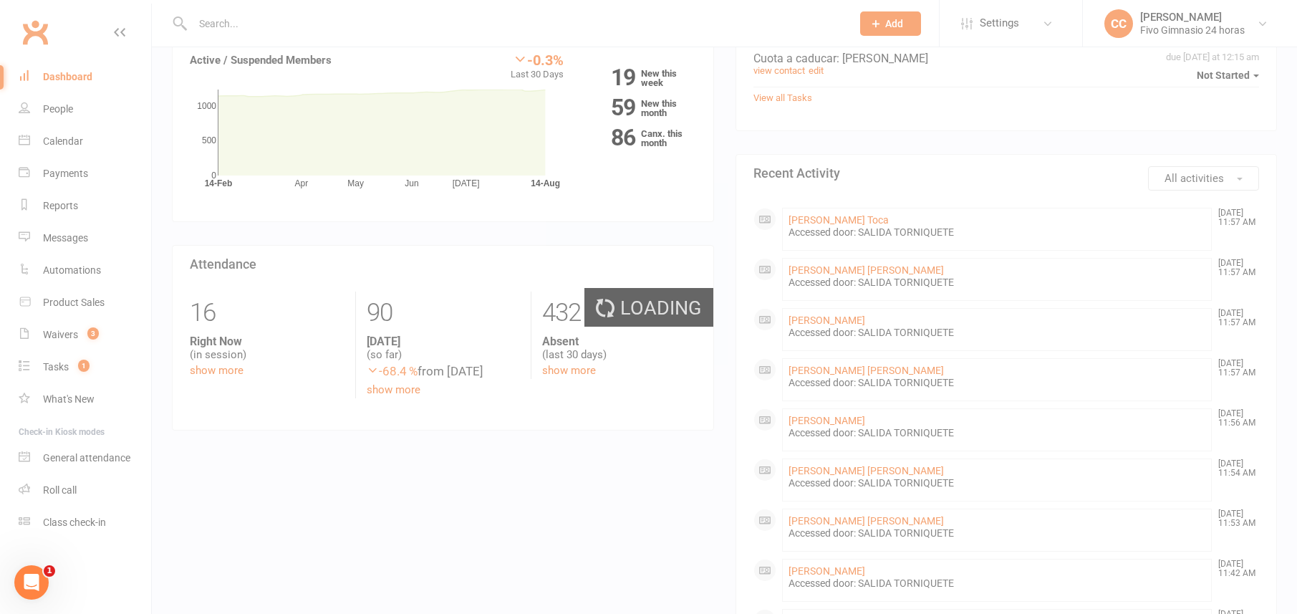
select select "100"
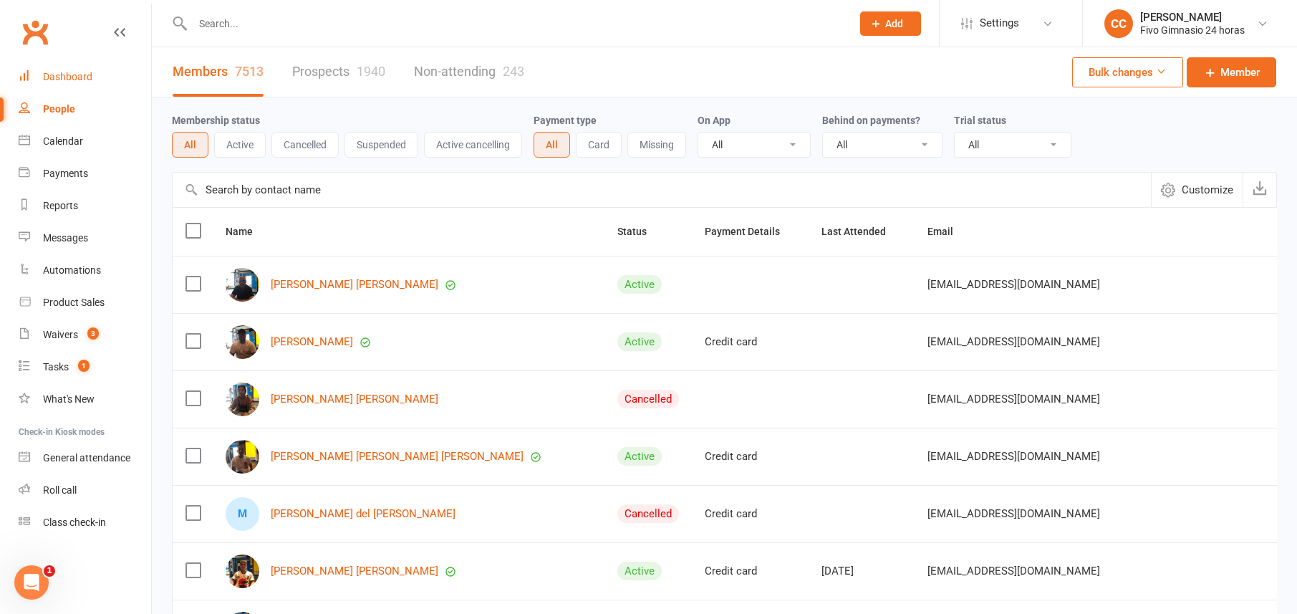
click at [89, 71] on div "Dashboard" at bounding box center [67, 76] width 49 height 11
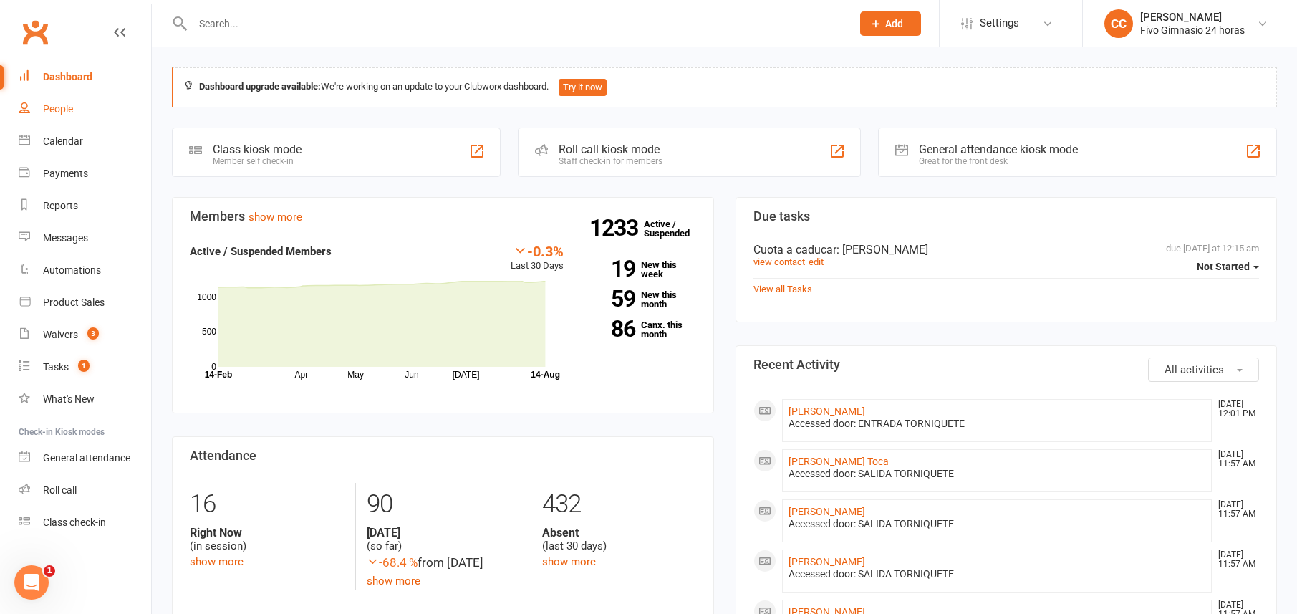
click at [64, 112] on div "People" at bounding box center [58, 108] width 30 height 11
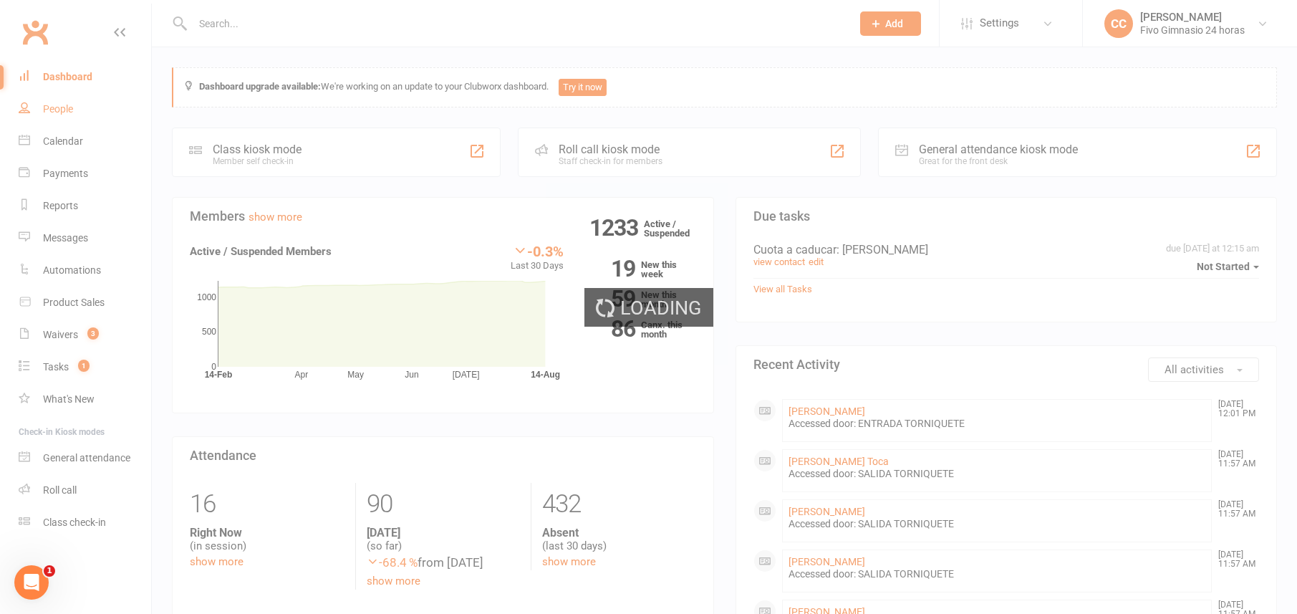
select select "100"
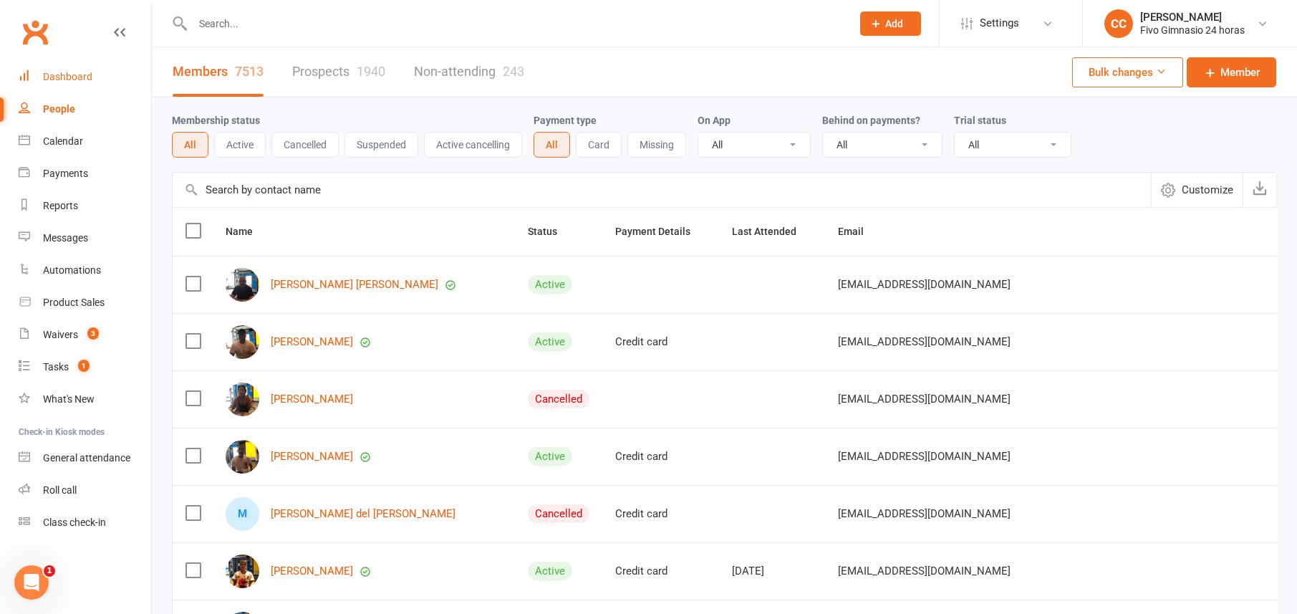
click at [97, 80] on link "Dashboard" at bounding box center [85, 77] width 132 height 32
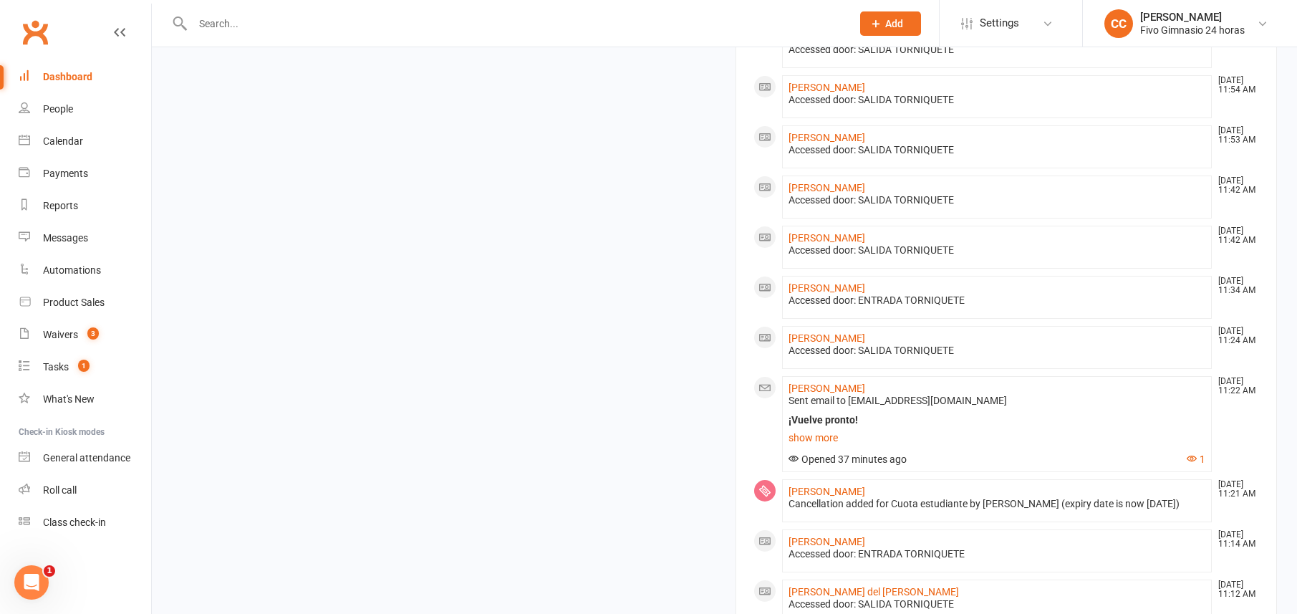
scroll to position [635, 0]
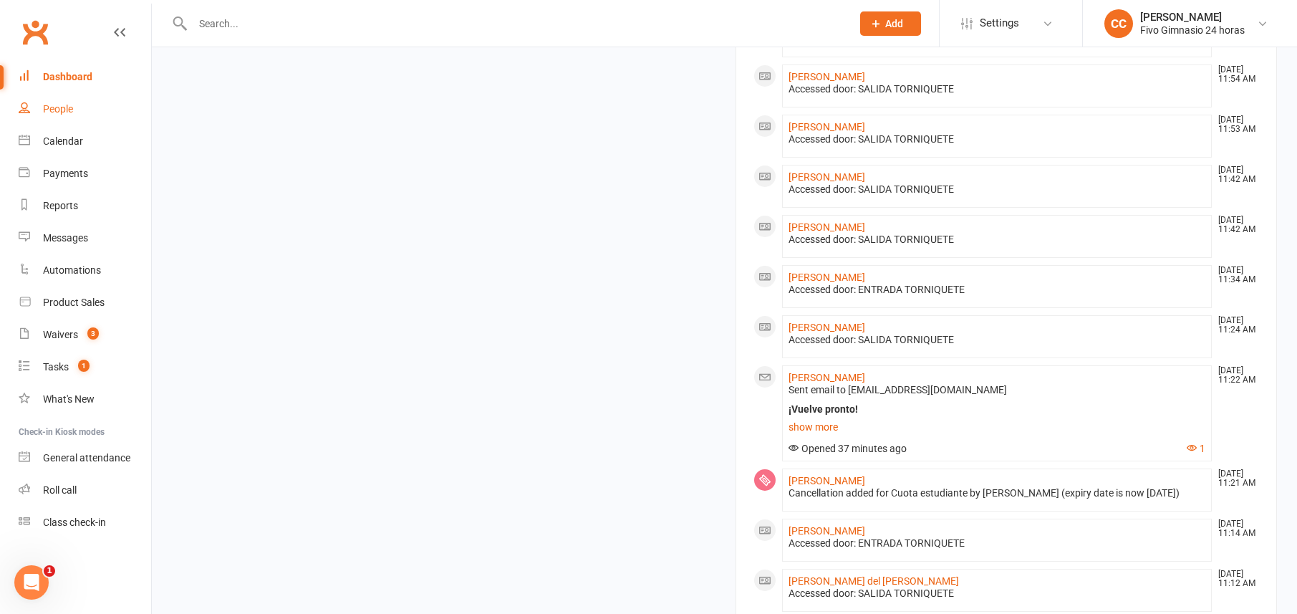
click at [57, 96] on link "People" at bounding box center [85, 109] width 132 height 32
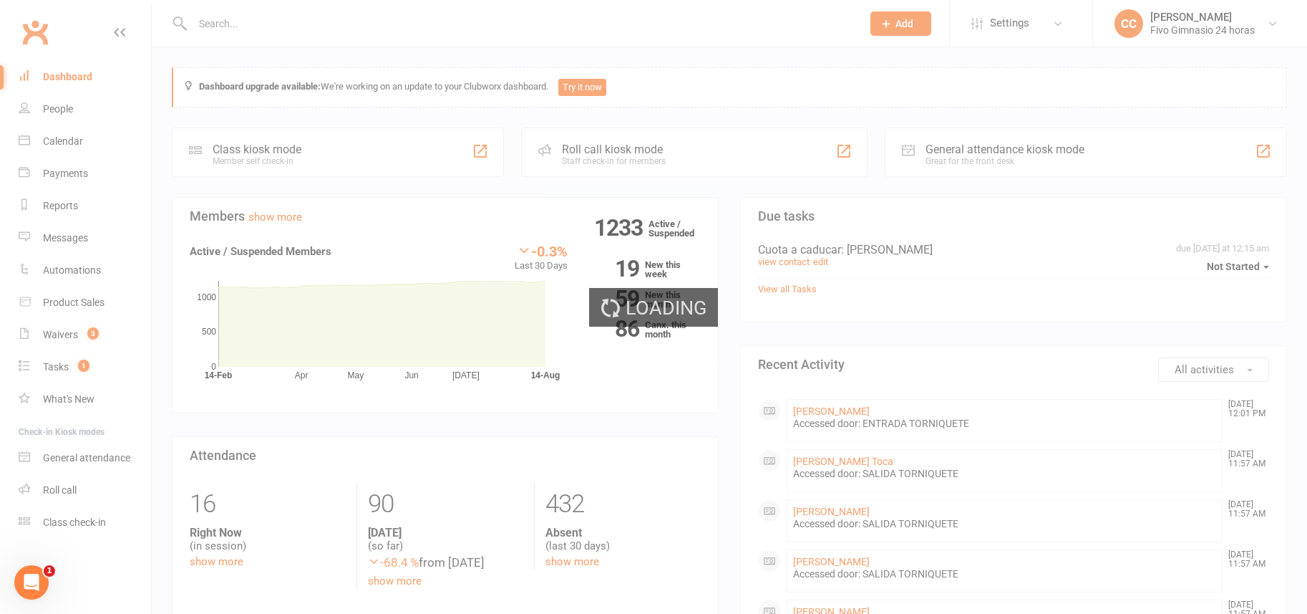
select select "100"
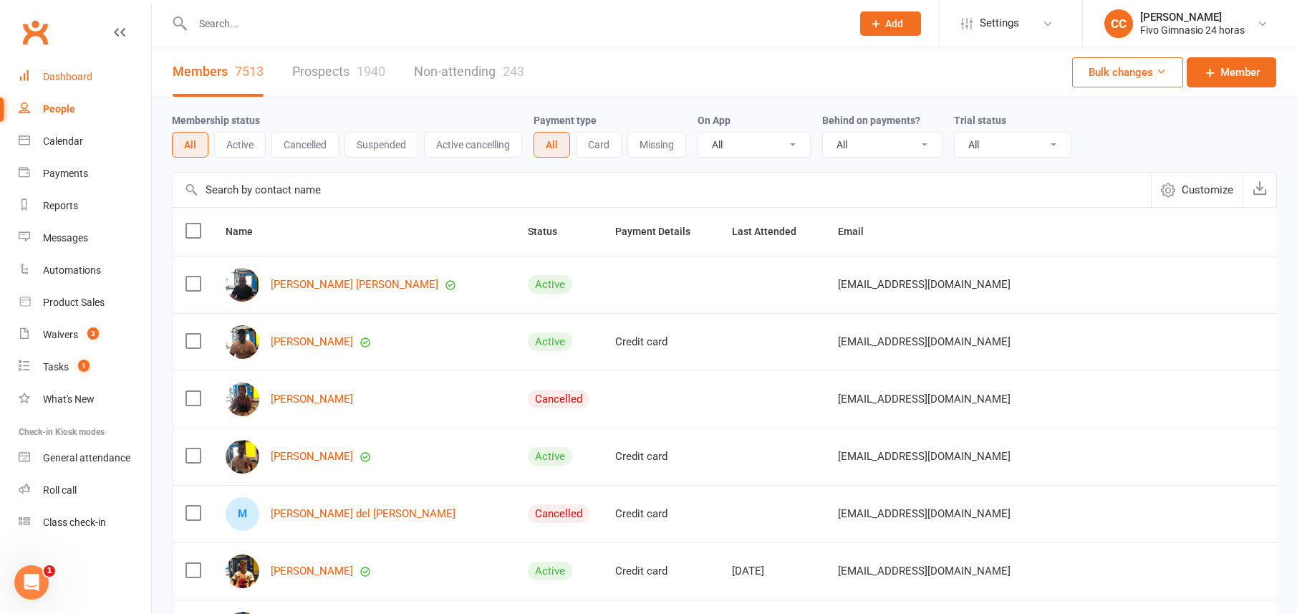
click at [133, 84] on link "Dashboard" at bounding box center [85, 77] width 132 height 32
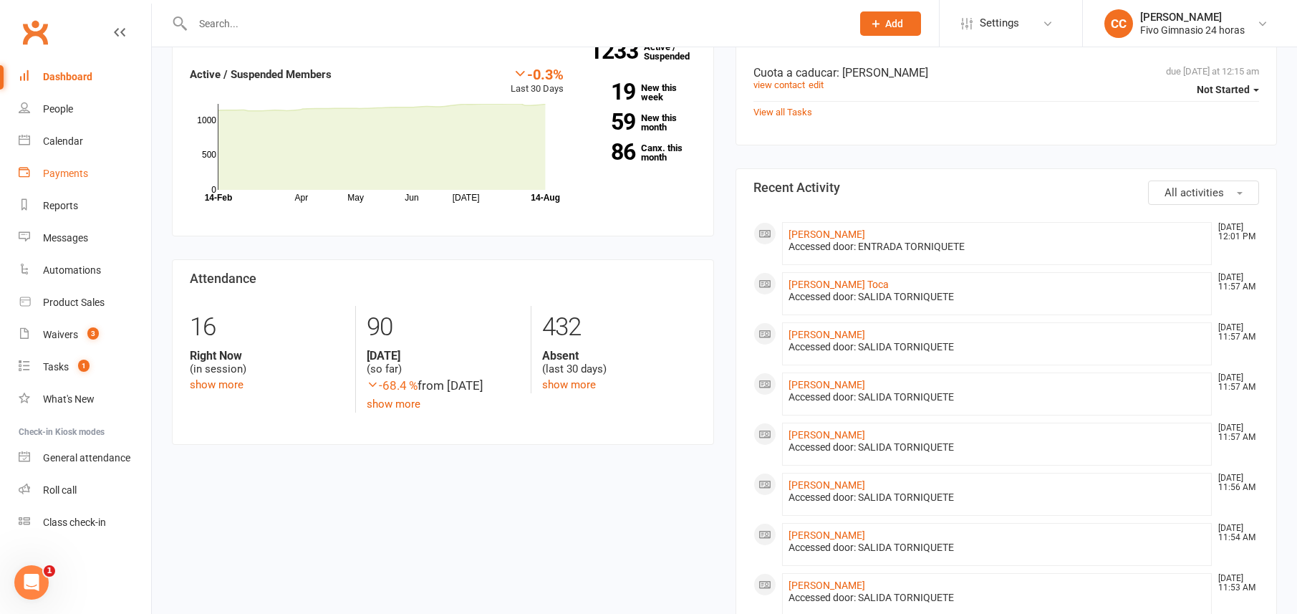
scroll to position [188, 0]
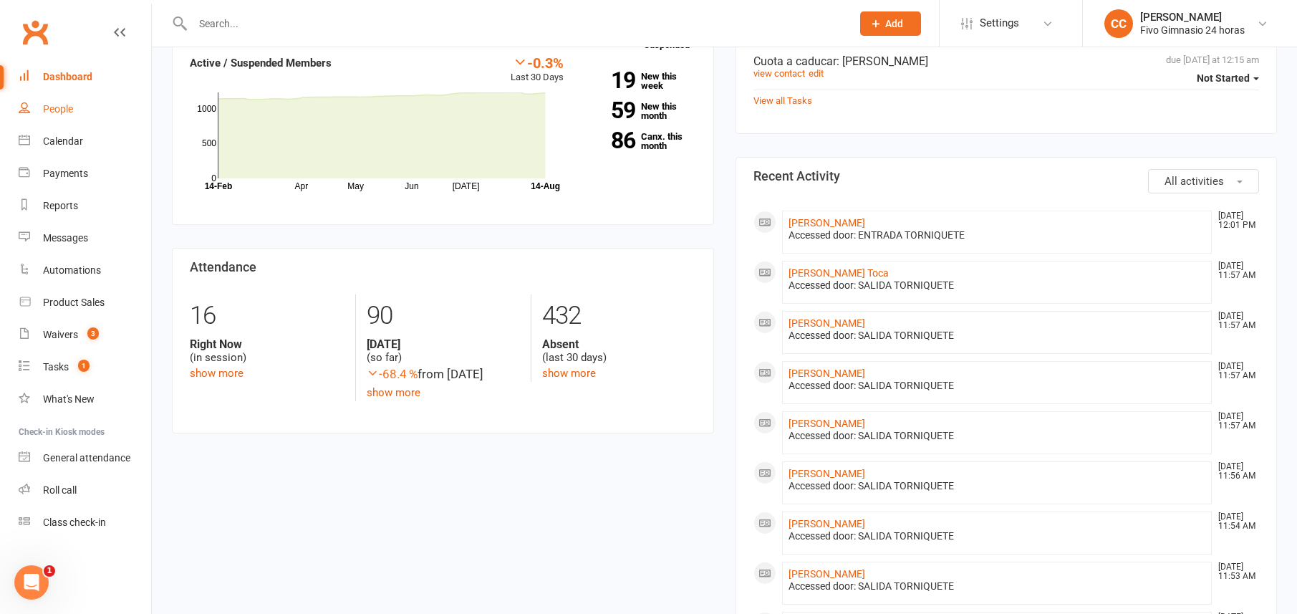
click at [43, 106] on div "People" at bounding box center [58, 108] width 30 height 11
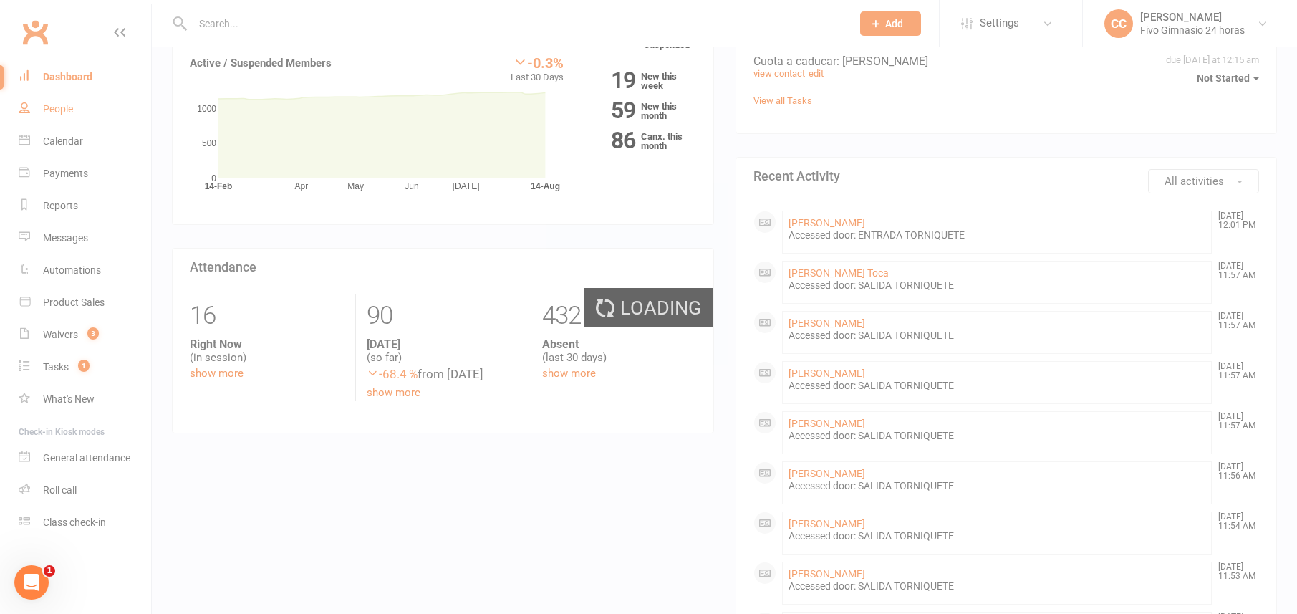
select select "100"
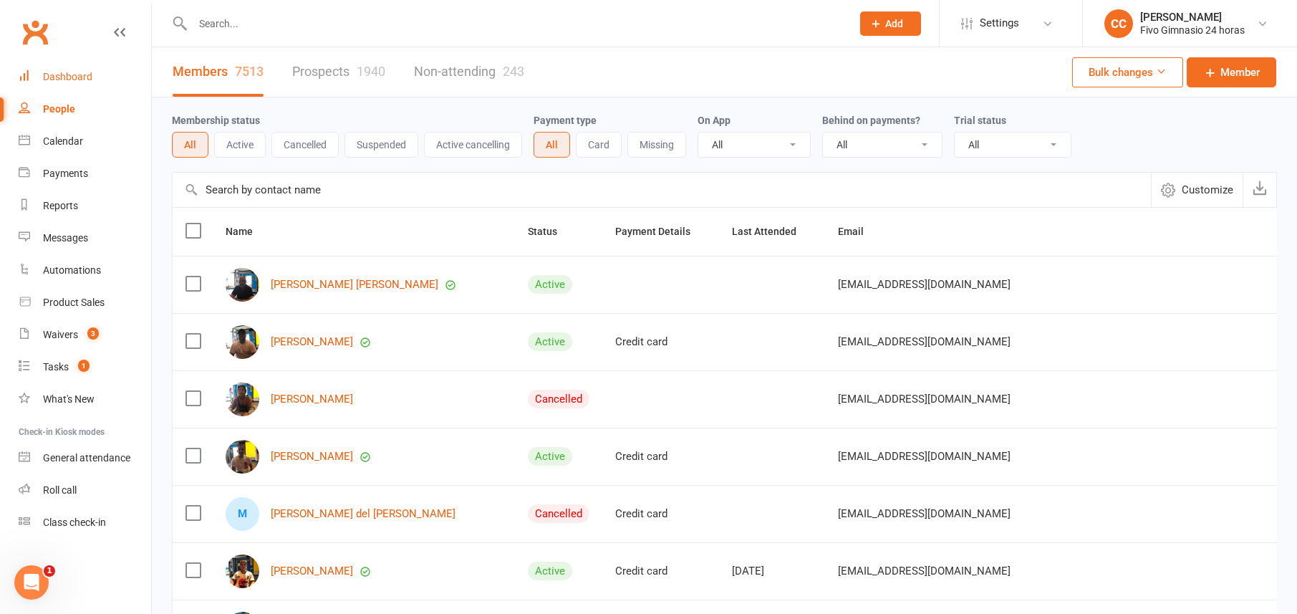
click at [59, 67] on link "Dashboard" at bounding box center [85, 77] width 132 height 32
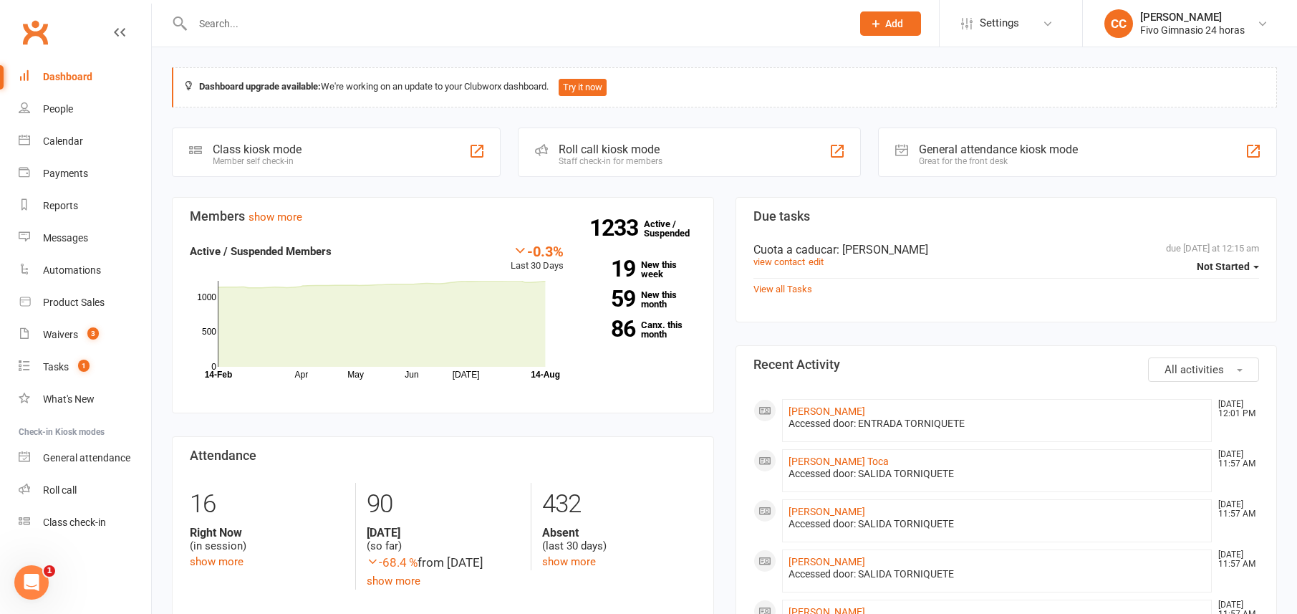
click at [54, 79] on div "Dashboard" at bounding box center [67, 76] width 49 height 11
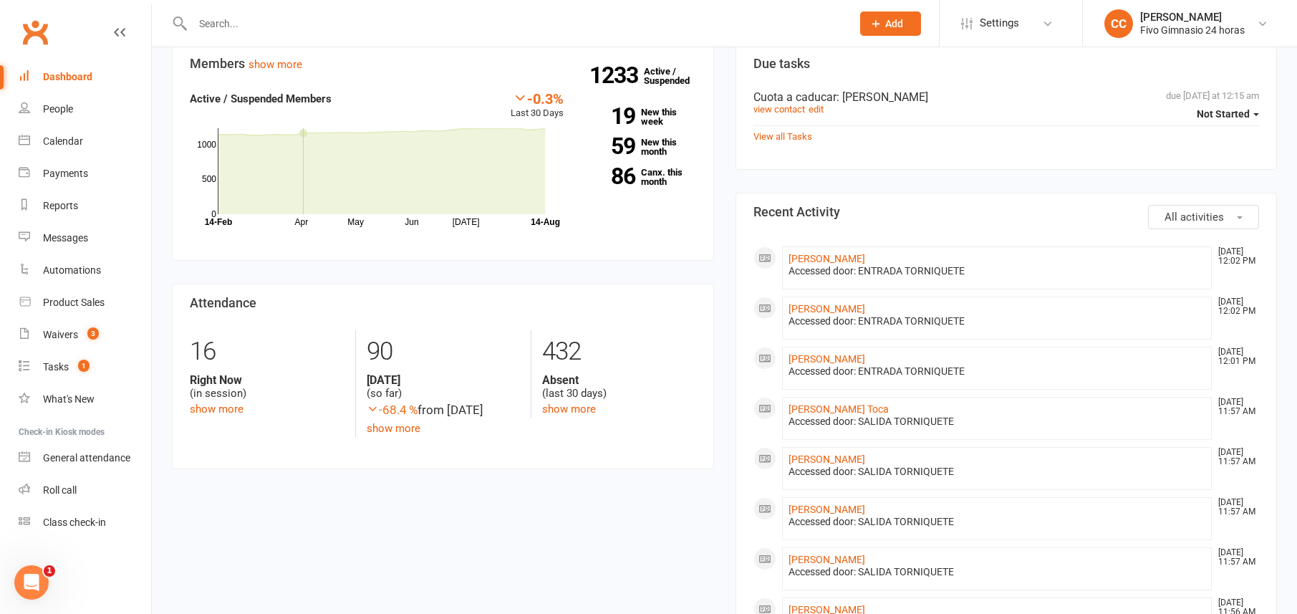
scroll to position [155, 0]
click at [54, 359] on link "Tasks 1" at bounding box center [85, 367] width 132 height 32
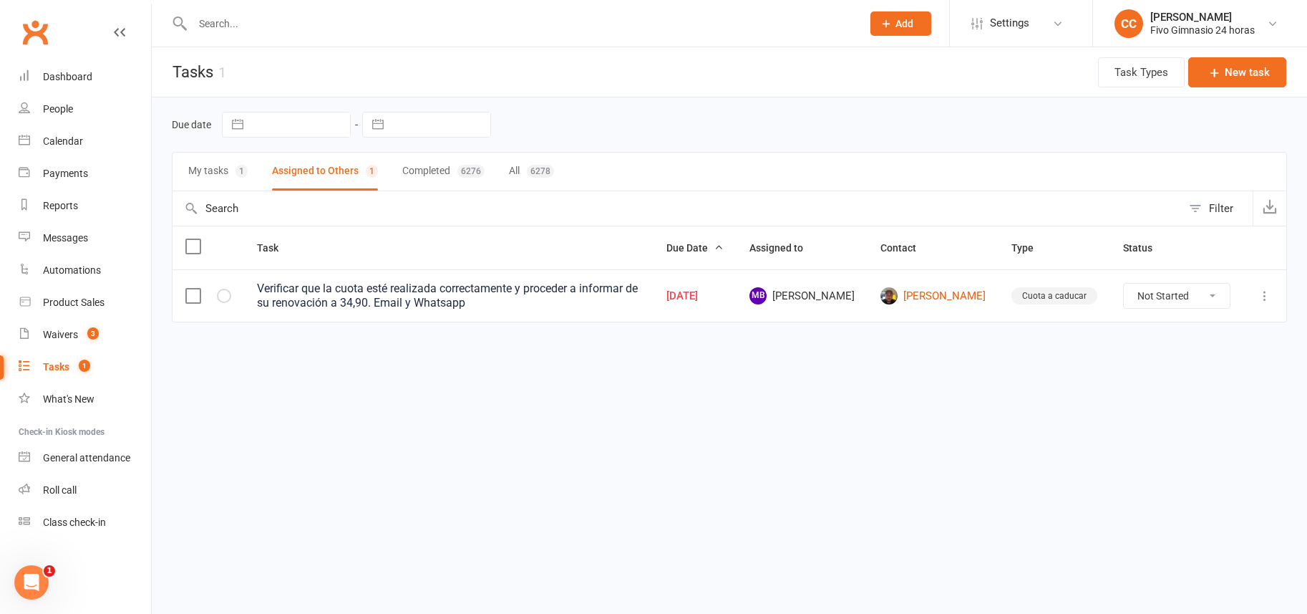
click at [1141, 286] on select "Not Started In Progress Waiting Complete" at bounding box center [1177, 296] width 106 height 24
select select "unstarted"
click at [95, 74] on link "Dashboard" at bounding box center [85, 77] width 132 height 32
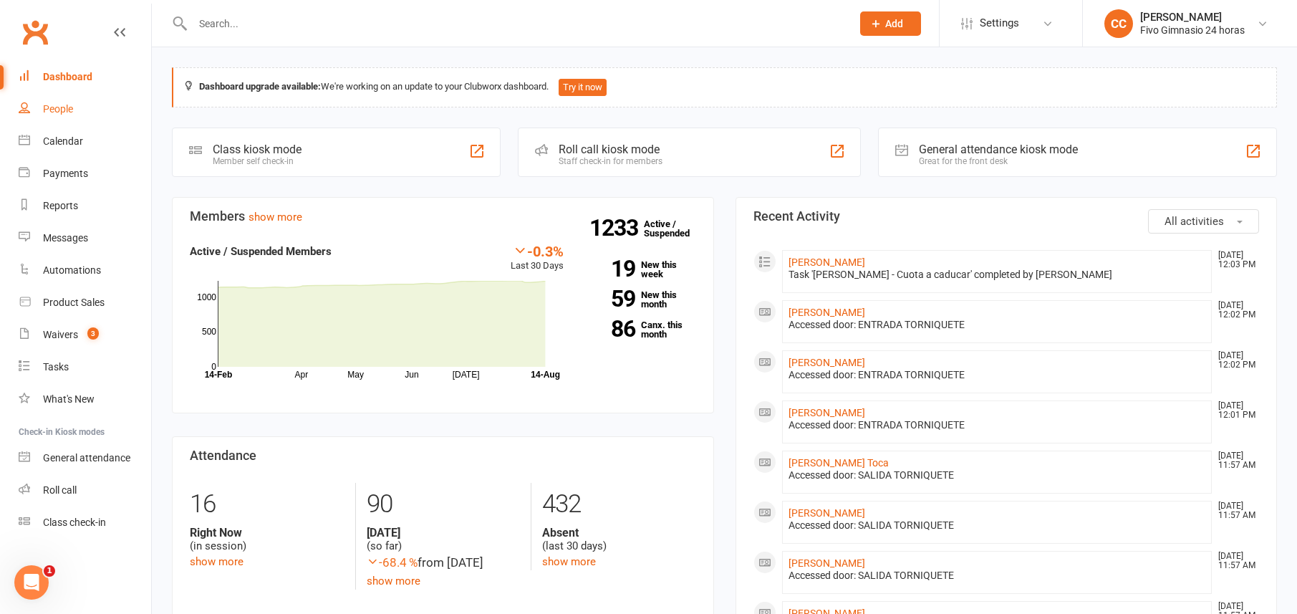
click at [70, 105] on div "People" at bounding box center [58, 108] width 30 height 11
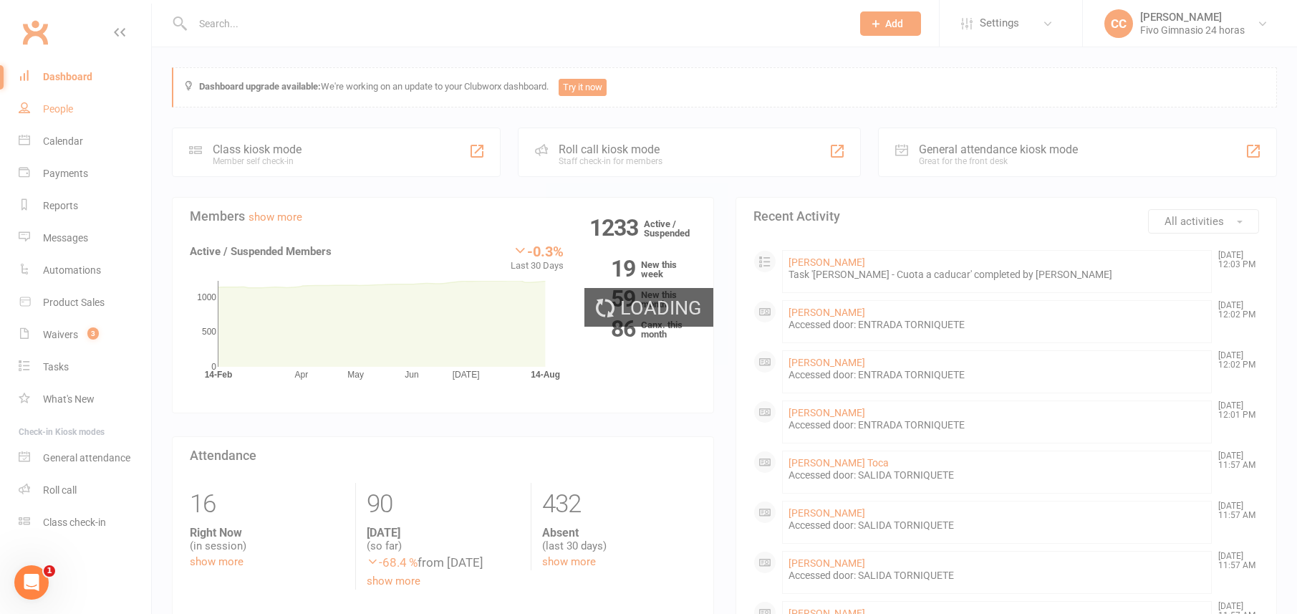
select select "100"
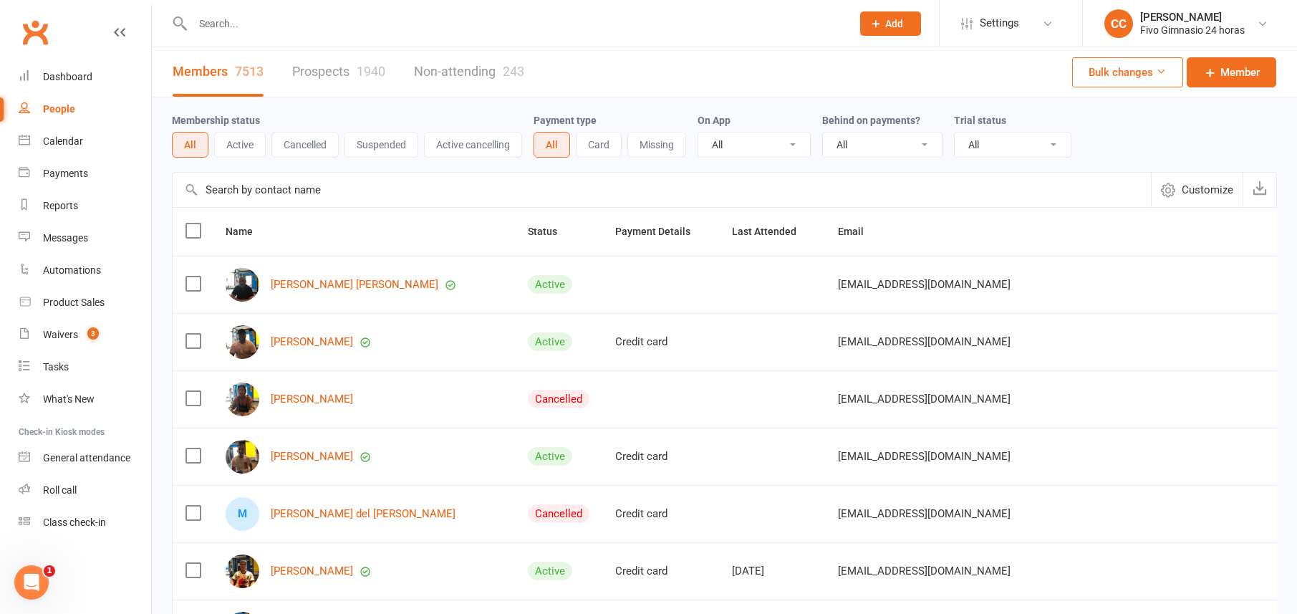
drag, startPoint x: 155, startPoint y: 15, endPoint x: 142, endPoint y: 16, distance: 13.0
click at [153, 16] on react-component at bounding box center [420, 23] width 841 height 47
click at [87, 80] on div "Dashboard" at bounding box center [67, 76] width 49 height 11
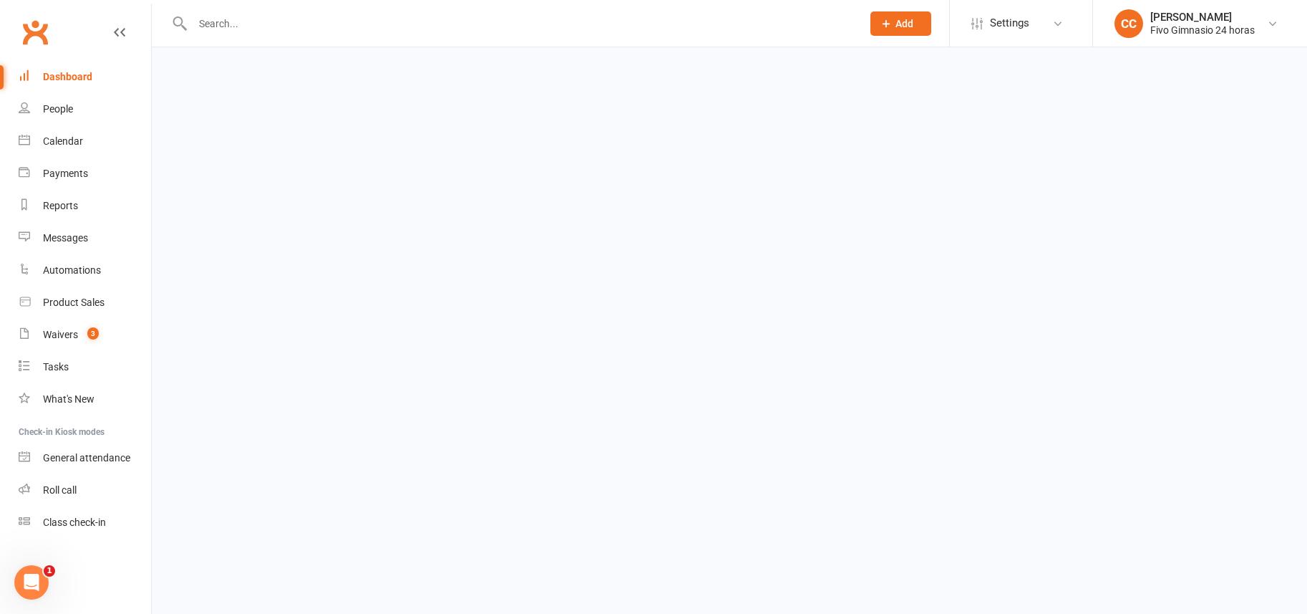
click at [71, 68] on link "Dashboard" at bounding box center [85, 77] width 132 height 32
